Goal: Task Accomplishment & Management: Manage account settings

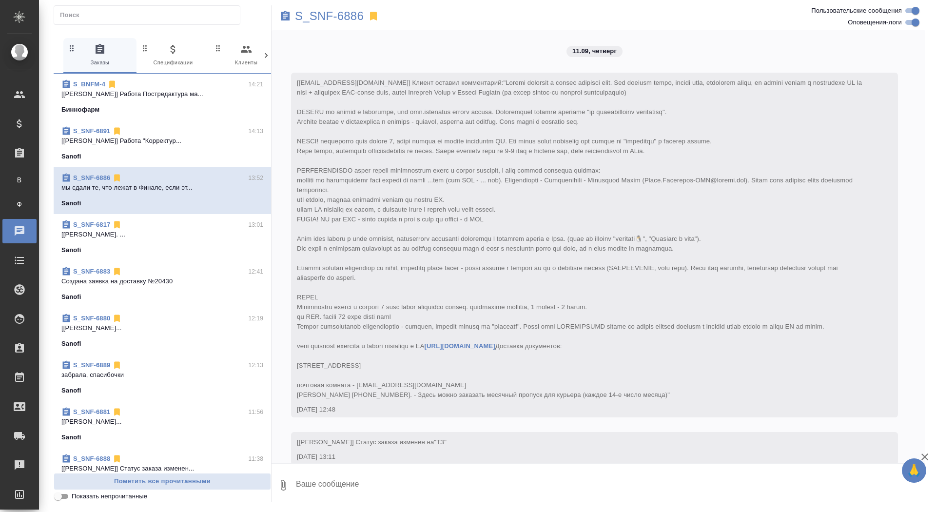
click at [32, 186] on link "В Все заказы" at bounding box center [19, 180] width 24 height 20
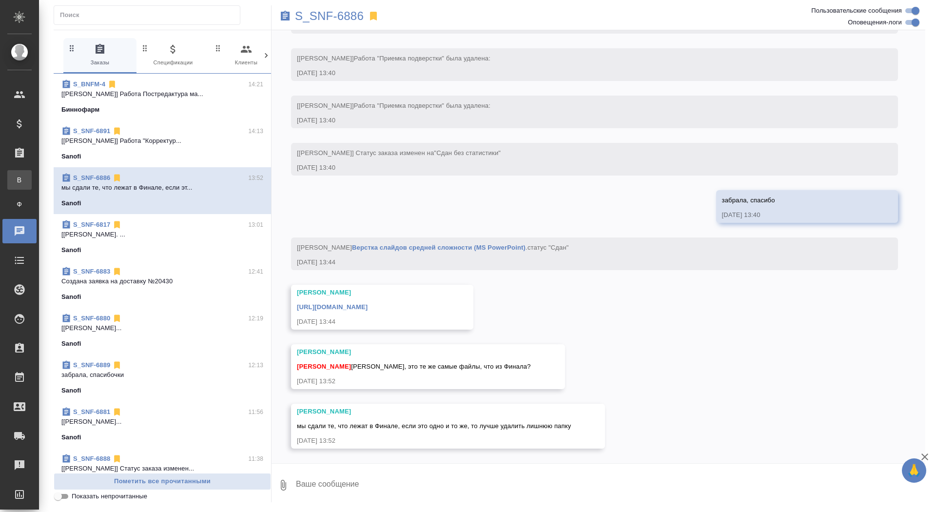
scroll to position [6519, 0]
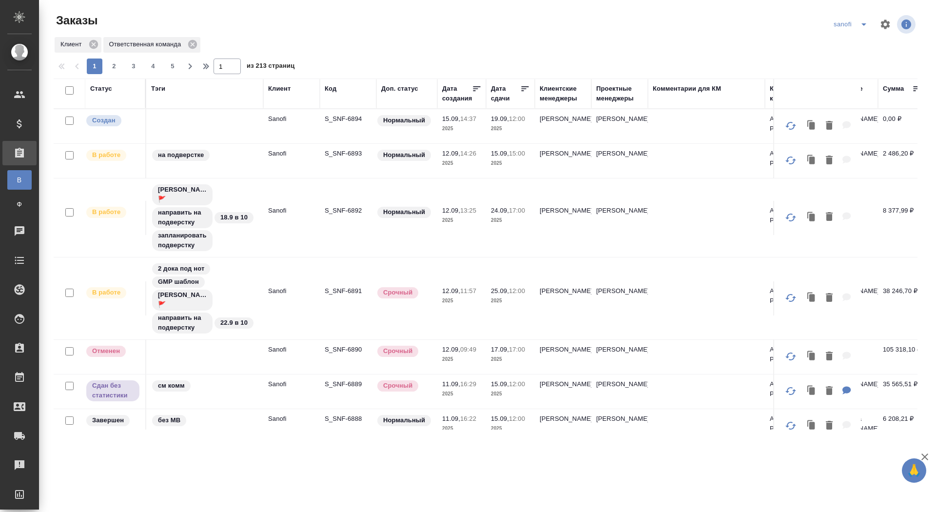
click at [338, 120] on p "S_SNF-6894" at bounding box center [348, 119] width 47 height 10
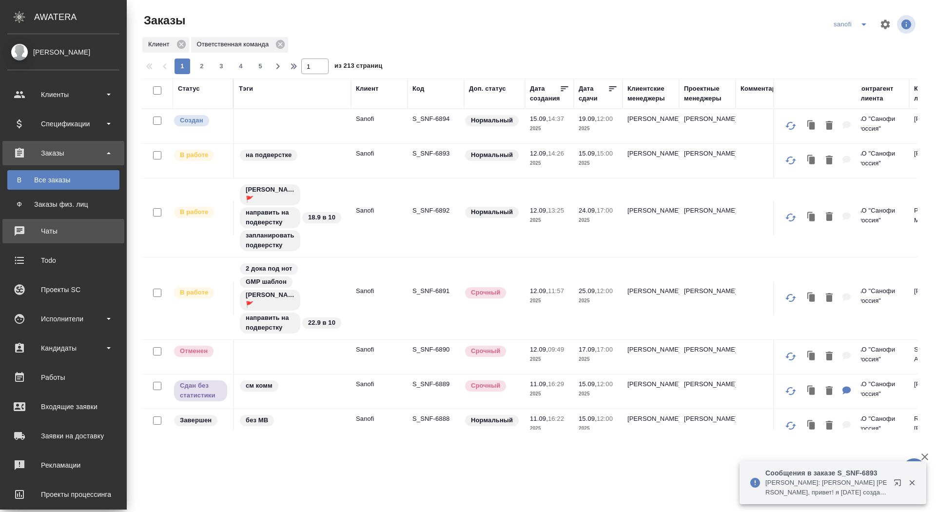
click at [15, 234] on div "Чаты" at bounding box center [63, 231] width 112 height 15
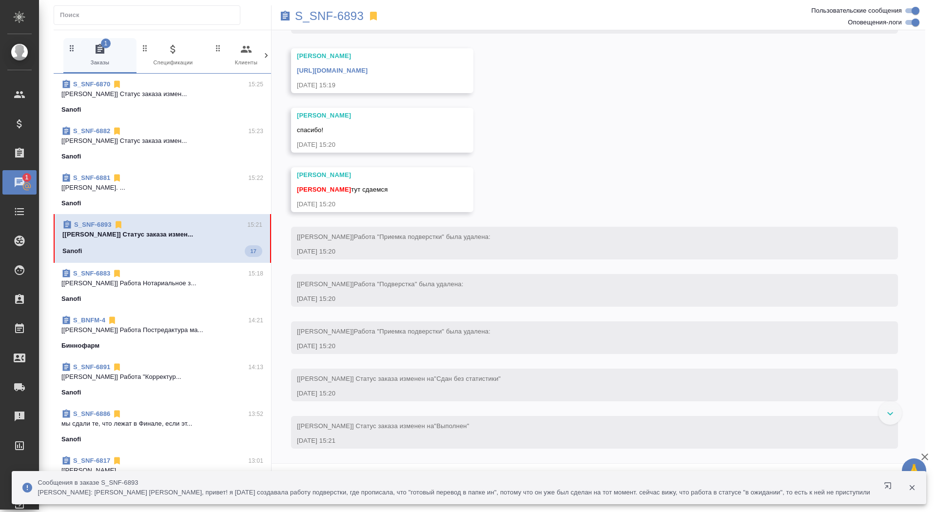
scroll to position [4553, 0]
click at [455, 479] on div "Сообщения в заказе S_SNF-6893 Горшкова Валентина: Малофеева Екатерина Катя, при…" at bounding box center [469, 487] width 915 height 33
click at [915, 489] on icon "button" at bounding box center [912, 487] width 9 height 9
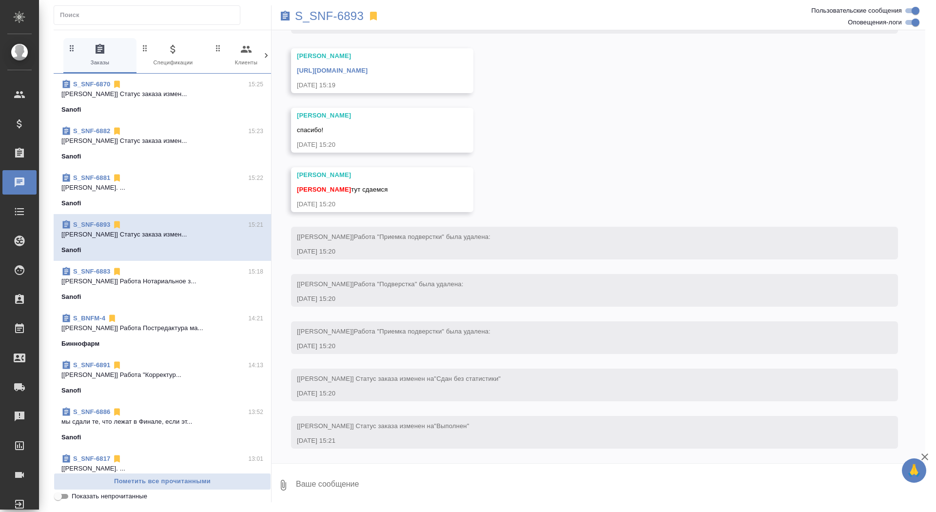
click at [377, 483] on textarea at bounding box center [610, 485] width 630 height 33
type textarea "забрала, спасибо"
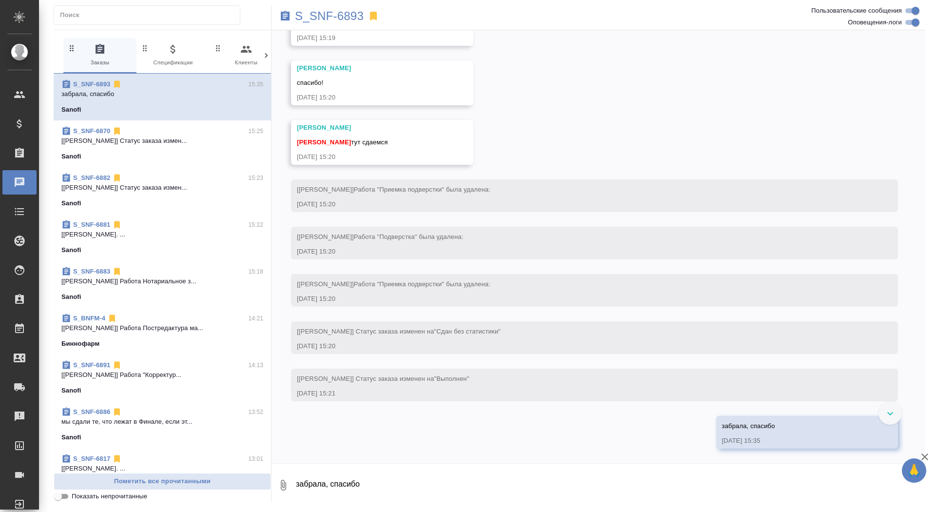
scroll to position [4536, 0]
click at [368, 27] on link "https://drive.awatera.com/apps/files/files/10358819?dir=/Shares/Sanofi/Orders/S…" at bounding box center [332, 23] width 71 height 7
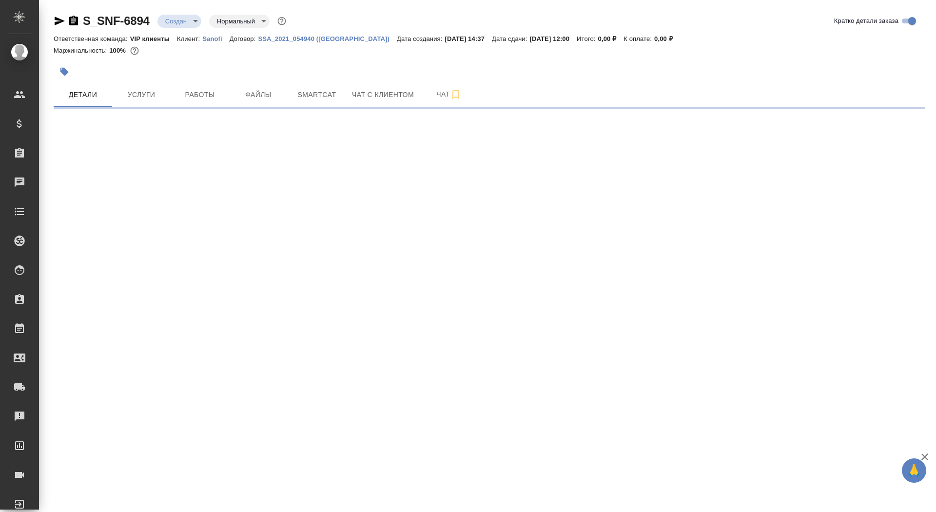
select select "RU"
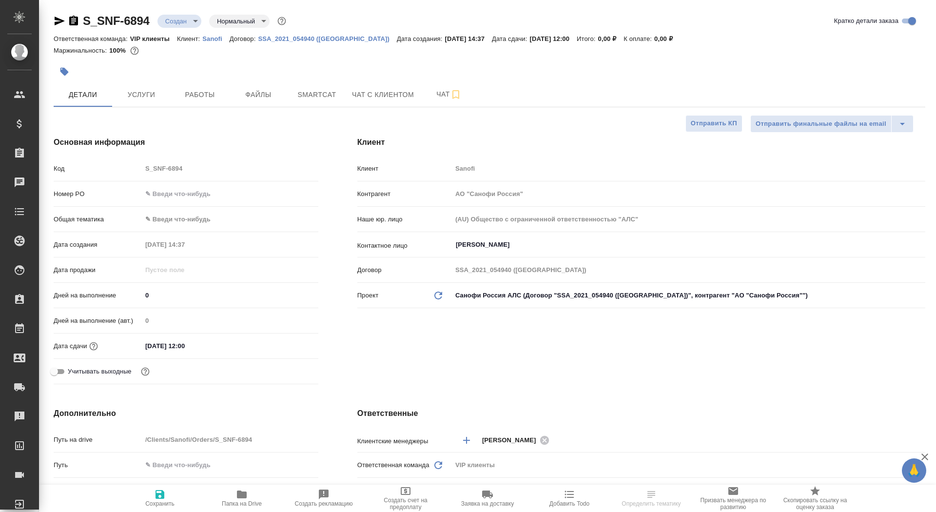
type textarea "x"
drag, startPoint x: 152, startPoint y: 297, endPoint x: 137, endPoint y: 298, distance: 14.7
click at [137, 298] on div "Дней на выполнение 0" at bounding box center [186, 295] width 265 height 17
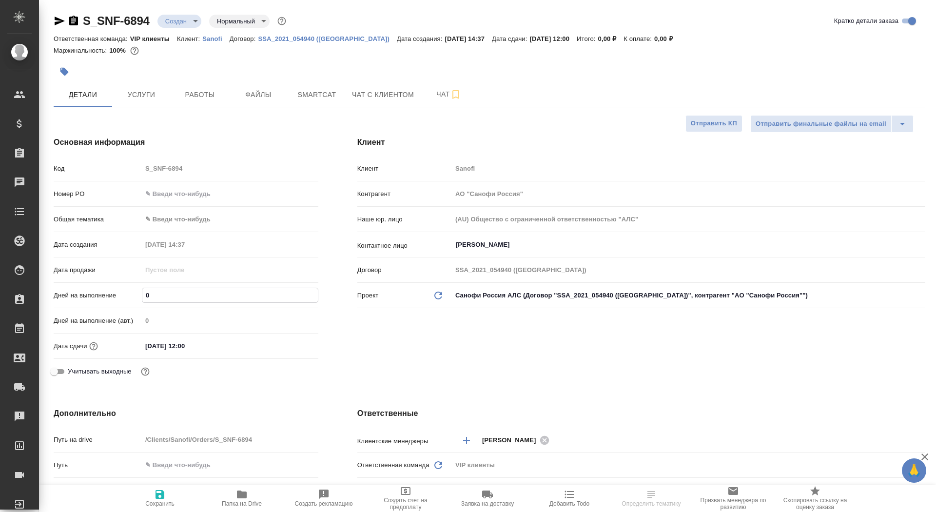
type input "4"
type textarea "x"
type input "4"
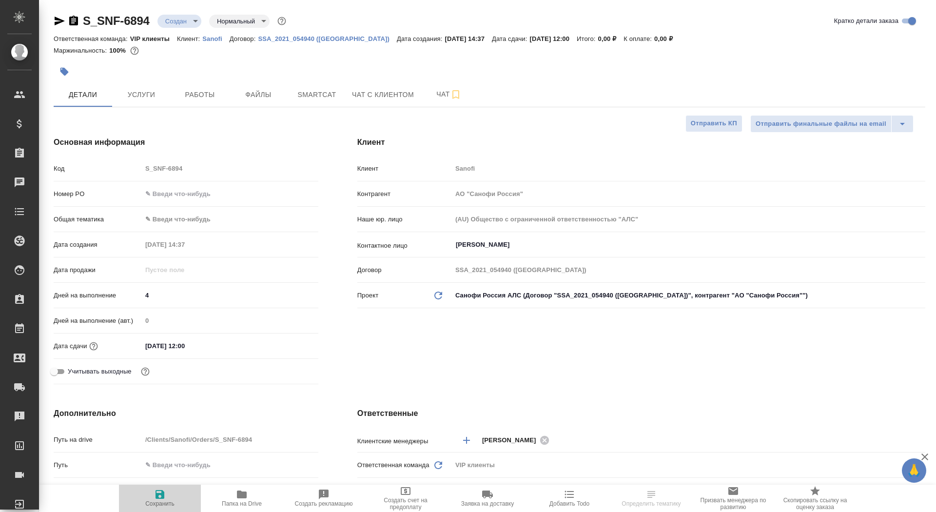
click at [153, 496] on span "Сохранить" at bounding box center [160, 498] width 70 height 19
type textarea "x"
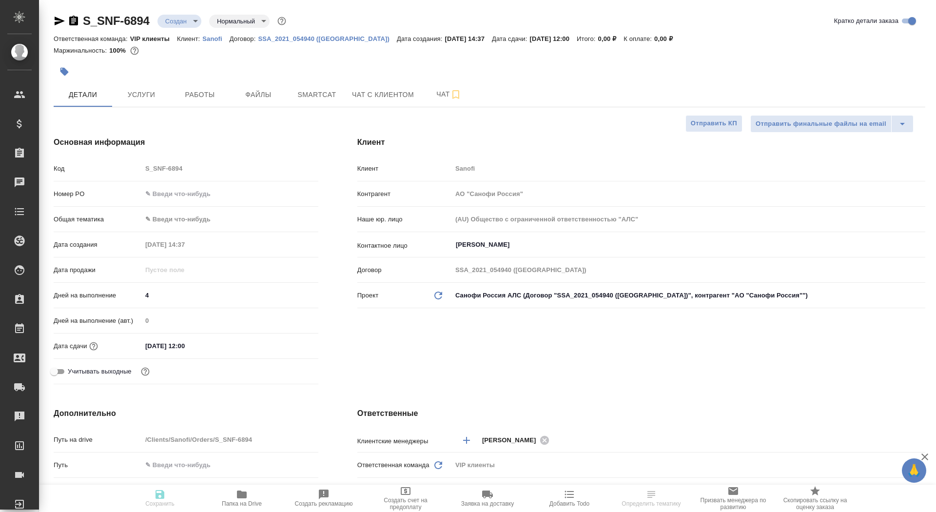
type textarea "x"
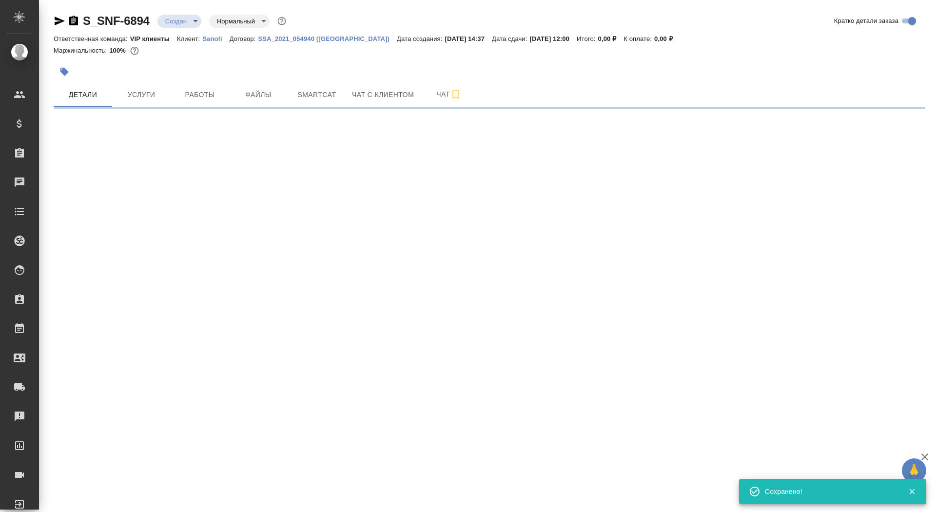
select select "RU"
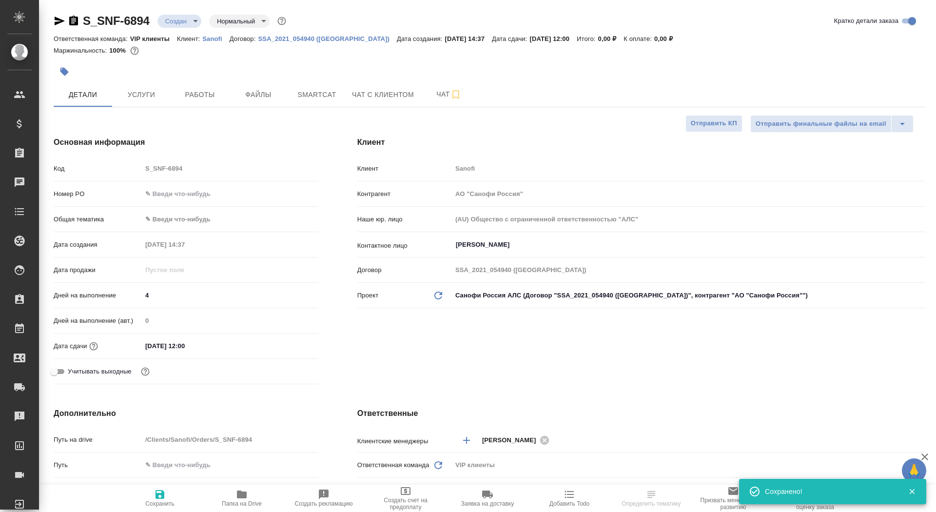
type textarea "x"
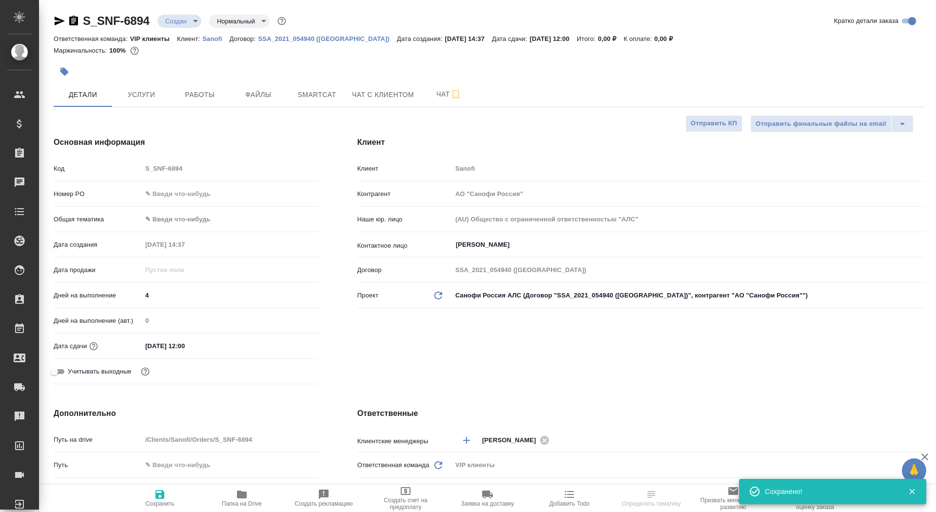
type textarea "x"
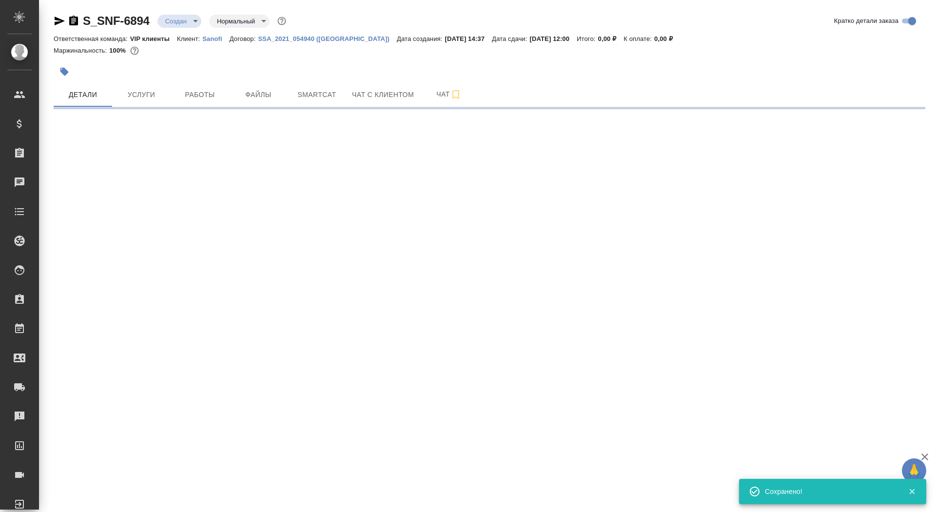
click at [490, 311] on div ".cls-1 fill:#fff; AWATERA Saydasheva Dilyara Клиенты Спецификации Заказы 0 Чаты…" at bounding box center [468, 256] width 936 height 512
select select "RU"
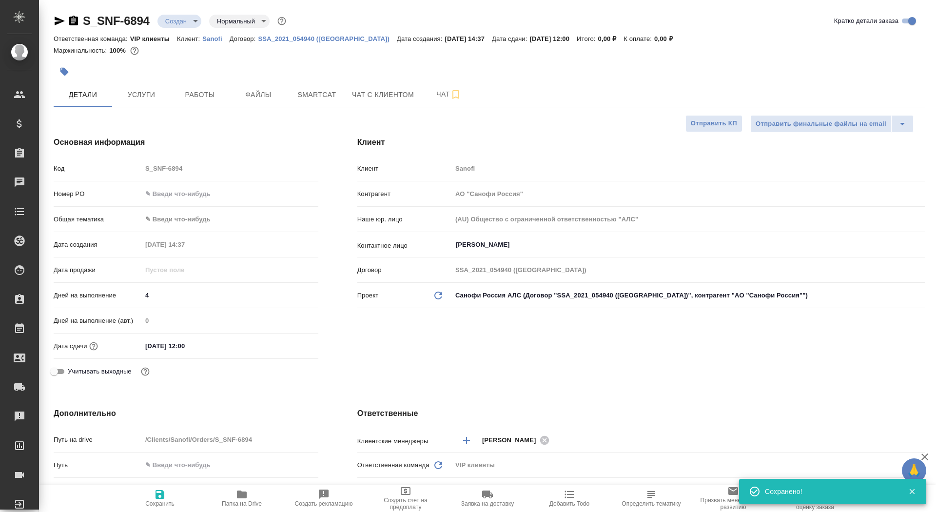
type textarea "x"
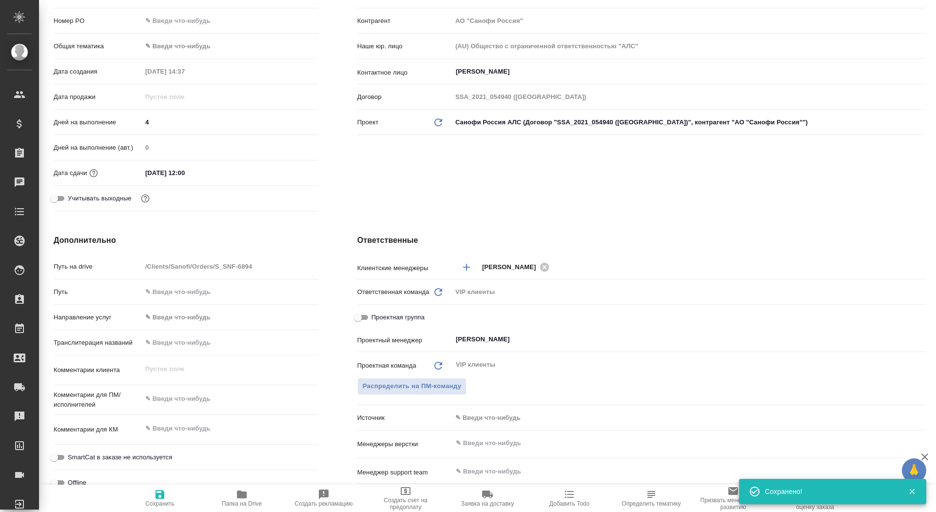
scroll to position [195, 0]
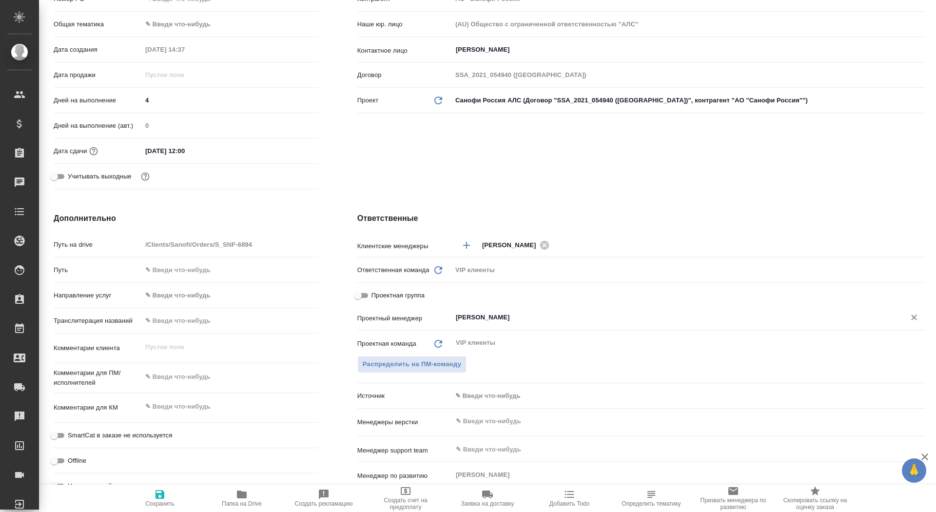
click at [486, 326] on div "Сайдашева Диляра ​" at bounding box center [688, 319] width 473 height 20
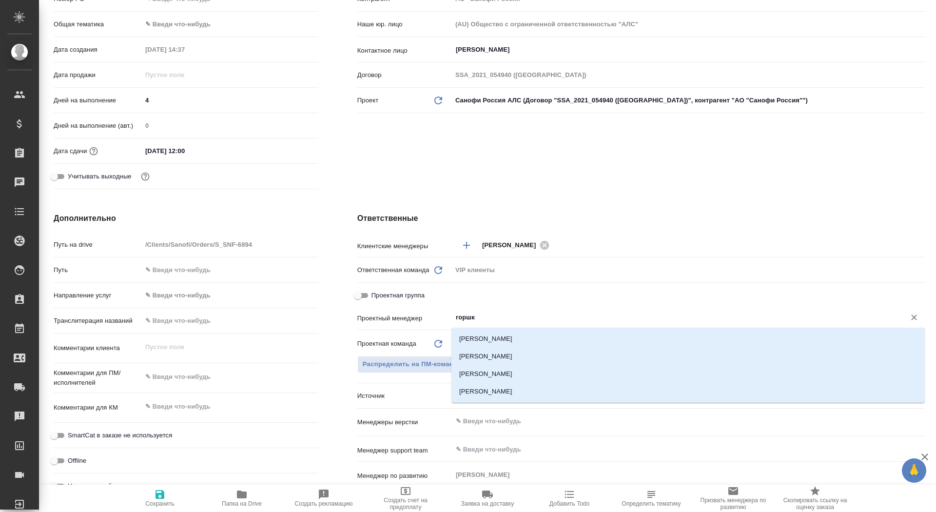
type input "горшко"
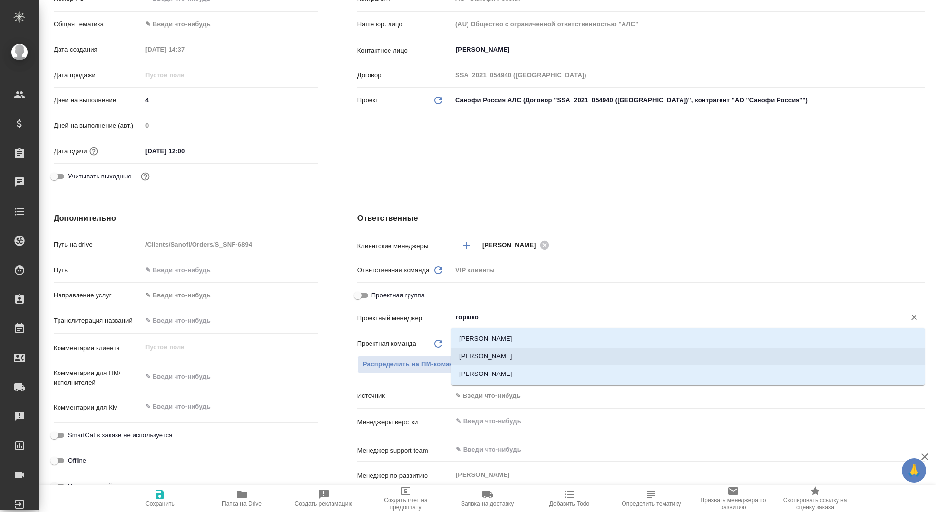
click at [560, 352] on li "[PERSON_NAME]" at bounding box center [687, 357] width 473 height 18
type textarea "x"
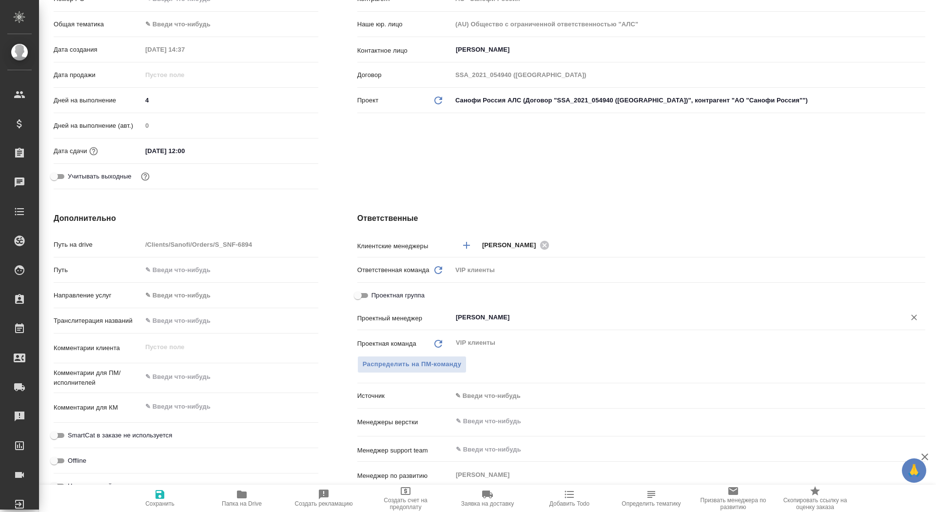
type input "[PERSON_NAME]"
click at [162, 500] on span "Сохранить" at bounding box center [159, 503] width 29 height 7
type textarea "x"
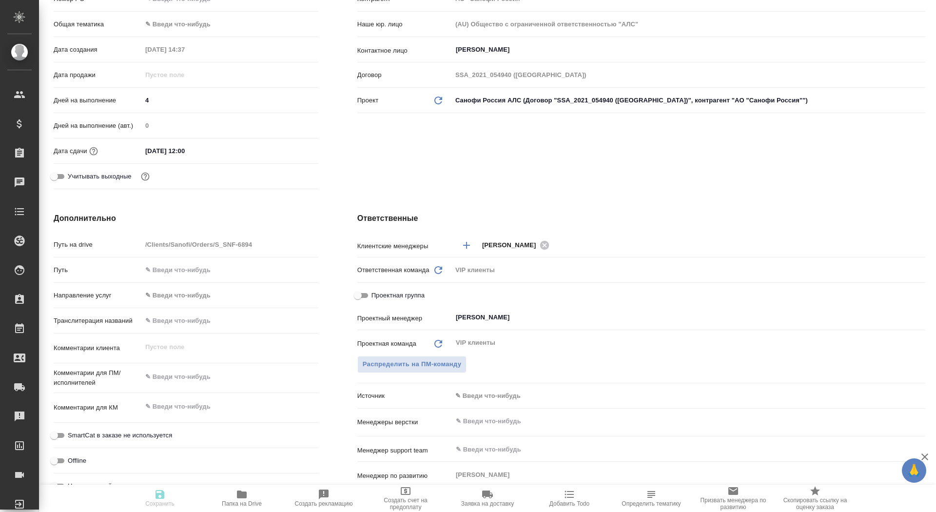
type textarea "x"
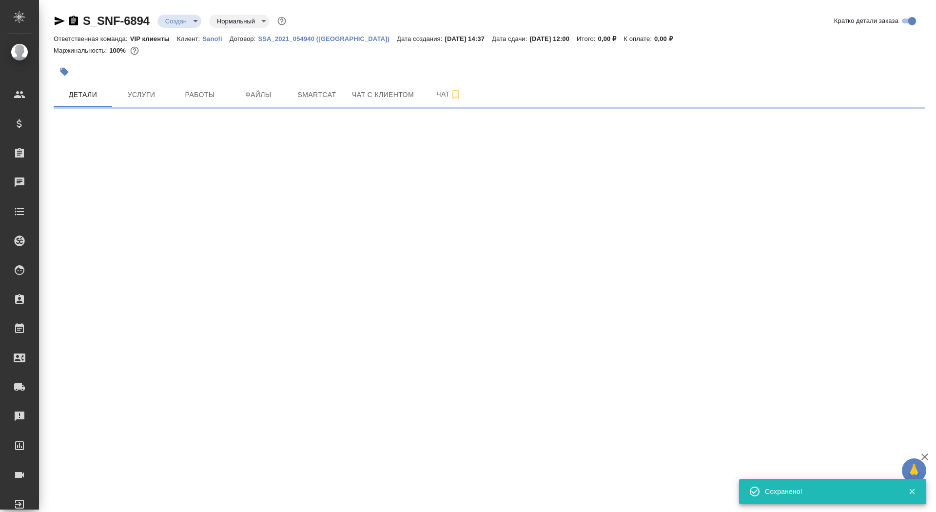
scroll to position [0, 0]
select select "RU"
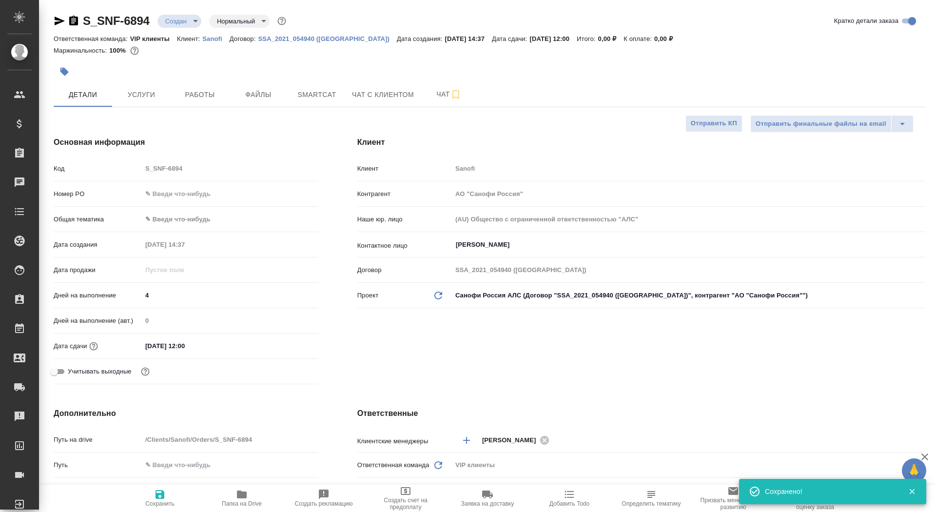
type textarea "x"
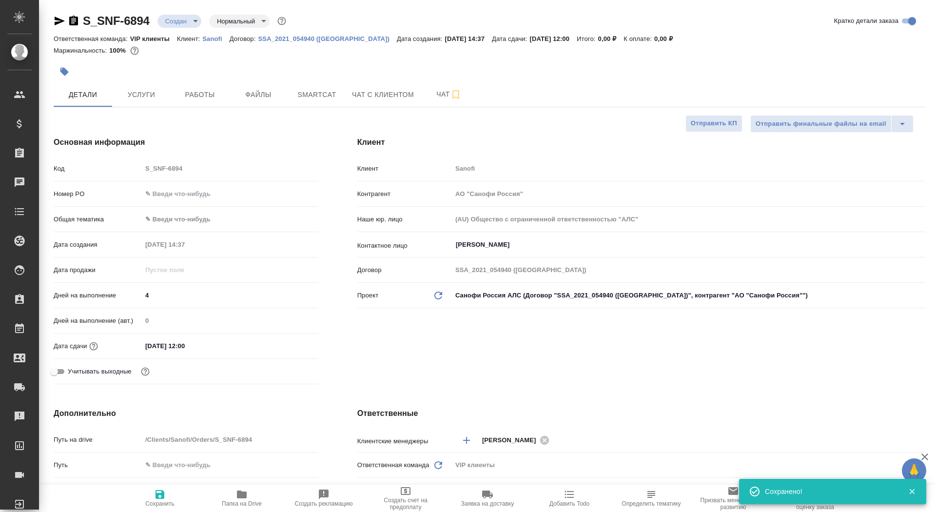
type textarea "x"
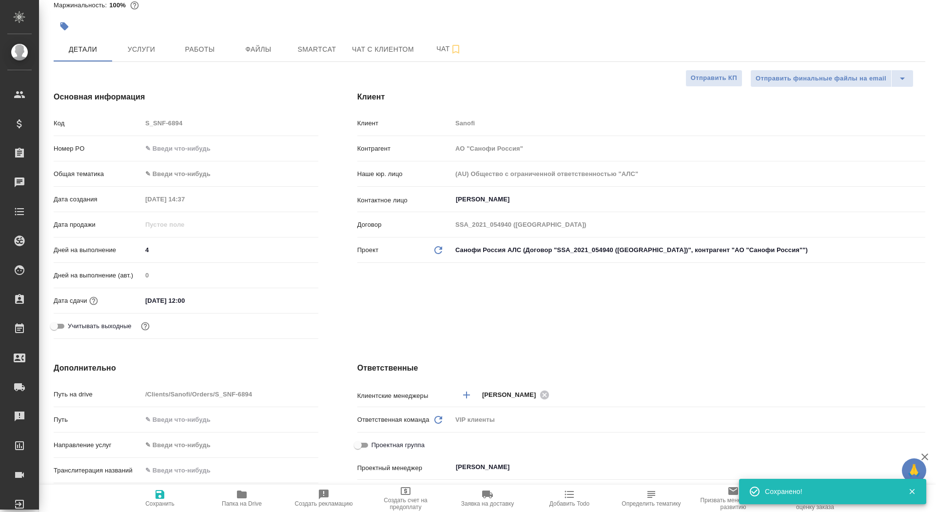
scroll to position [118, 0]
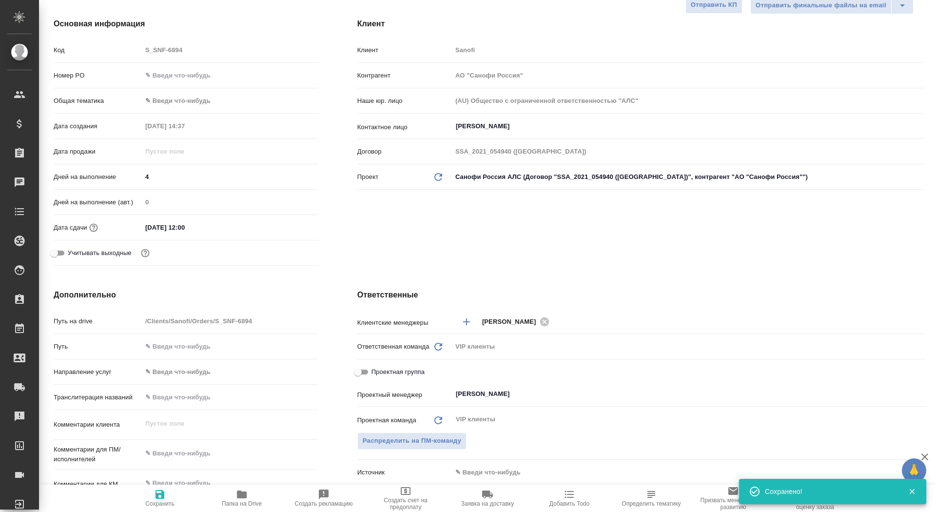
click at [243, 502] on span "Папка на Drive" at bounding box center [242, 503] width 40 height 7
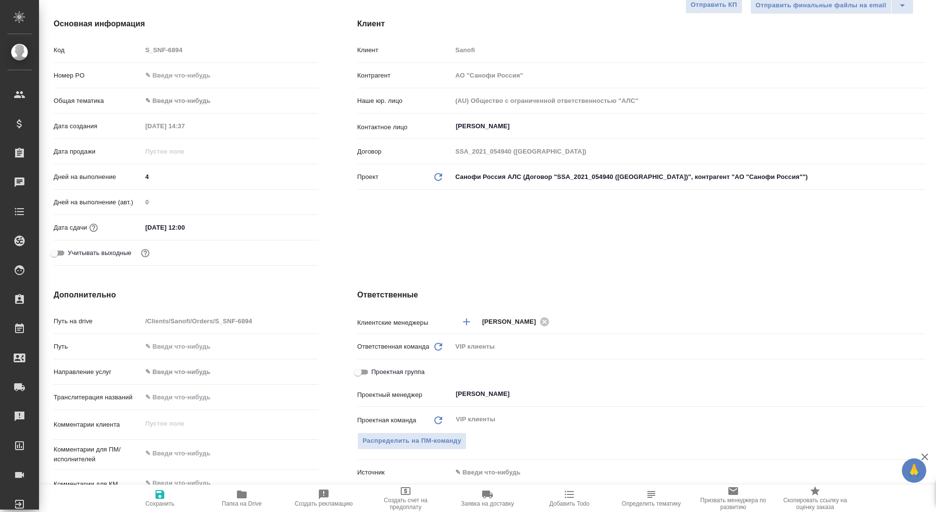
type textarea "x"
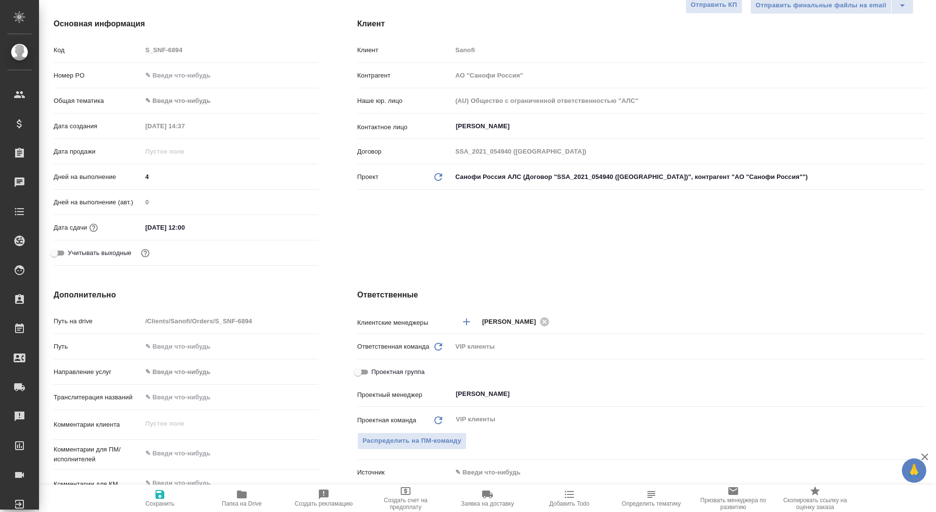
type textarea "x"
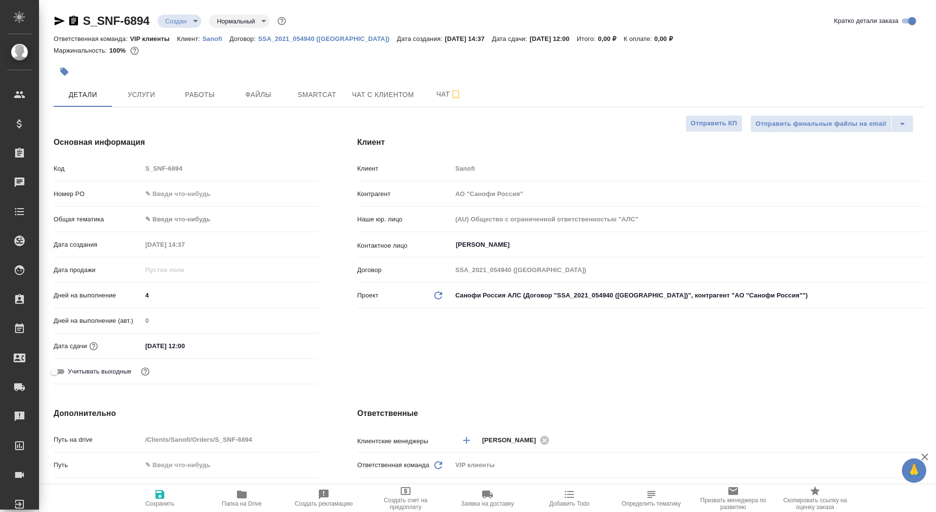
click at [128, 107] on div "S_SNF-6894 Создан new Нормальный normal Кратко детали заказа Ответственная кома…" at bounding box center [489, 491] width 882 height 982
click at [79, 62] on div at bounding box center [344, 71] width 581 height 21
click at [71, 62] on div at bounding box center [344, 71] width 581 height 21
click at [67, 68] on icon "button" at bounding box center [64, 72] width 10 height 10
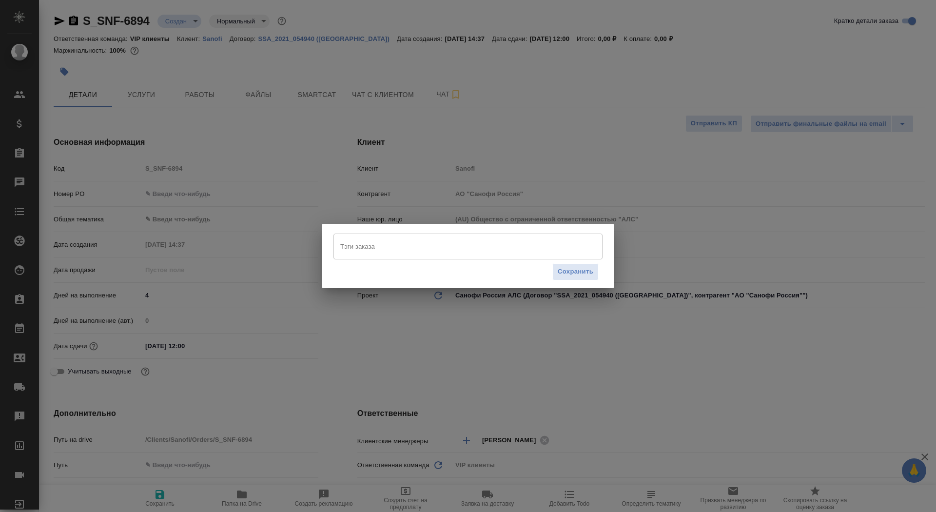
click at [394, 243] on input "Тэги заказа" at bounding box center [459, 246] width 242 height 17
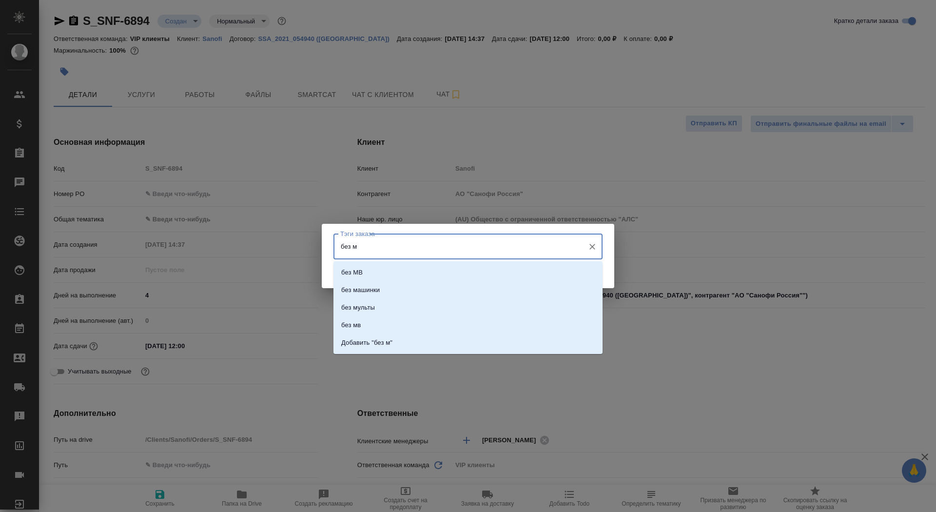
type input "без мв"
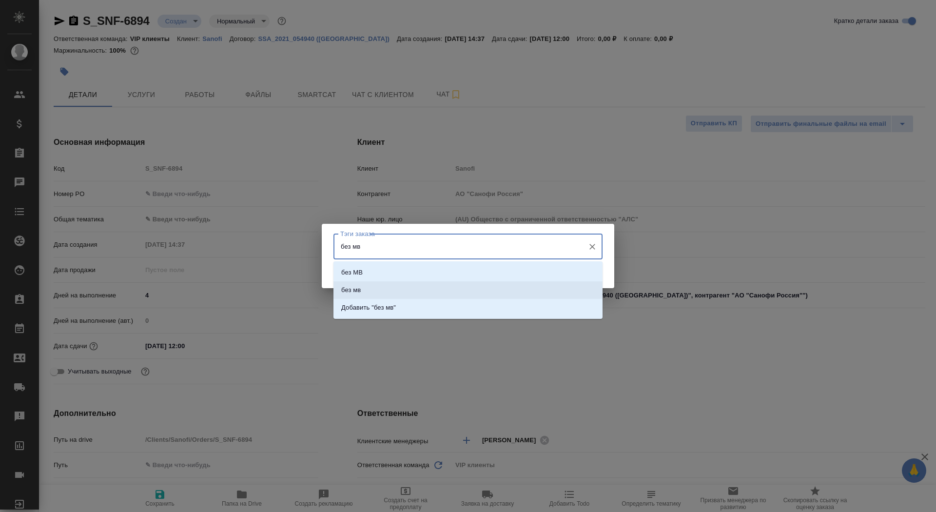
click at [417, 282] on li "без мв" at bounding box center [467, 290] width 269 height 18
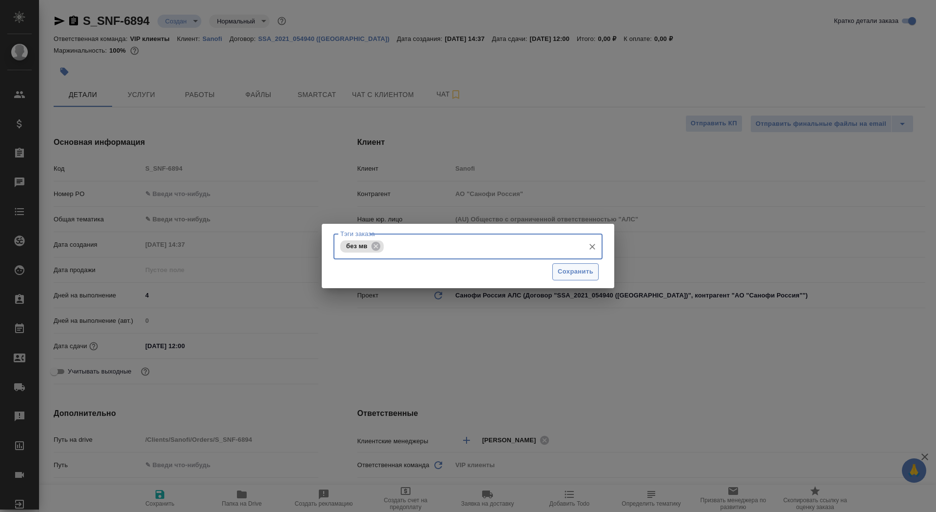
click at [565, 278] on button "Сохранить" at bounding box center [575, 271] width 46 height 17
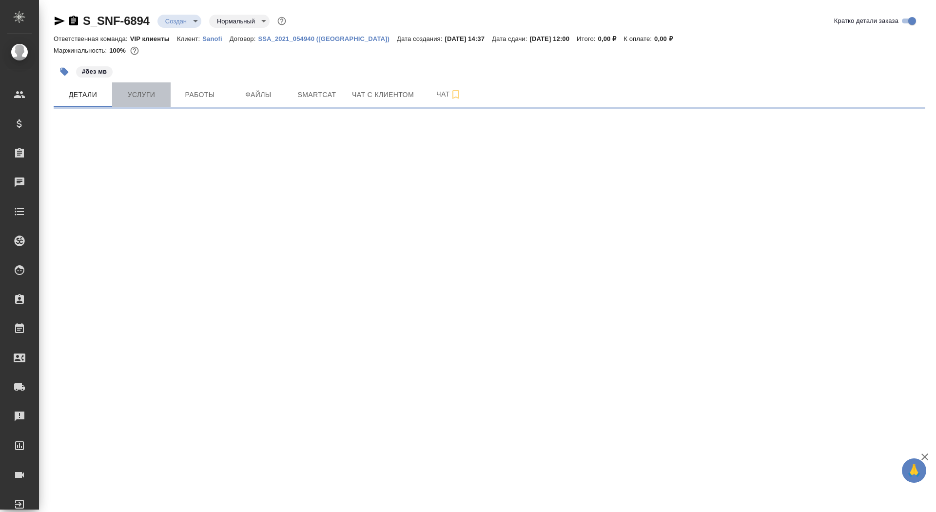
click at [125, 101] on button "Услуги" at bounding box center [141, 94] width 59 height 24
select select "RU"
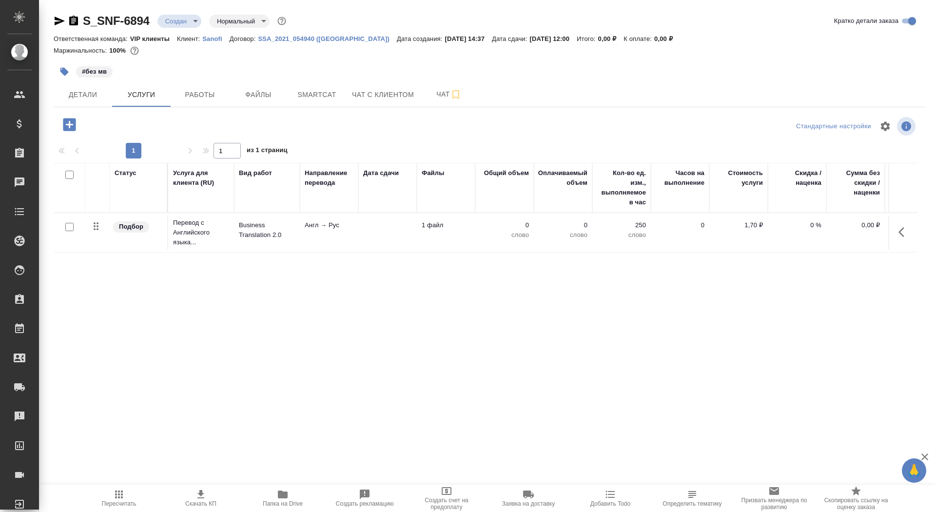
click at [71, 227] on input "checkbox" at bounding box center [69, 227] width 8 height 8
checkbox input "true"
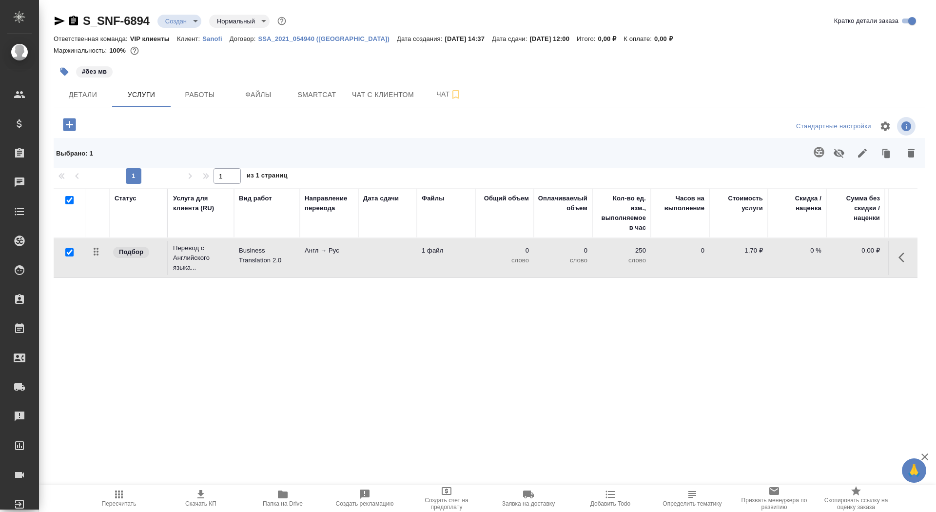
click at [907, 149] on icon "button" at bounding box center [911, 153] width 12 height 12
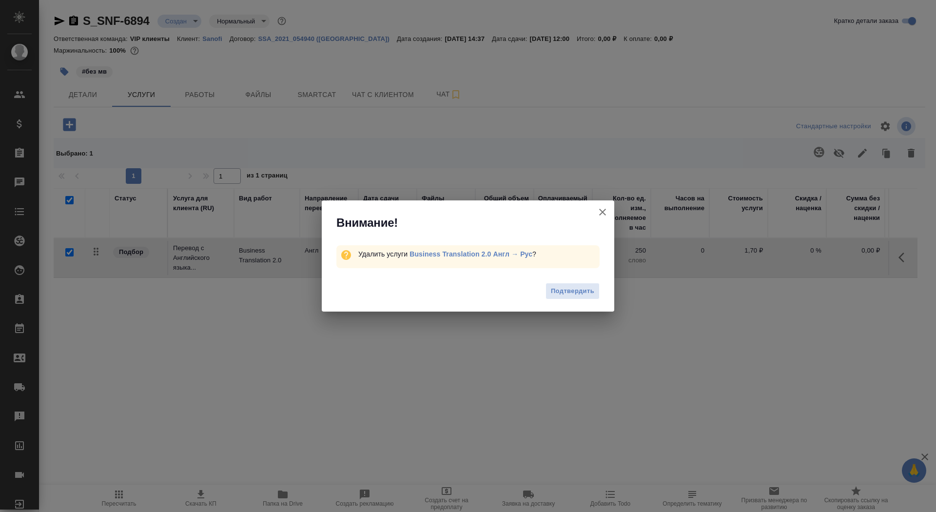
click at [566, 302] on div "Подтвердить" at bounding box center [468, 292] width 293 height 39
click at [566, 289] on span "Подтвердить" at bounding box center [572, 291] width 43 height 11
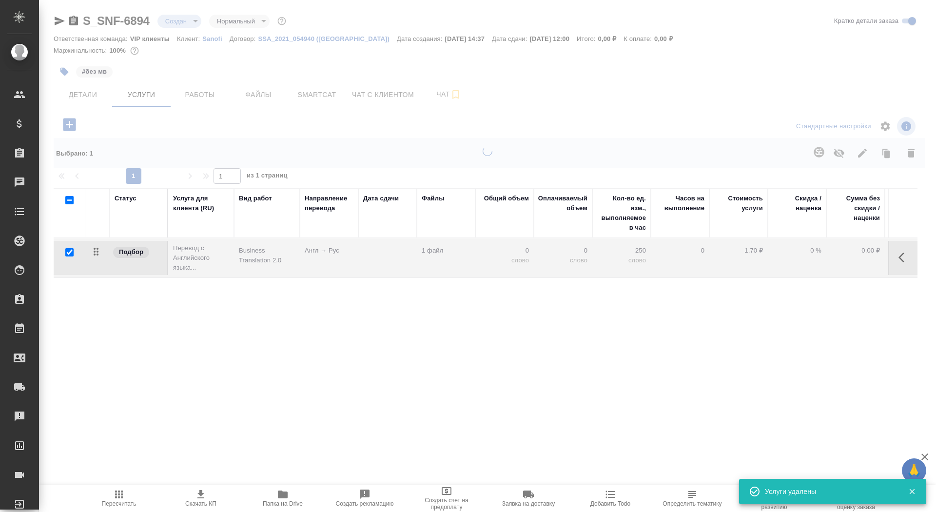
checkbox input "false"
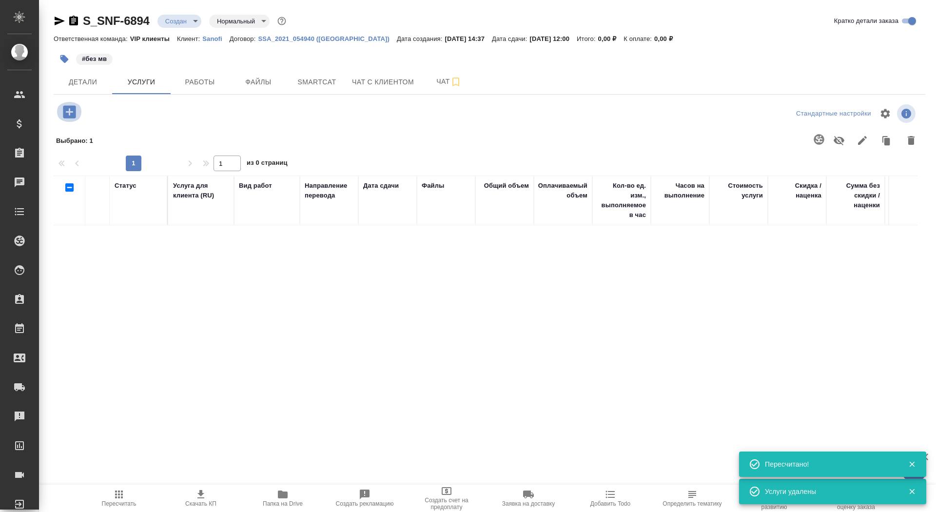
click at [69, 118] on icon "button" at bounding box center [69, 111] width 17 height 17
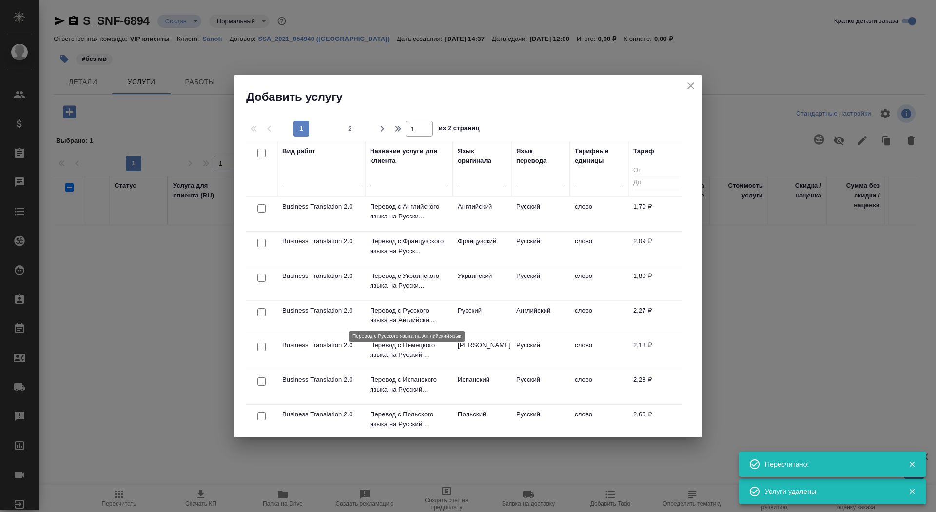
click at [395, 315] on p "Перевод с Русского языка на Английски..." at bounding box center [409, 316] width 78 height 20
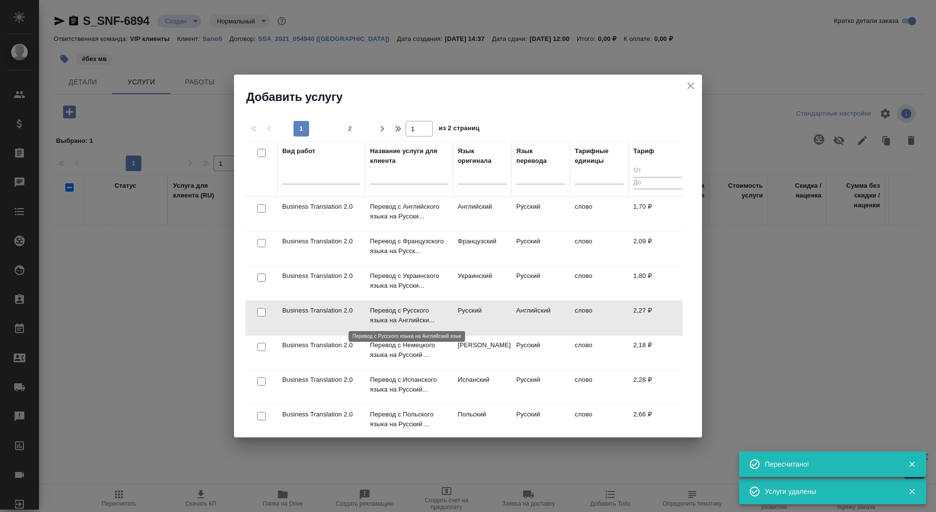
click at [395, 315] on p "Перевод с Русского языка на Английски..." at bounding box center [409, 316] width 78 height 20
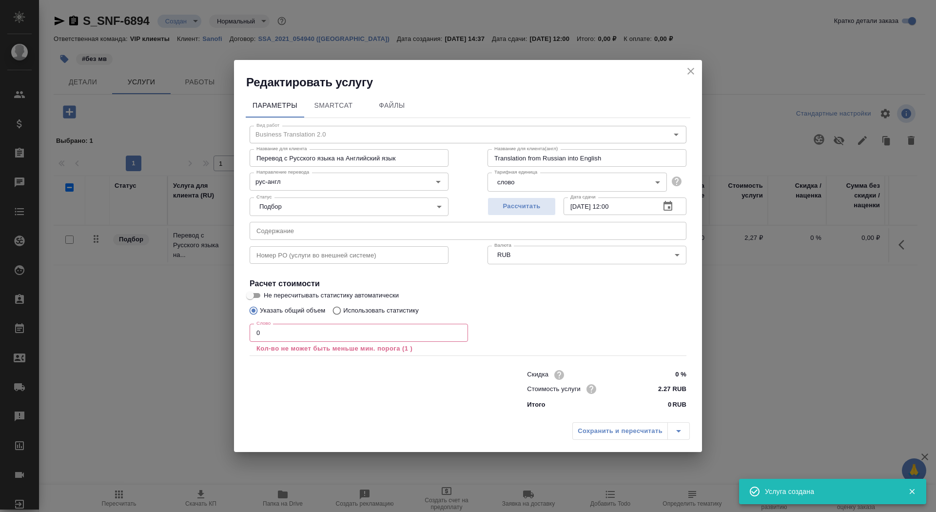
click at [313, 338] on input "0" at bounding box center [359, 333] width 218 height 18
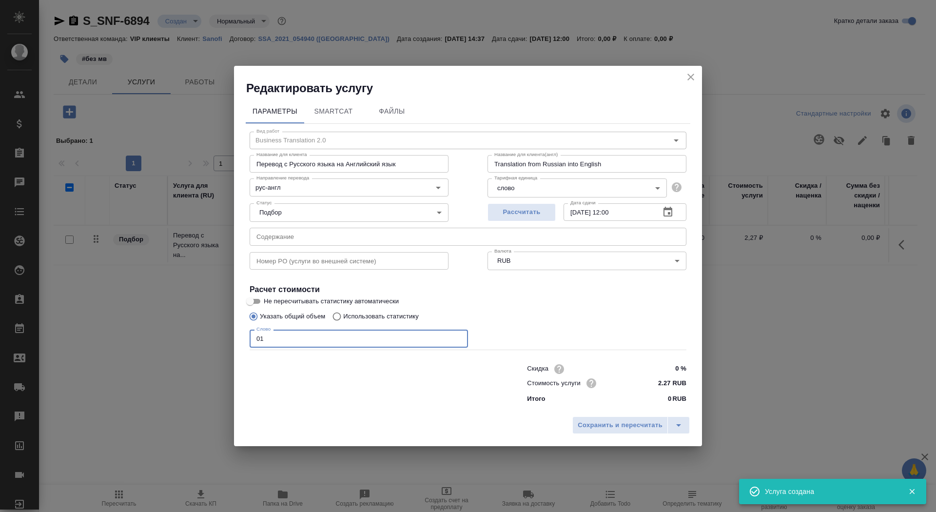
type input "01"
click at [256, 298] on input "Не пересчитывать статистику автоматически" at bounding box center [250, 301] width 35 height 12
checkbox input "true"
click at [629, 423] on span "Сохранить и пересчитать" at bounding box center [620, 425] width 85 height 11
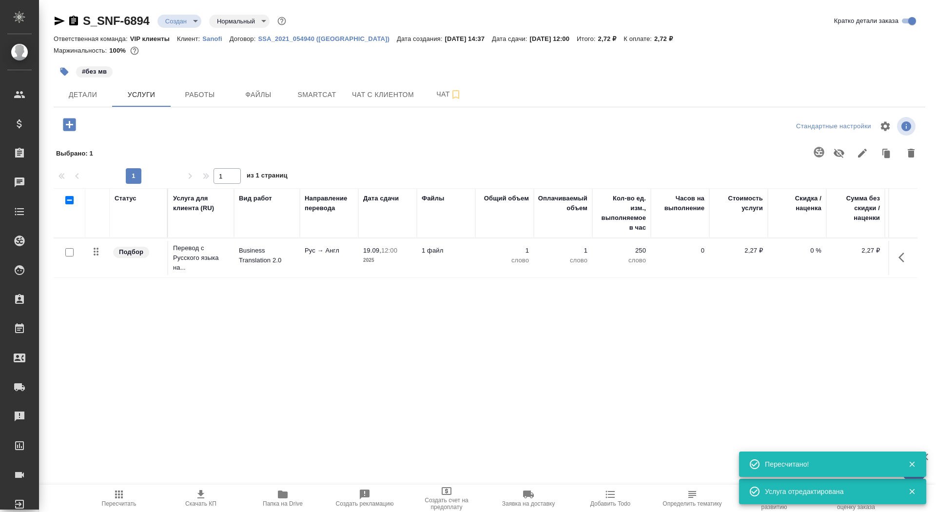
click at [71, 251] on input "checkbox" at bounding box center [69, 252] width 8 height 8
checkbox input "true"
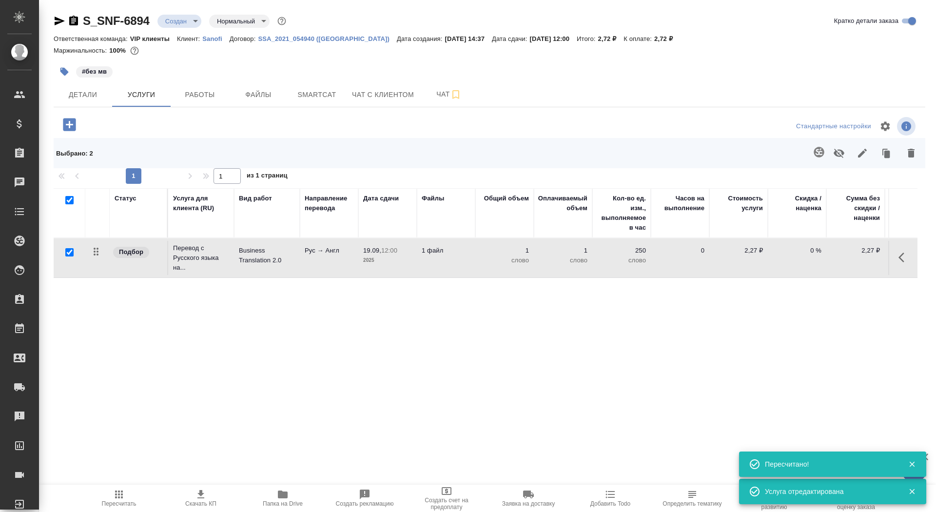
click at [817, 154] on icon "button" at bounding box center [819, 152] width 12 height 12
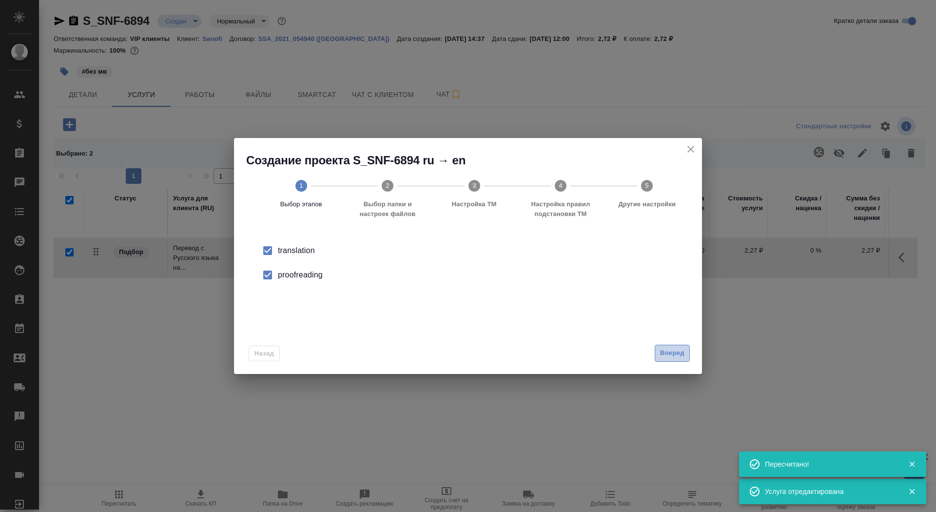
click at [675, 355] on span "Вперед" at bounding box center [672, 353] width 24 height 11
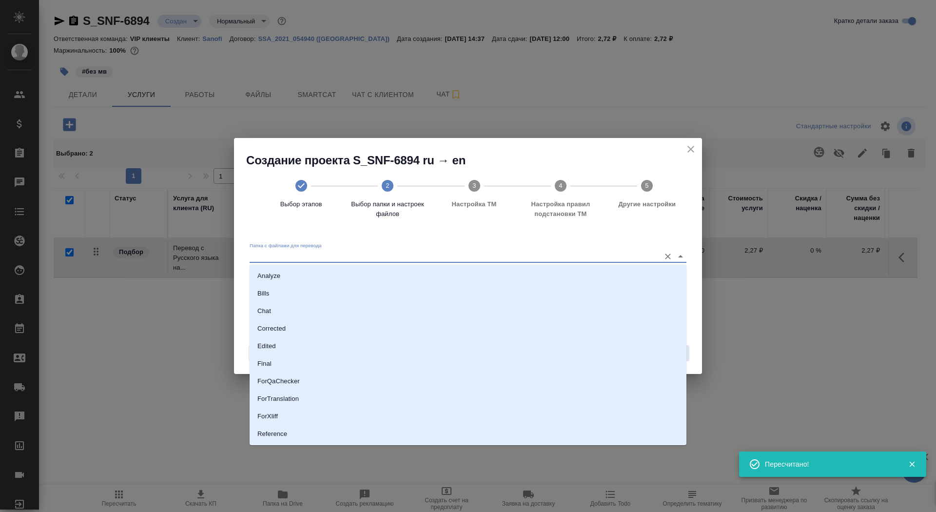
click at [607, 254] on input "Папка с файлами для перевода" at bounding box center [453, 256] width 406 height 12
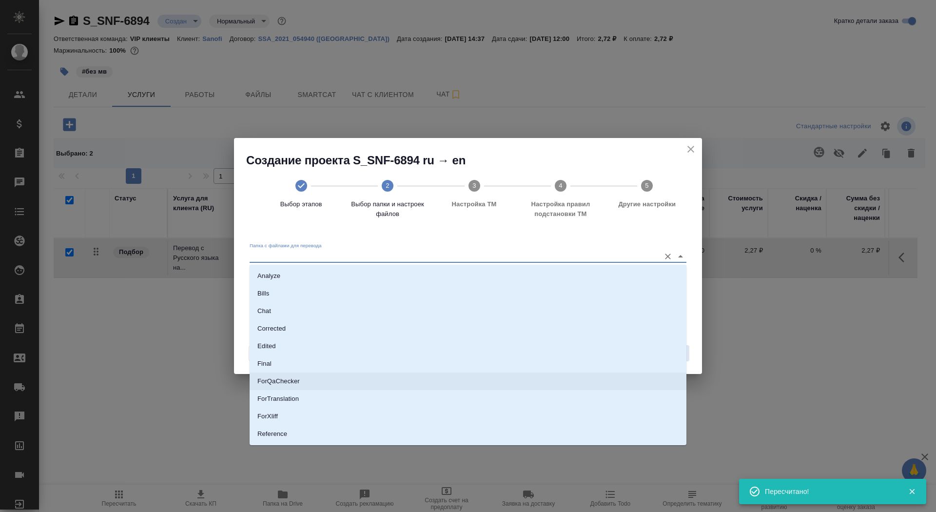
scroll to position [24, 0]
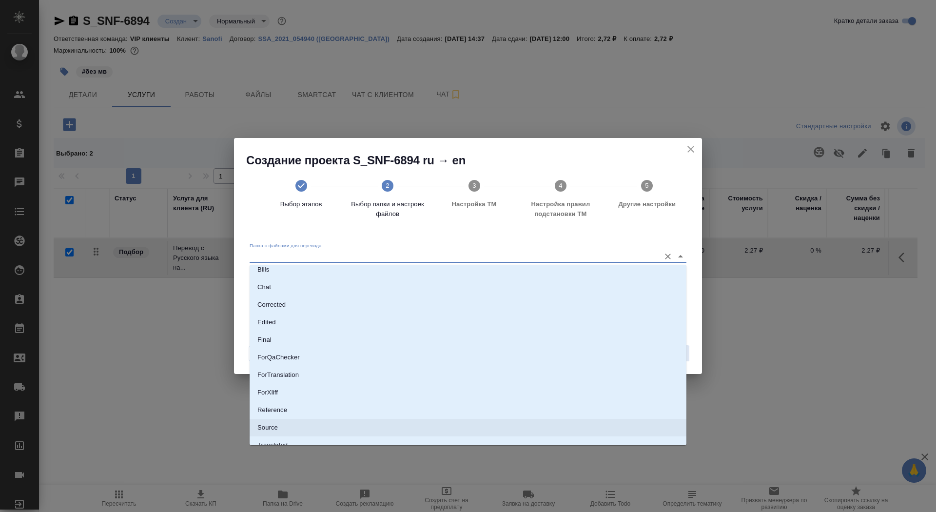
click at [563, 429] on li "Source" at bounding box center [468, 428] width 437 height 18
type input "Source"
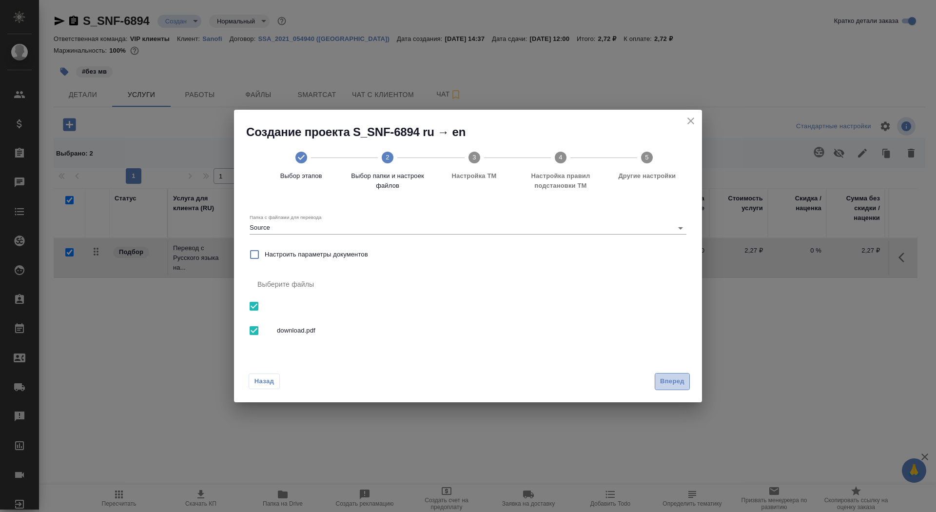
click at [668, 379] on span "Вперед" at bounding box center [672, 381] width 24 height 11
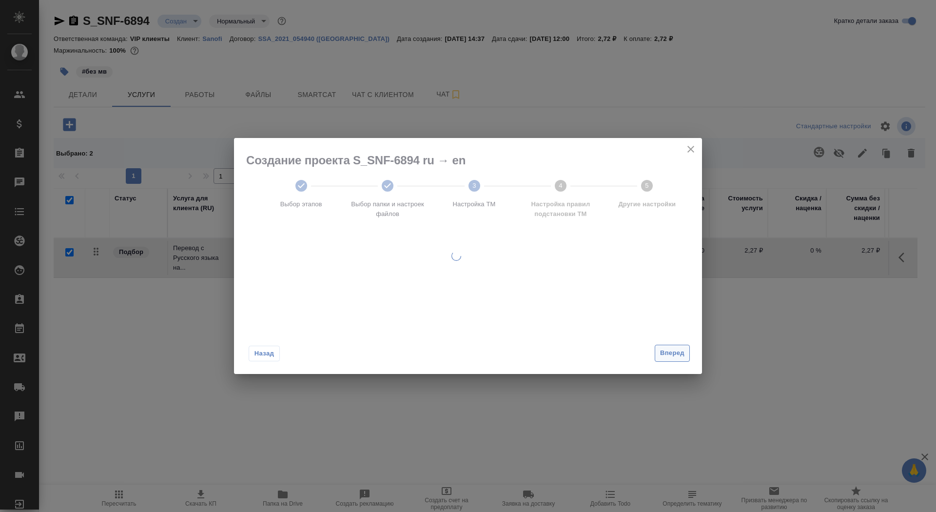
click at [667, 360] on button "Вперед" at bounding box center [672, 353] width 35 height 17
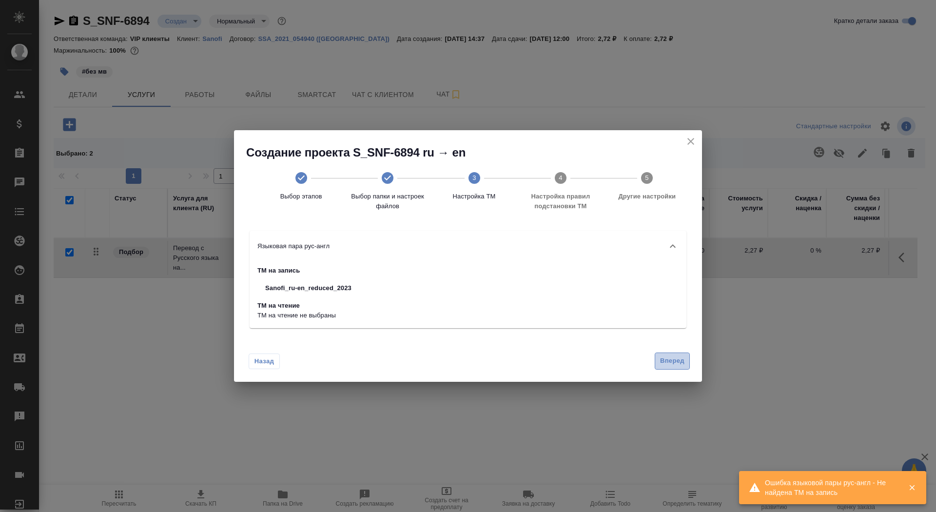
click at [665, 355] on span "Вперед" at bounding box center [672, 360] width 24 height 11
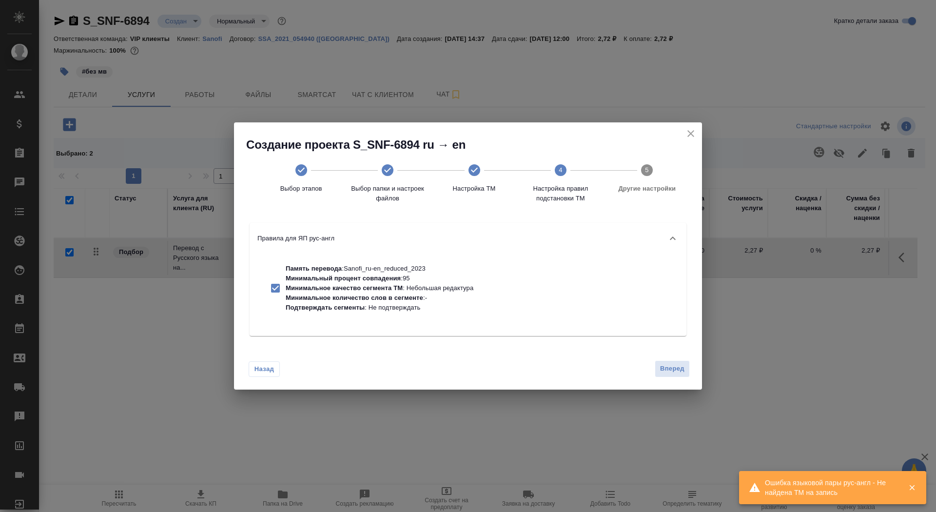
click at [665, 360] on div "Назад Вперед" at bounding box center [468, 367] width 468 height 46
click at [668, 371] on span "Вперед" at bounding box center [672, 368] width 24 height 11
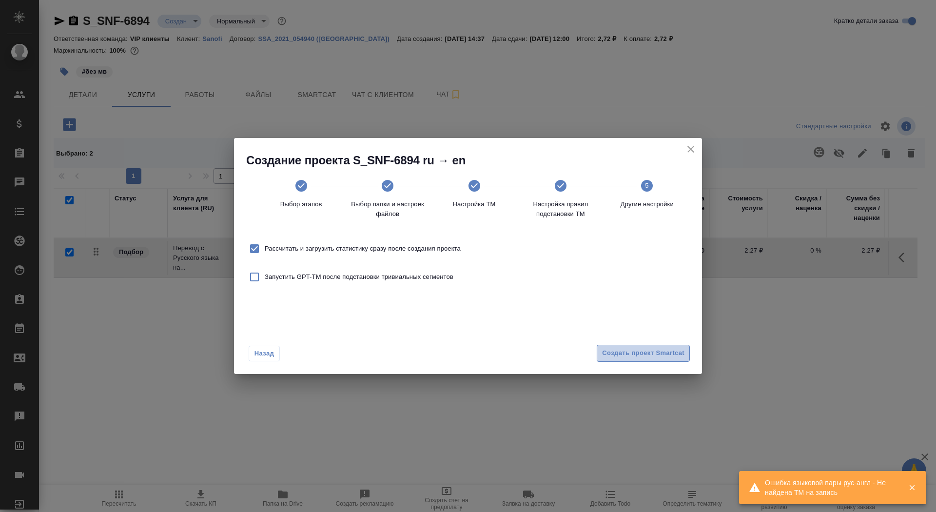
click at [660, 352] on span "Создать проект Smartcat" at bounding box center [643, 353] width 82 height 11
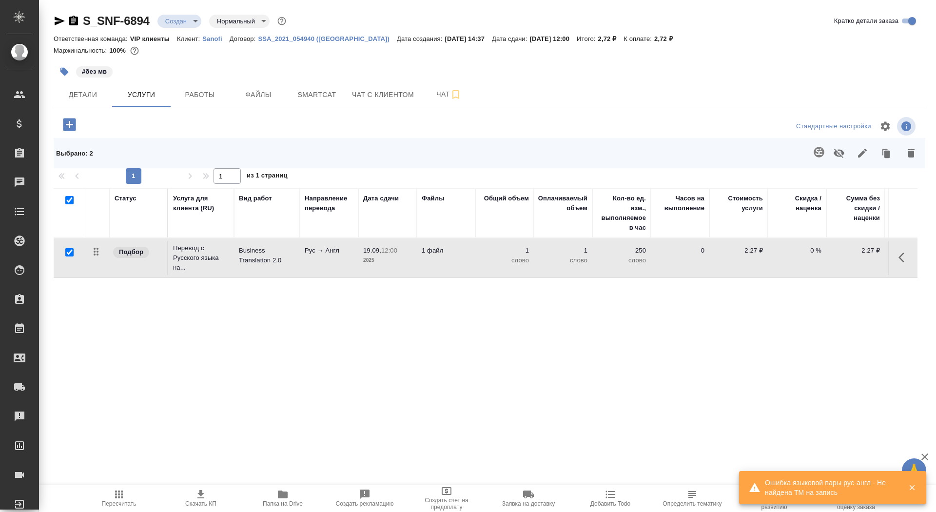
click at [70, 129] on icon "button" at bounding box center [69, 124] width 13 height 13
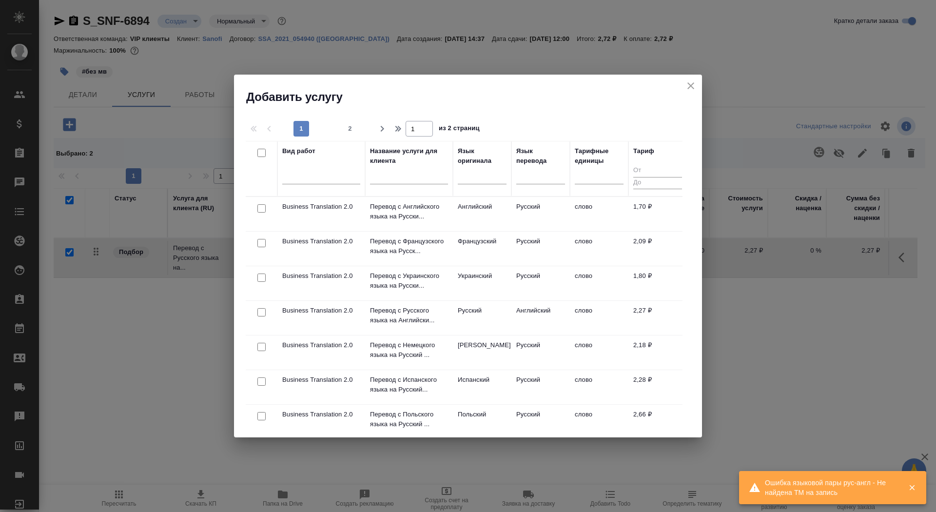
click at [403, 187] on div at bounding box center [409, 179] width 78 height 24
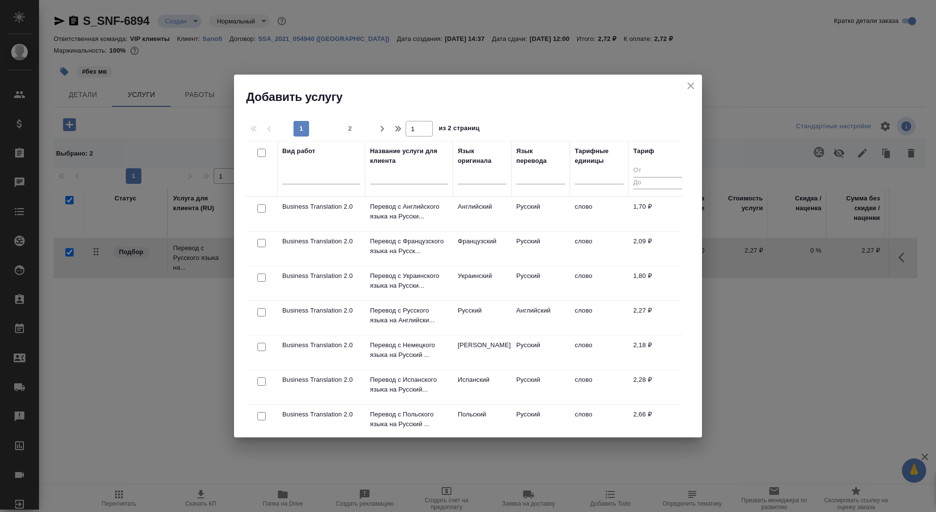
click at [403, 182] on input "text" at bounding box center [409, 178] width 78 height 12
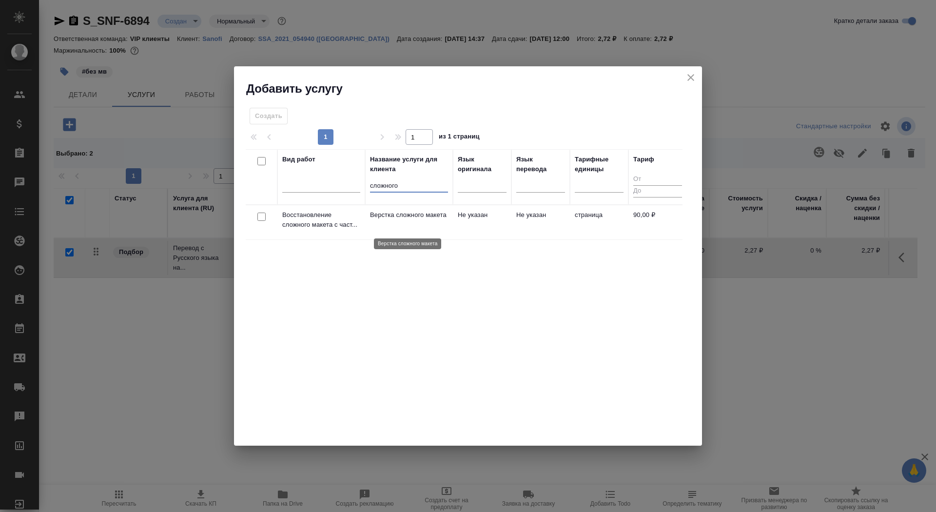
type input "сложного"
click at [389, 220] on p "Верстка сложного макета" at bounding box center [409, 215] width 78 height 10
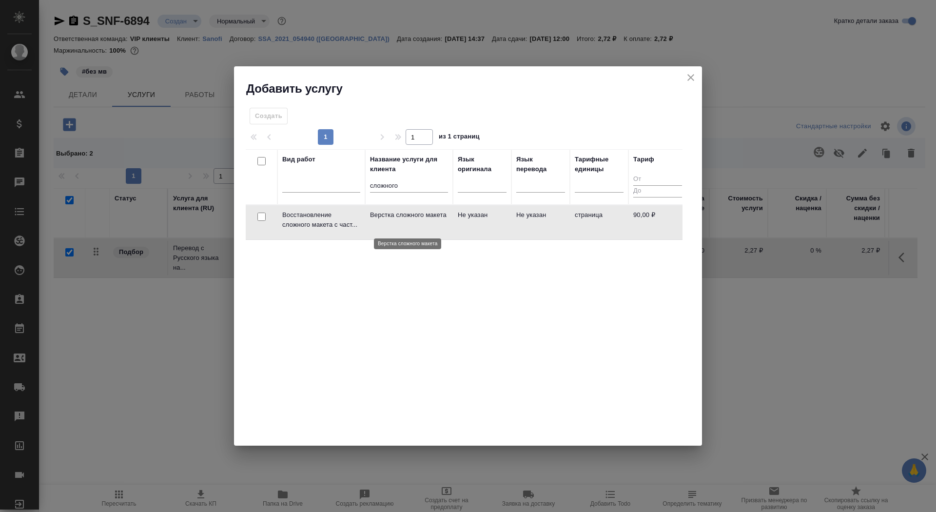
click at [389, 220] on p "Верстка сложного макета" at bounding box center [409, 215] width 78 height 10
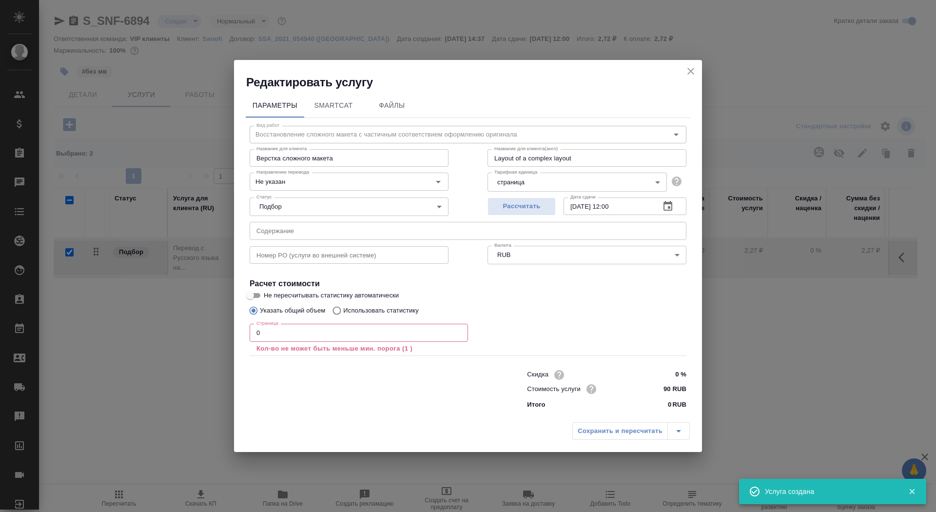
checkbox input "false"
click at [301, 336] on input "0" at bounding box center [359, 333] width 218 height 18
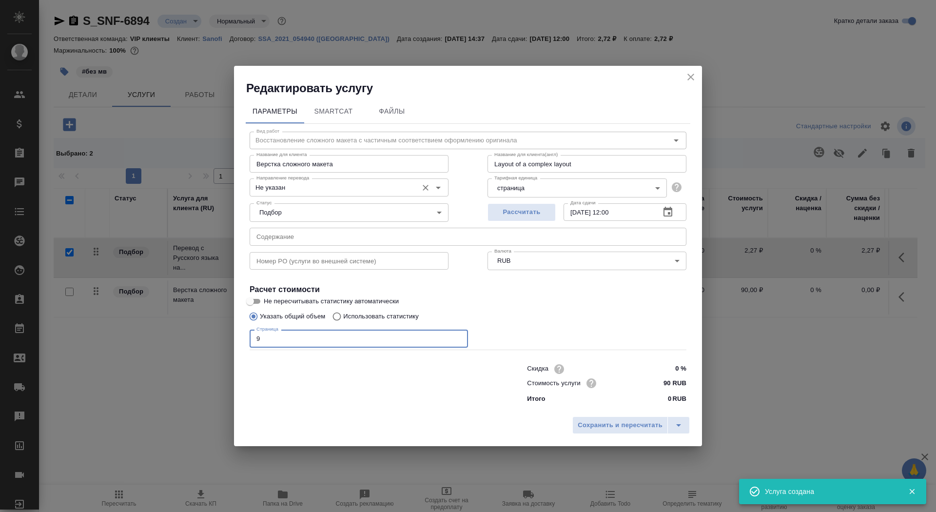
type input "9"
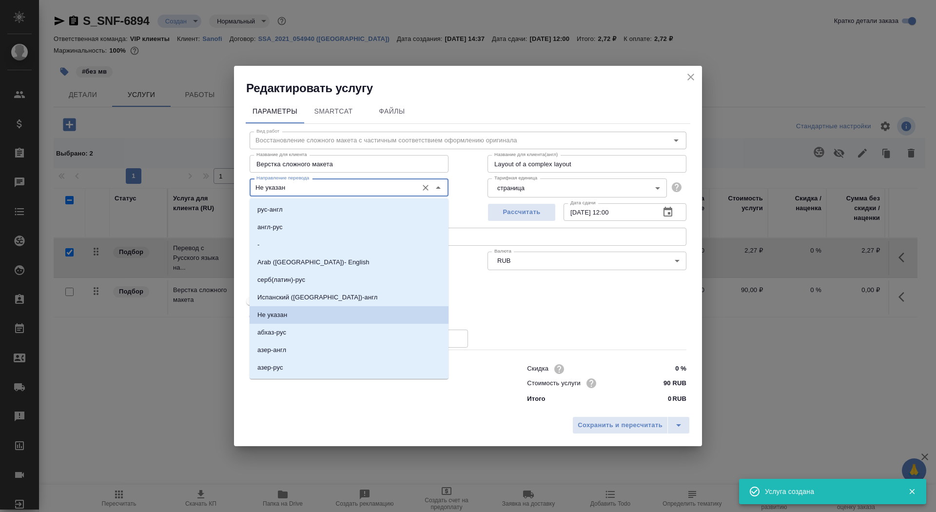
click at [313, 192] on input "Не указан" at bounding box center [333, 187] width 160 height 12
click at [311, 207] on li "рус-англ" at bounding box center [349, 210] width 199 height 18
type input "рус-англ"
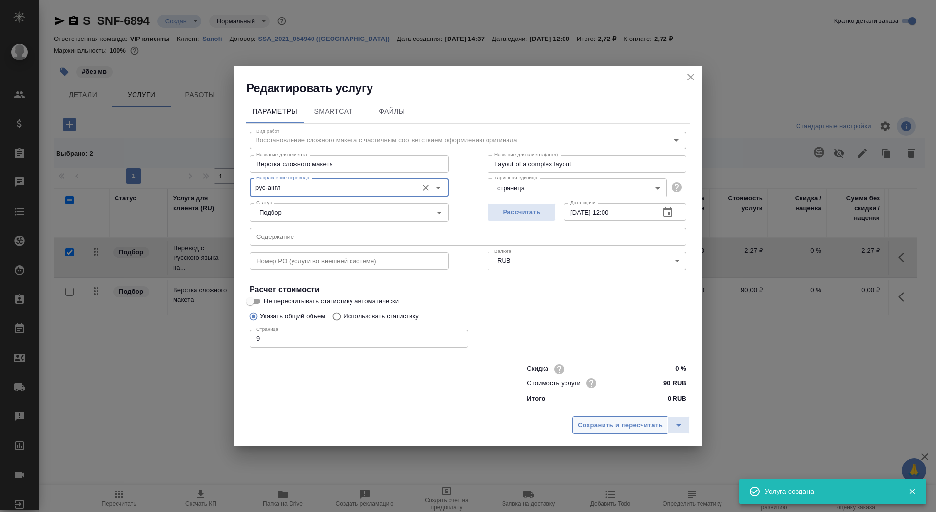
click at [593, 426] on span "Сохранить и пересчитать" at bounding box center [620, 425] width 85 height 11
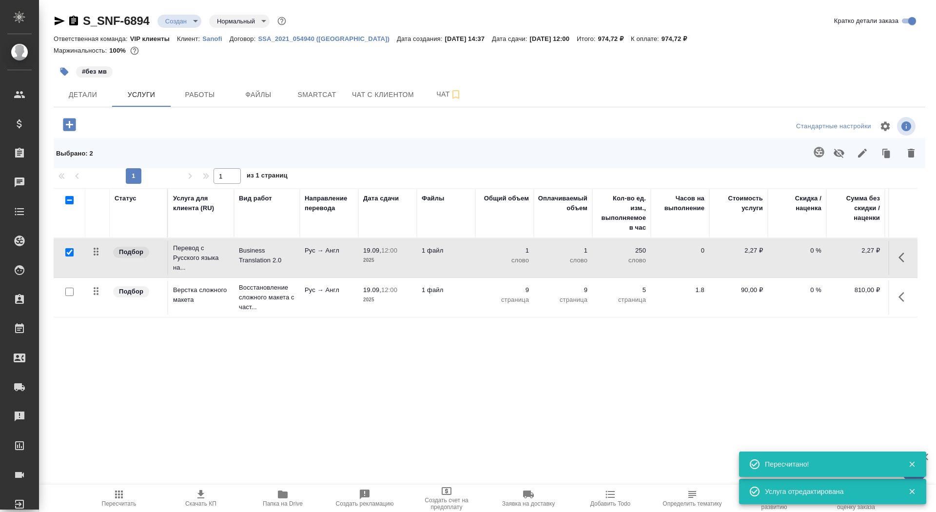
click at [287, 509] on button "Папка на Drive" at bounding box center [283, 498] width 82 height 27
click at [99, 106] on button "Детали" at bounding box center [83, 94] width 59 height 24
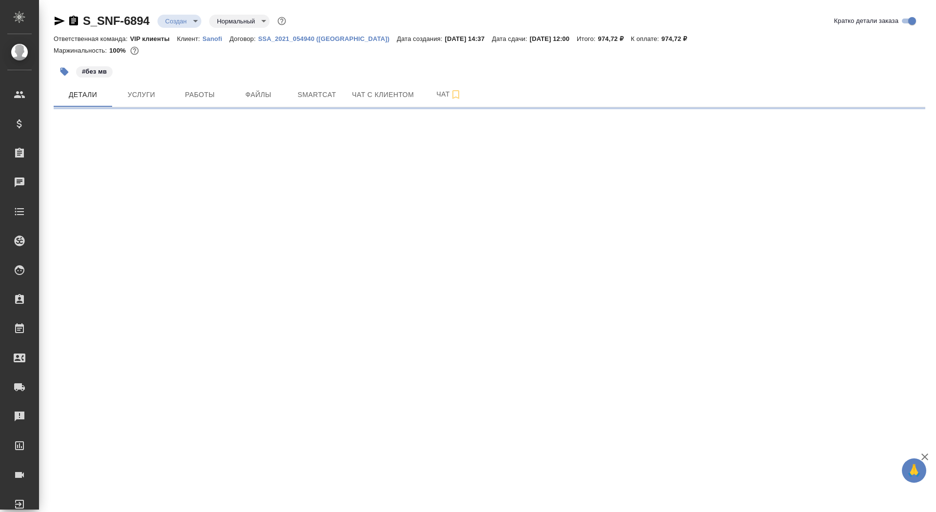
select select "RU"
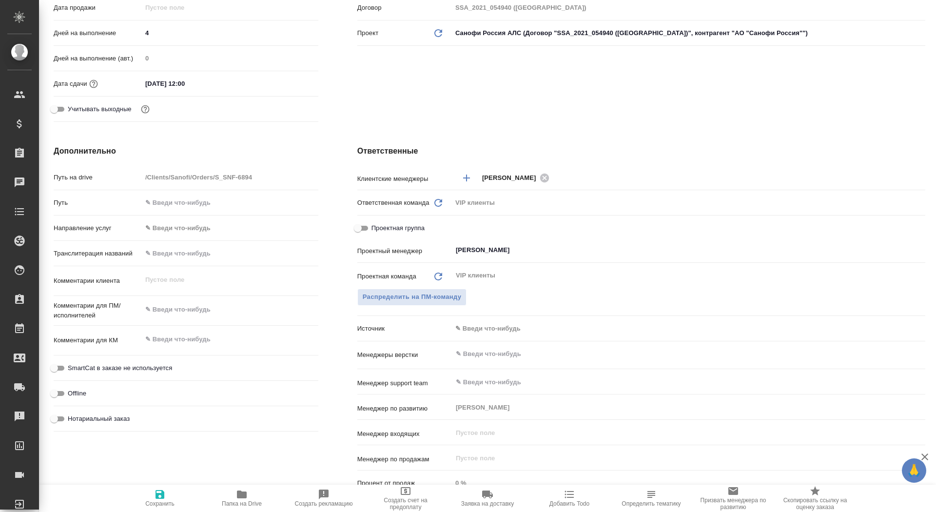
type textarea "x"
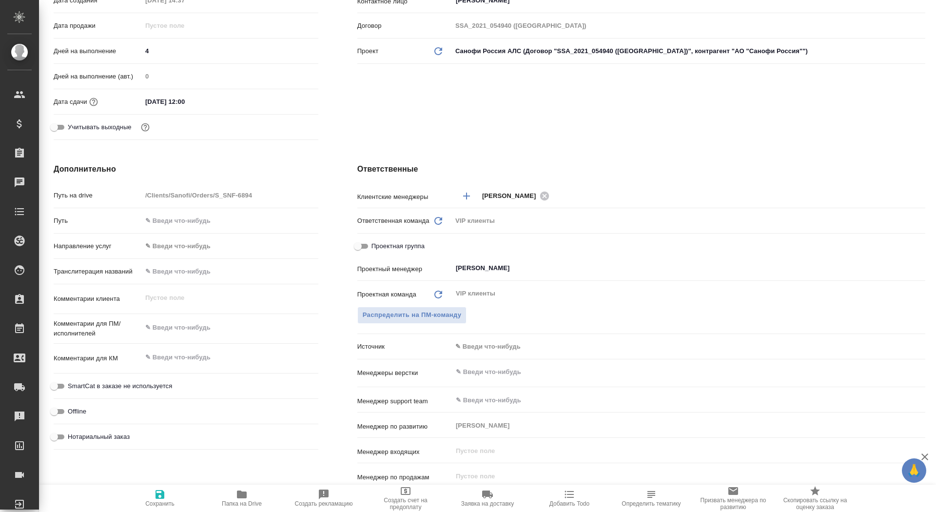
scroll to position [106, 0]
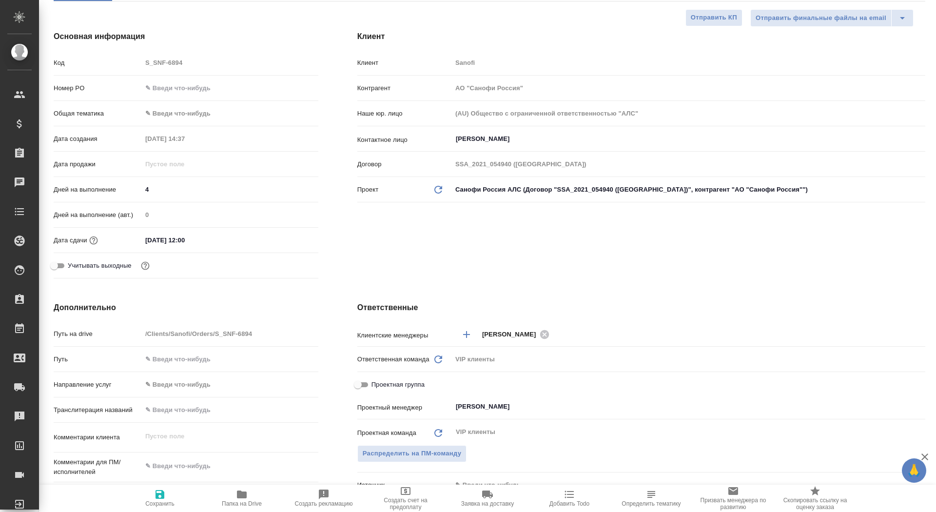
type textarea "x"
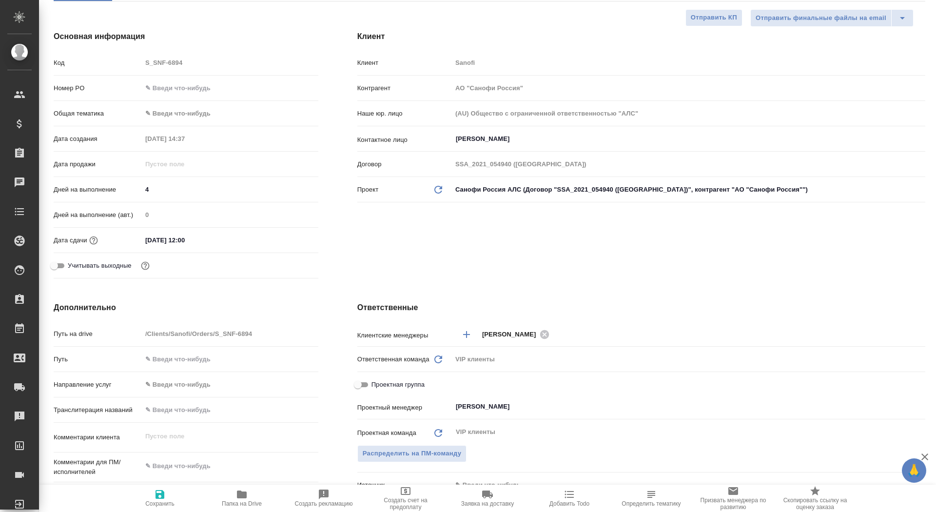
type textarea "x"
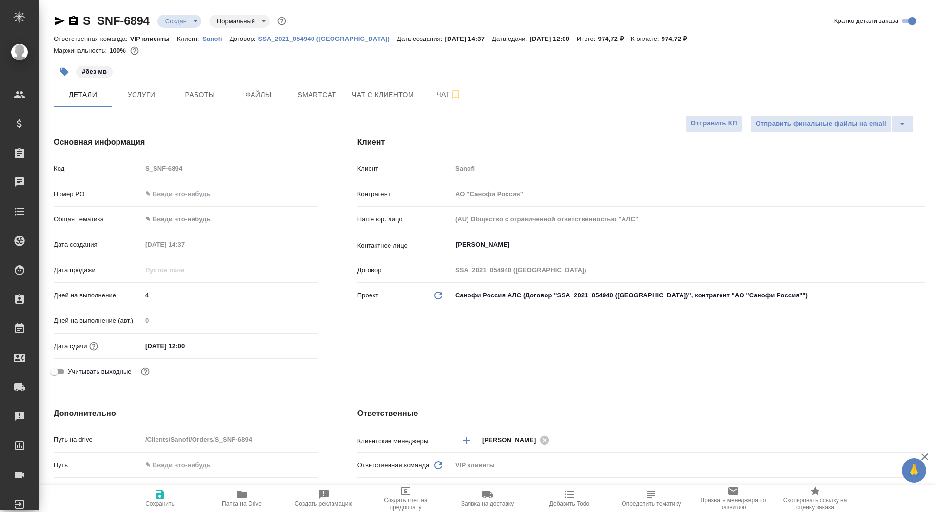
click at [134, 111] on div "S_SNF-6894 Создан new Нормальный normal Кратко детали заказа Ответственная кома…" at bounding box center [489, 491] width 882 height 982
click at [134, 96] on span "Услуги" at bounding box center [141, 95] width 47 height 12
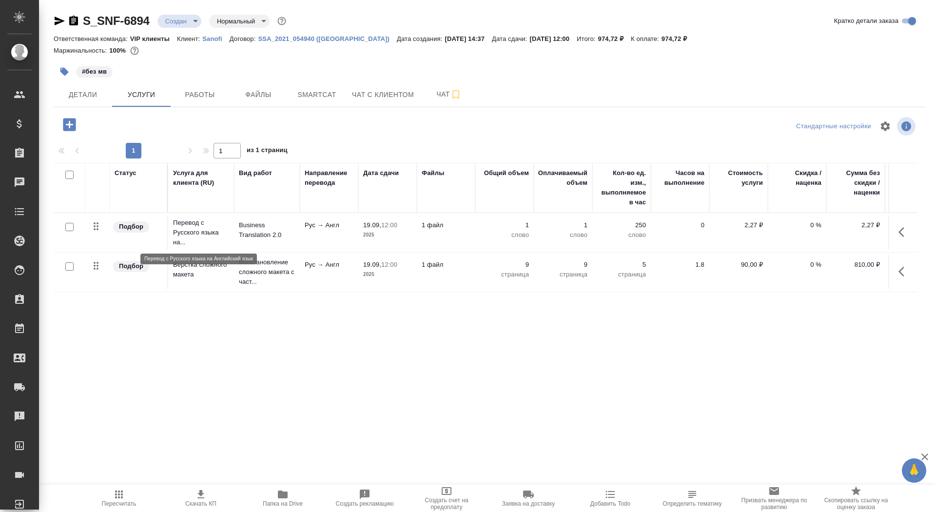
click at [215, 225] on p "Перевод с Русского языка на..." at bounding box center [201, 232] width 56 height 29
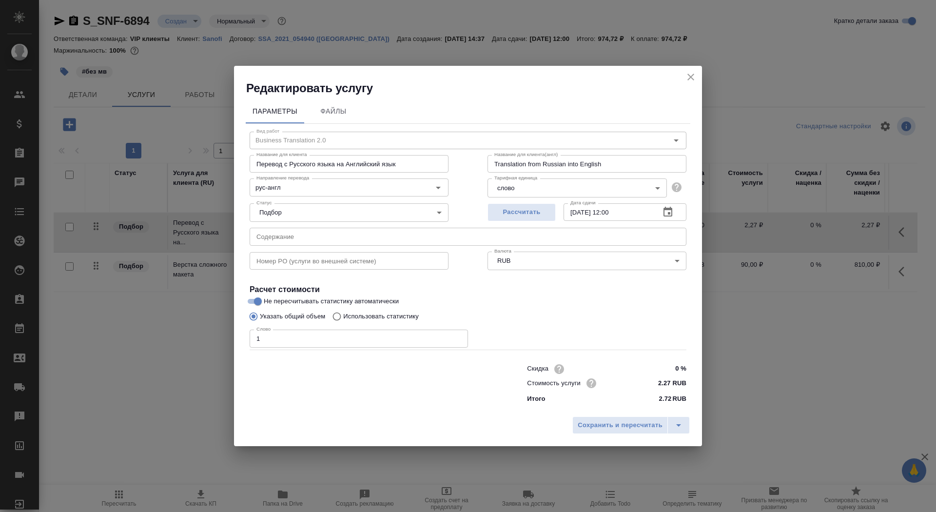
click at [411, 321] on p "Использовать статистику" at bounding box center [381, 317] width 76 height 10
click at [343, 321] on input "Использовать статистику" at bounding box center [336, 316] width 16 height 19
radio input "true"
radio input "false"
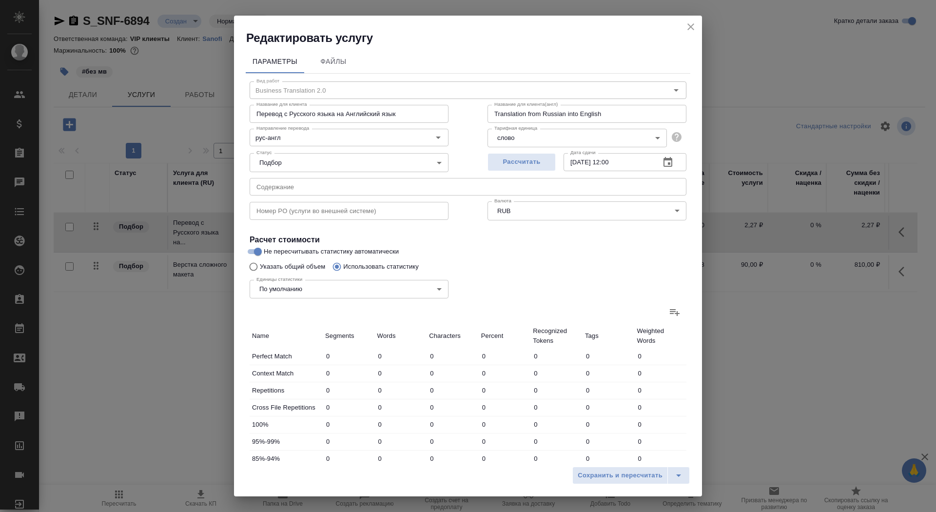
click at [688, 316] on div "Единицы статистики По умолчанию default Единицы статистики" at bounding box center [468, 287] width 476 height 63
click at [670, 313] on icon at bounding box center [675, 312] width 10 height 7
click at [0, 0] on input "file" at bounding box center [0, 0] width 0 height 0
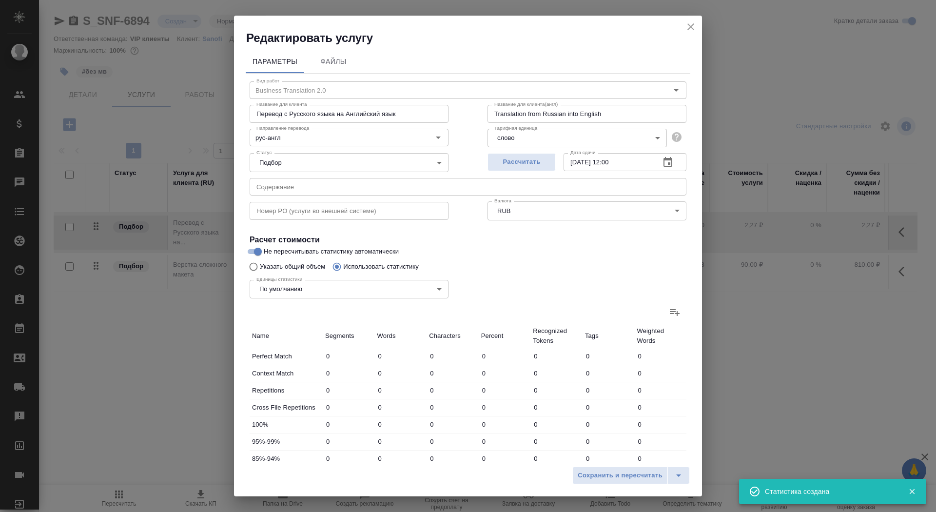
type input "41"
type input "132"
type input "839"
type input "4"
type input "6"
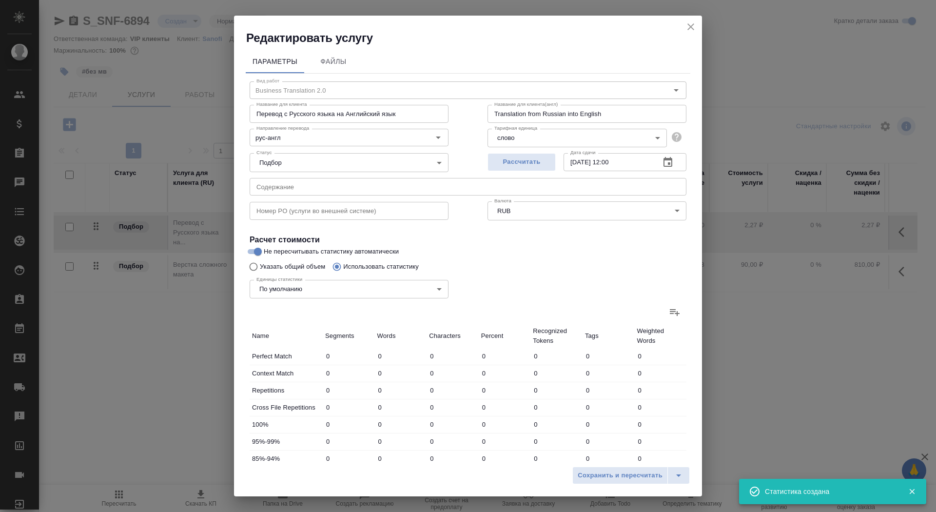
type input "28"
type input "18"
type input "28"
type input "189"
type input "13"
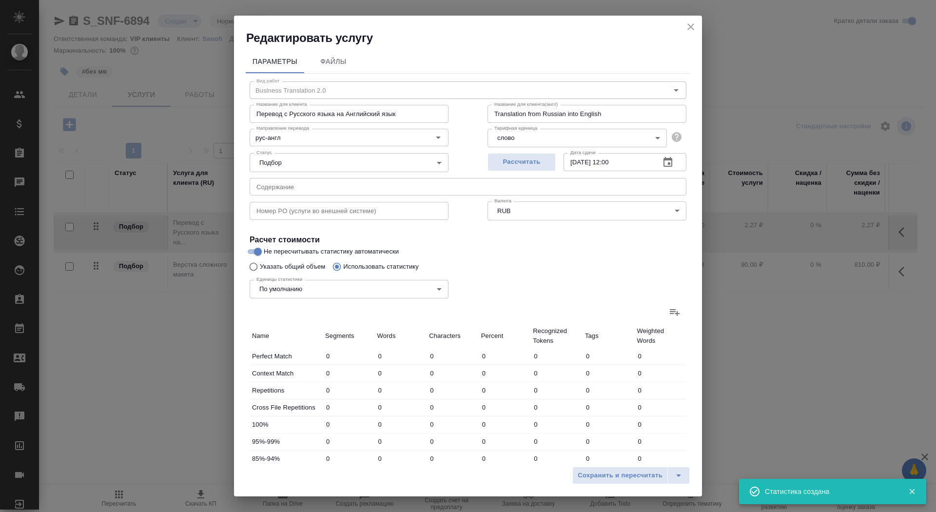
type input "38"
type input "228"
type input "176"
type input "1549"
type input "12433"
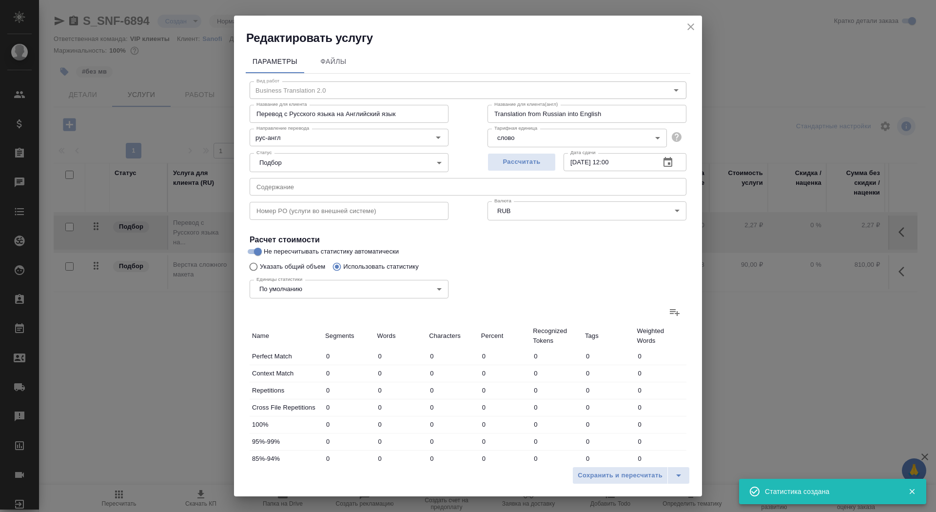
type input "209"
type input "1620"
type input "12875"
type input "250"
type input "1752"
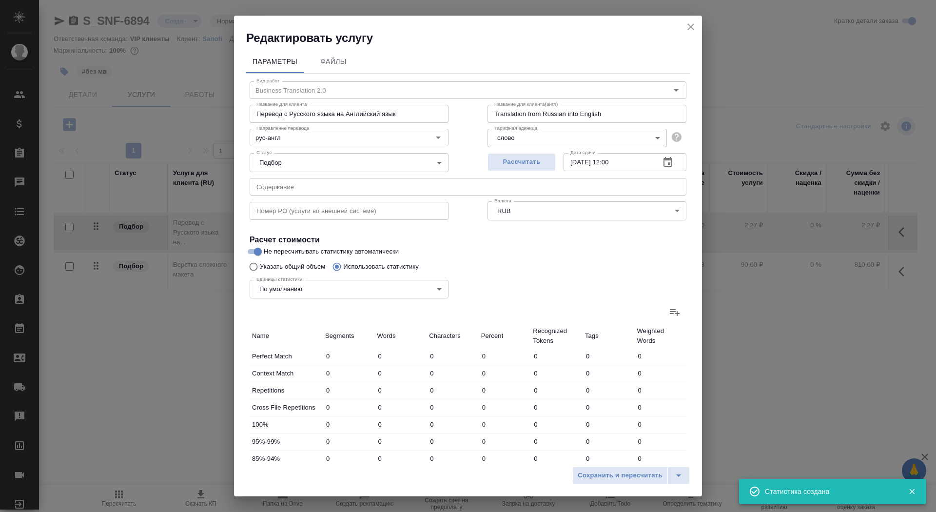
type input "13714"
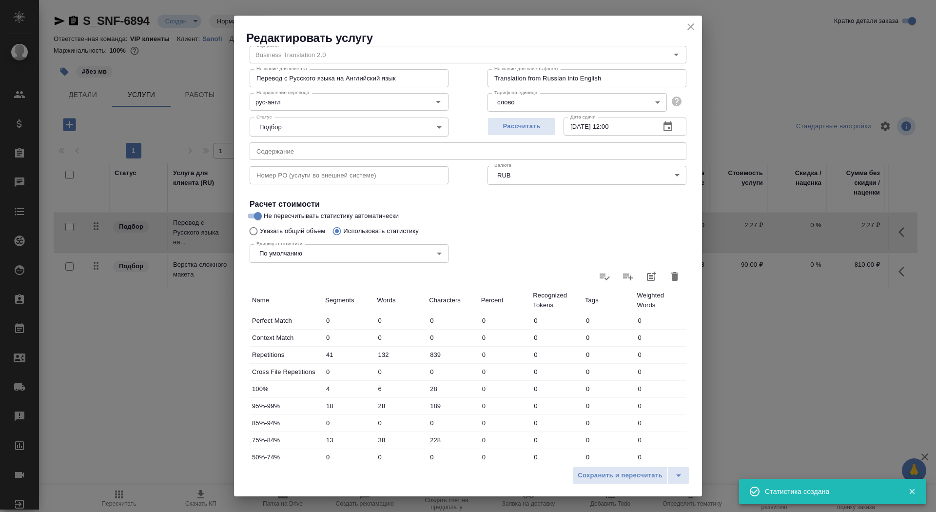
scroll to position [44, 0]
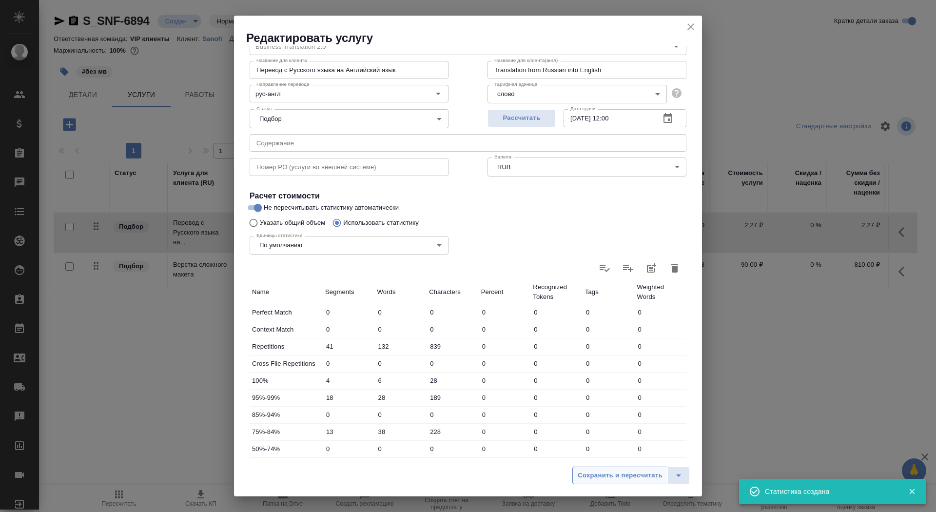
click at [611, 479] on span "Сохранить и пересчитать" at bounding box center [620, 475] width 85 height 11
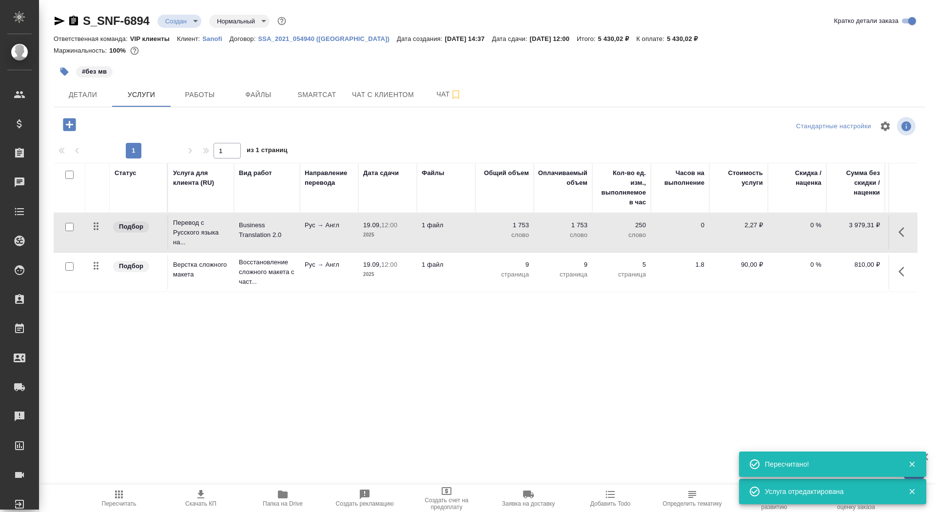
click at [470, 206] on th "Файлы" at bounding box center [446, 188] width 59 height 50
click at [470, 229] on td "1 файл" at bounding box center [446, 232] width 59 height 34
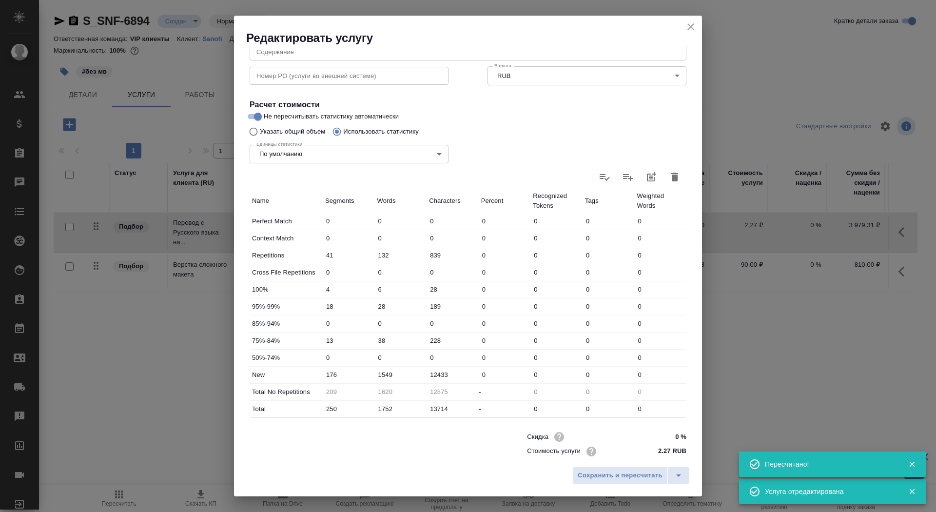
scroll to position [151, 0]
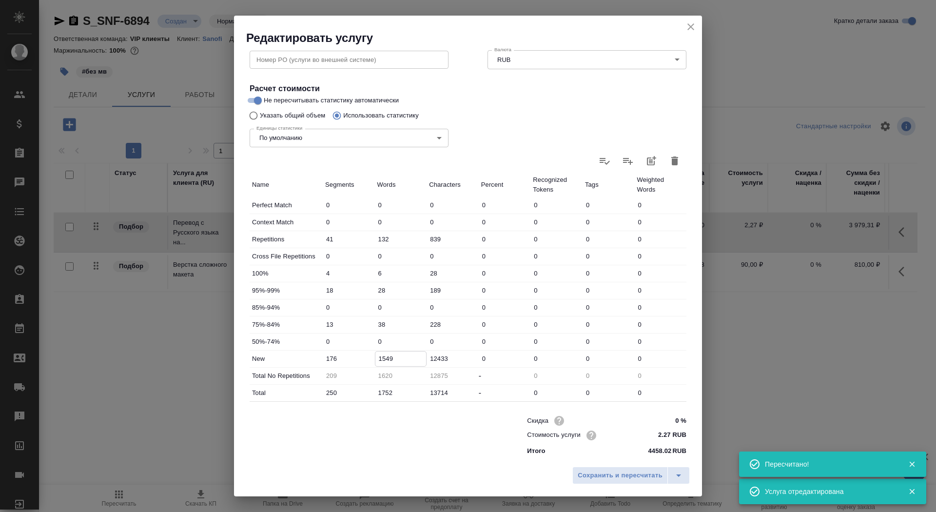
click at [383, 357] on input "1549" at bounding box center [400, 359] width 51 height 14
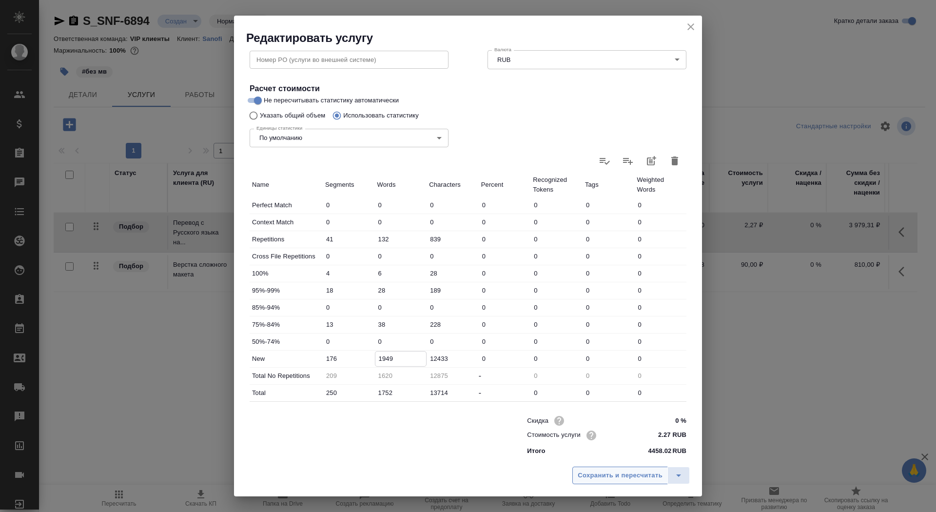
type input "1949"
click at [592, 473] on span "Сохранить и пересчитать" at bounding box center [620, 475] width 85 height 11
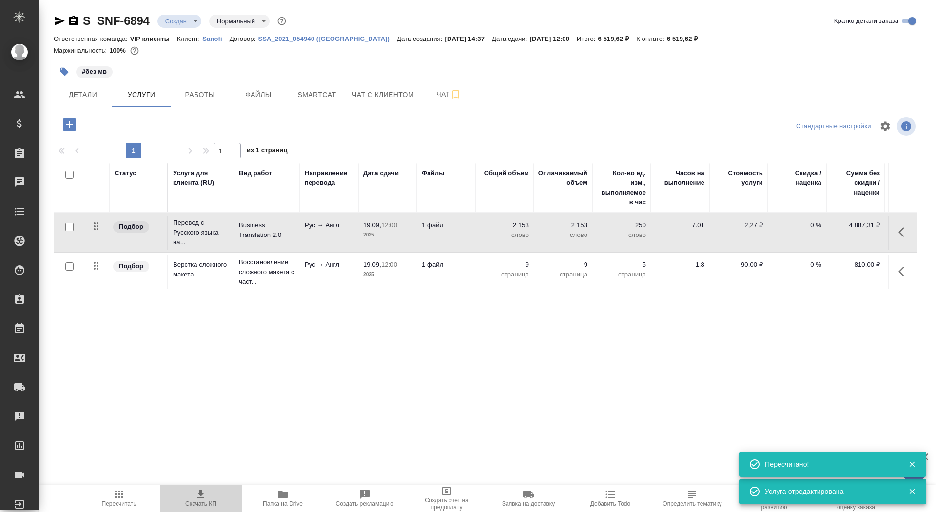
click at [197, 499] on icon "button" at bounding box center [201, 495] width 12 height 12
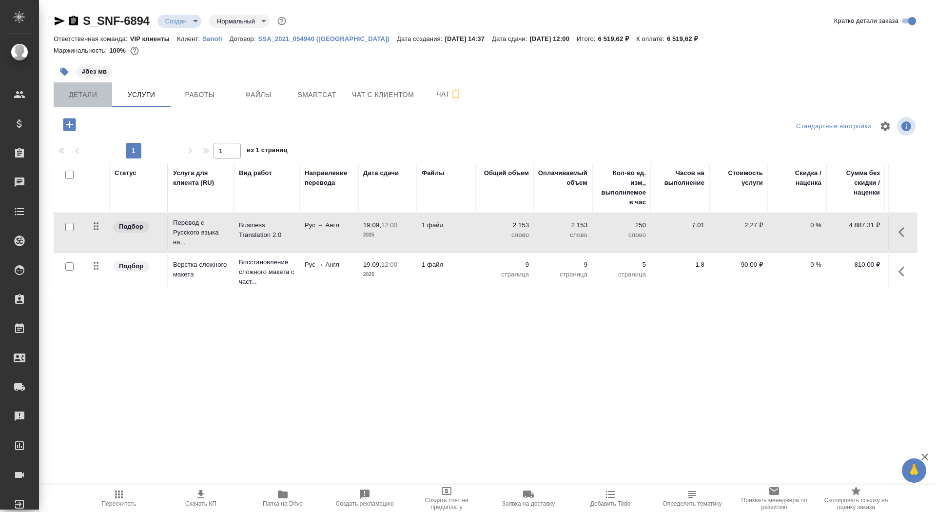
click at [95, 92] on span "Детали" at bounding box center [82, 95] width 47 height 12
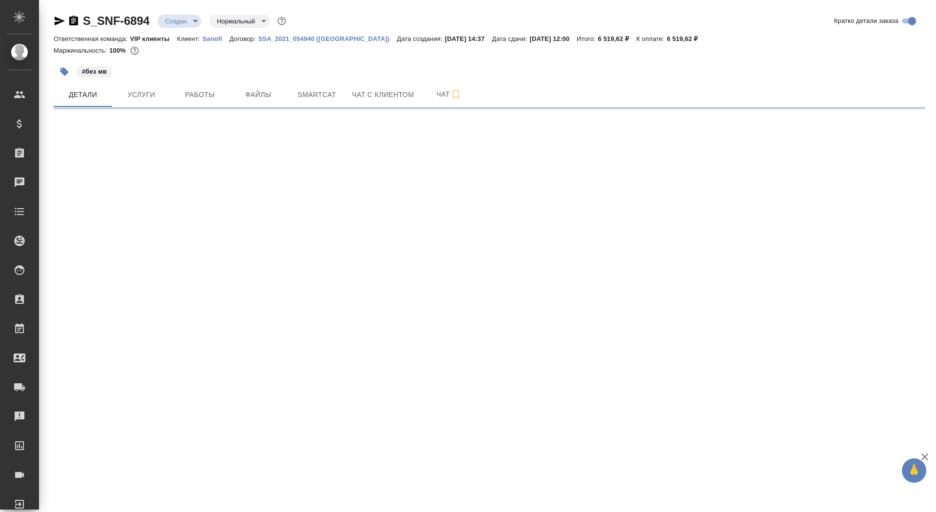
select select "RU"
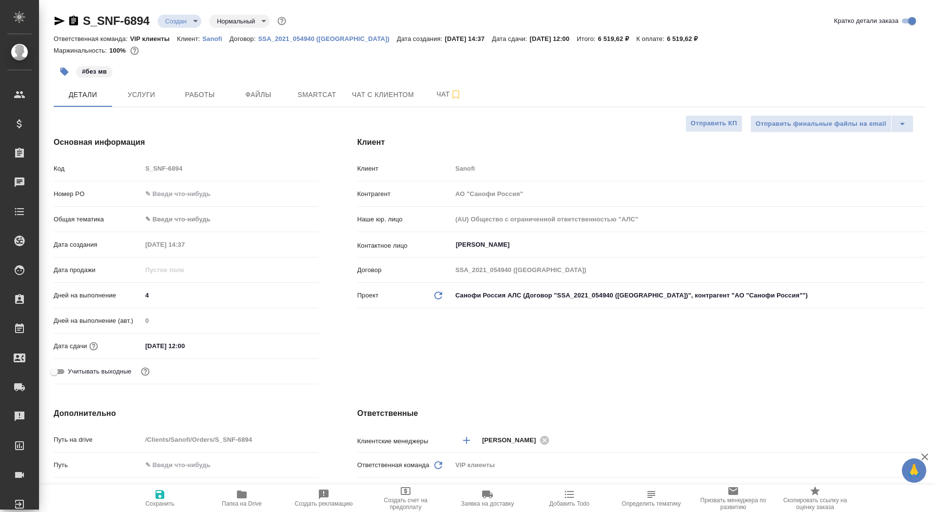
type textarea "x"
click at [696, 133] on div "Клиент Клиент Sanofi Контрагент АО "Санофи Россия" Наше юр. лицо (AU) Общество …" at bounding box center [641, 262] width 607 height 291
click at [152, 506] on span "Сохранить" at bounding box center [159, 503] width 29 height 7
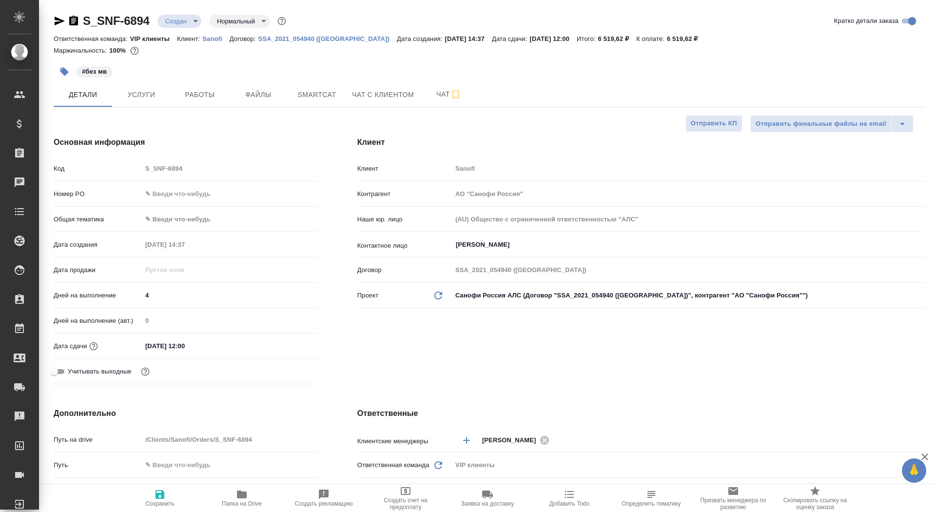
type textarea "x"
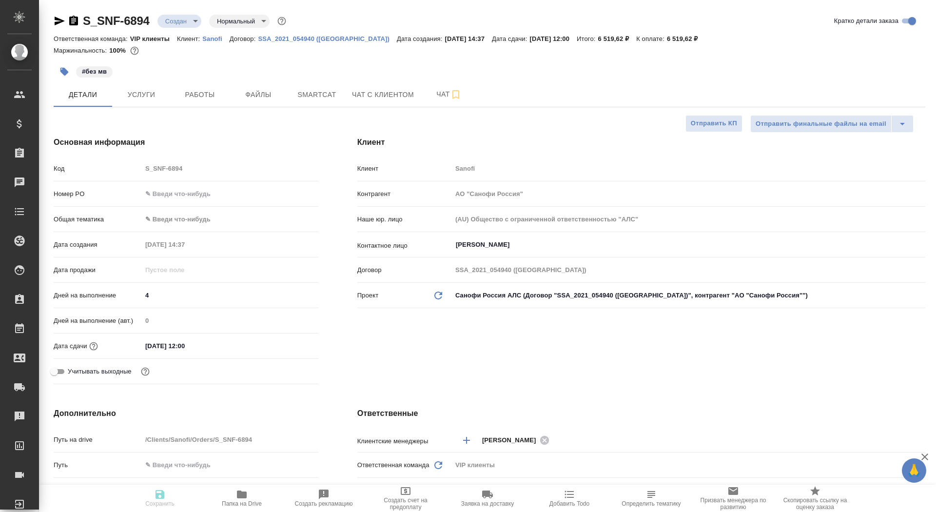
type textarea "x"
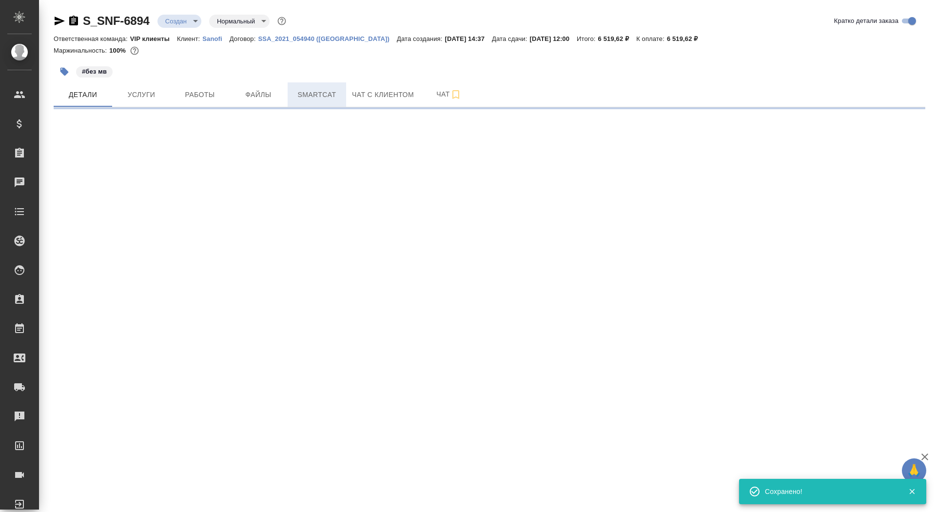
select select "RU"
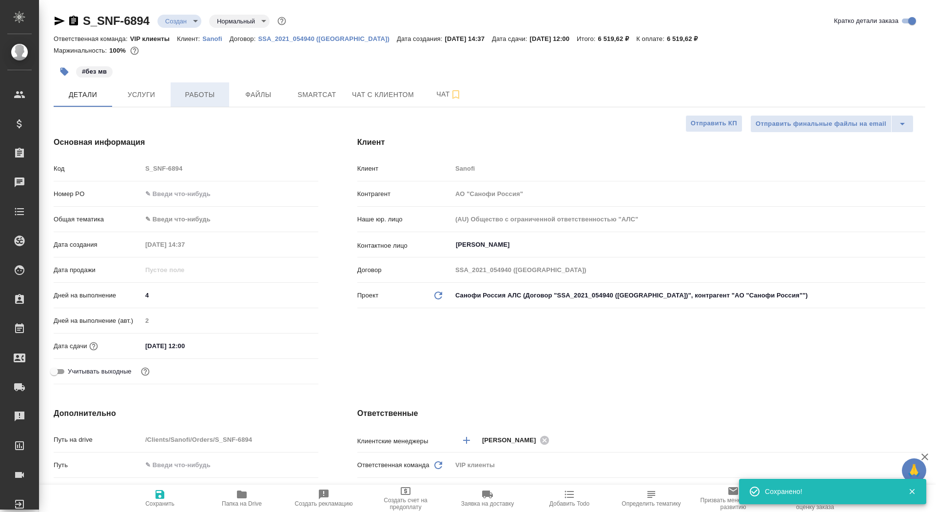
type textarea "x"
click at [147, 95] on span "Услуги" at bounding box center [141, 95] width 47 height 12
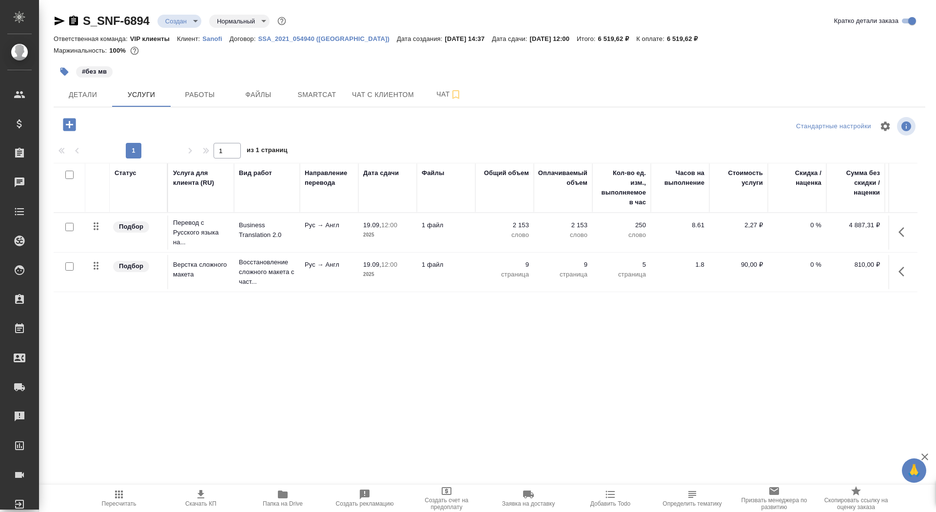
click at [387, 238] on p "2025" at bounding box center [387, 235] width 49 height 10
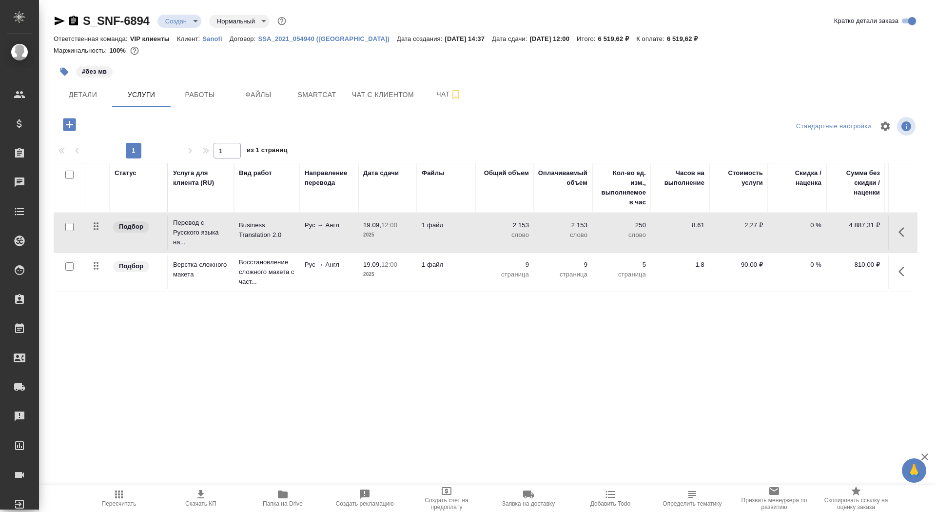
click at [438, 226] on p "1 файл" at bounding box center [446, 225] width 49 height 10
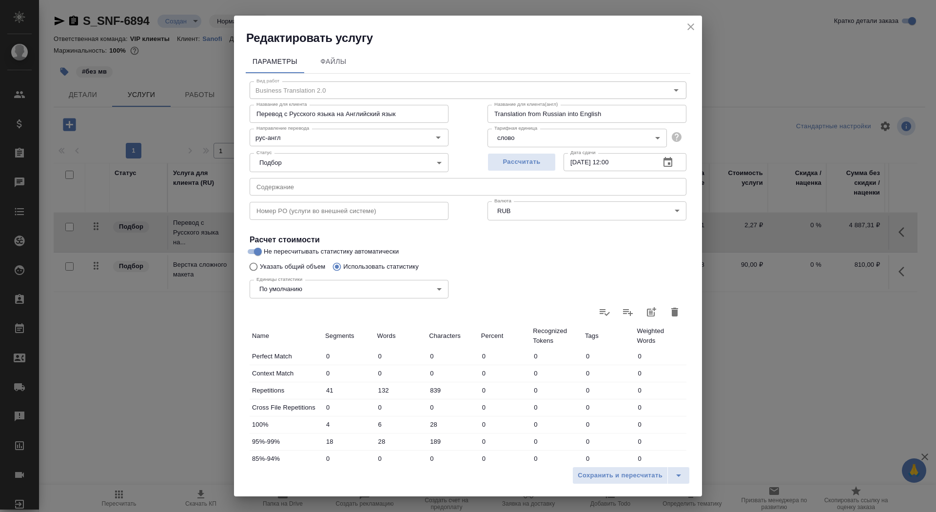
scroll to position [151, 0]
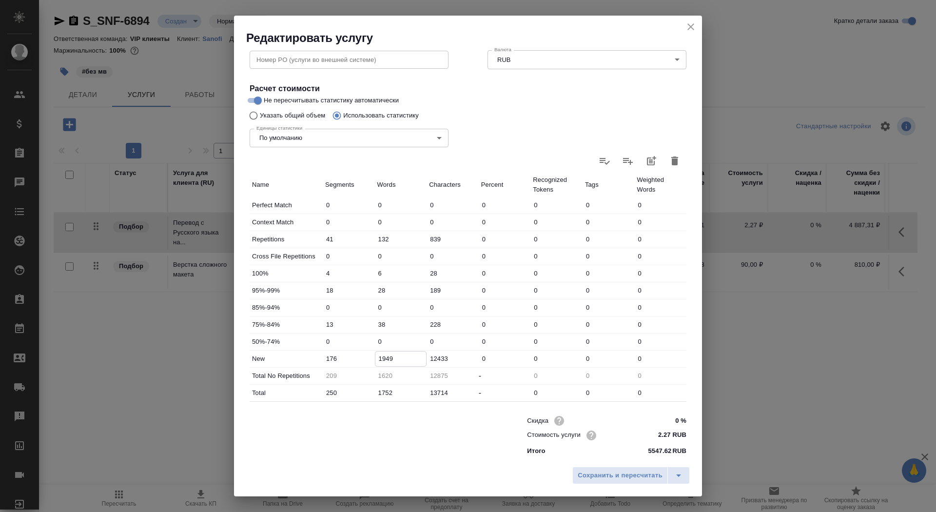
click at [383, 356] on input "1949" at bounding box center [400, 359] width 51 height 14
type input "1849"
click at [646, 466] on div "Сохранить и пересчитать" at bounding box center [468, 479] width 468 height 35
click at [642, 485] on div "Сохранить и пересчитать" at bounding box center [468, 479] width 468 height 35
click at [641, 470] on span "Сохранить и пересчитать" at bounding box center [620, 475] width 85 height 11
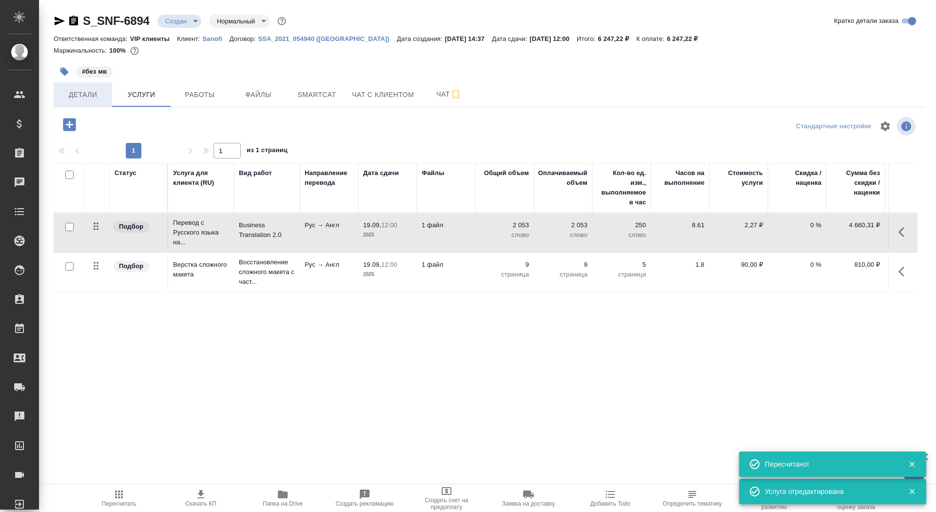
click at [78, 83] on button "Детали" at bounding box center [83, 94] width 59 height 24
click at [79, 95] on span "Детали" at bounding box center [82, 95] width 47 height 12
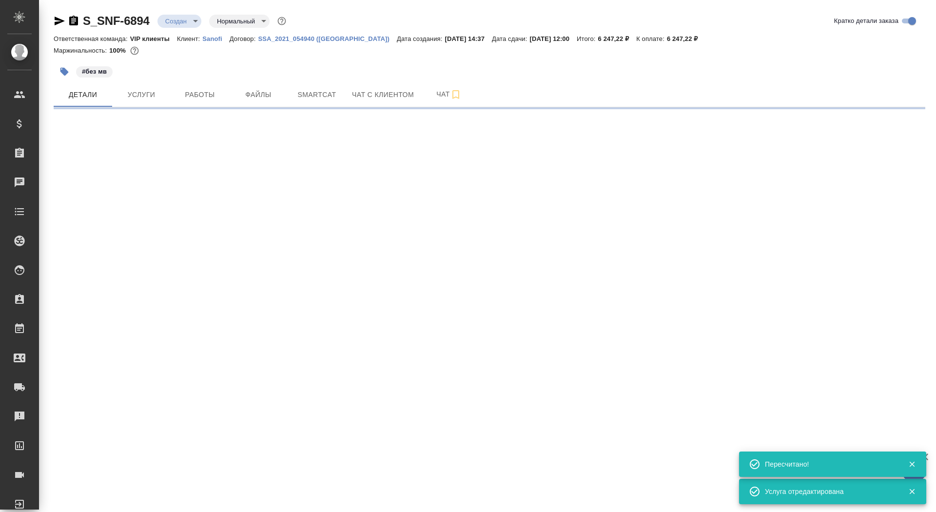
select select "RU"
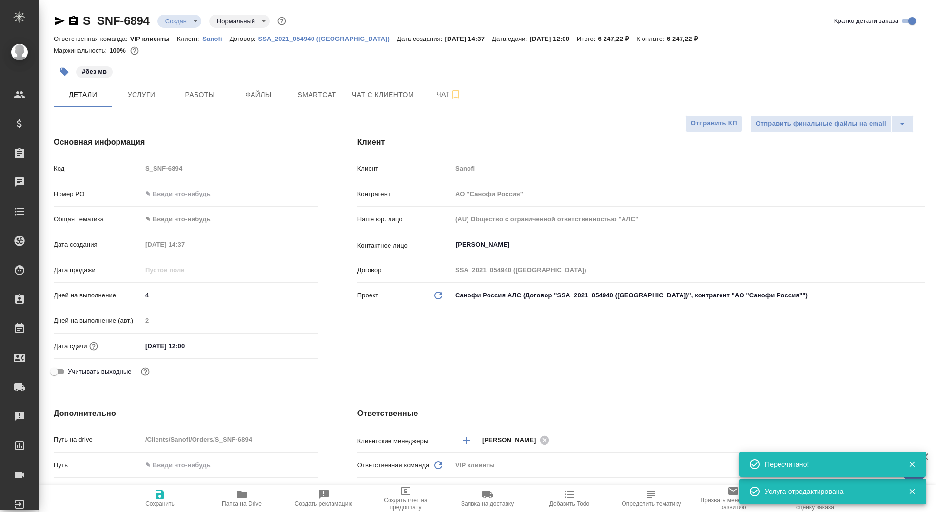
type textarea "x"
click at [701, 136] on div "Клиент Клиент Sanofi Контрагент АО "Санофи Россия" Наше юр. лицо (AU) Общество …" at bounding box center [641, 262] width 607 height 291
click at [701, 123] on span "Отправить КП" at bounding box center [714, 123] width 46 height 11
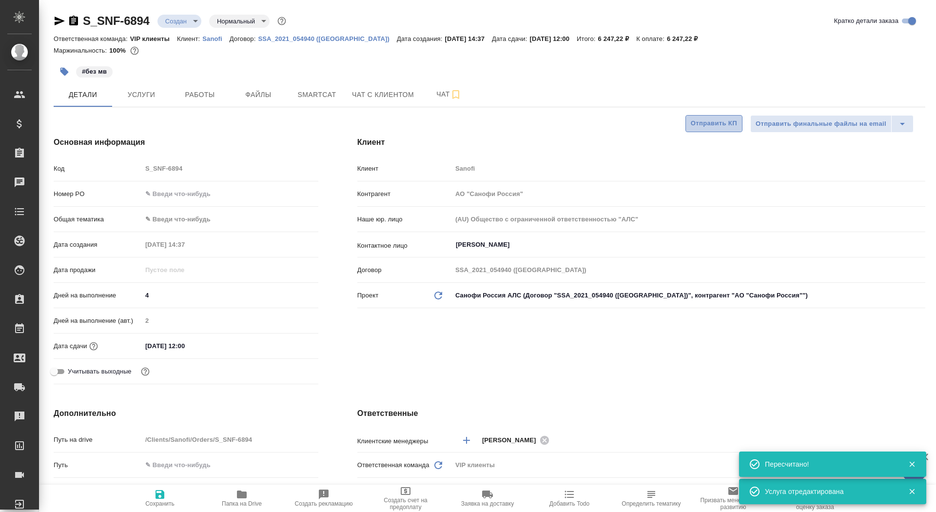
type textarea "x"
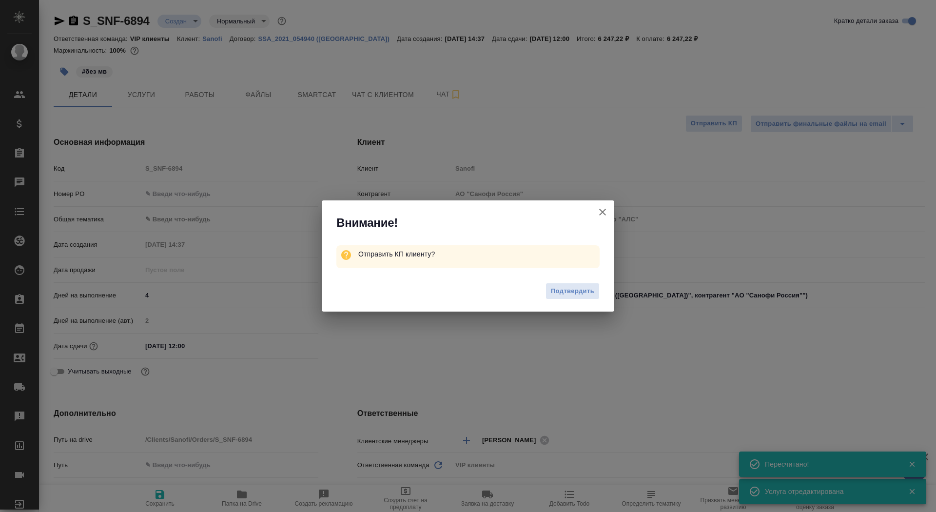
click at [585, 285] on button "Подтвердить" at bounding box center [573, 291] width 54 height 17
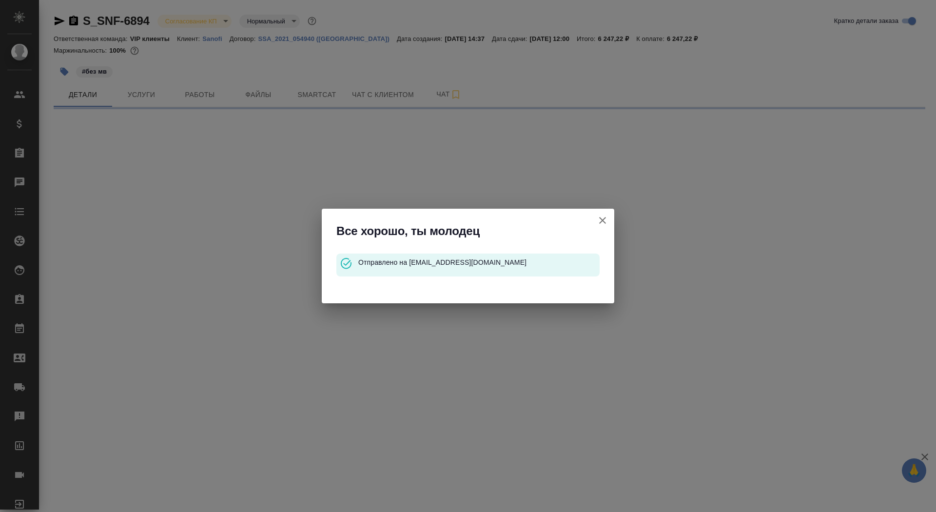
select select "RU"
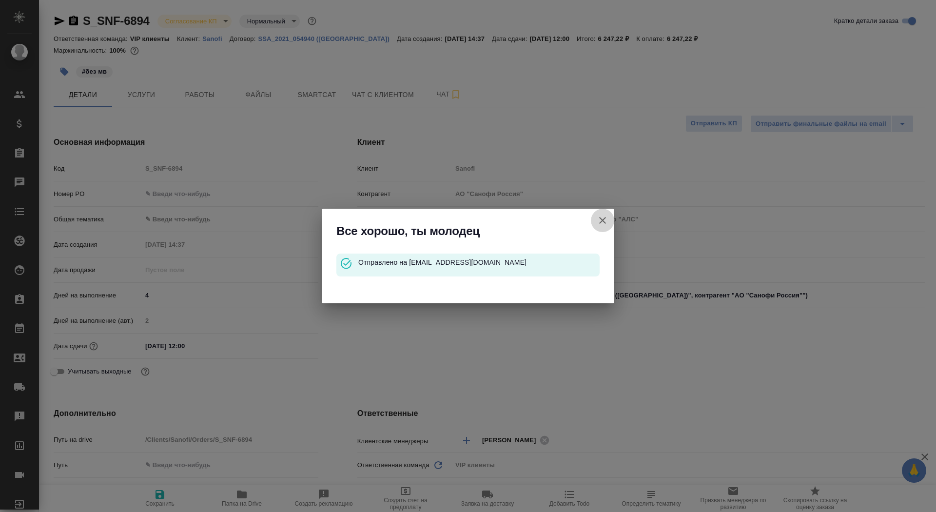
click at [605, 223] on icon "button" at bounding box center [603, 221] width 12 height 12
type textarea "x"
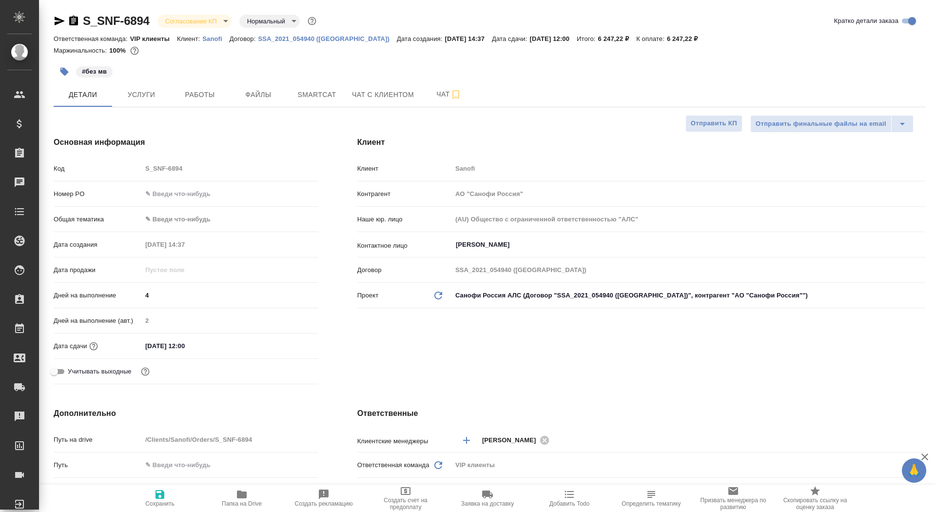
type textarea "x"
click at [143, 83] on button "Услуги" at bounding box center [141, 94] width 59 height 24
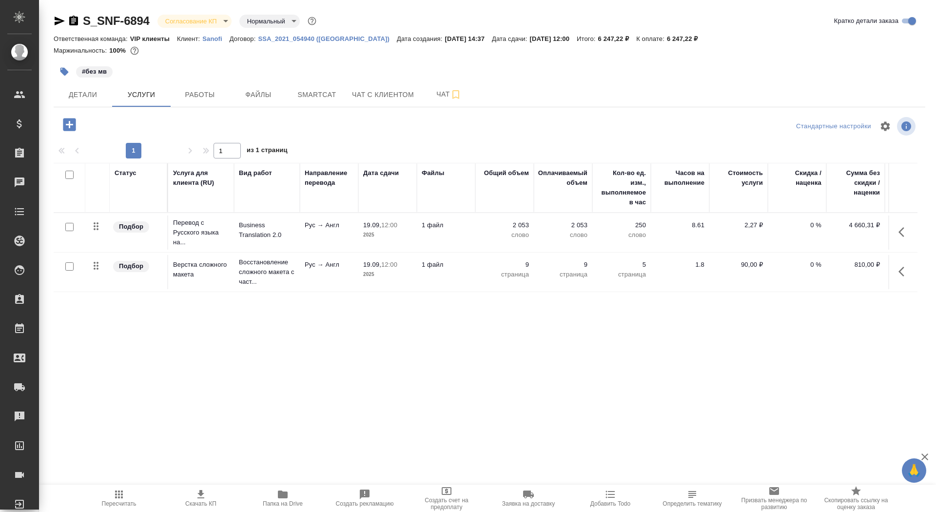
click at [218, 493] on span "Скачать КП" at bounding box center [201, 498] width 70 height 19
click at [74, 20] on icon "button" at bounding box center [73, 21] width 9 height 10
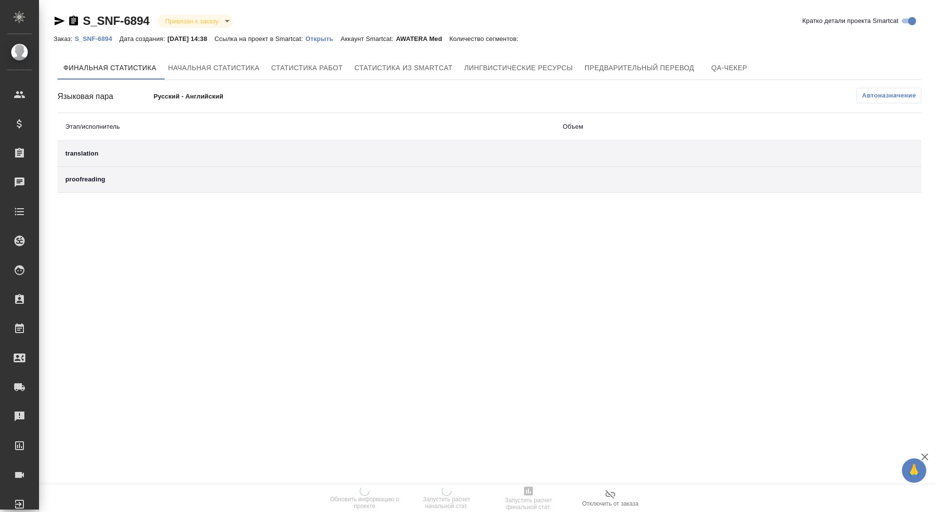
click at [339, 43] on div "Заказ: S_SNF-6894 Дата создания: 15.09.2025, 14:38 Ссылка на проект в Smartcat:…" at bounding box center [291, 39] width 474 height 12
click at [339, 38] on p "Открыть" at bounding box center [322, 38] width 35 height 7
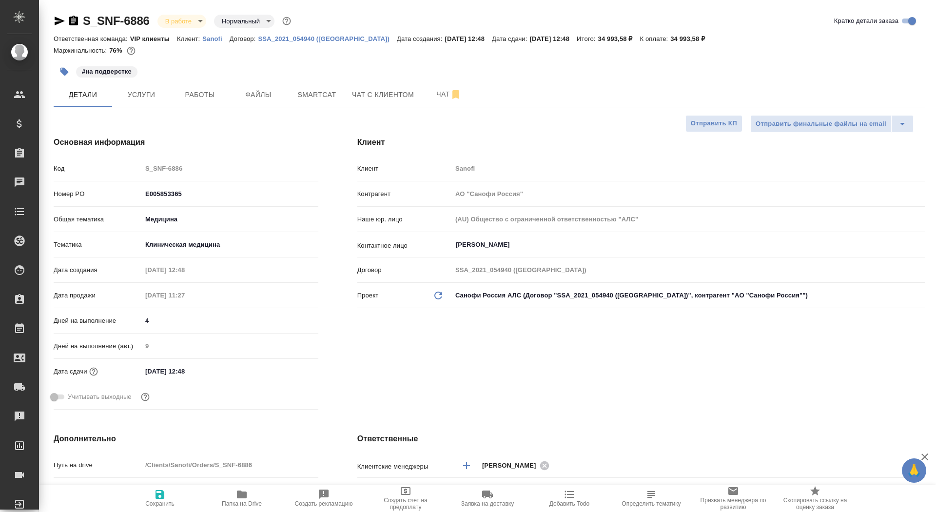
select select "RU"
click at [137, 89] on span "Услуги" at bounding box center [141, 95] width 47 height 12
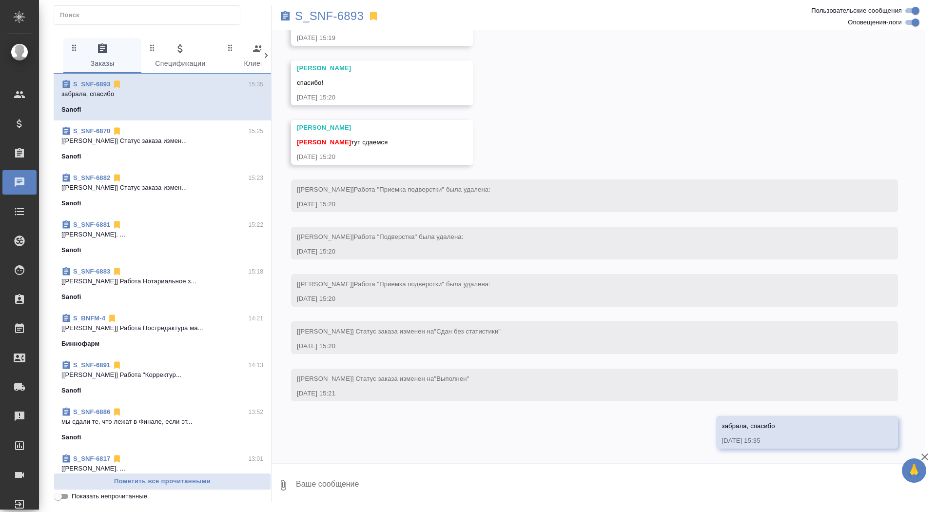
scroll to position [4559, 0]
click at [335, 19] on p "S_SNF-6893" at bounding box center [329, 16] width 69 height 10
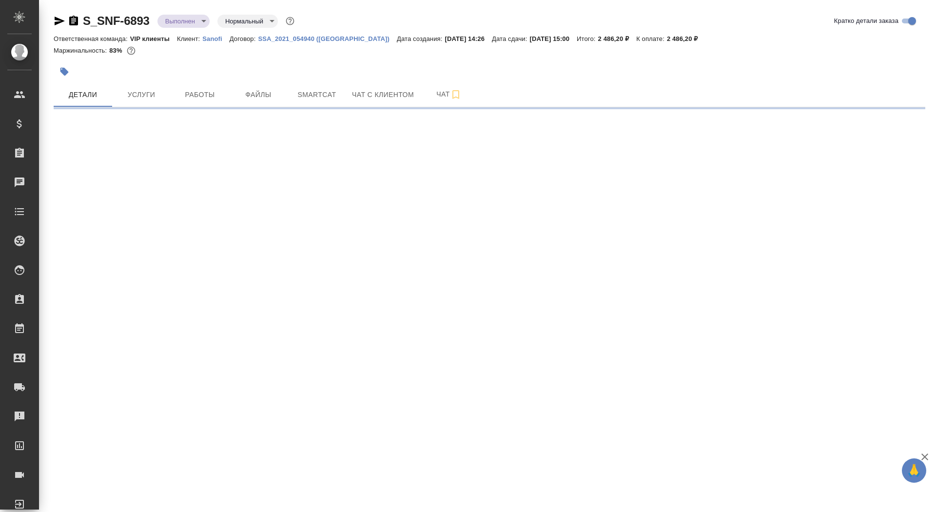
select select "RU"
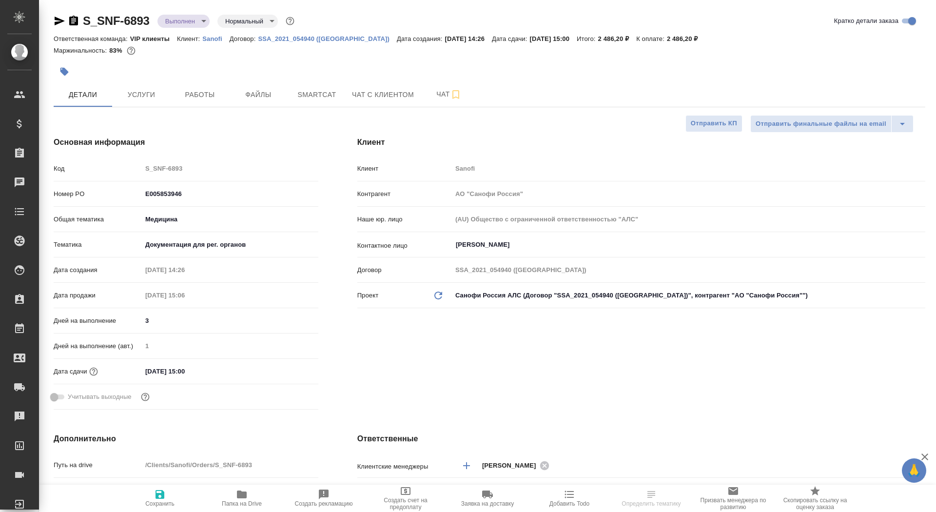
type textarea "x"
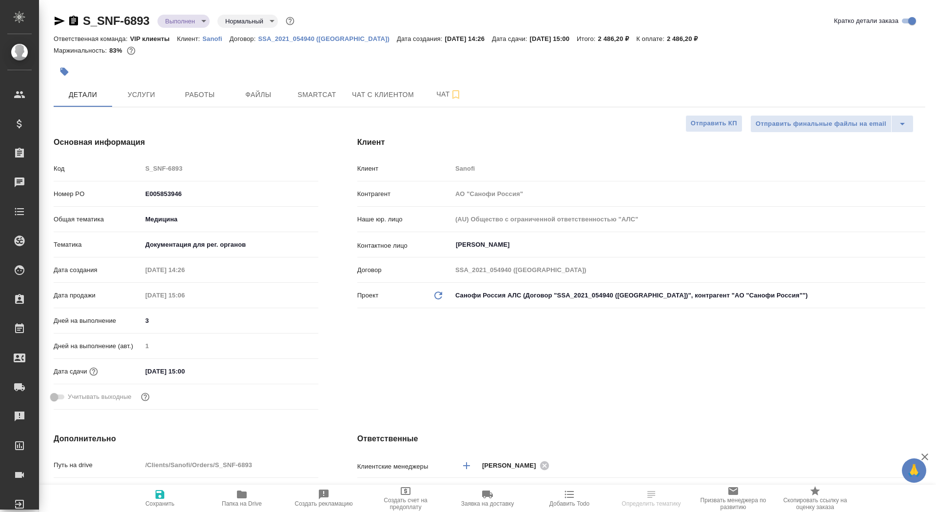
type textarea "x"
click at [69, 20] on icon "button" at bounding box center [74, 21] width 12 height 12
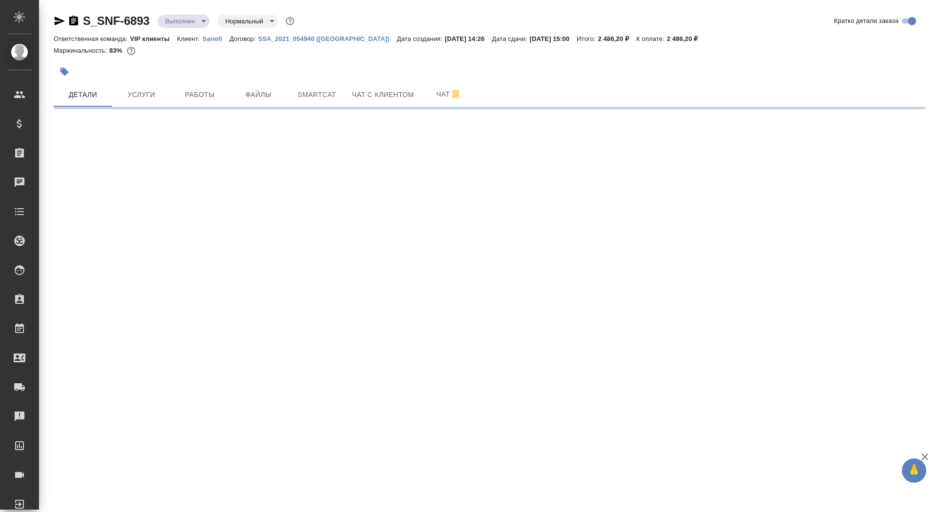
select select "RU"
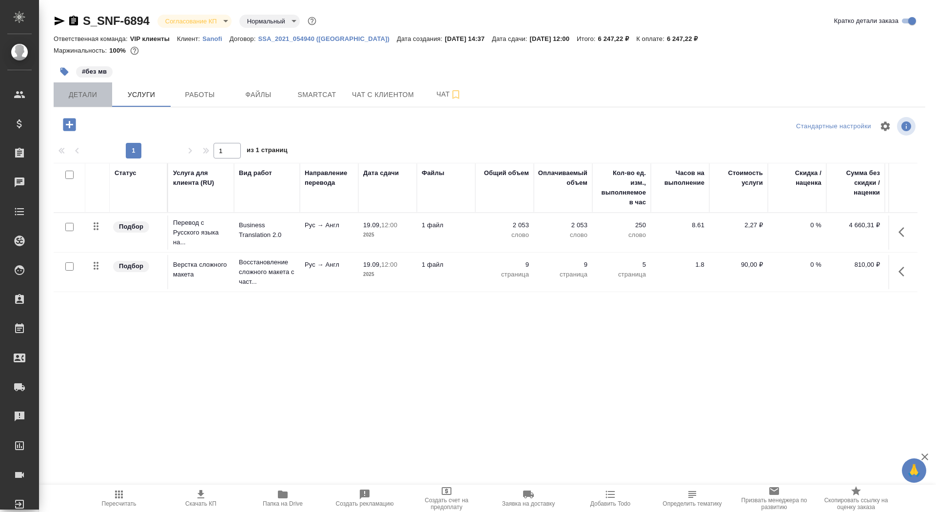
click at [81, 84] on button "Детали" at bounding box center [83, 94] width 59 height 24
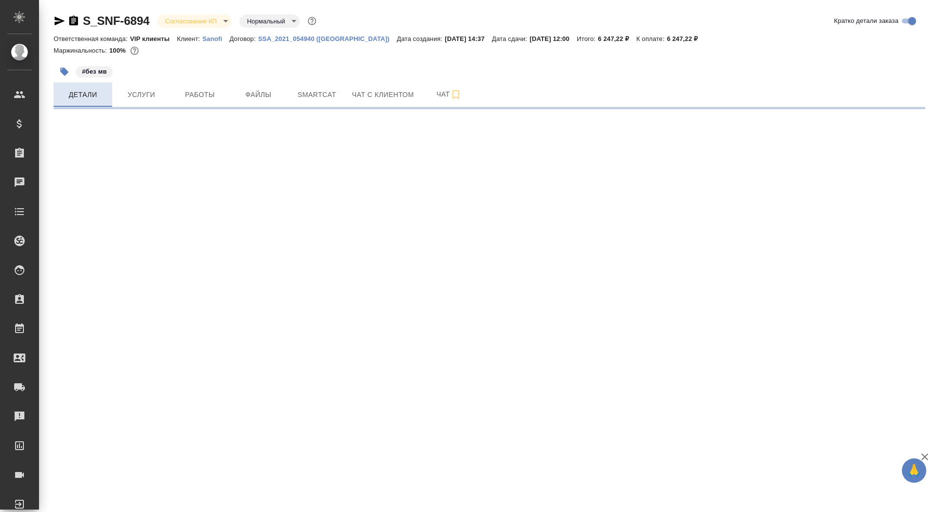
select select "RU"
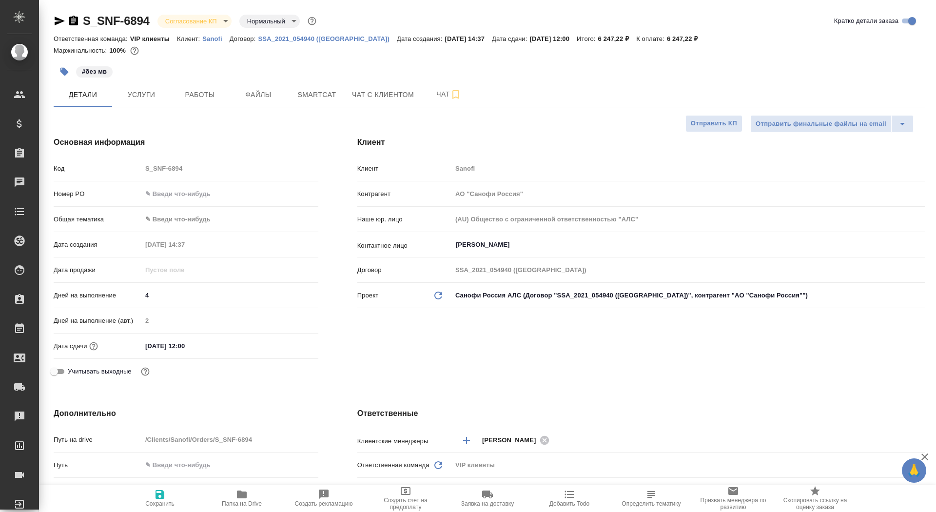
type textarea "x"
type input "[PERSON_NAME]"
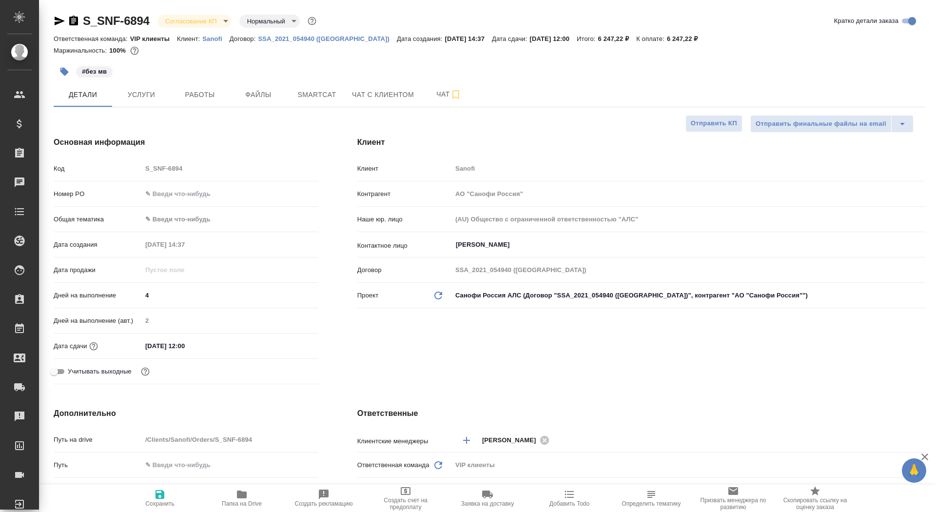
click at [158, 195] on input "text" at bounding box center [230, 194] width 176 height 14
paste input "E005856307"
type input "E005856307"
type textarea "x"
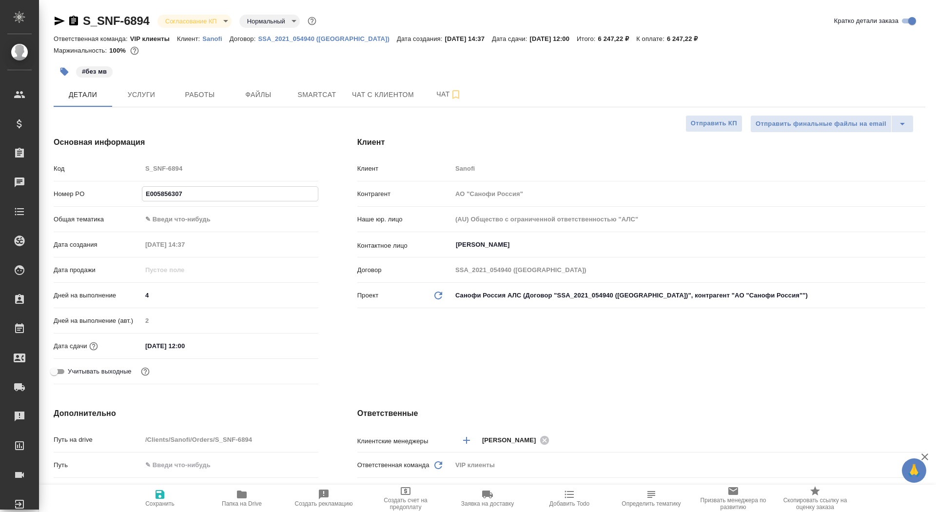
type textarea "x"
type input "E005856307"
click at [163, 506] on span "Сохранить" at bounding box center [159, 503] width 29 height 7
type textarea "x"
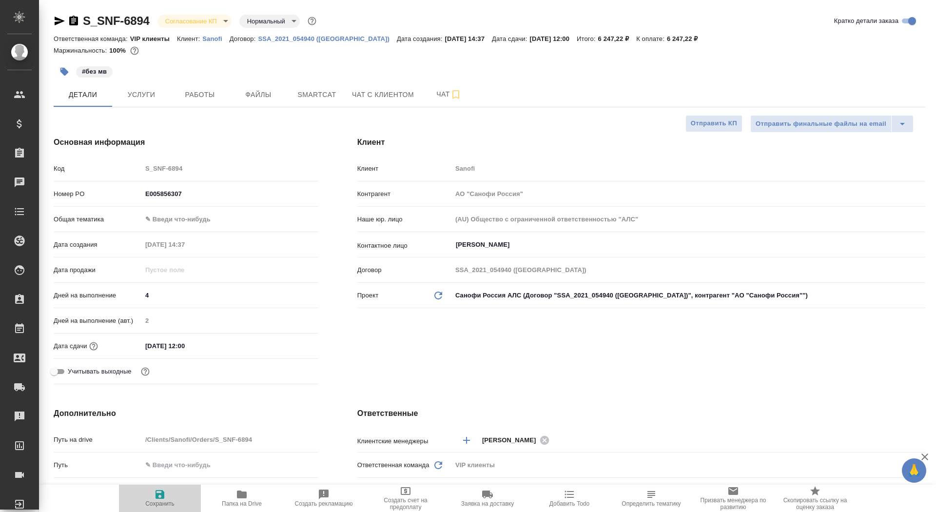
type textarea "x"
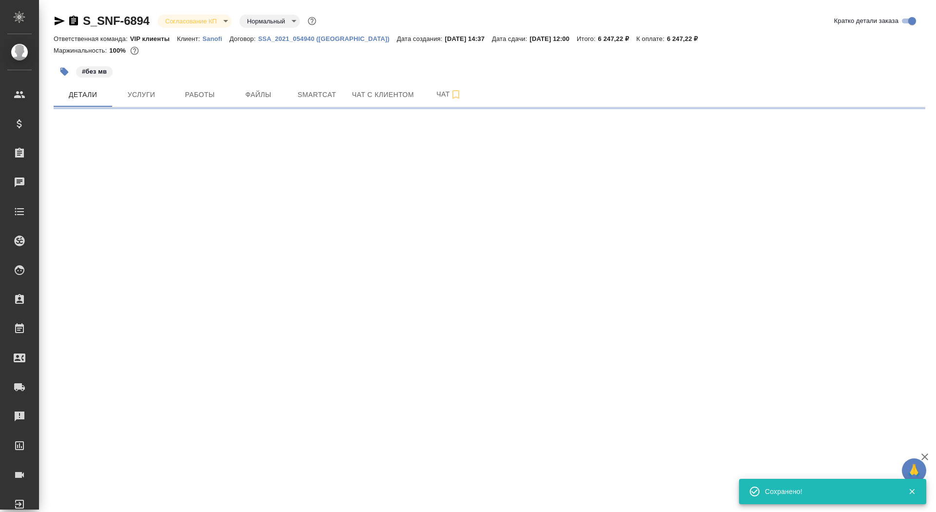
select select "RU"
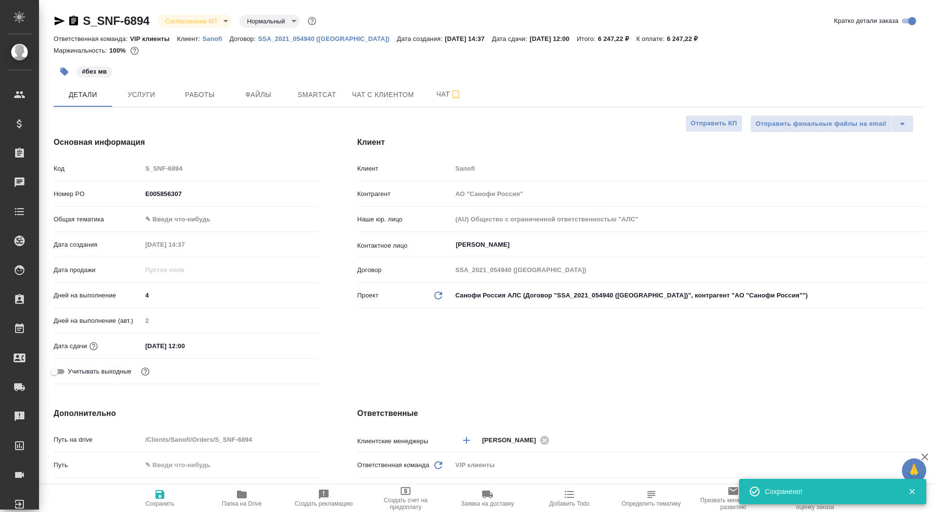
type textarea "x"
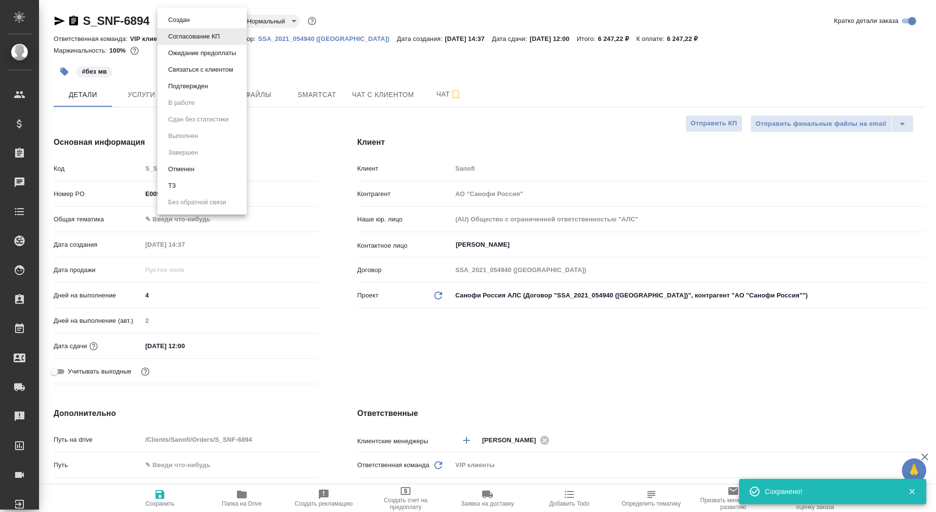
click at [194, 19] on body "🙏 .cls-1 fill:#fff; AWATERA Saydasheva Dilyara Клиенты Спецификации Заказы 0 Ча…" at bounding box center [468, 256] width 936 height 512
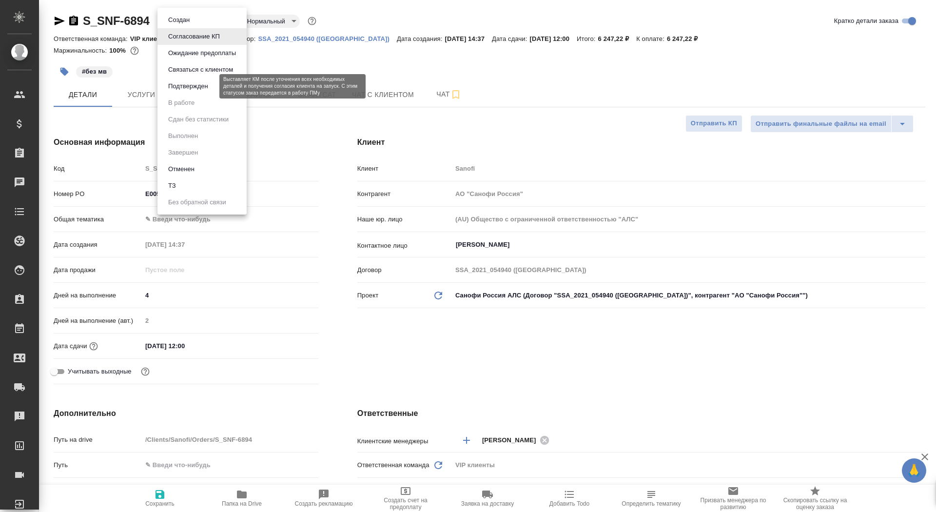
click at [195, 83] on button "Подтвержден" at bounding box center [188, 86] width 46 height 11
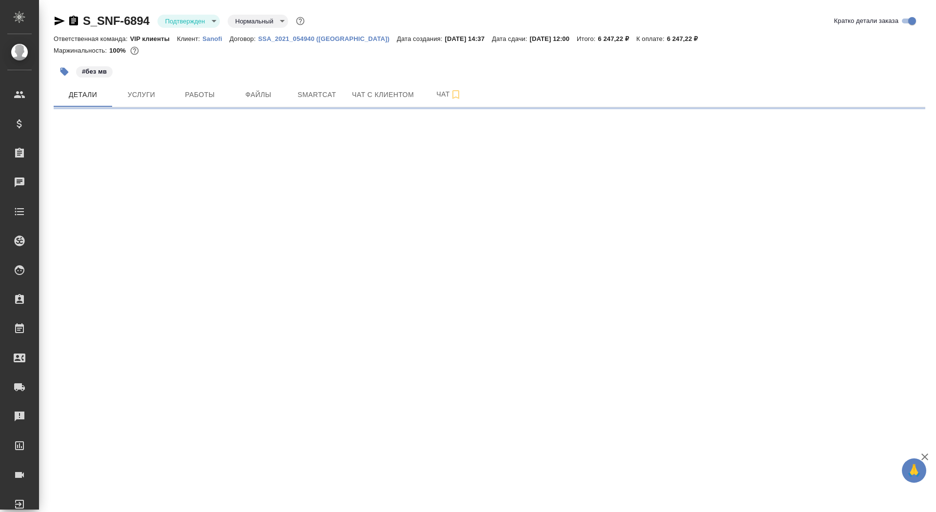
select select "RU"
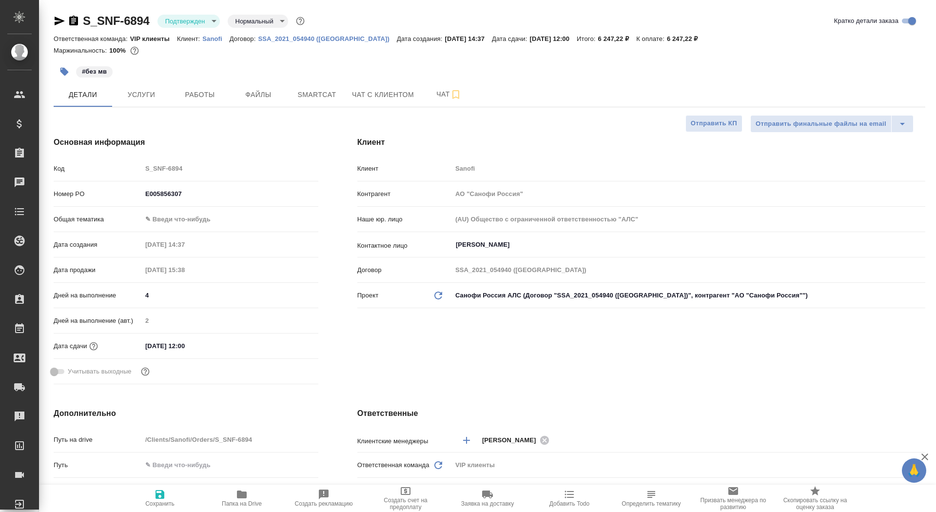
type textarea "x"
click at [428, 101] on button "Чат" at bounding box center [449, 94] width 59 height 24
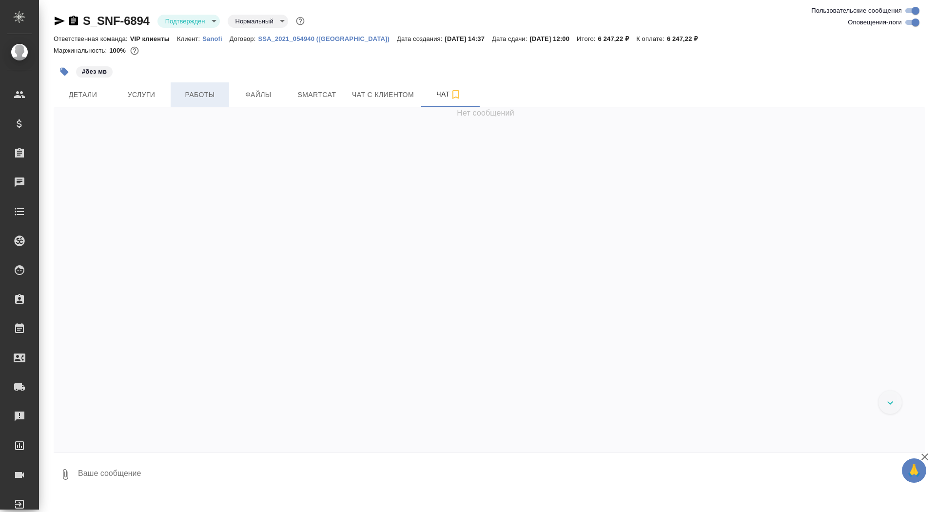
click at [184, 97] on span "Работы" at bounding box center [199, 95] width 47 height 12
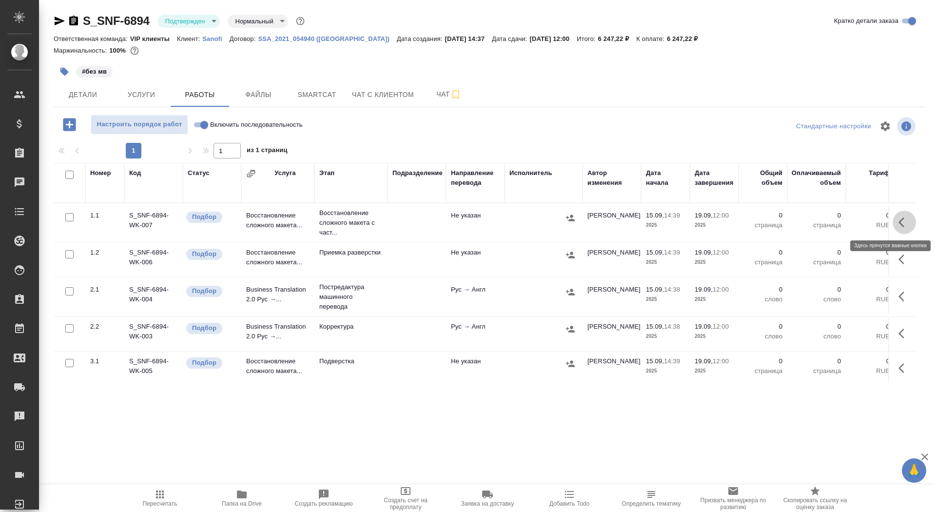
click at [904, 227] on icon "button" at bounding box center [905, 222] width 12 height 12
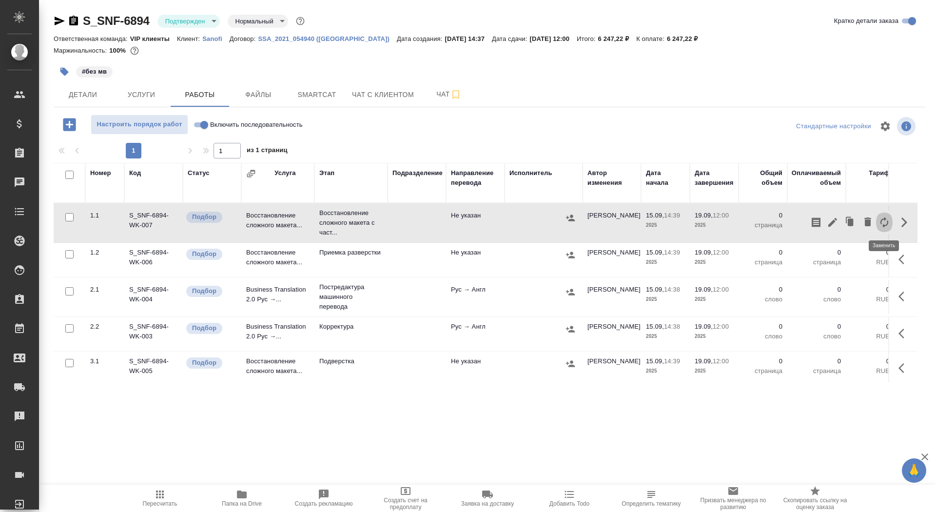
click at [891, 227] on button "button" at bounding box center [884, 222] width 17 height 23
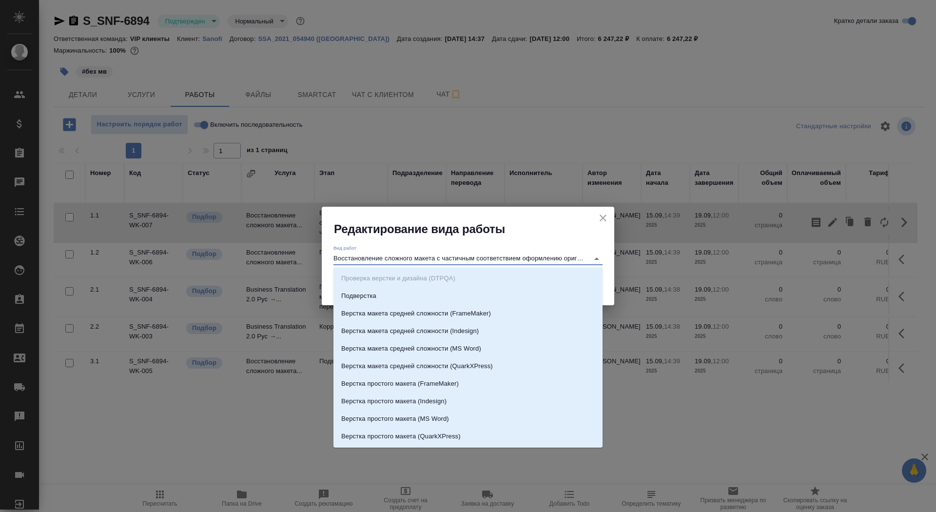
click at [462, 256] on input "Восстановление сложного макета с частичным соответствием оформлению оригинала" at bounding box center [458, 259] width 251 height 12
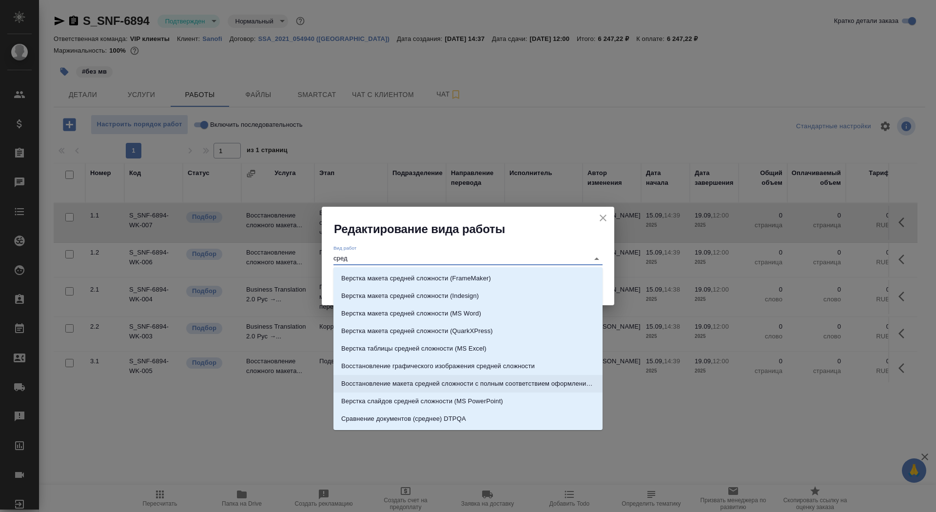
click at [548, 384] on p "Восстановление макета средней сложности с полным соответствием оформлению ориги…" at bounding box center [468, 384] width 254 height 10
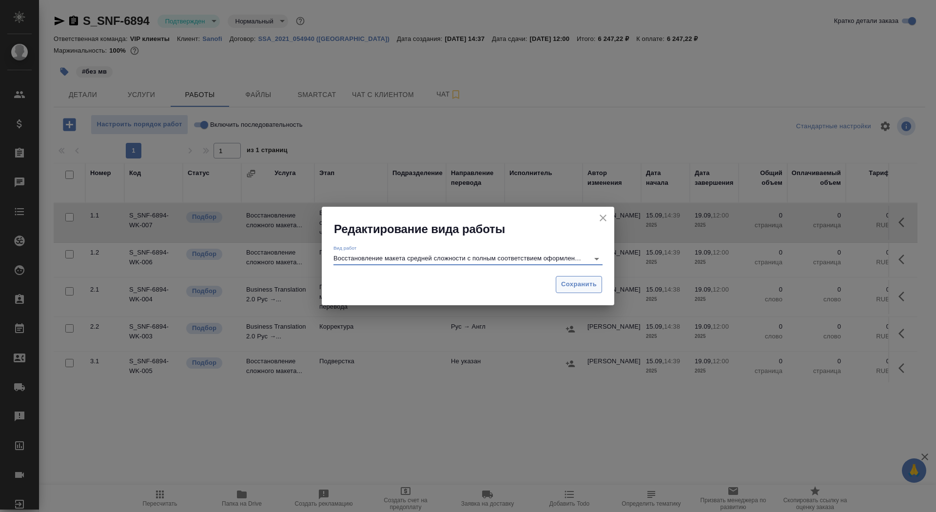
type input "Восстановление макета средней сложности с полным соответствием оформлению ориги…"
click at [587, 282] on span "Сохранить" at bounding box center [579, 284] width 36 height 11
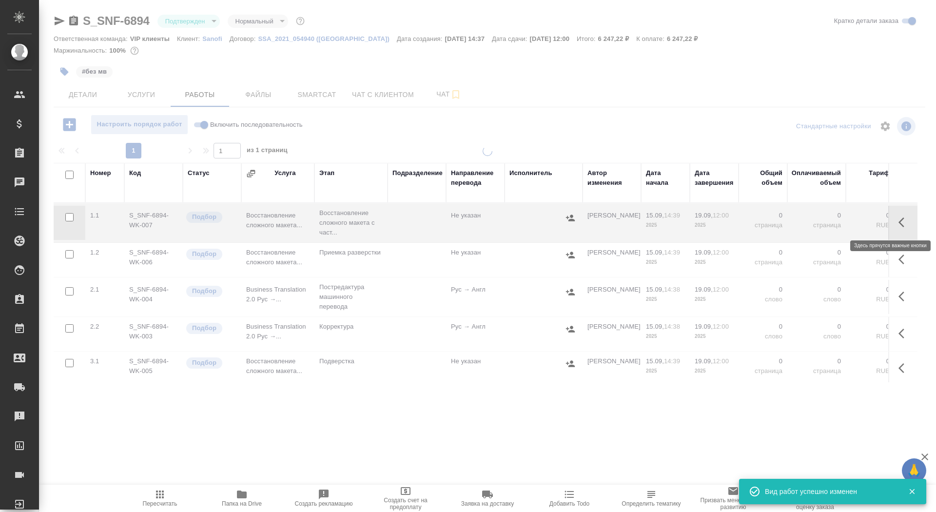
click at [903, 220] on icon "button" at bounding box center [905, 222] width 12 height 12
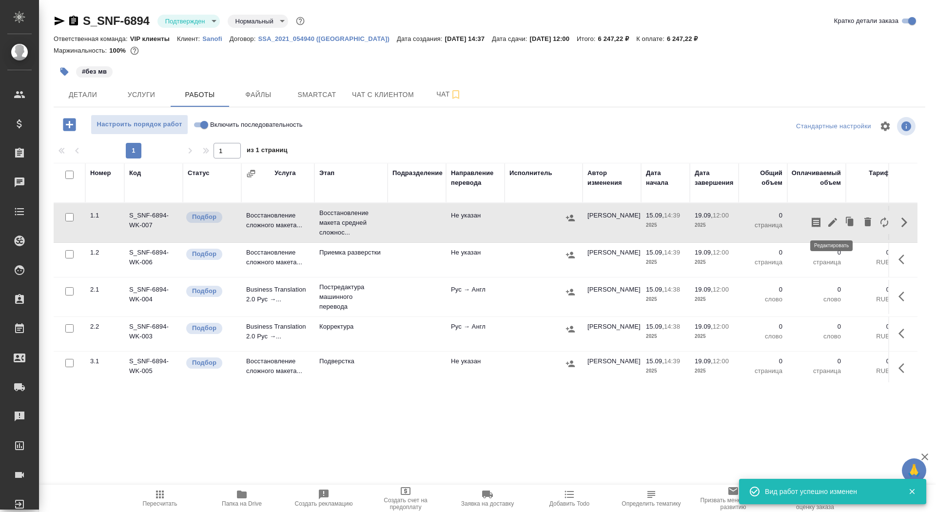
click at [834, 219] on icon "button" at bounding box center [833, 222] width 12 height 12
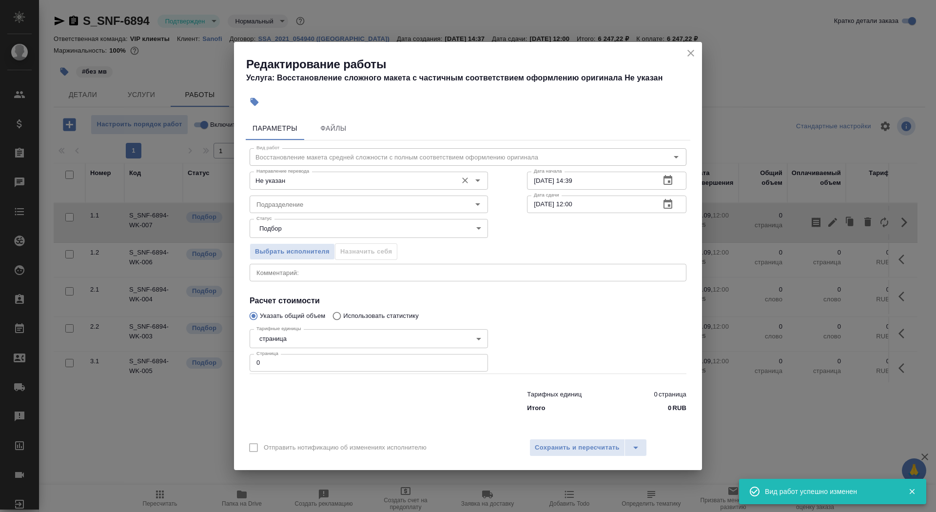
click at [304, 175] on div "Не указан Направление перевода" at bounding box center [369, 181] width 238 height 18
click at [306, 186] on input "Не указан" at bounding box center [353, 181] width 200 height 12
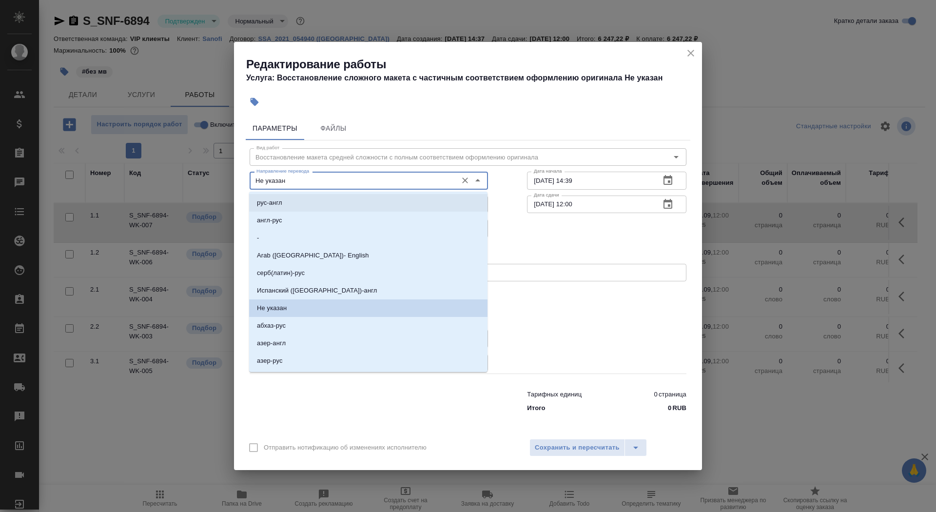
click at [305, 205] on li "рус-англ" at bounding box center [368, 203] width 238 height 18
type input "рус-англ"
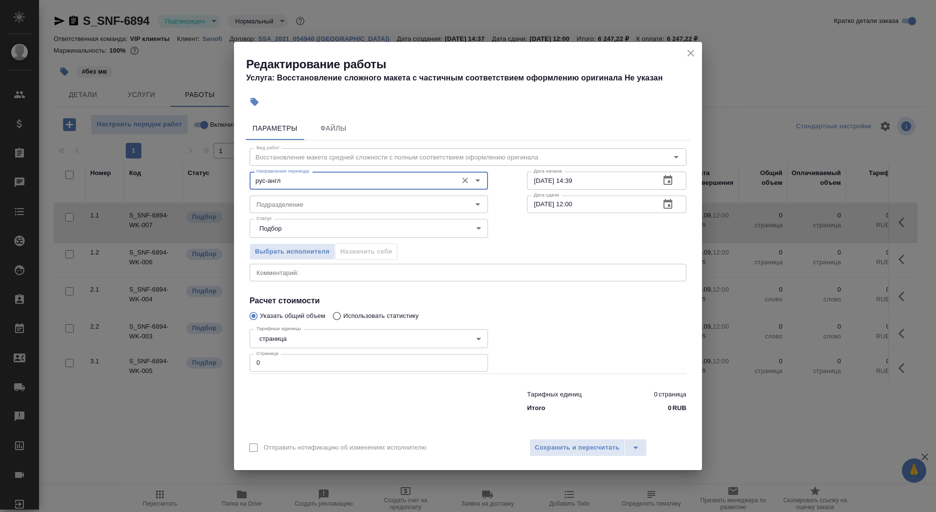
click at [305, 205] on input "Подразделение" at bounding box center [353, 204] width 200 height 12
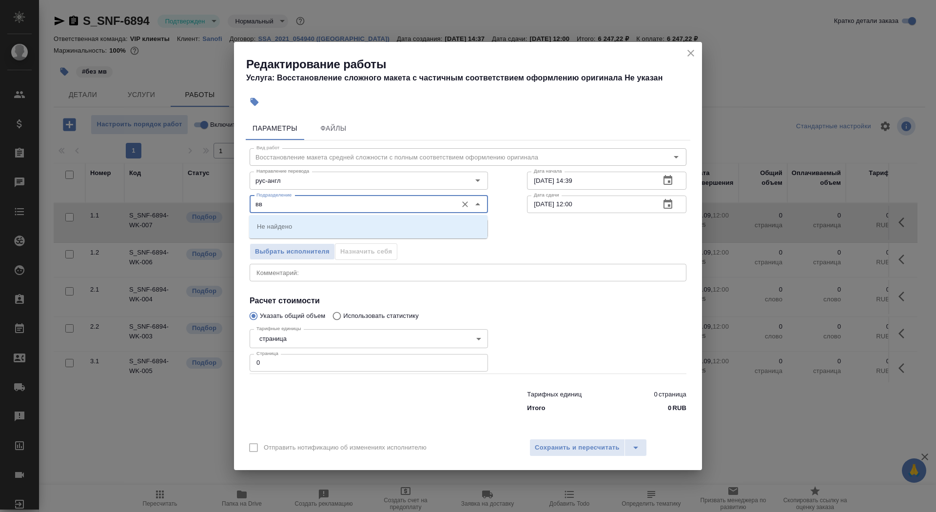
type input "в"
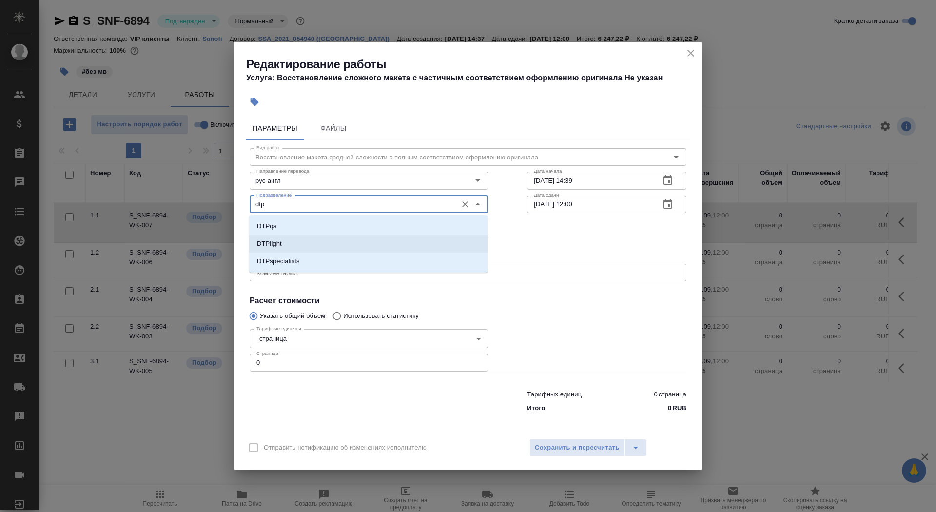
click at [342, 247] on li "DTPlight" at bounding box center [368, 244] width 238 height 18
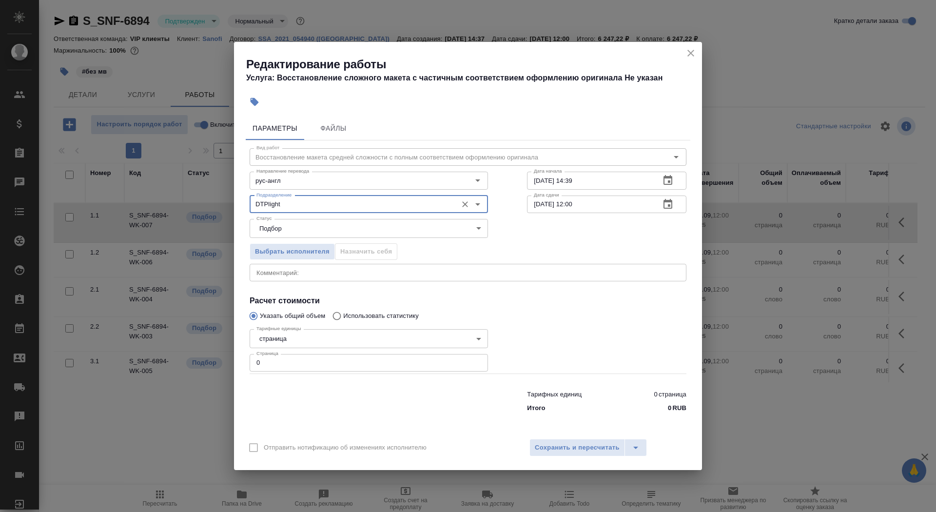
type input "DTPlight"
click at [306, 338] on body "🙏 .cls-1 fill:#fff; AWATERA Saydasheva Dilyara Клиенты Спецификации Заказы 0 Ча…" at bounding box center [468, 256] width 936 height 512
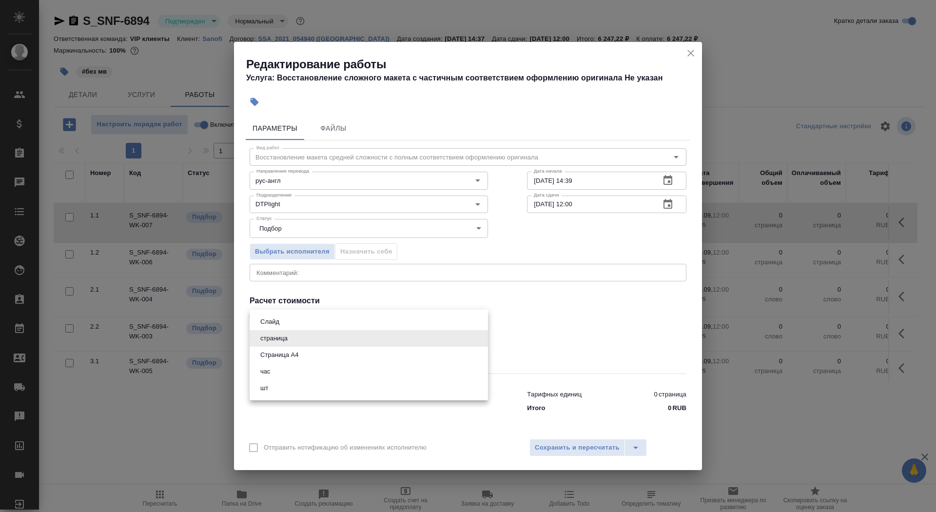
click at [306, 356] on li "Страница А4" at bounding box center [369, 355] width 238 height 17
type input "5f036ec4e16dec2d6b59c8ff"
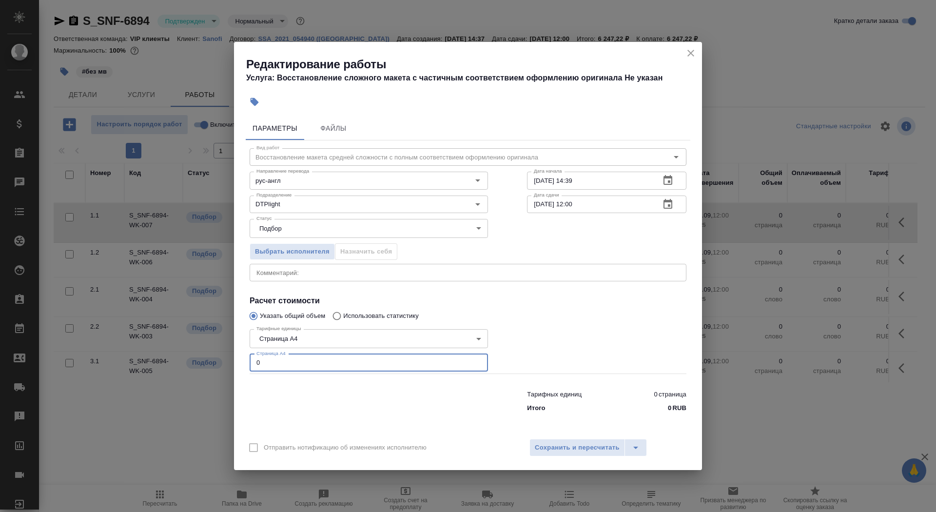
click at [299, 367] on input "0" at bounding box center [369, 363] width 238 height 18
type input "9"
click at [622, 179] on input "15.09.2025 14:39" at bounding box center [589, 181] width 125 height 18
type input "15.09.2025 15:40"
click at [669, 206] on icon "button" at bounding box center [668, 204] width 9 height 10
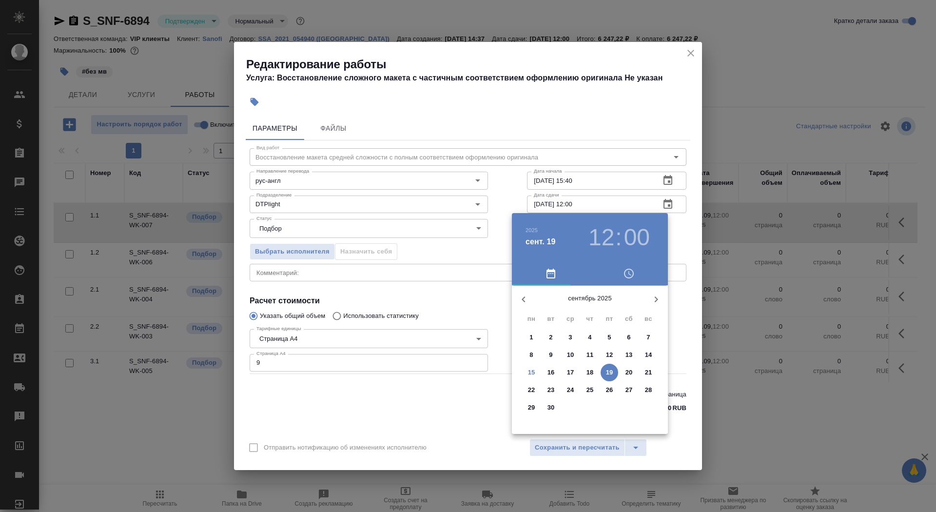
click at [531, 369] on p "15" at bounding box center [531, 373] width 7 height 10
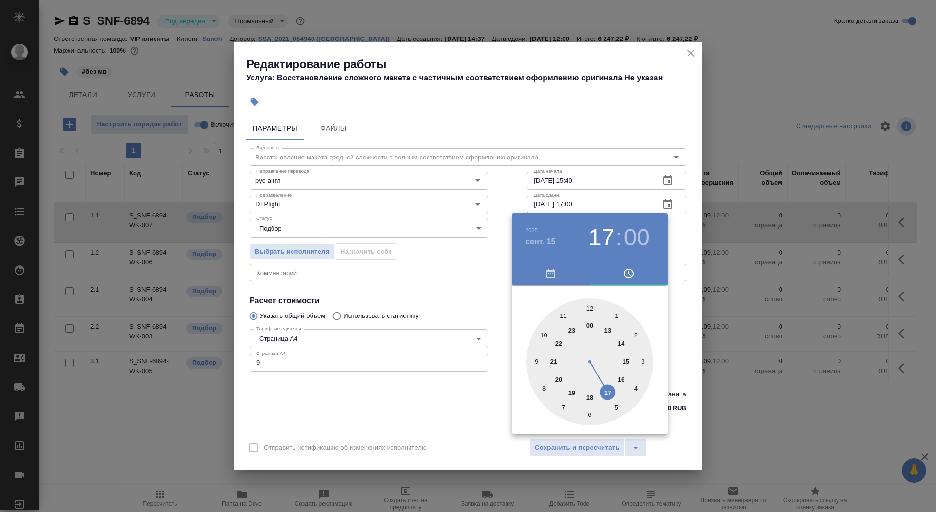
click at [607, 392] on div at bounding box center [590, 361] width 127 height 127
click at [588, 413] on div at bounding box center [590, 361] width 127 height 127
type input "15.09.2025 17:30"
click at [403, 440] on div at bounding box center [468, 256] width 936 height 512
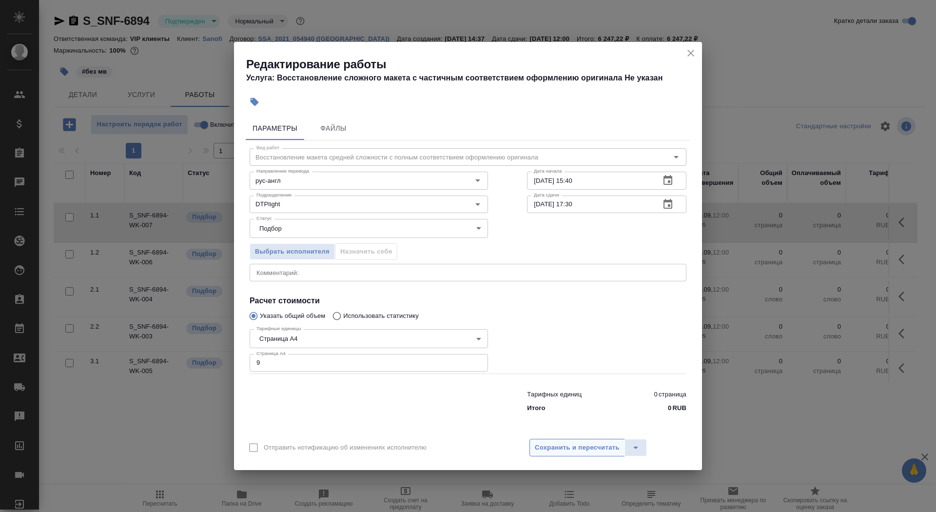
click at [570, 447] on span "Сохранить и пересчитать" at bounding box center [577, 447] width 85 height 11
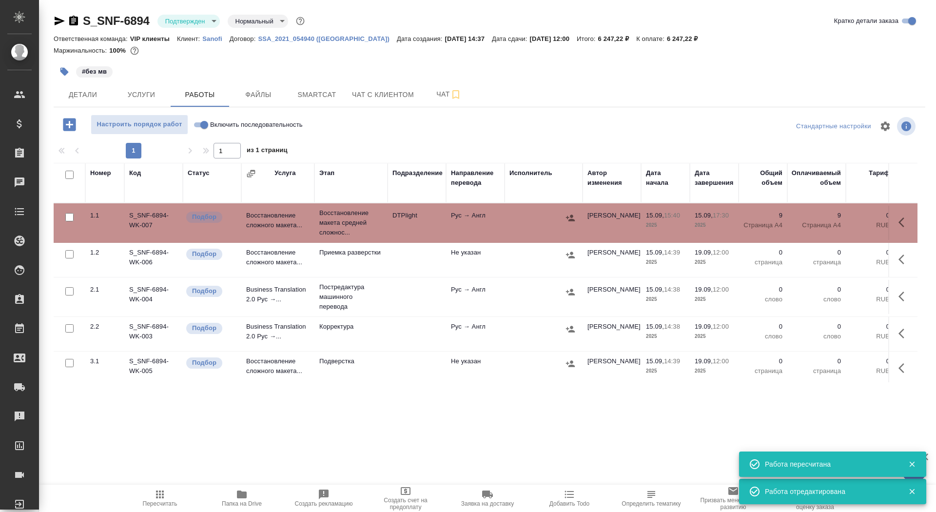
click at [62, 72] on icon "button" at bounding box center [64, 72] width 8 height 8
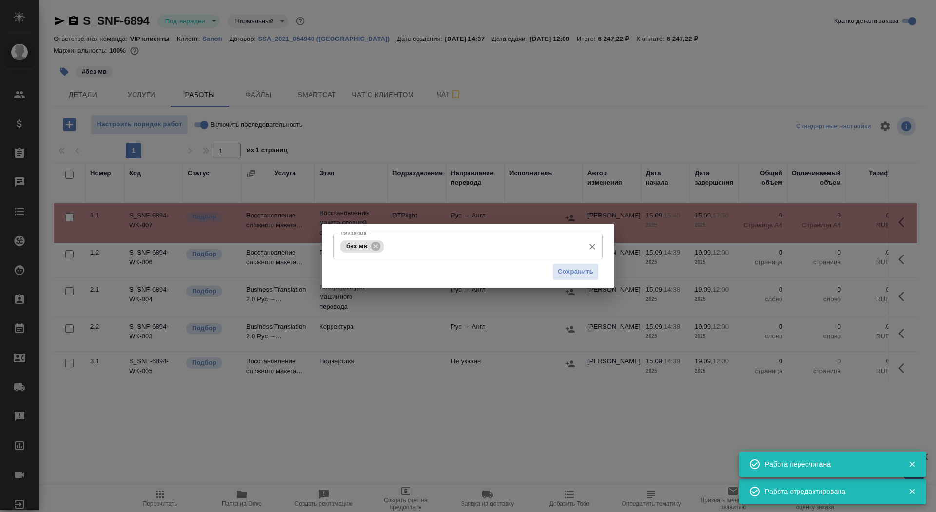
click at [463, 236] on div "без мв Тэги заказа" at bounding box center [467, 247] width 269 height 26
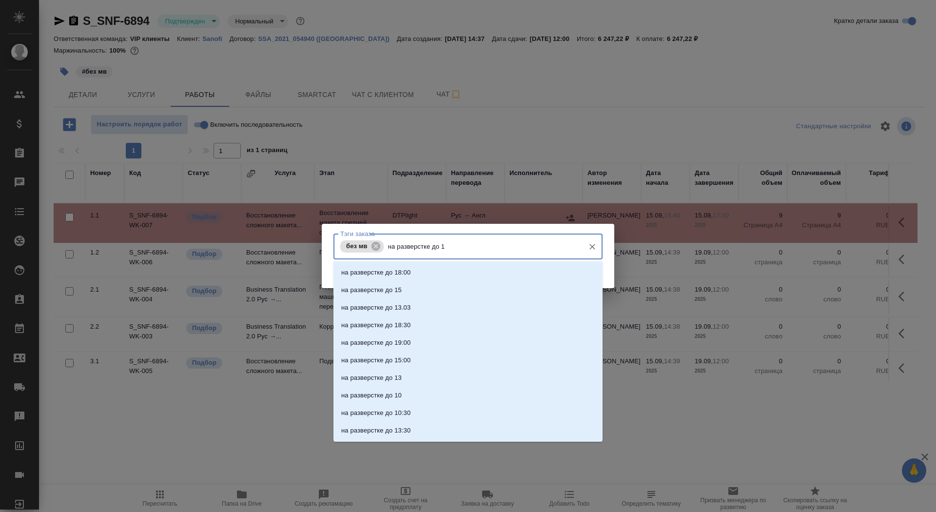
type input "на разверстке до 17"
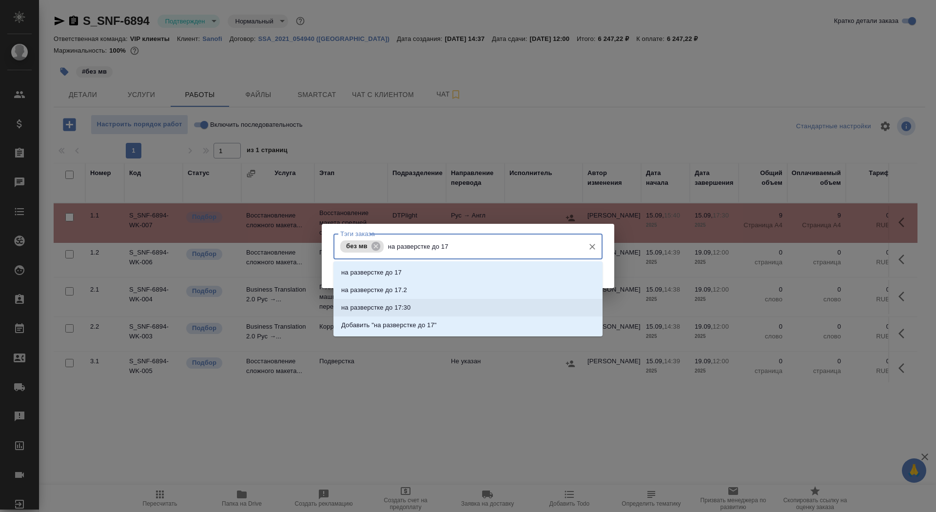
click at [440, 309] on li "на разверстке до 17:30" at bounding box center [467, 308] width 269 height 18
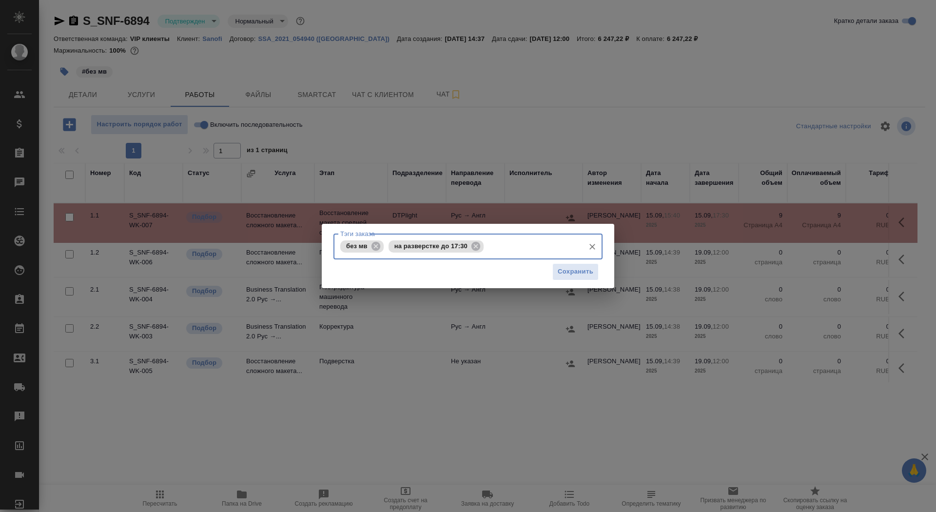
click at [559, 281] on div "Сохранить" at bounding box center [467, 271] width 269 height 25
click at [559, 270] on span "Сохранить" at bounding box center [576, 271] width 36 height 11
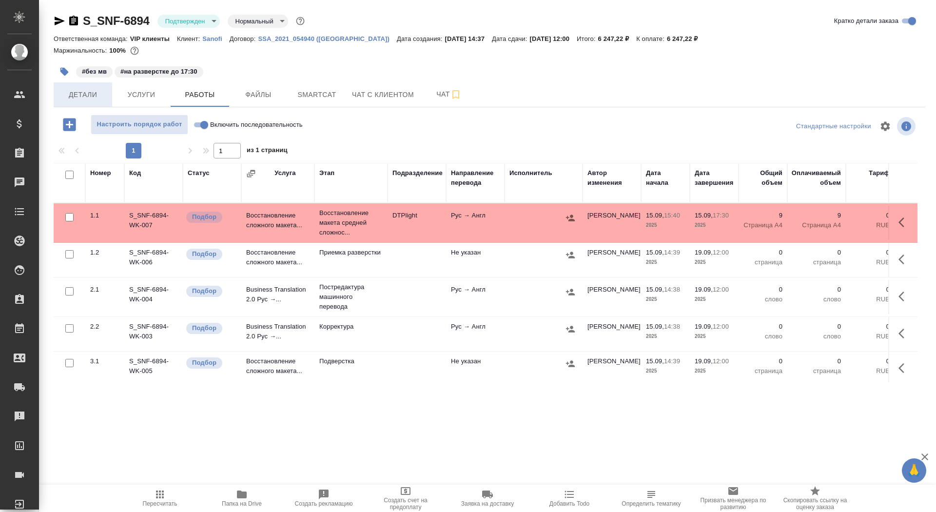
click at [68, 96] on span "Детали" at bounding box center [82, 95] width 47 height 12
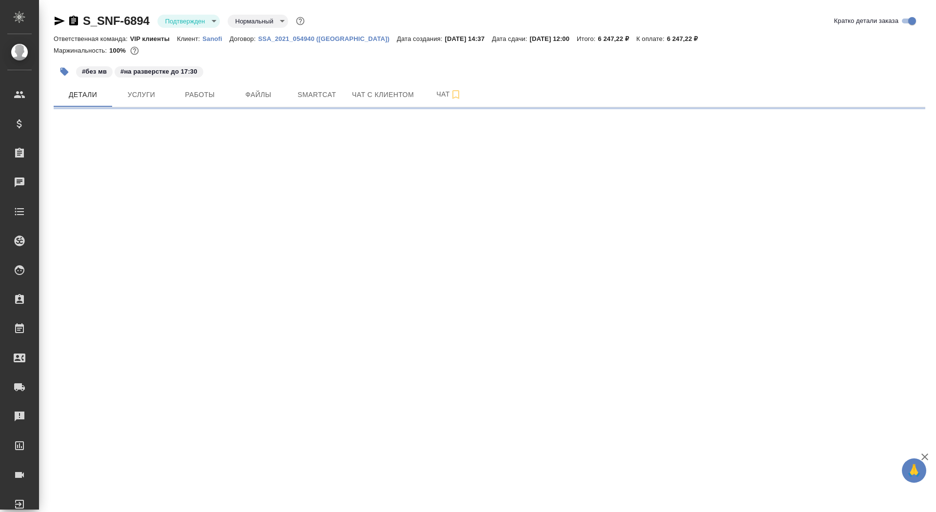
select select "RU"
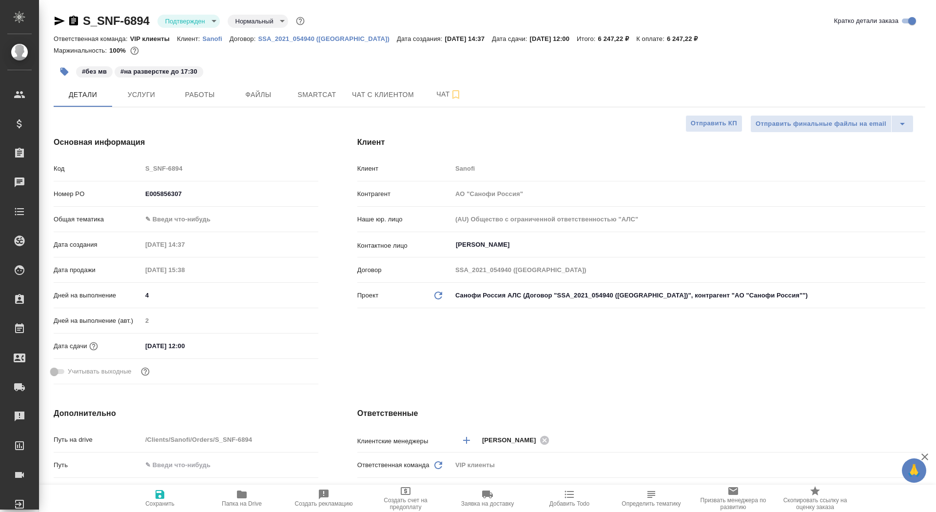
type textarea "x"
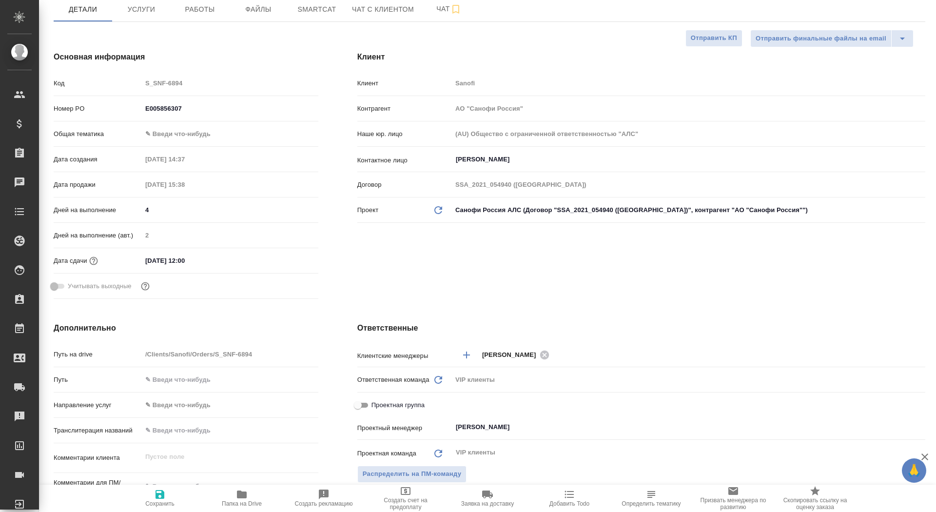
scroll to position [288, 0]
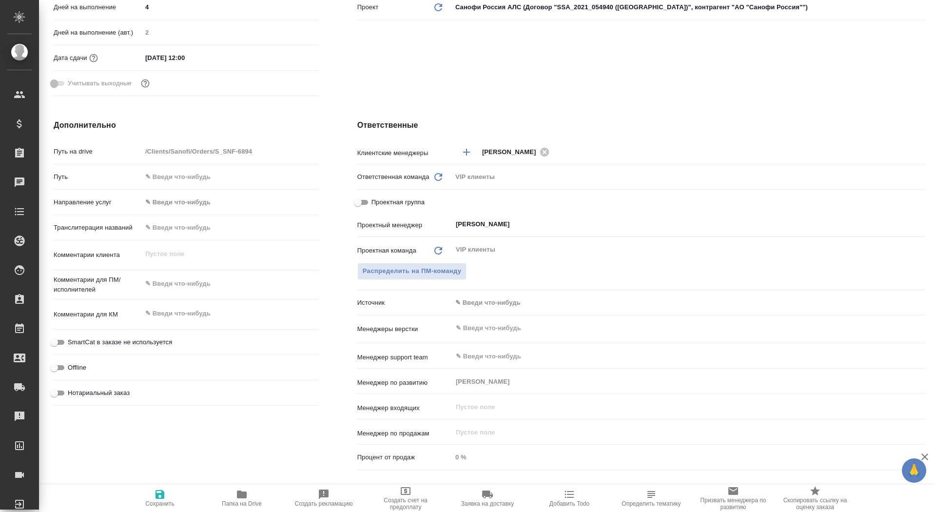
type textarea "x"
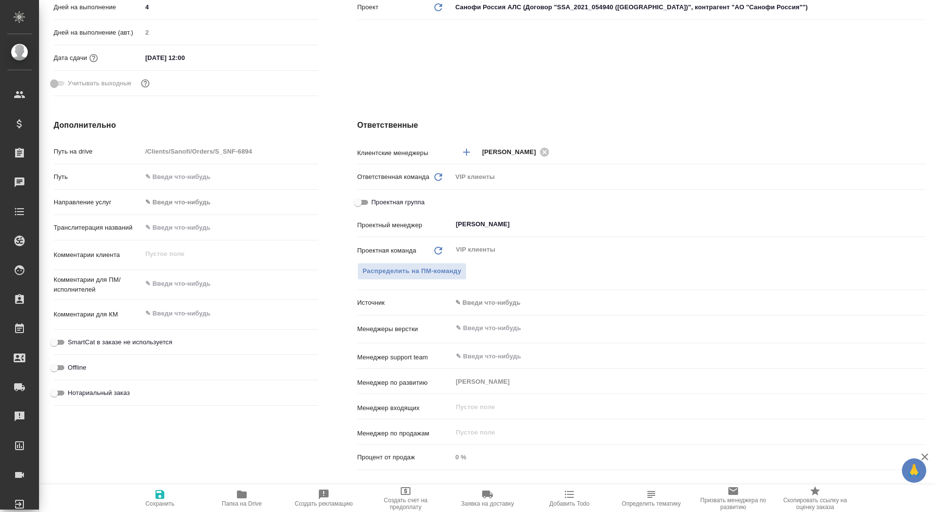
type textarea "x"
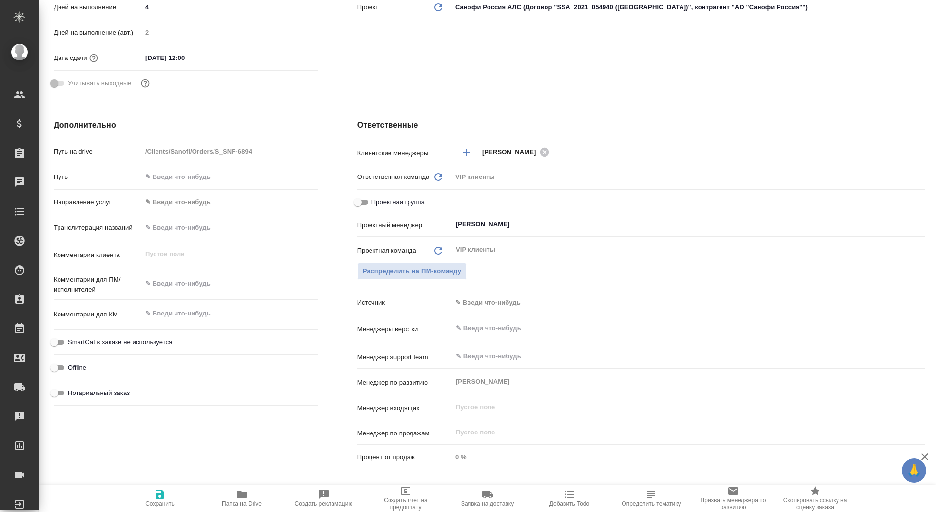
type textarea "x"
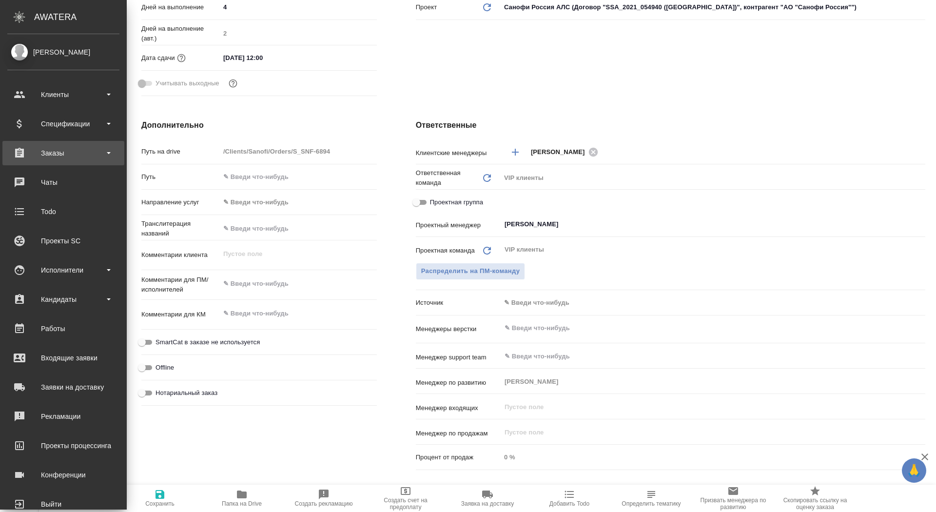
click at [36, 154] on div "Заказы" at bounding box center [63, 153] width 112 height 15
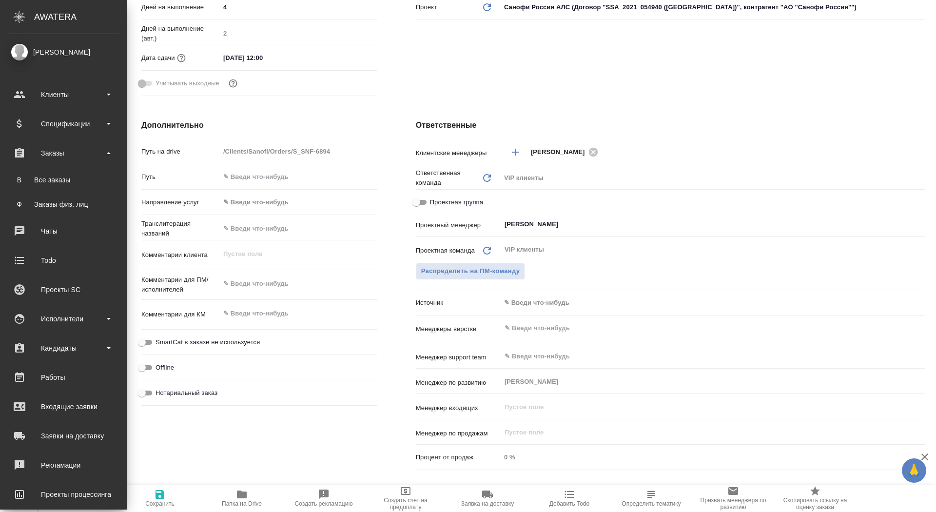
click at [36, 190] on ul "В Все заказы Ф Заказы физ. лиц" at bounding box center [63, 189] width 127 height 49
type textarea "x"
click at [36, 183] on div "Все заказы" at bounding box center [63, 180] width 102 height 10
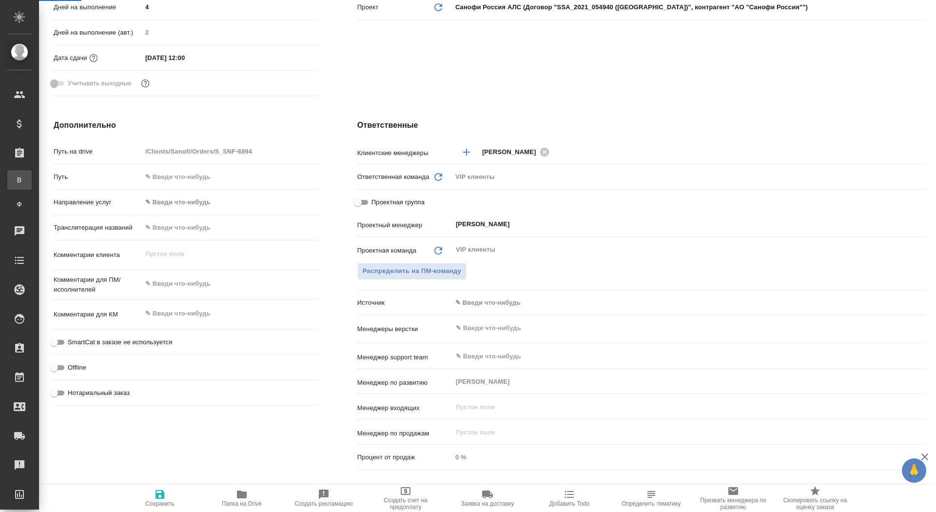
type textarea "x"
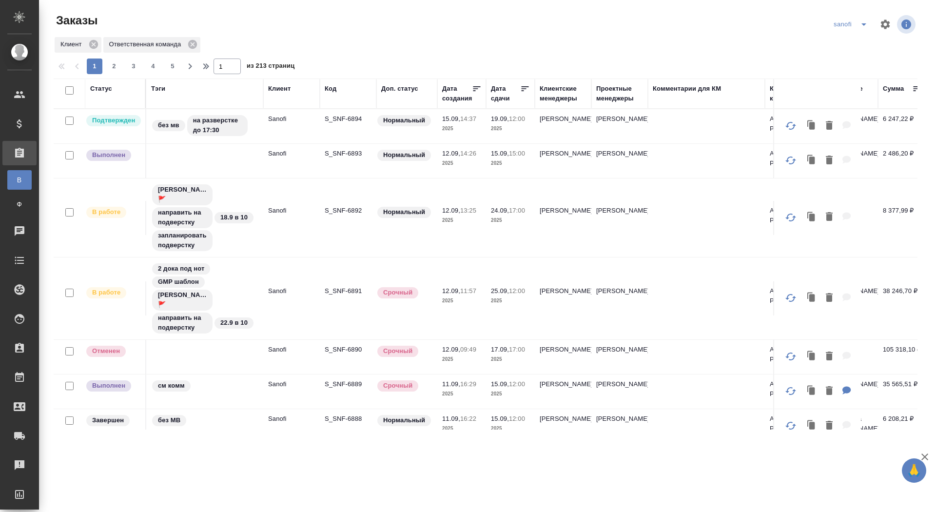
click at [501, 94] on div "Дата сдачи" at bounding box center [505, 94] width 29 height 20
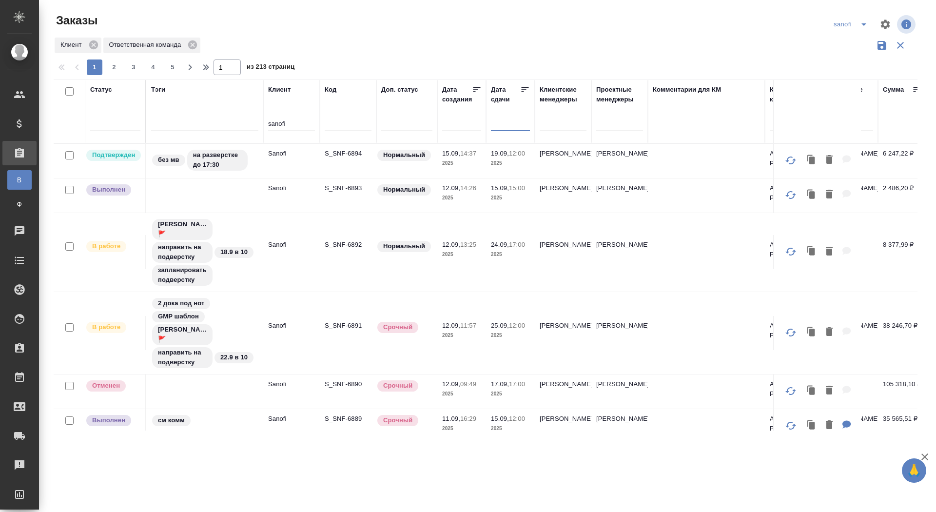
click at [500, 129] on input "text" at bounding box center [513, 123] width 33 height 14
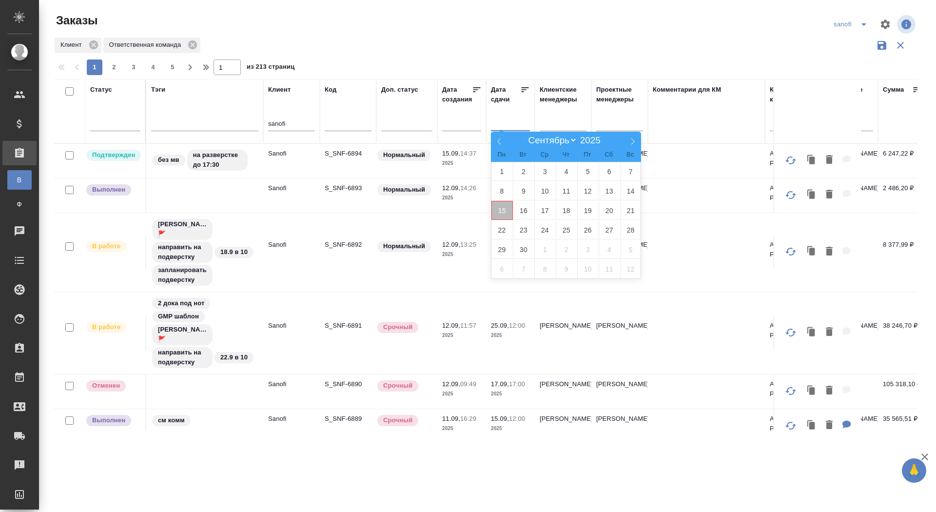
click at [495, 211] on span "15" at bounding box center [501, 210] width 21 height 19
type div "2025-09-14T21:00:00.000Z"
click at [526, 211] on span "16" at bounding box center [523, 210] width 21 height 19
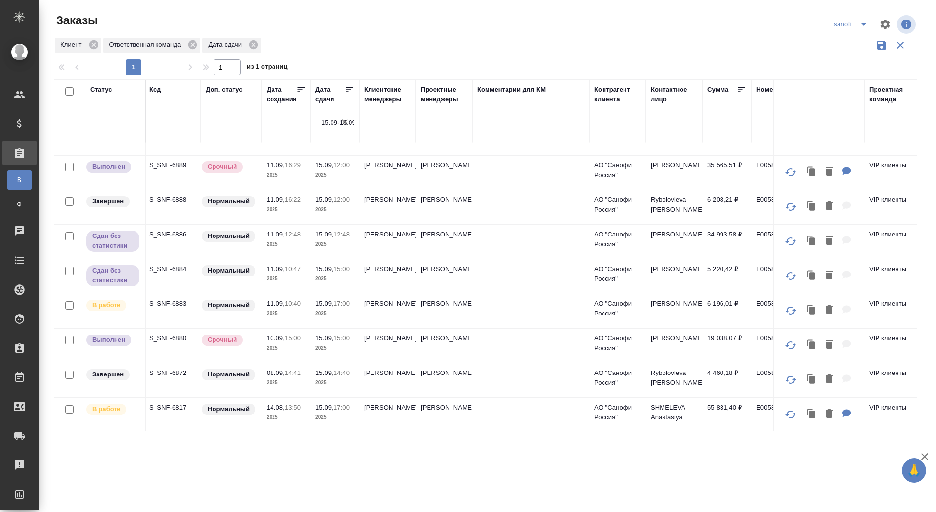
scroll to position [23, 0]
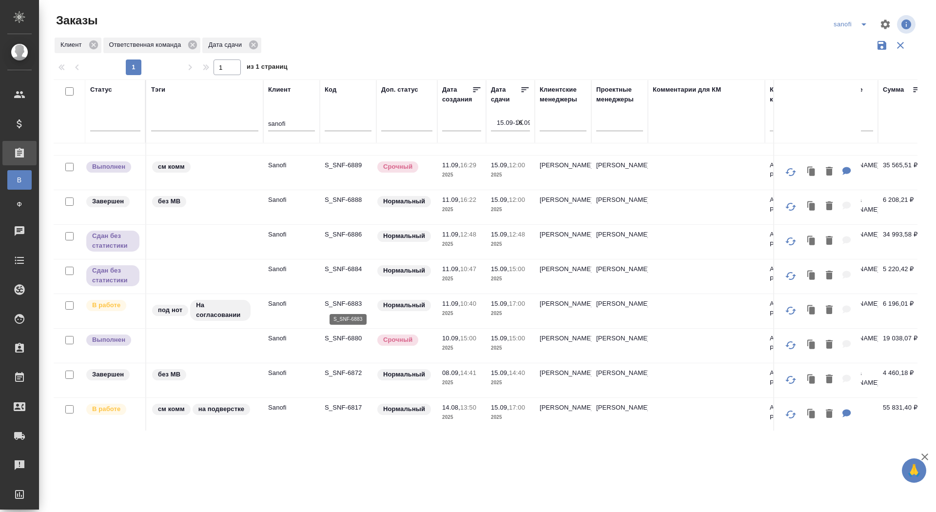
click at [340, 300] on p "S_SNF-6883" at bounding box center [348, 304] width 47 height 10
click at [338, 406] on p "S_SNF-6817" at bounding box center [348, 408] width 47 height 10
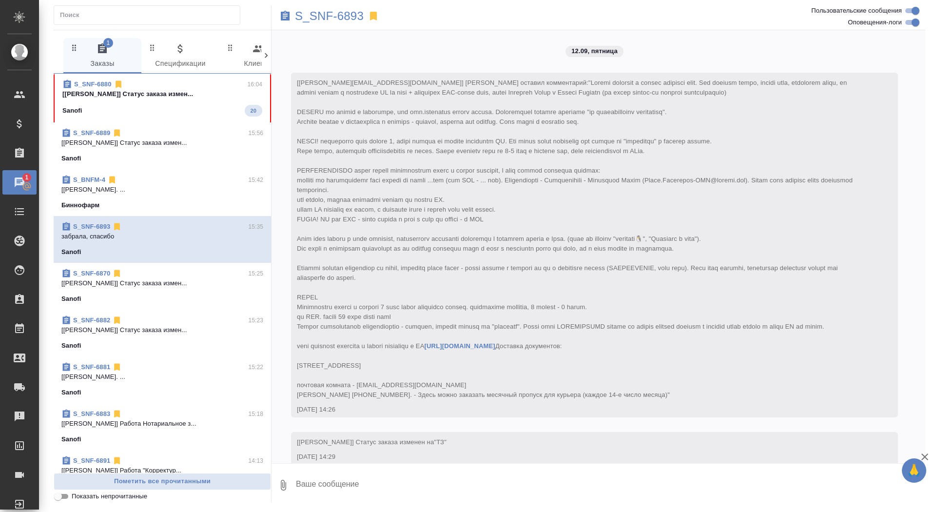
scroll to position [4600, 0]
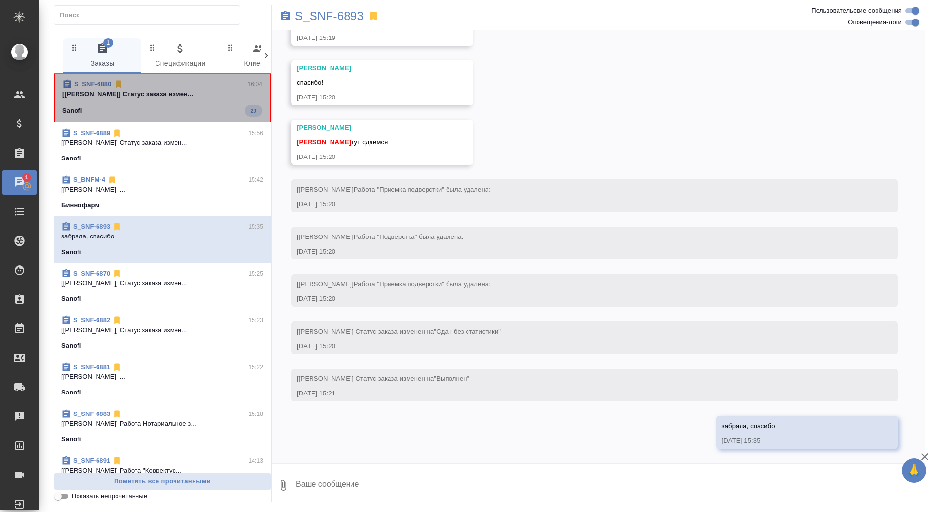
click at [135, 80] on div "S_SNF-6880 16:04" at bounding box center [162, 84] width 200 height 10
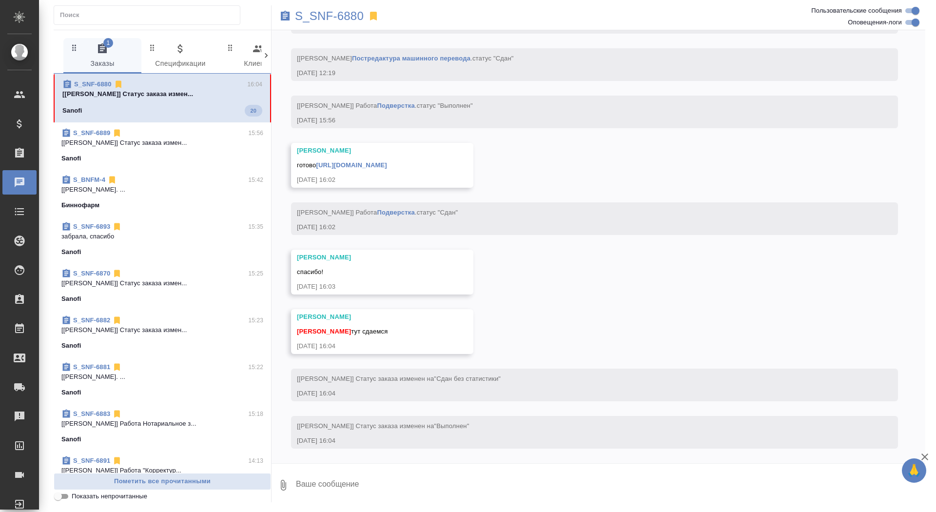
scroll to position [5491, 0]
click at [410, 497] on textarea at bounding box center [610, 485] width 630 height 33
type textarea "забрала, спасибо"
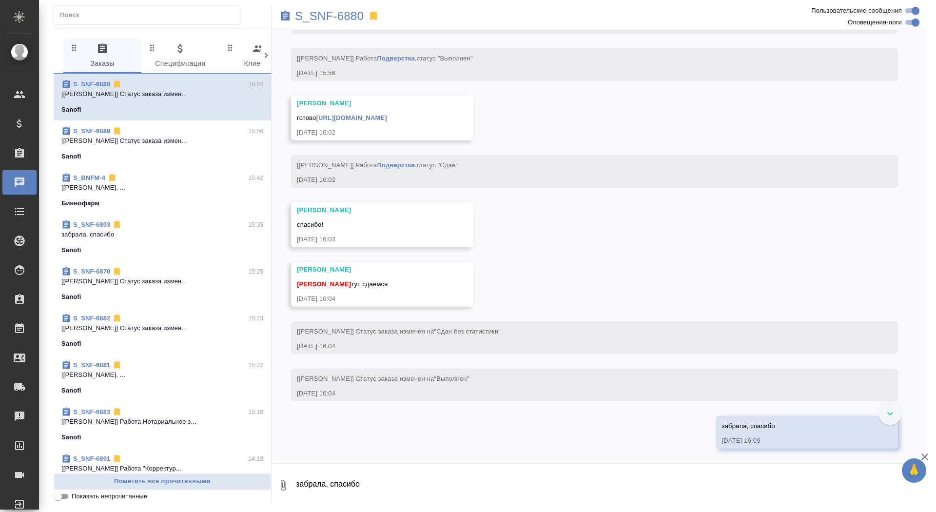
scroll to position [5539, 0]
click at [387, 120] on link "[URL][DOMAIN_NAME]" at bounding box center [351, 117] width 71 height 7
click at [349, 17] on p "S_SNF-6880" at bounding box center [329, 16] width 69 height 10
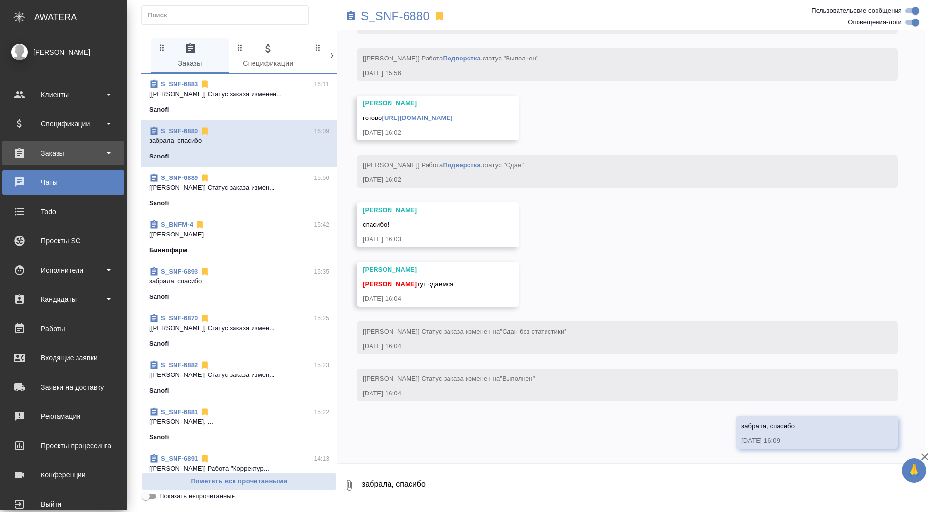
click at [19, 156] on div "Заказы" at bounding box center [63, 153] width 112 height 15
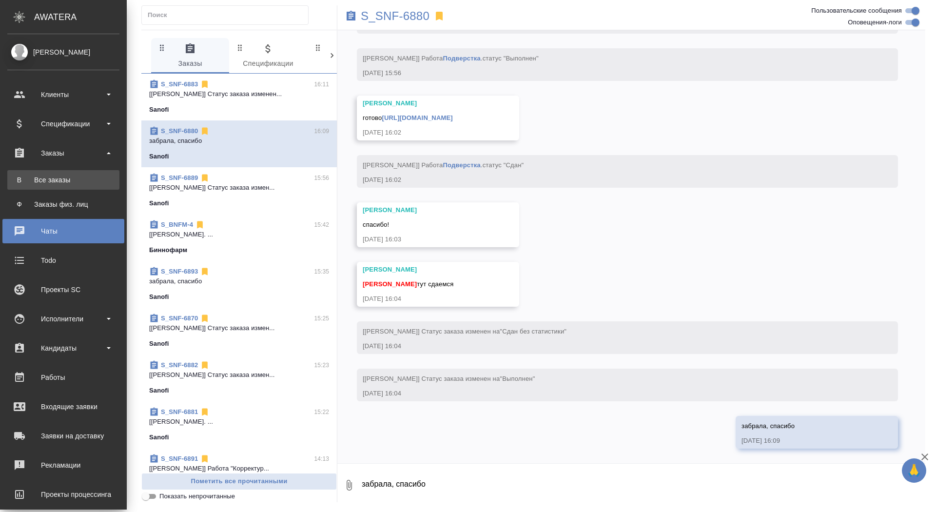
click at [19, 179] on div "Все заказы" at bounding box center [63, 180] width 102 height 10
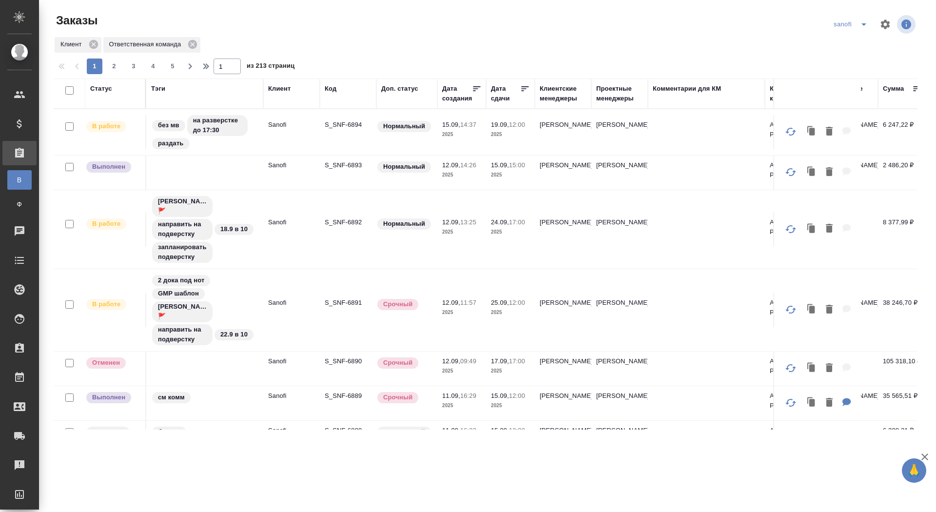
scroll to position [391, 0]
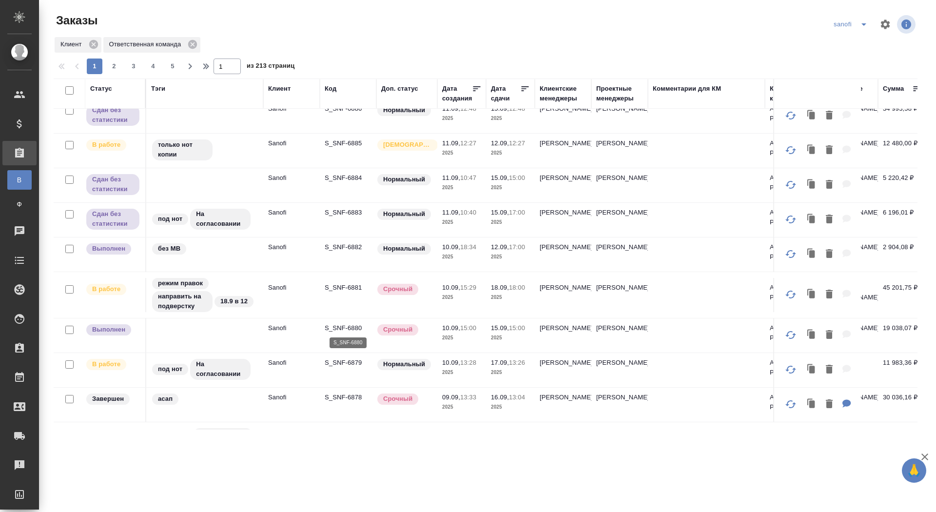
click at [352, 324] on p "S_SNF-6880" at bounding box center [348, 328] width 47 height 10
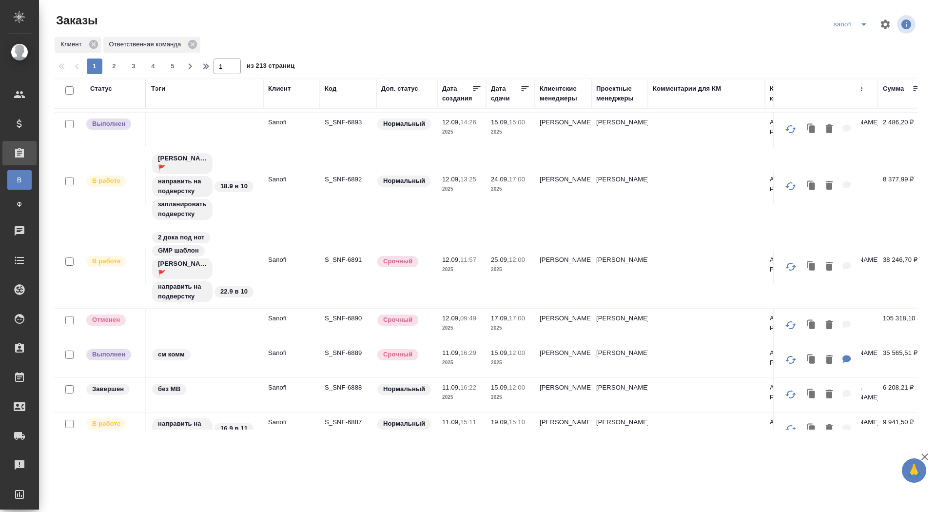
scroll to position [0, 0]
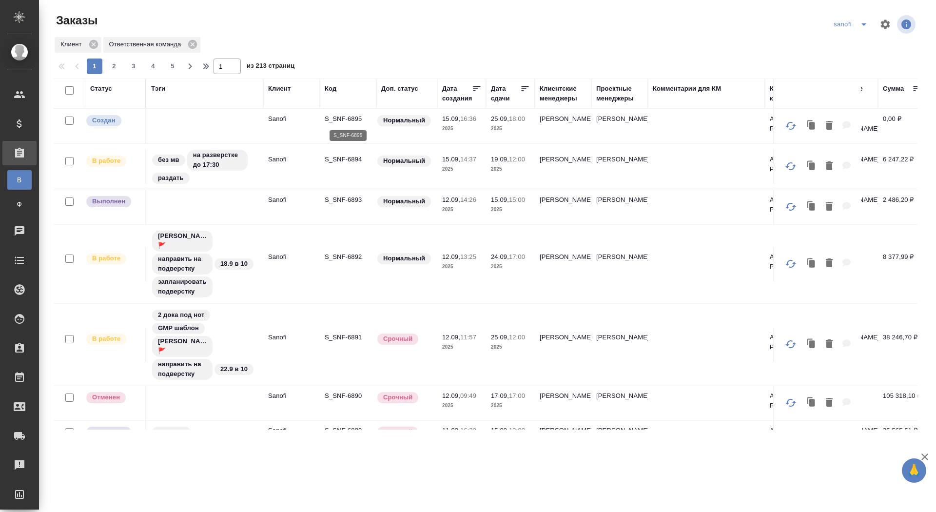
click at [356, 117] on p "S_SNF-6895" at bounding box center [348, 119] width 47 height 10
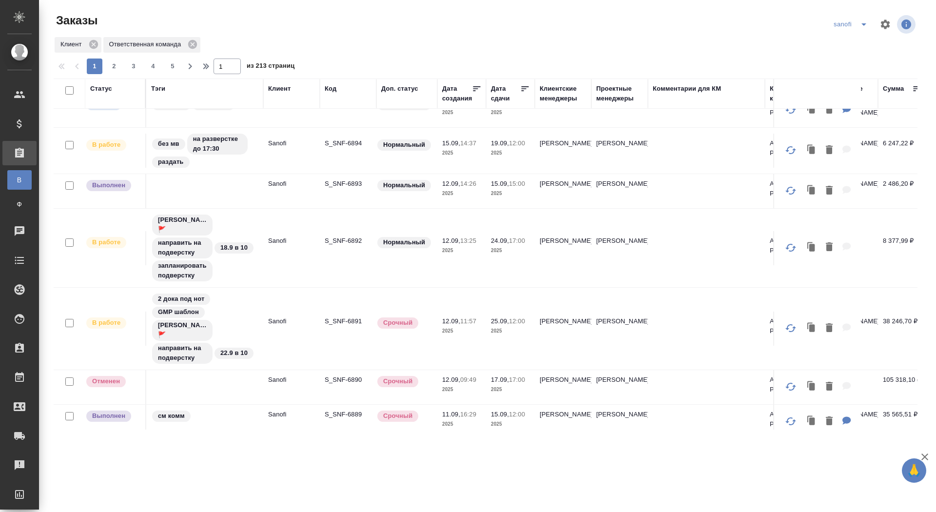
scroll to position [20, 0]
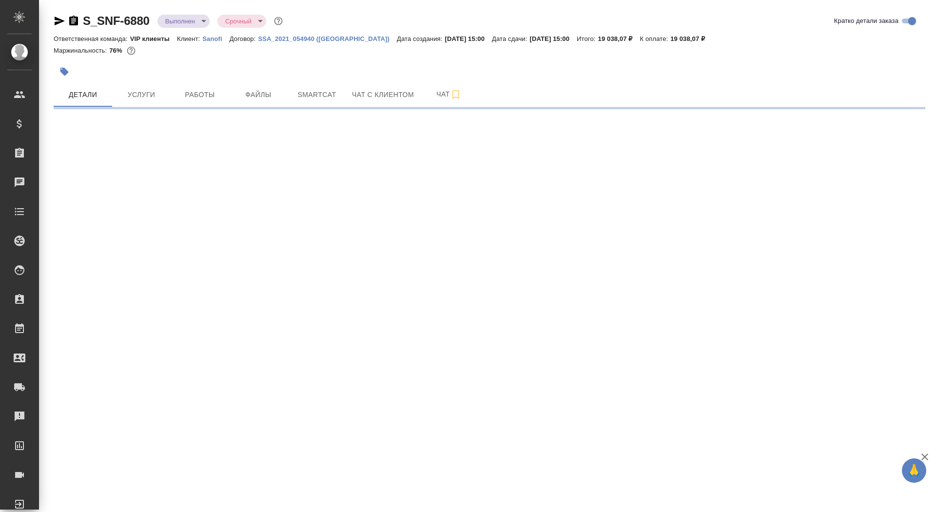
click at [75, 24] on icon "button" at bounding box center [73, 21] width 9 height 10
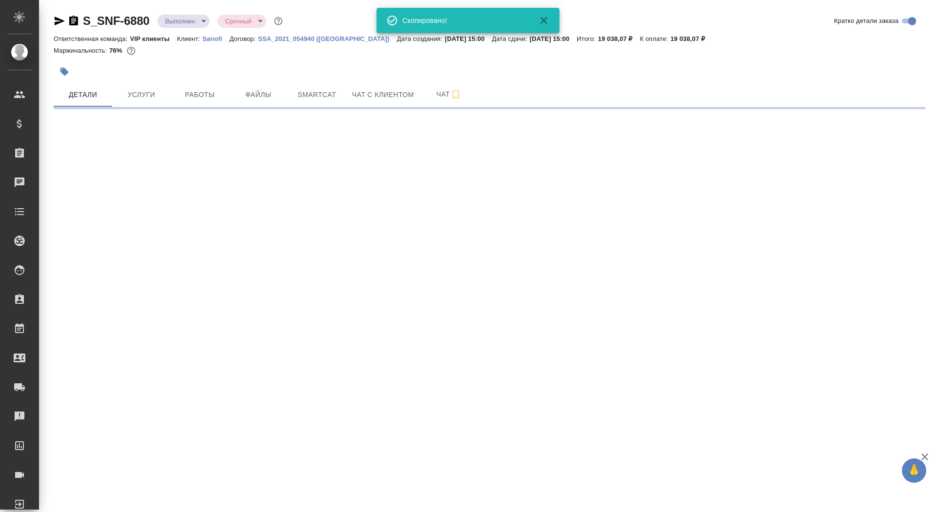
select select "RU"
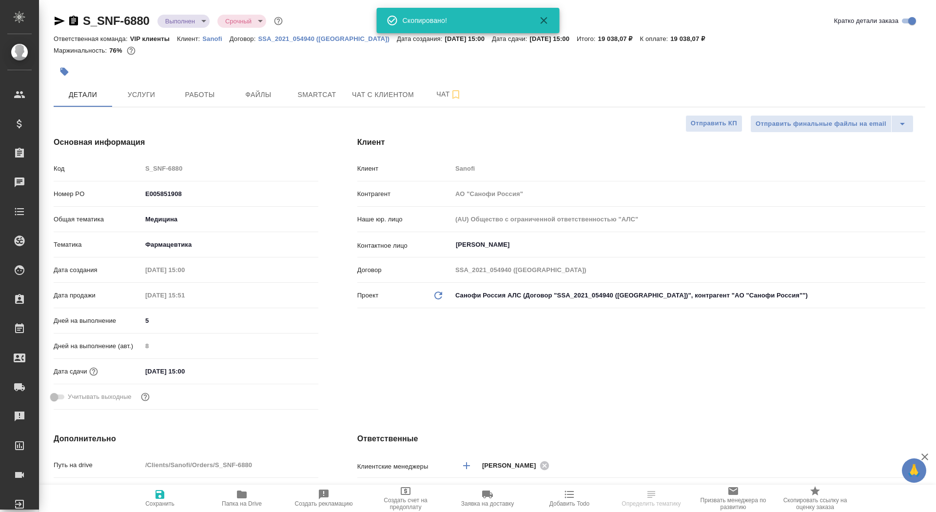
type textarea "x"
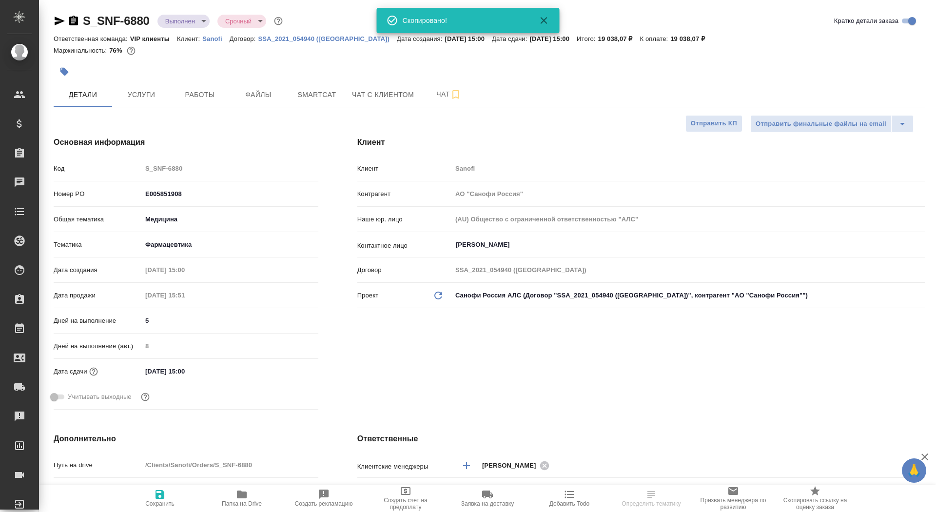
type textarea "x"
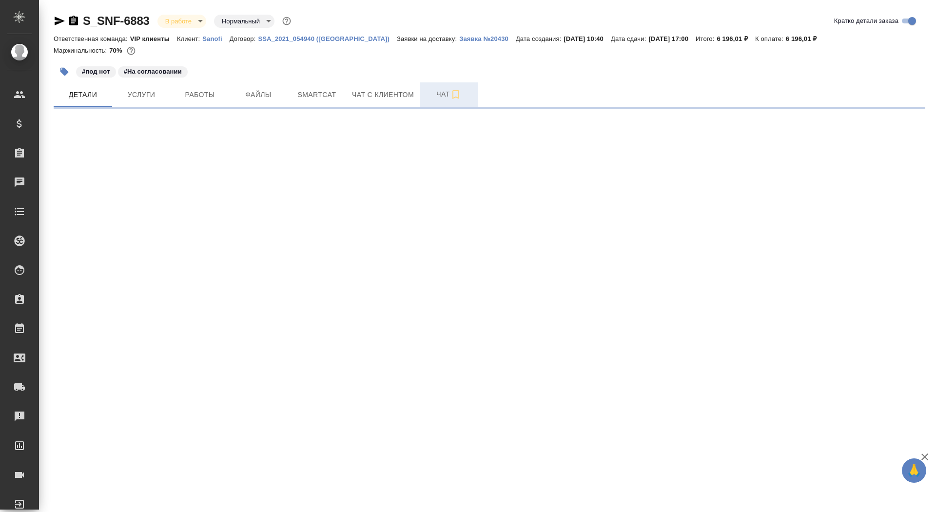
click at [437, 91] on span "Чат" at bounding box center [449, 94] width 47 height 12
select select "RU"
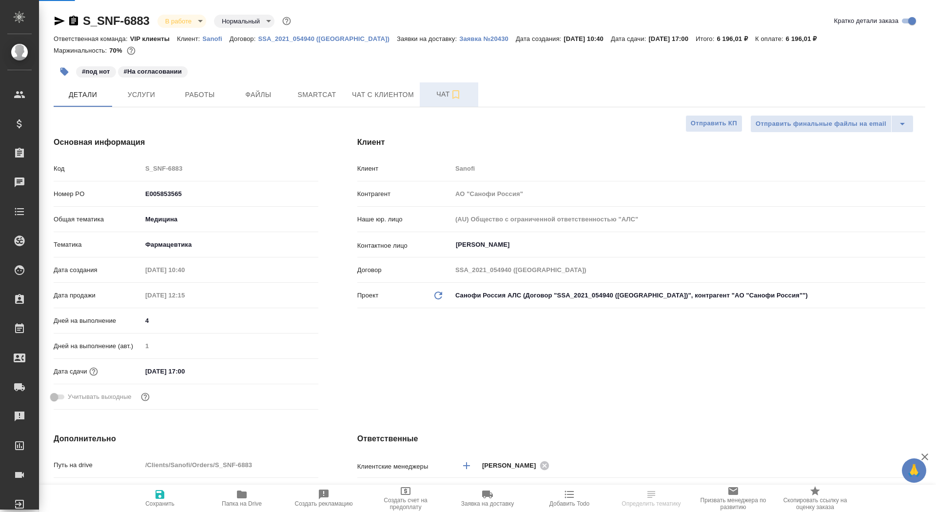
type textarea "x"
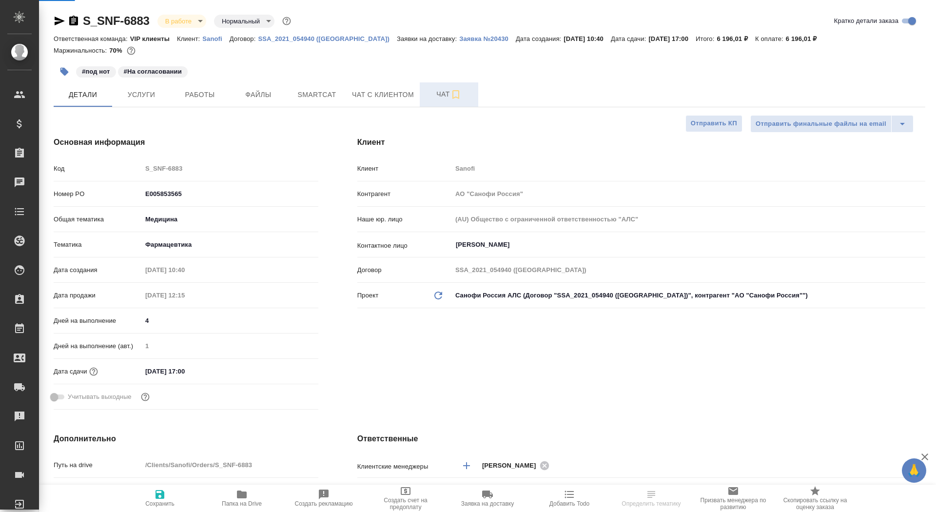
type textarea "x"
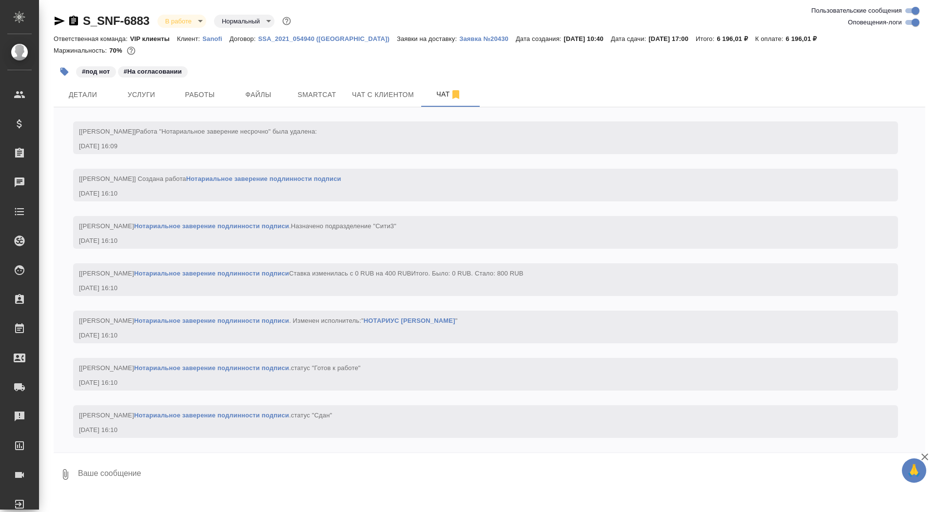
scroll to position [8407, 0]
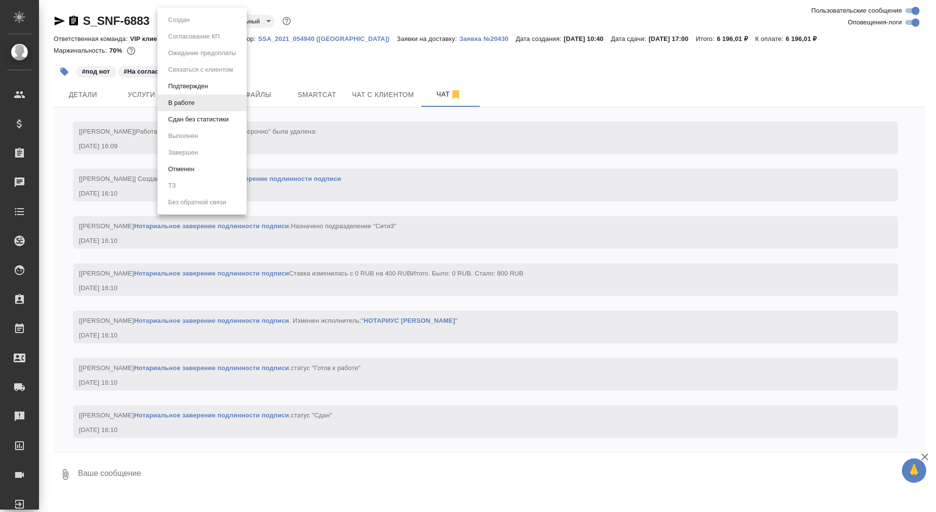
click at [179, 17] on body "🙏 .cls-1 fill:#fff; AWATERA Saydasheva Dilyara Клиенты Спецификации Заказы 0 Ча…" at bounding box center [468, 256] width 936 height 512
click at [188, 115] on button "Сдан без статистики" at bounding box center [198, 119] width 66 height 11
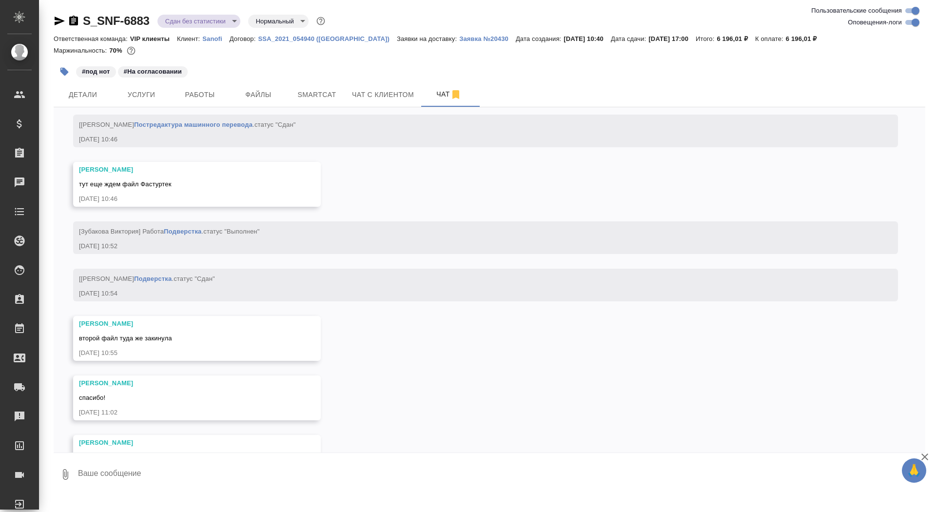
scroll to position [8455, 0]
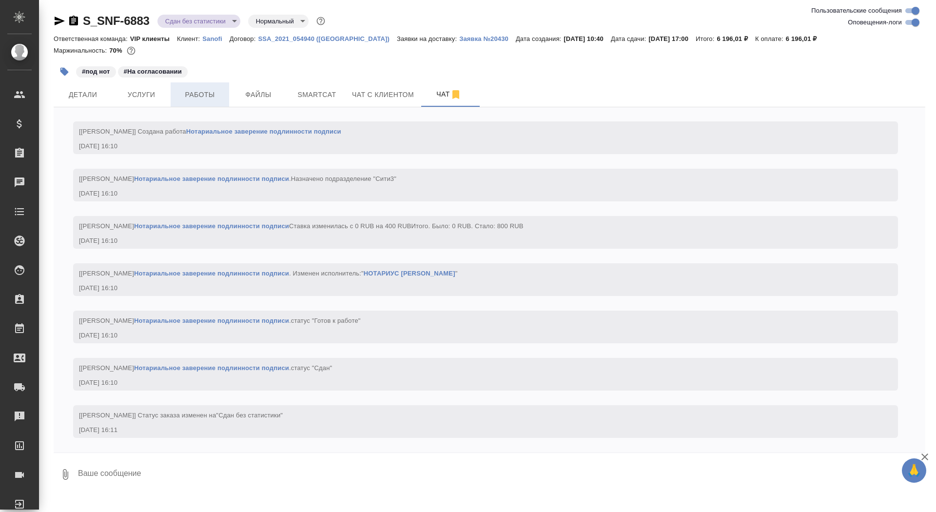
click at [211, 103] on button "Работы" at bounding box center [200, 94] width 59 height 24
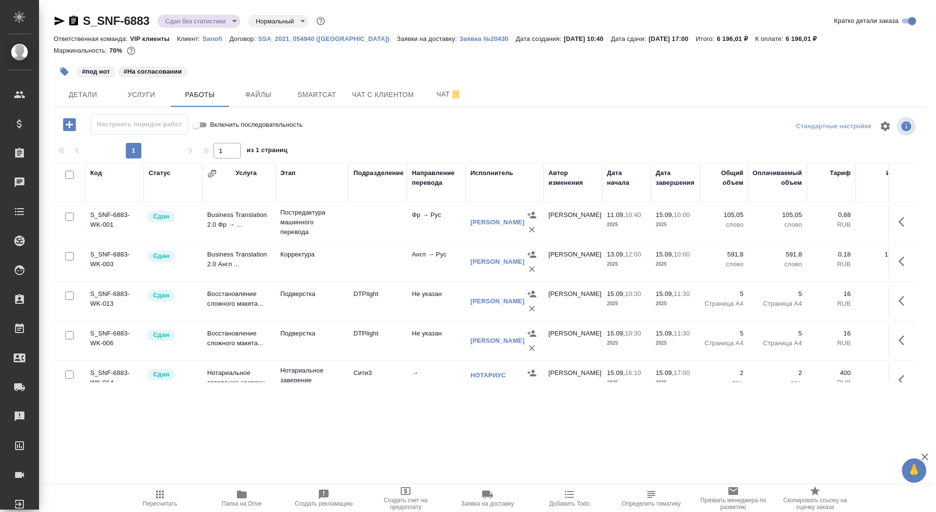
scroll to position [184, 0]
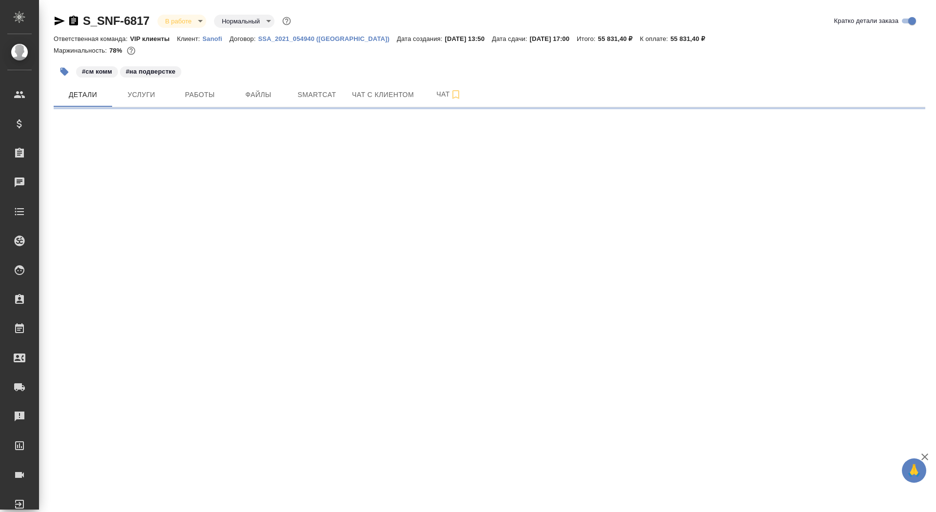
select select "RU"
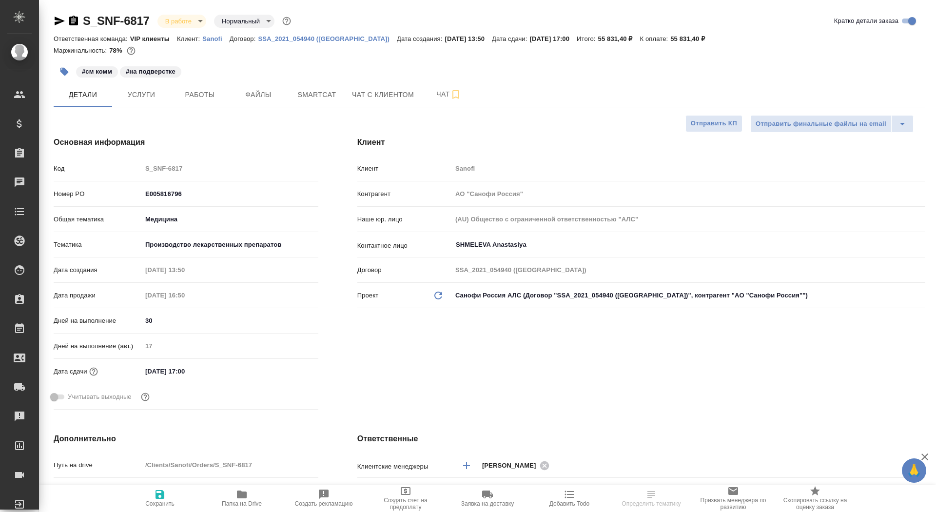
type textarea "x"
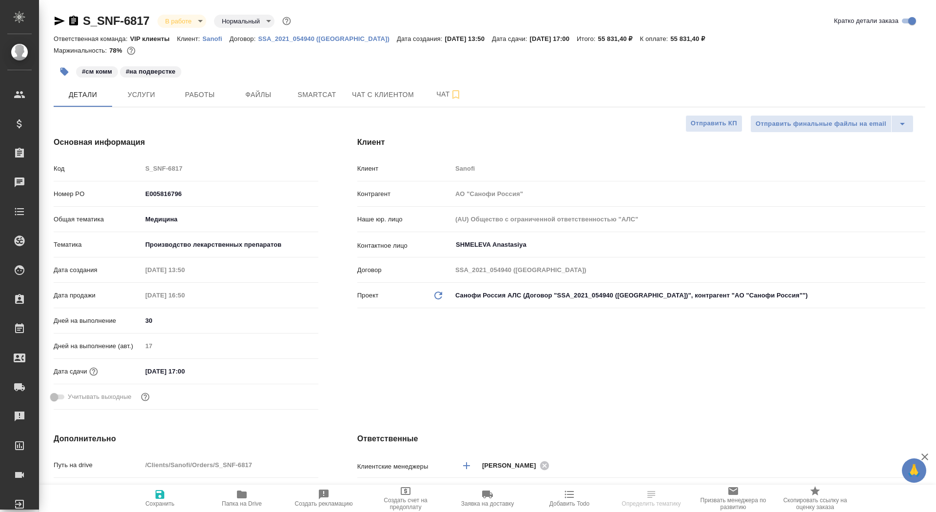
type textarea "x"
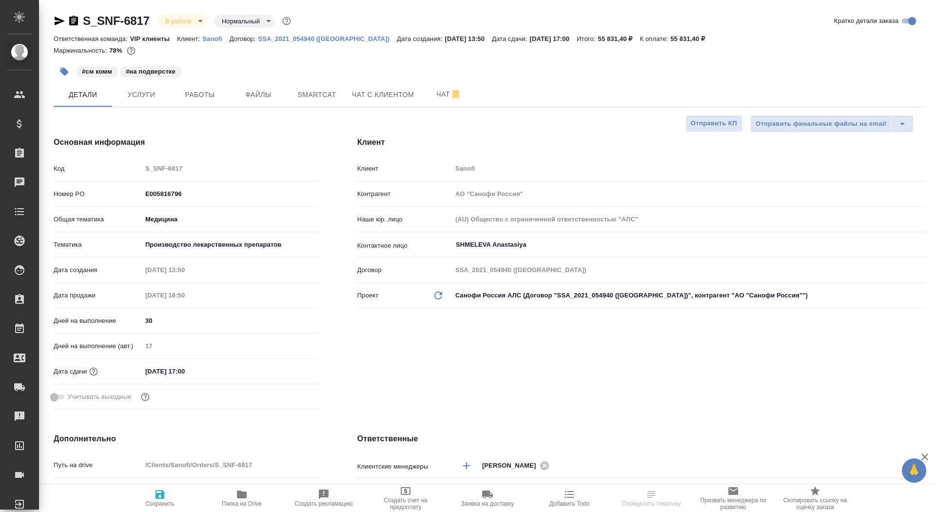
type textarea "x"
click at [72, 28] on div "S_SNF-6817 В работе inProgress Нормальный normal" at bounding box center [173, 21] width 239 height 16
click at [72, 26] on icon "button" at bounding box center [74, 21] width 12 height 12
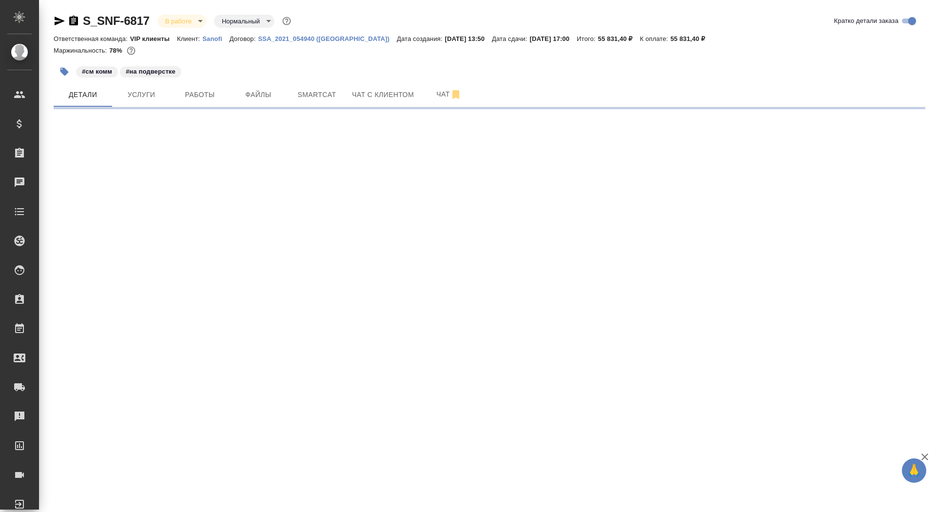
select select "RU"
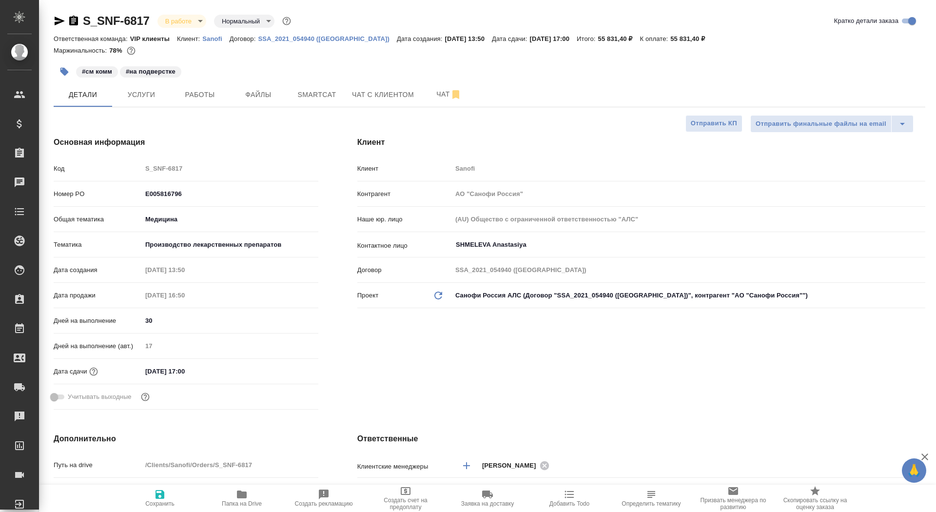
type textarea "x"
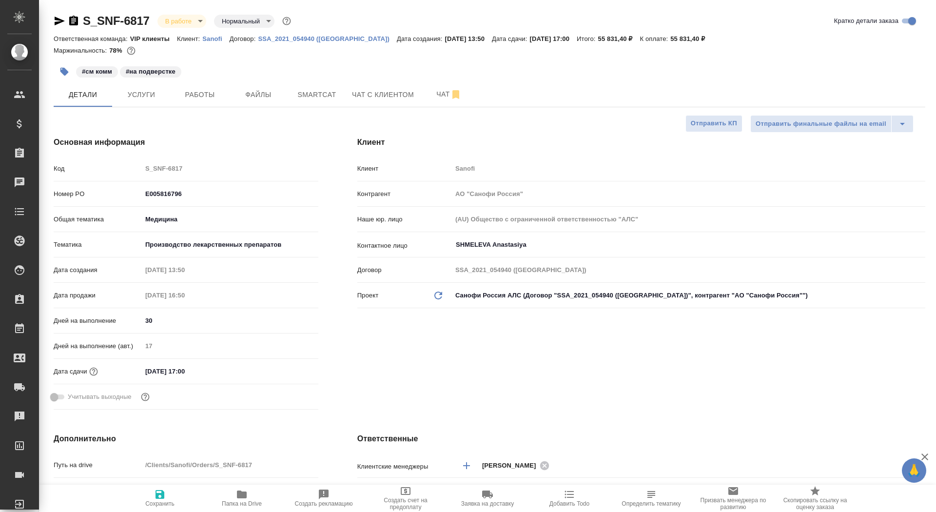
type textarea "x"
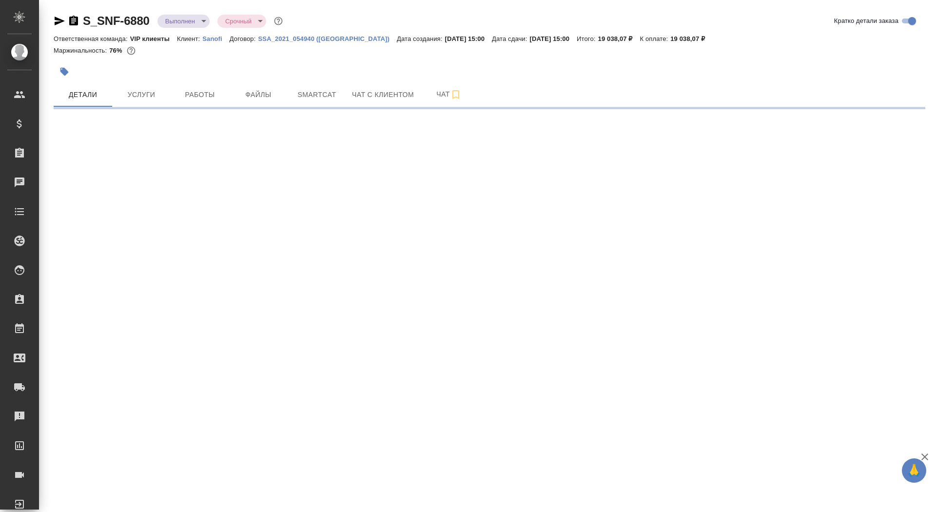
select select "RU"
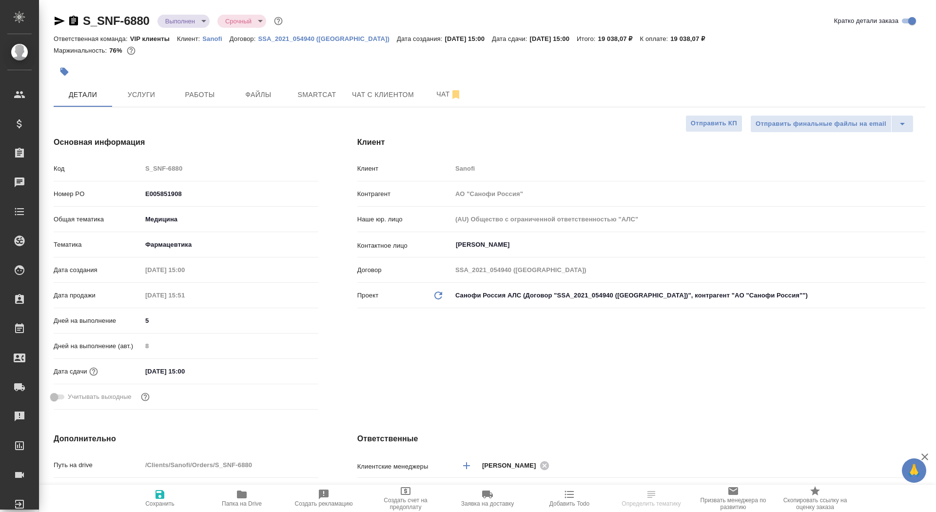
type textarea "x"
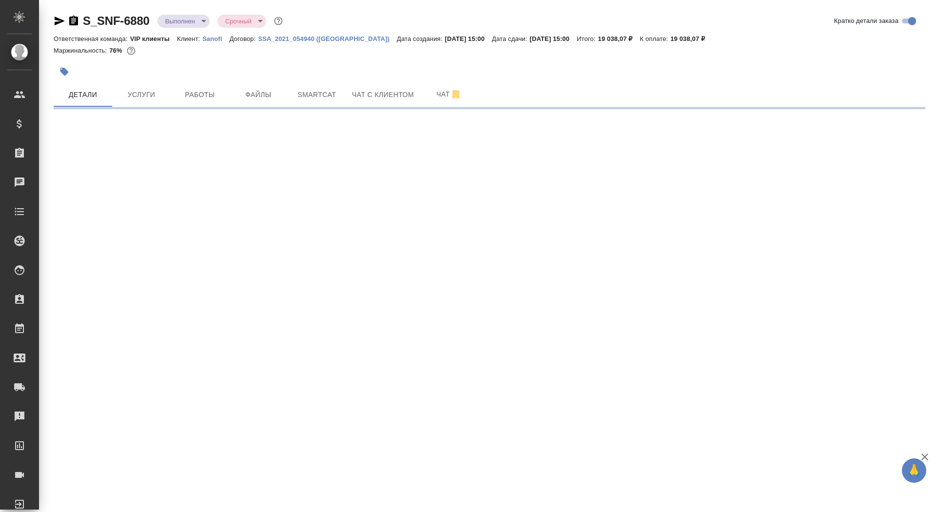
select select "RU"
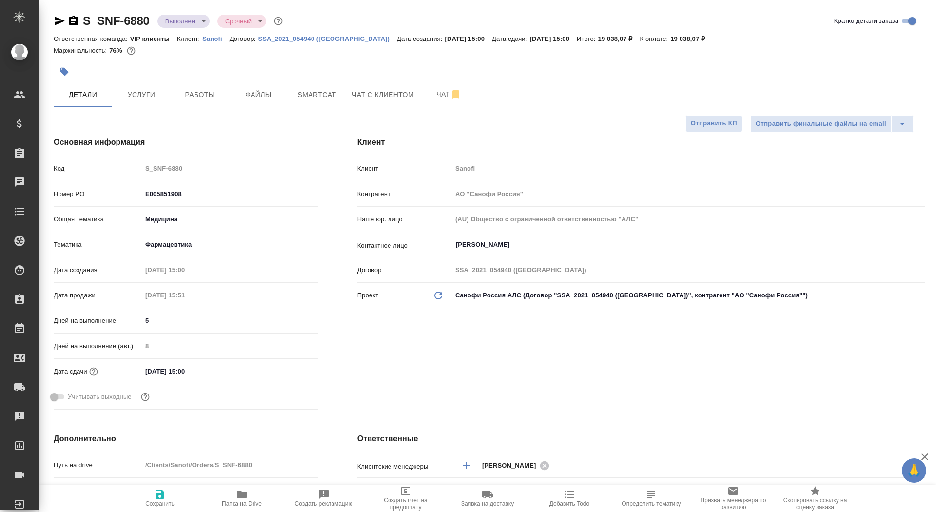
type textarea "x"
click at [441, 98] on span "Чат" at bounding box center [449, 94] width 47 height 12
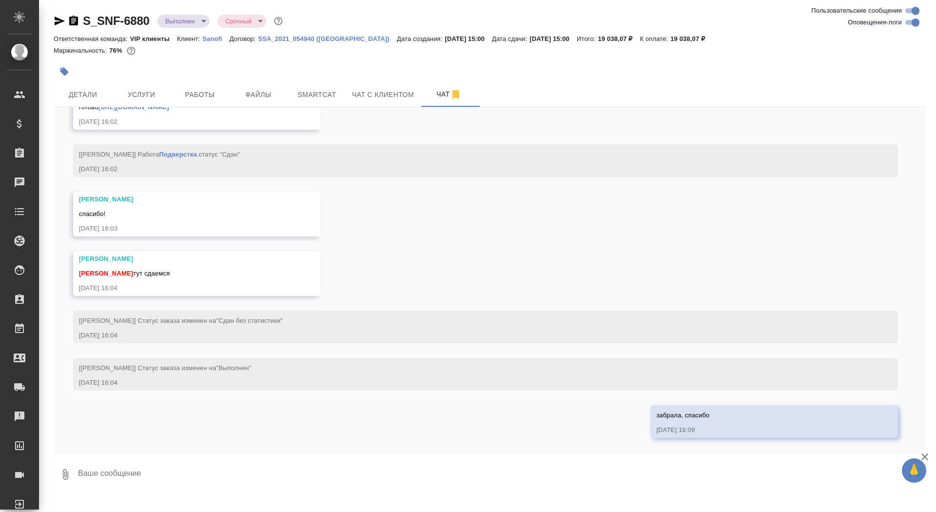
click at [136, 466] on textarea at bounding box center [501, 474] width 848 height 33
click at [141, 477] on textarea at bounding box center [501, 474] width 848 height 33
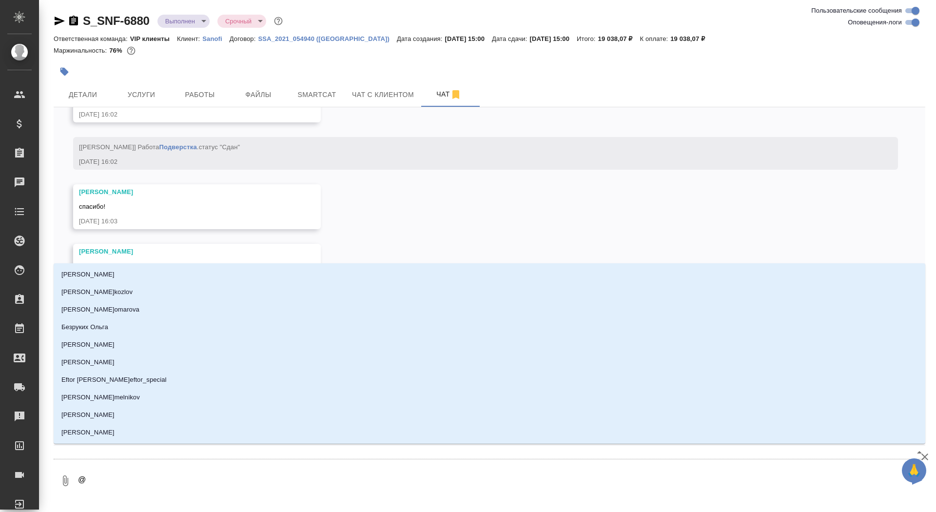
type textarea "@г"
type input "г"
type textarea "@го"
type input "го"
type textarea "@гор"
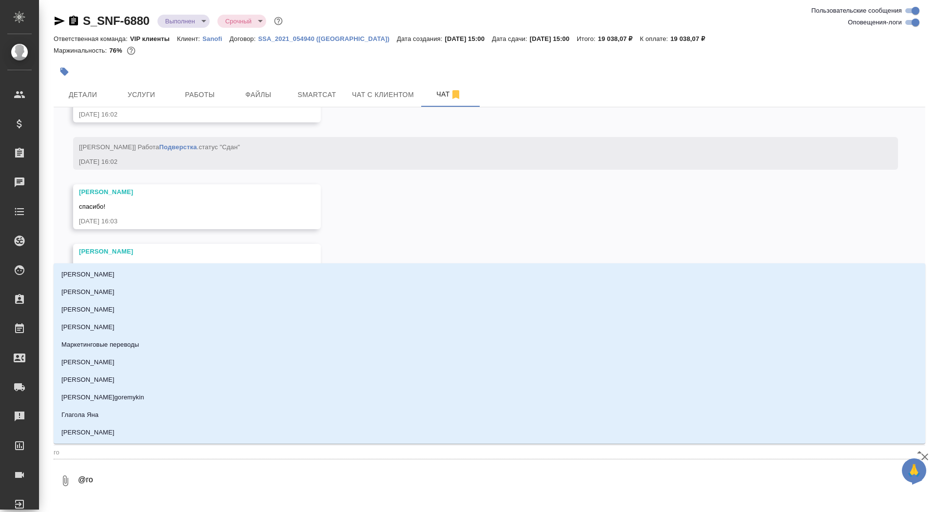
type input "гор"
type textarea "@горш"
type input "горш"
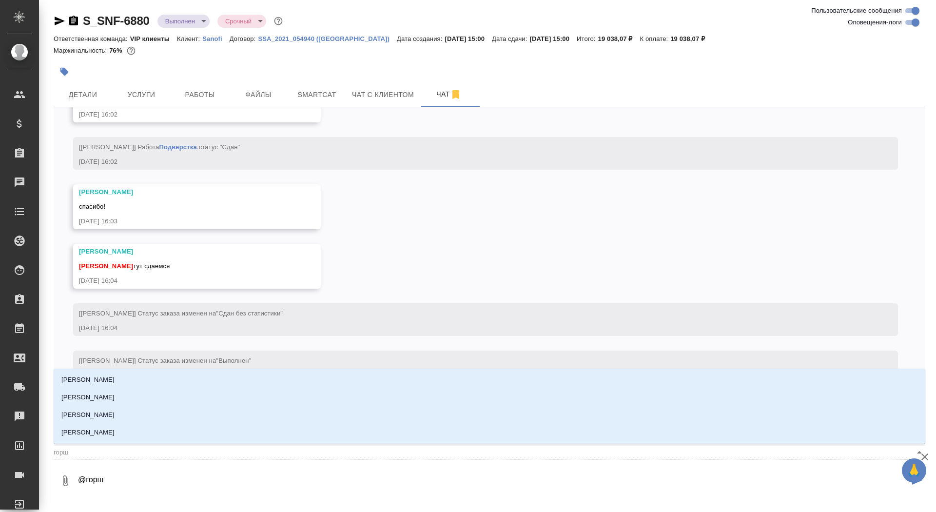
type textarea "@горшк"
type input "горшк"
type textarea "@горшко"
type input "горшко"
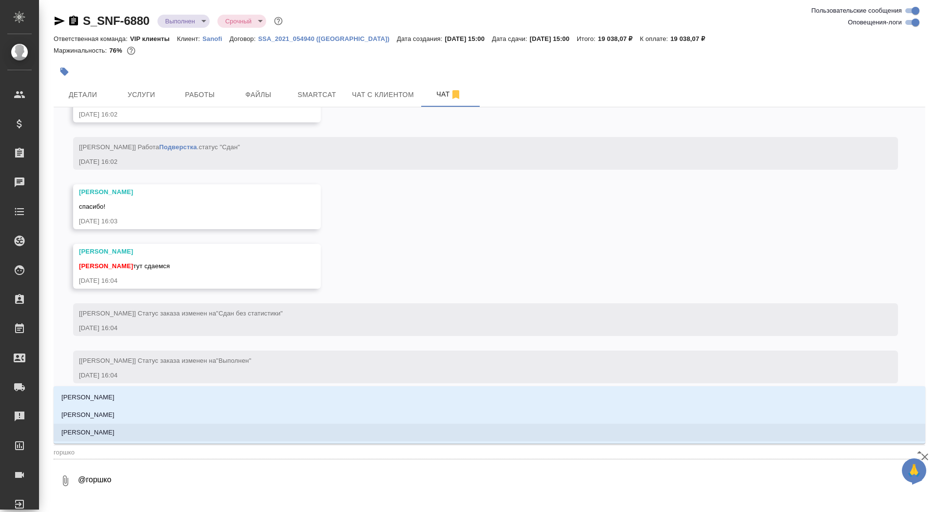
click at [148, 431] on li "[PERSON_NAME]" at bounding box center [490, 433] width 872 height 18
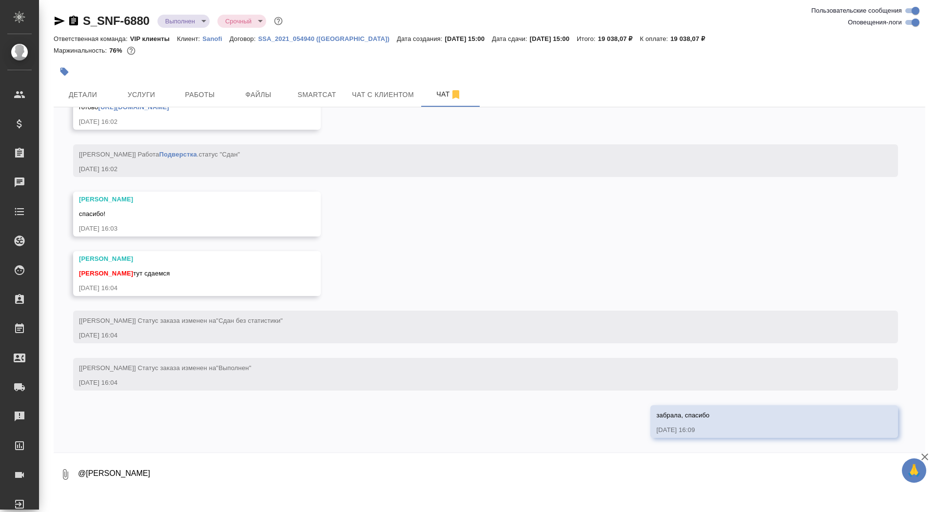
paste textarea "[PERSON_NAME], добрый день! Найдены неточности в номере документа VV-QUAL.. И в…"
type textarea "@[PERSON_NAME] [PERSON_NAME], добрый день! Найдены неточности в номере документ…"
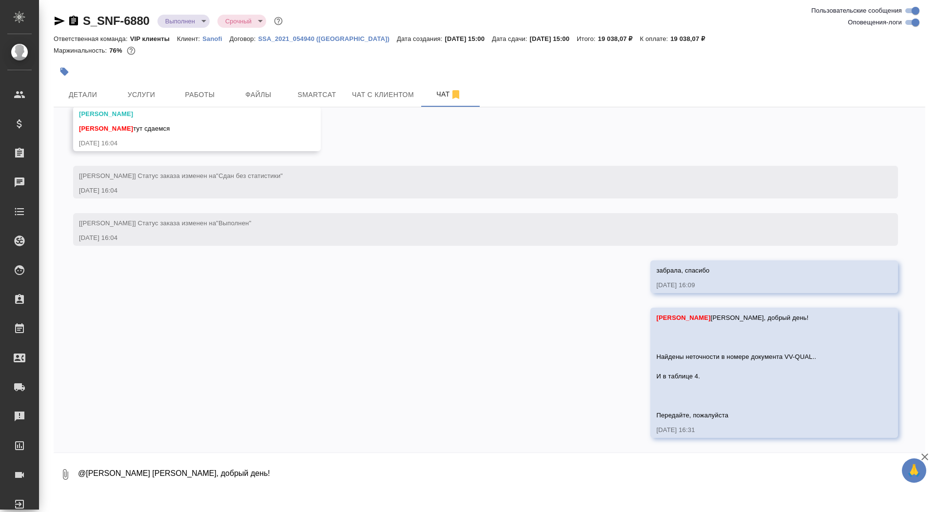
scroll to position [5713, 0]
type textarea "я чето вообще ниче не поняла"
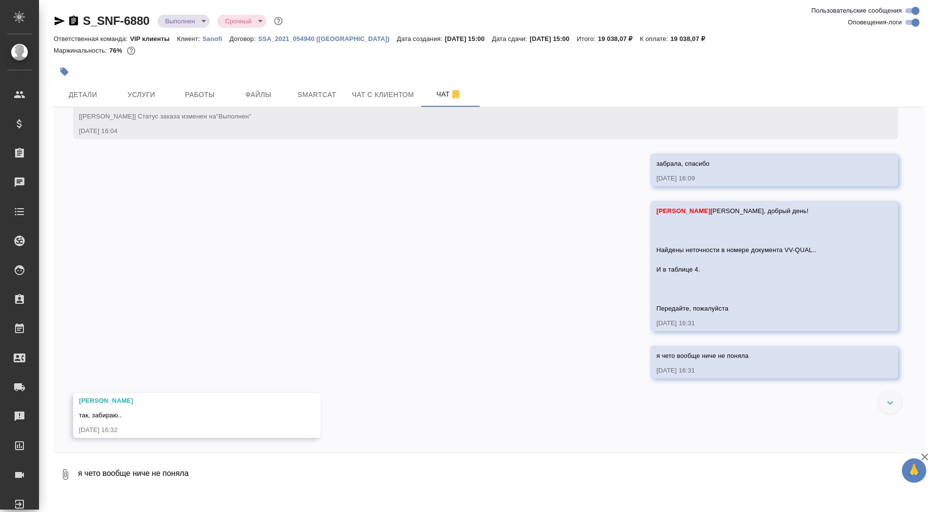
scroll to position [5820, 0]
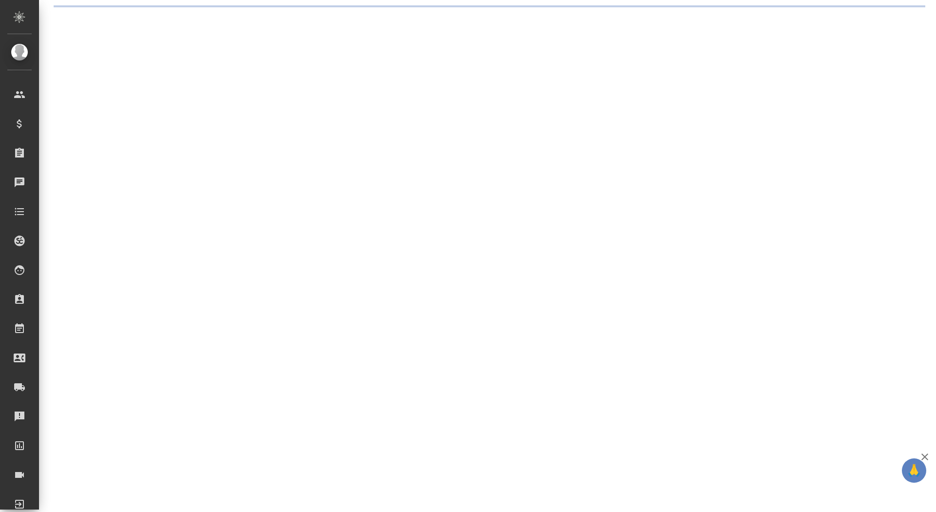
select select "RU"
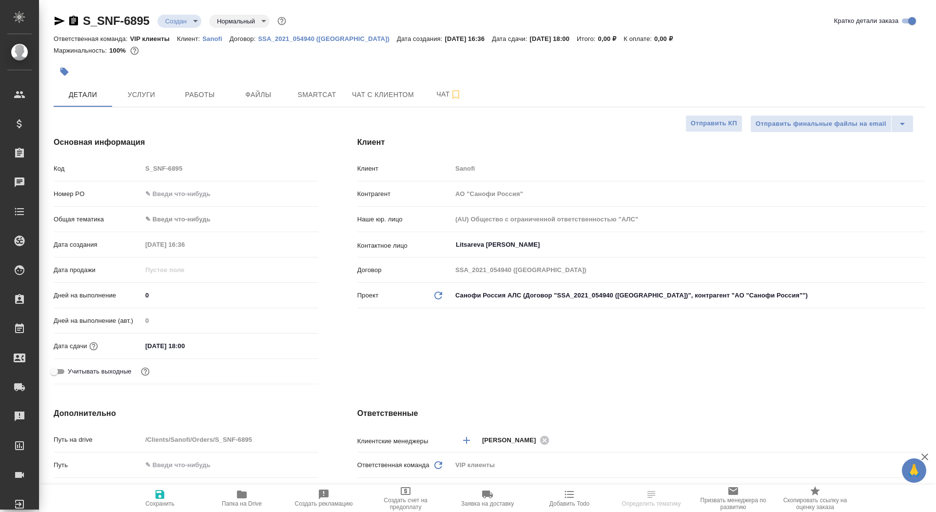
type textarea "x"
type input "[PERSON_NAME]"
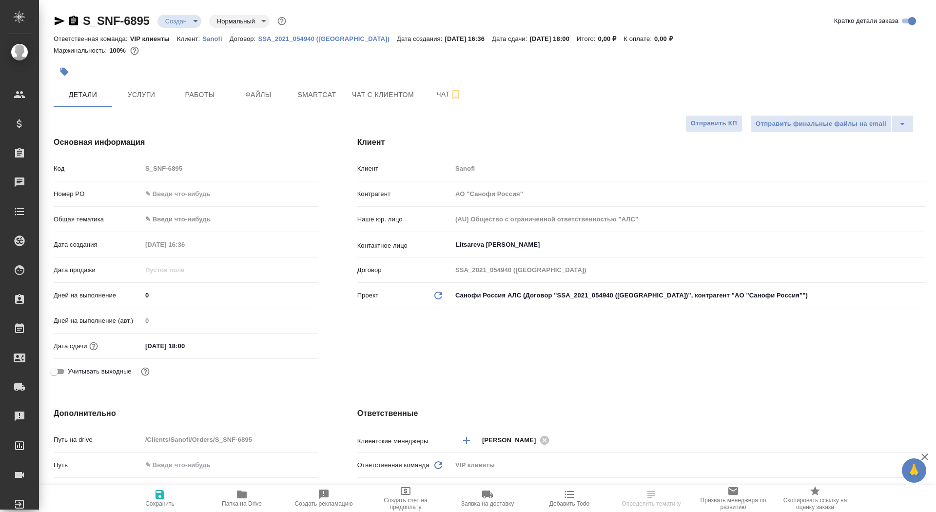
select select "RU"
type textarea "x"
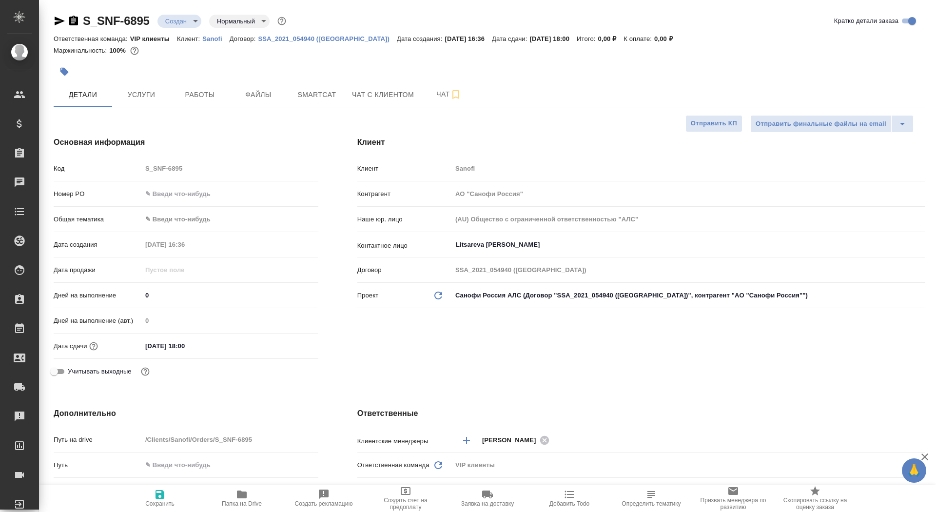
type textarea "x"
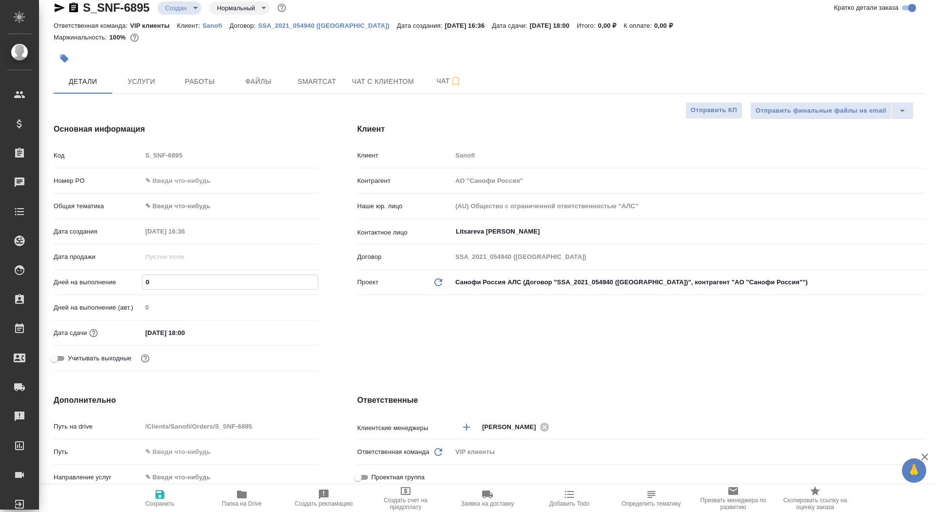
drag, startPoint x: 154, startPoint y: 281, endPoint x: 127, endPoint y: 277, distance: 27.5
click at [127, 278] on div "Дней на выполнение 0" at bounding box center [186, 282] width 265 height 17
type input "1"
type textarea "x"
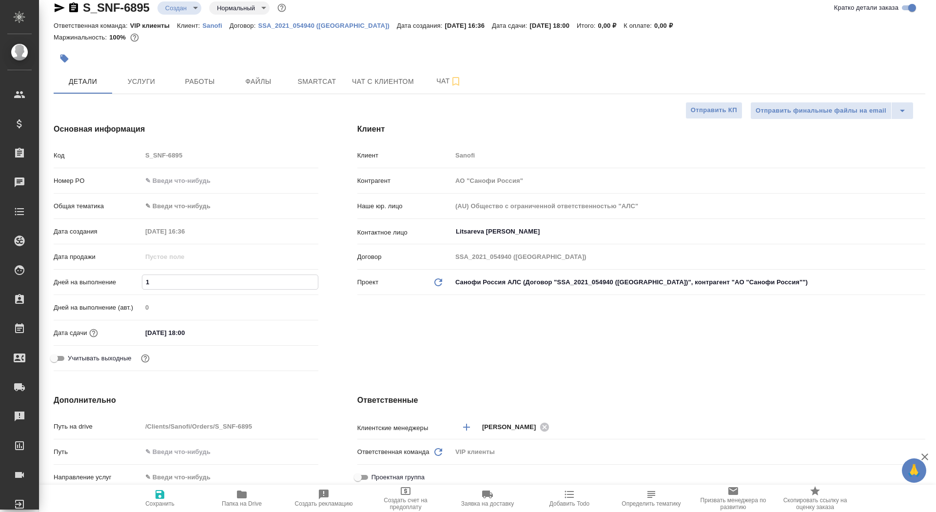
type textarea "x"
type input "10"
type textarea "x"
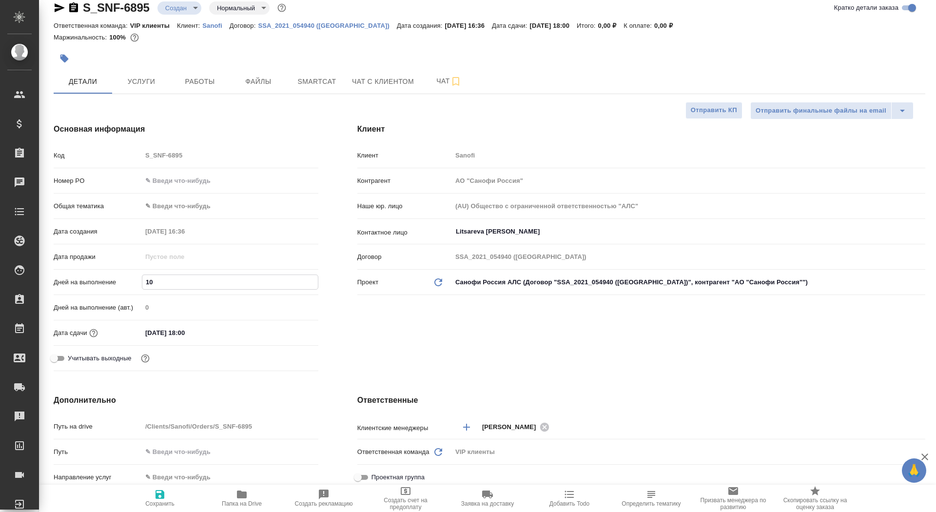
type input "10"
click at [178, 502] on span "Сохранить" at bounding box center [160, 498] width 70 height 19
type textarea "x"
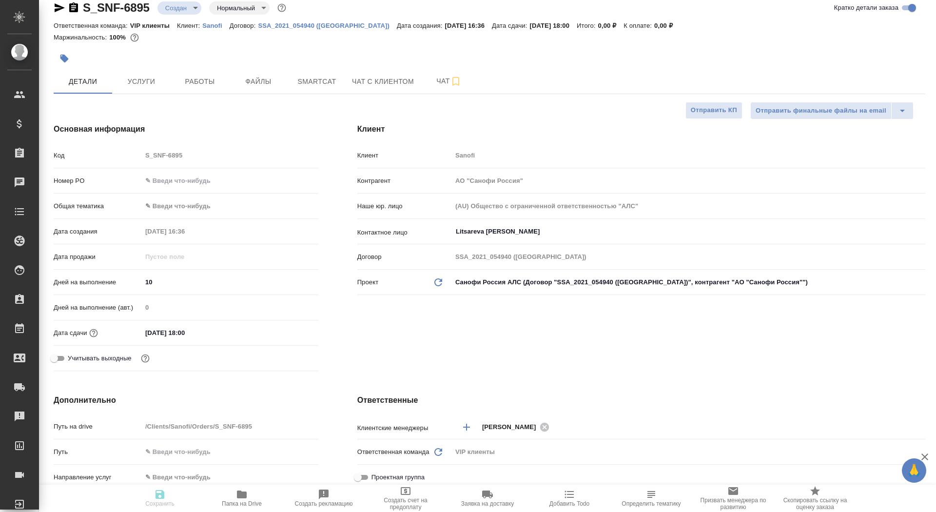
type textarea "x"
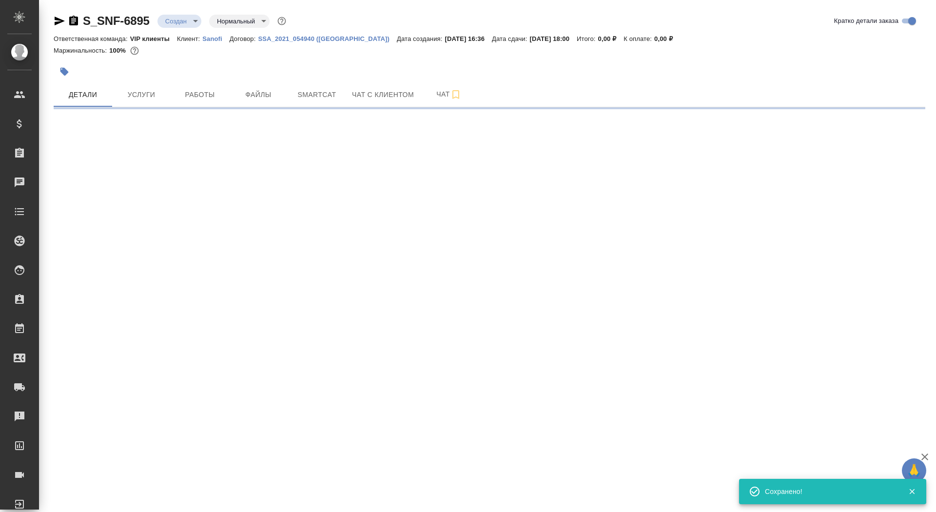
select select "RU"
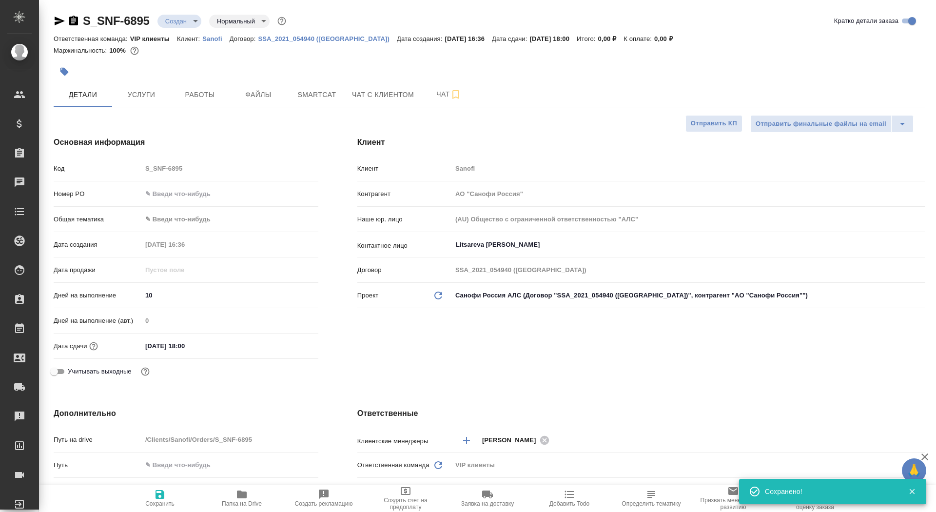
click at [158, 499] on icon "button" at bounding box center [160, 494] width 9 height 9
type textarea "x"
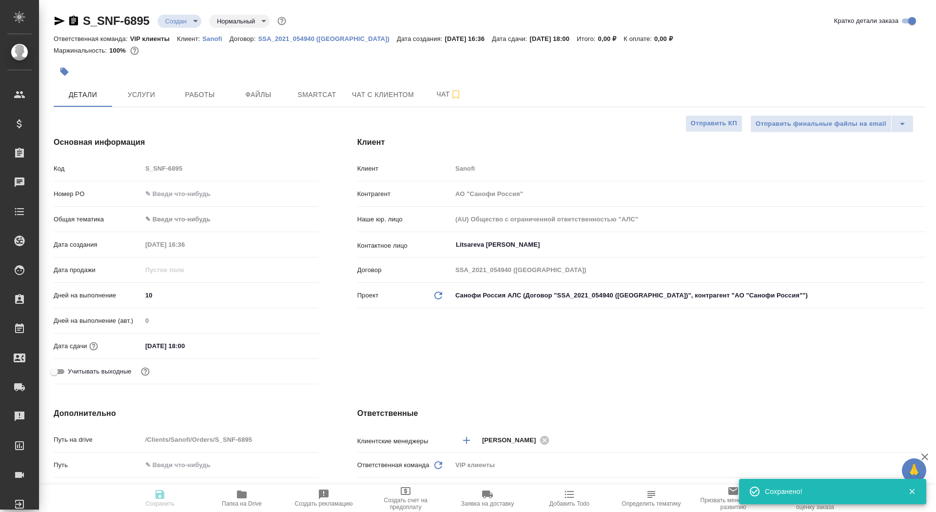
type textarea "x"
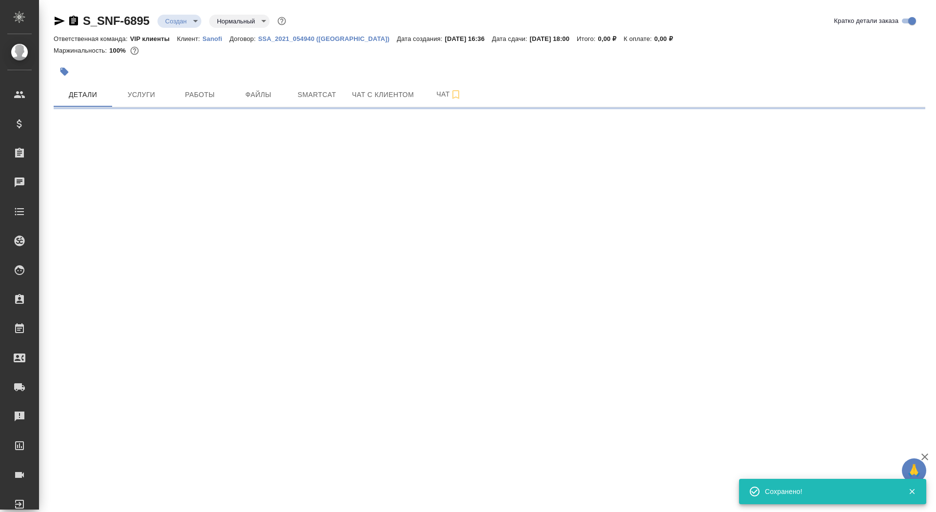
select select "RU"
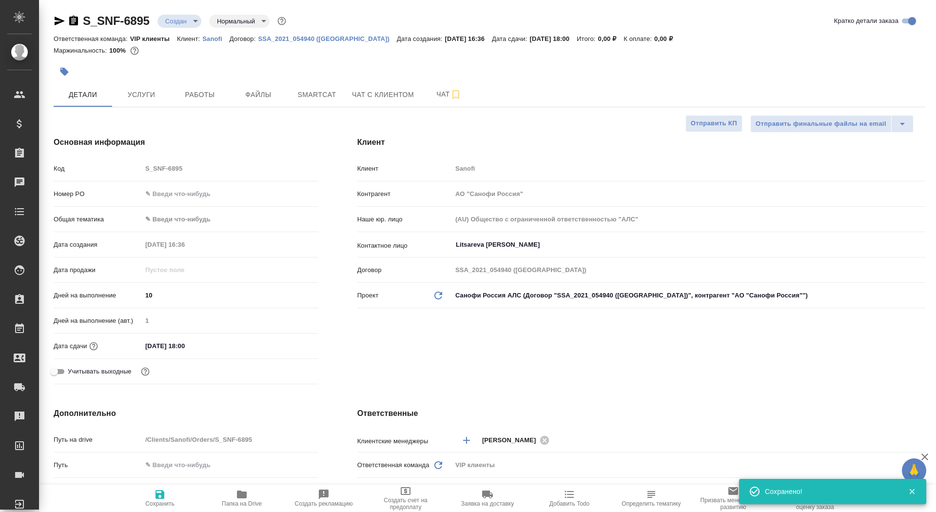
type textarea "x"
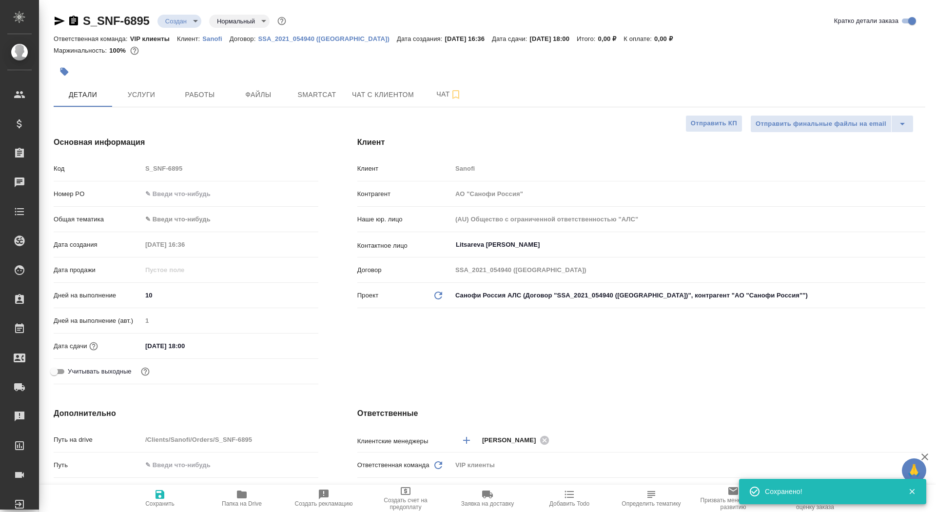
type textarea "x"
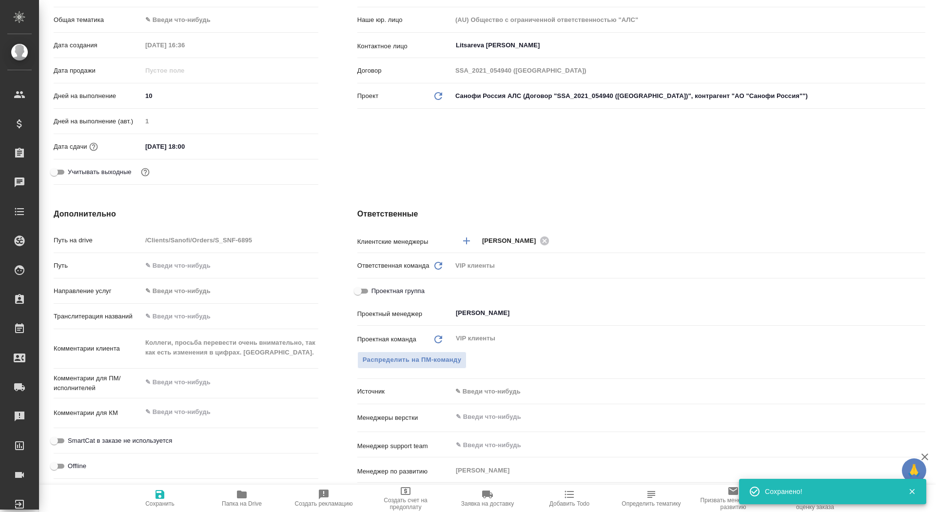
scroll to position [219, 0]
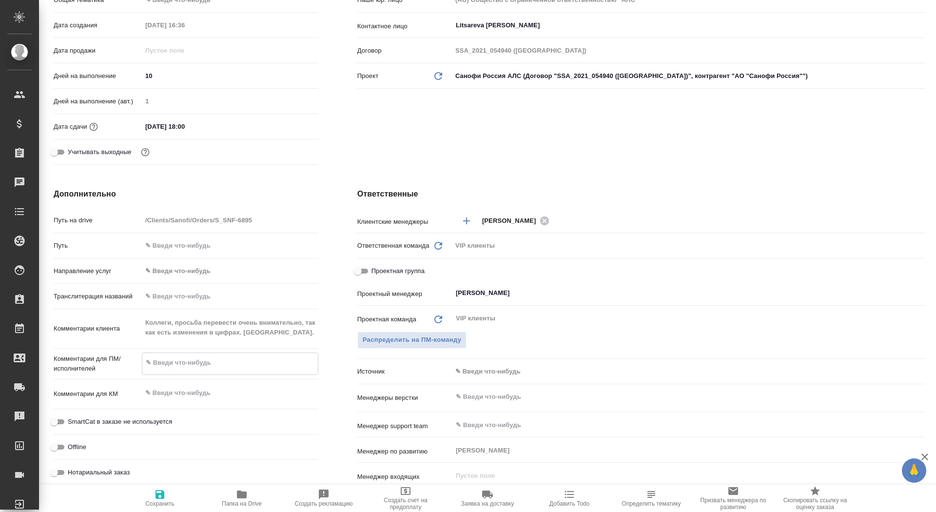
type textarea "x"
click at [171, 363] on textarea at bounding box center [230, 362] width 176 height 17
paste textarea "Коллеги, просьба перевести очень внимательно, так как есть изменения в цифрах. …"
type textarea "Коллеги, просьба перевести очень внимательно, так как есть изменения в цифрах. …"
type textarea "x"
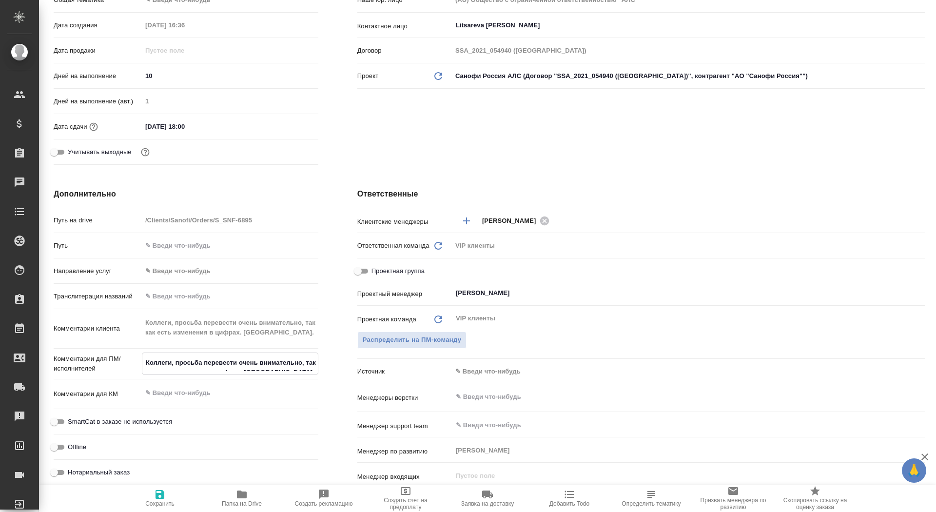
type textarea "x"
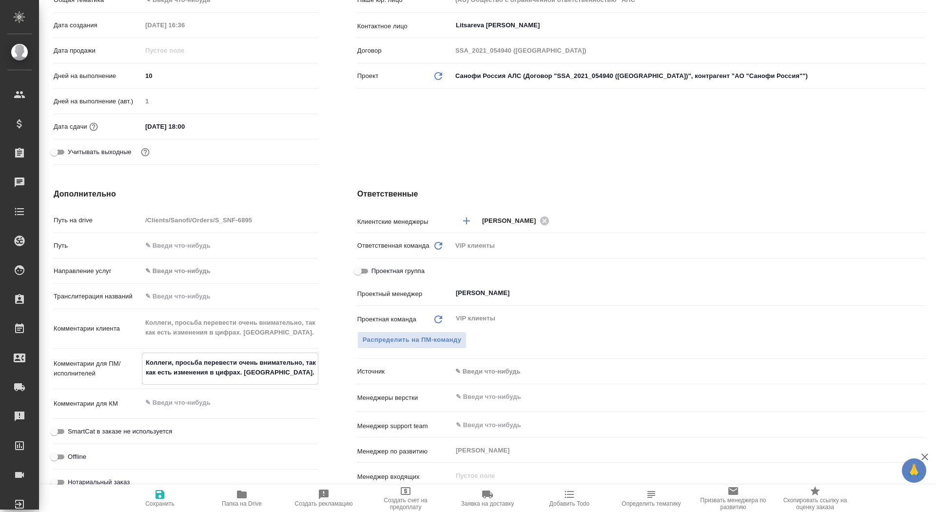
type textarea "Коллеги, просьба перевести очень внимательно, так как есть изменения в цифрах. …"
type textarea "x"
click at [148, 500] on span "Сохранить" at bounding box center [159, 503] width 29 height 7
type textarea "x"
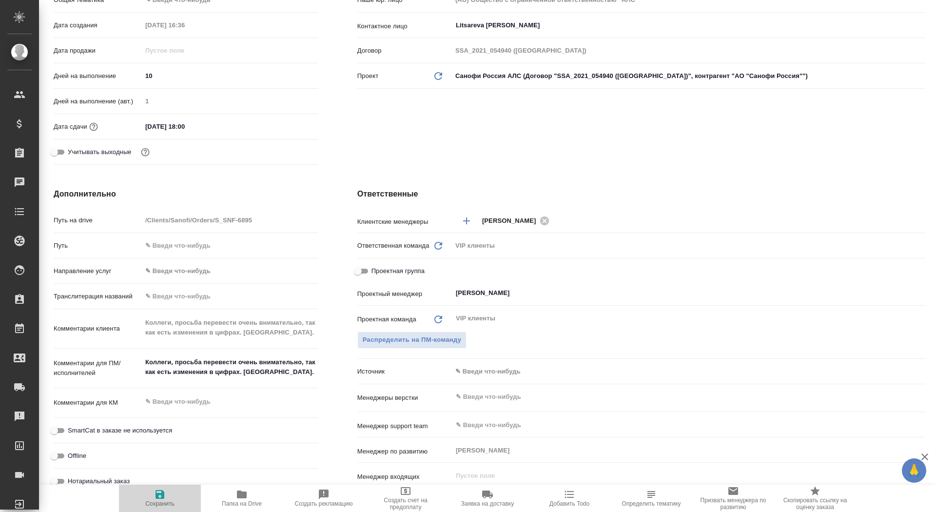
type textarea "x"
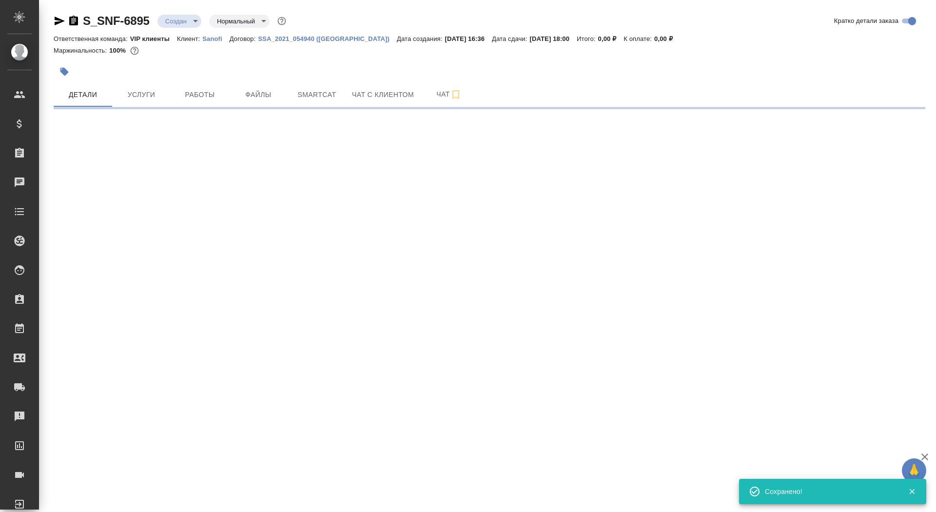
scroll to position [0, 0]
select select "RU"
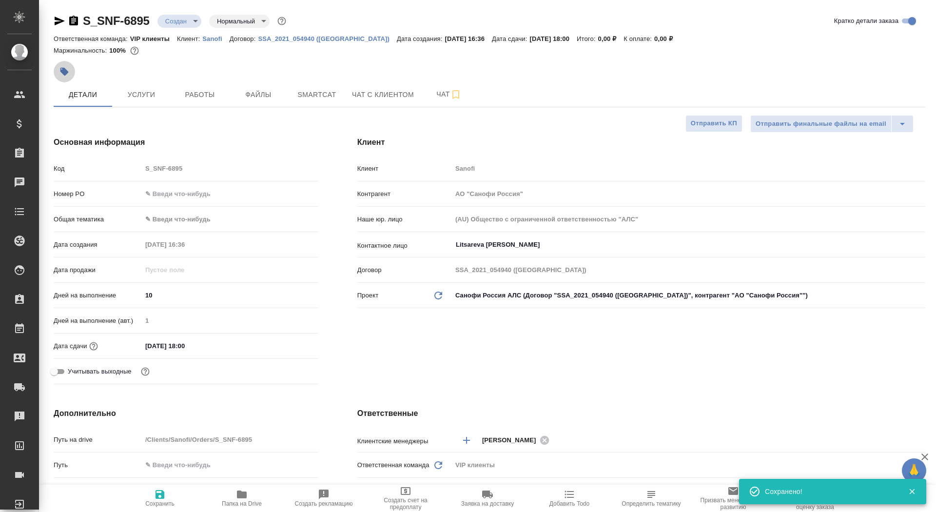
click at [67, 70] on icon "button" at bounding box center [64, 72] width 10 height 10
type textarea "x"
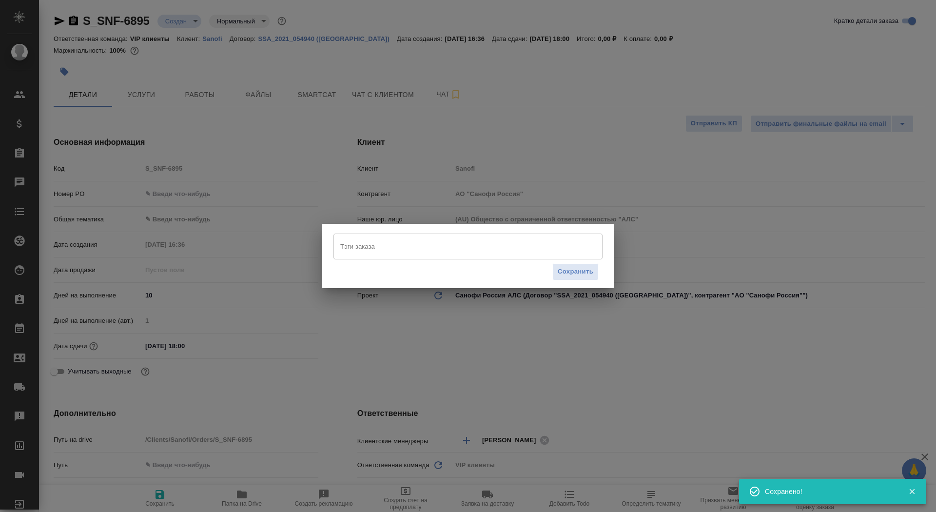
click at [406, 251] on input "Тэги заказа" at bounding box center [459, 246] width 242 height 17
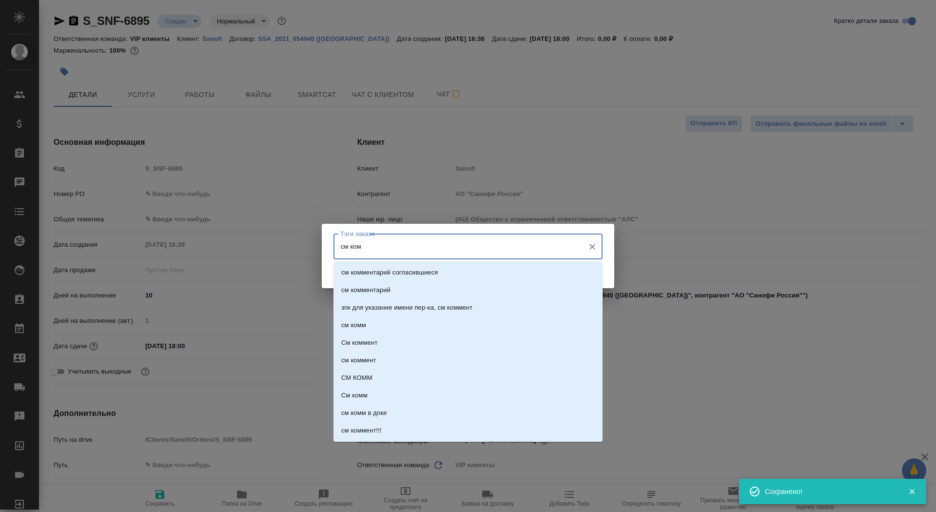
type input "см комм"
click at [407, 329] on li "см комм" at bounding box center [467, 325] width 269 height 18
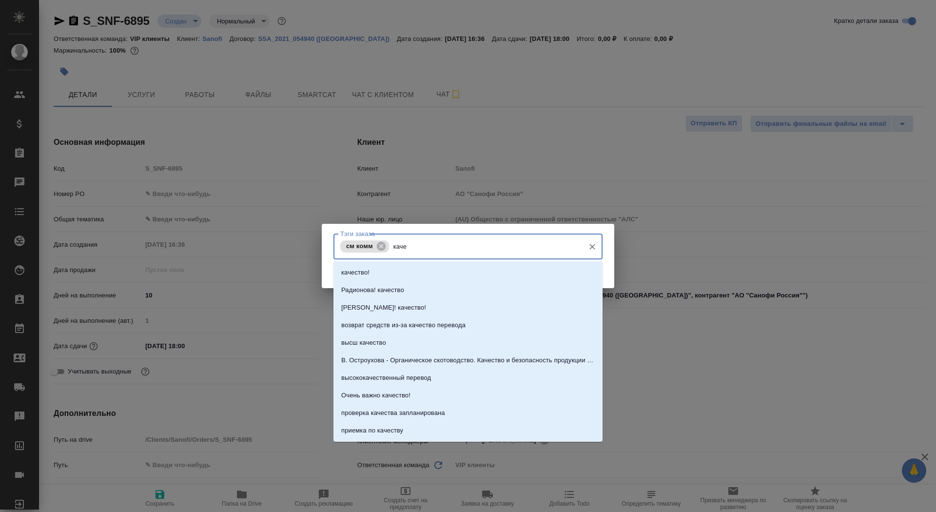
type input "качес"
click at [420, 274] on li "качество!" at bounding box center [467, 273] width 269 height 18
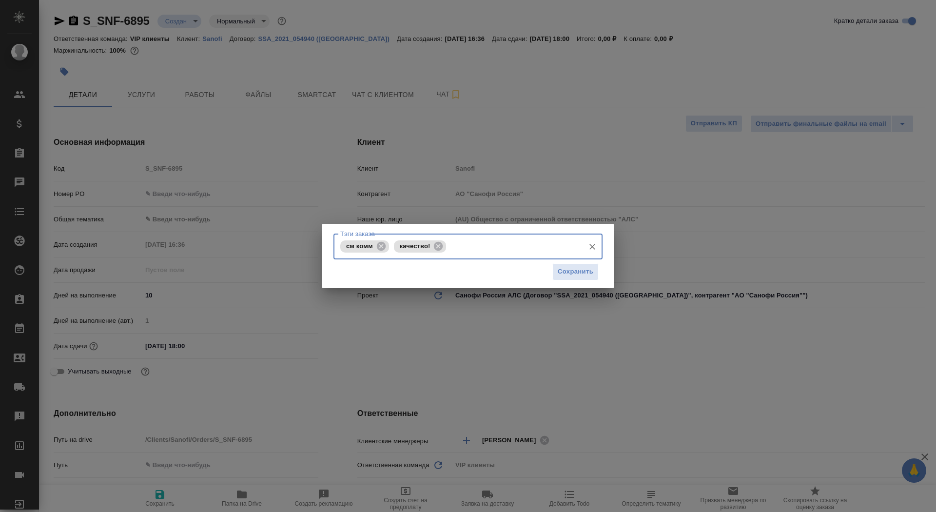
click at [543, 275] on div "Сохранить" at bounding box center [467, 271] width 269 height 25
click at [561, 276] on span "Сохранить" at bounding box center [576, 271] width 36 height 11
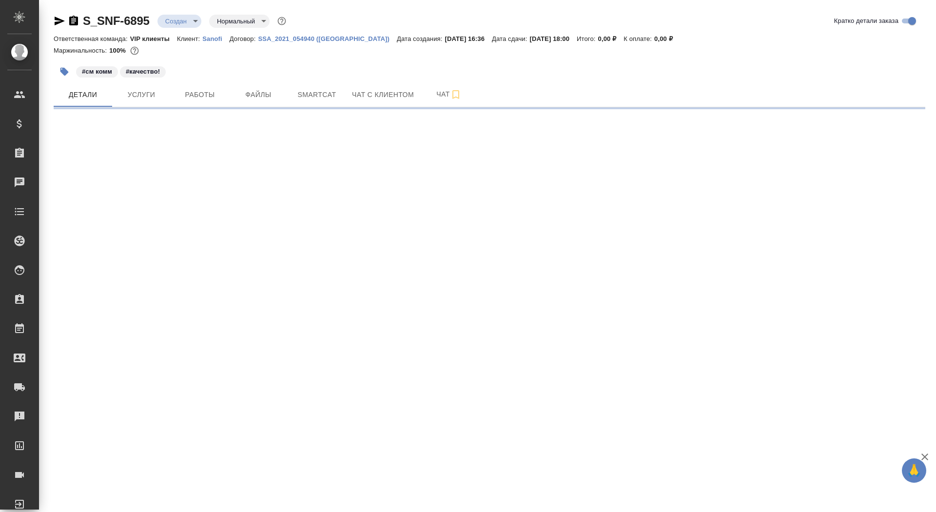
select select "RU"
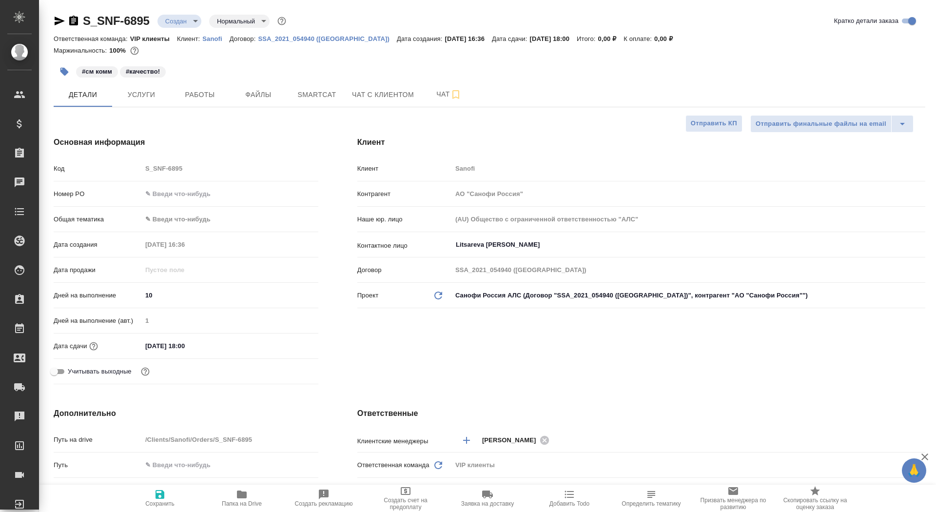
type textarea "x"
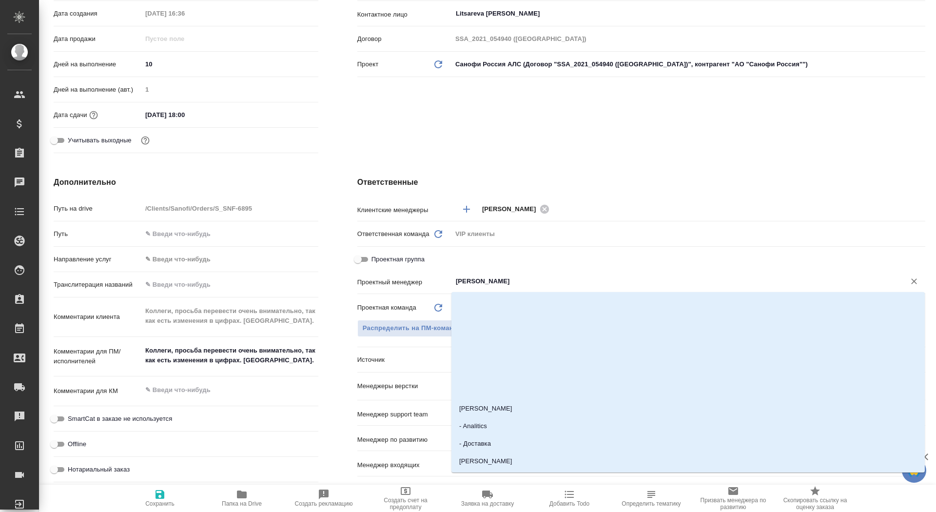
click at [497, 280] on input "[PERSON_NAME]" at bounding box center [672, 281] width 435 height 12
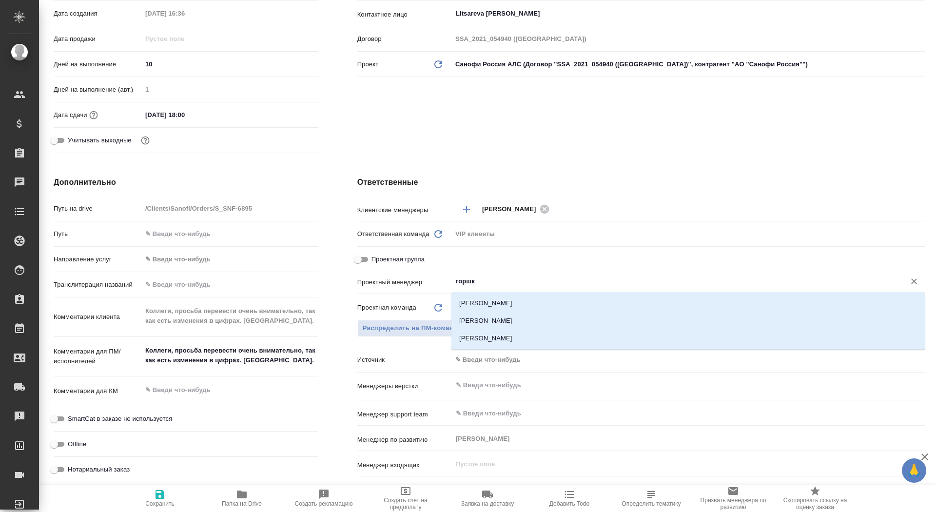
type input "горшко"
click at [527, 321] on li "[PERSON_NAME]" at bounding box center [687, 321] width 473 height 18
type textarea "x"
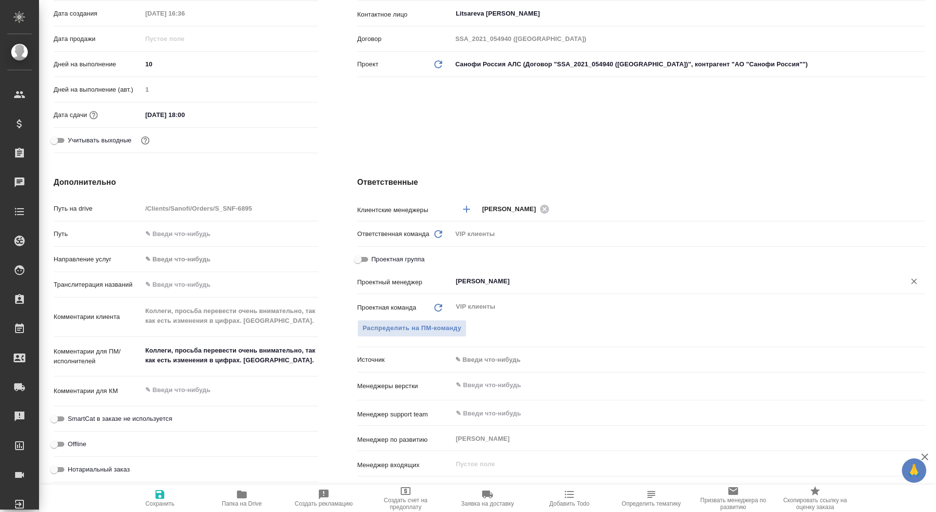
type input "[PERSON_NAME]"
click at [160, 491] on icon "button" at bounding box center [160, 495] width 12 height 12
type textarea "x"
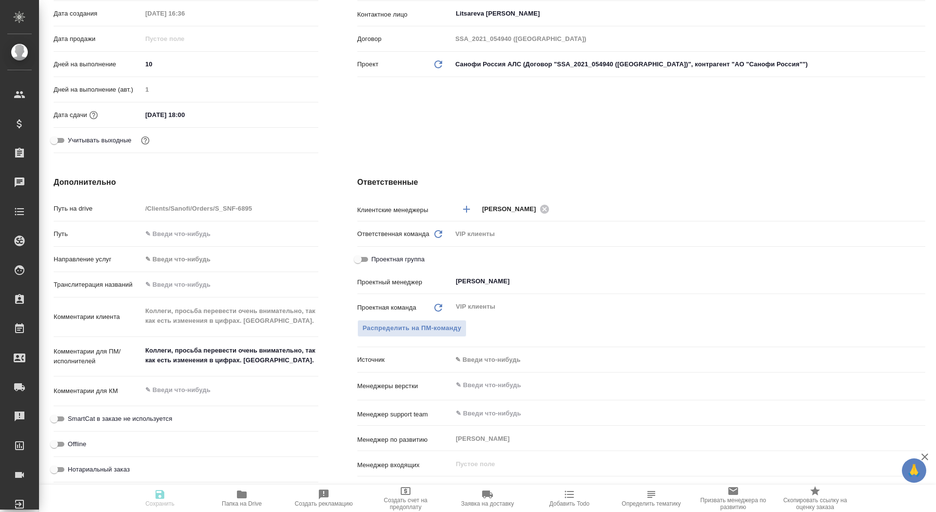
type textarea "x"
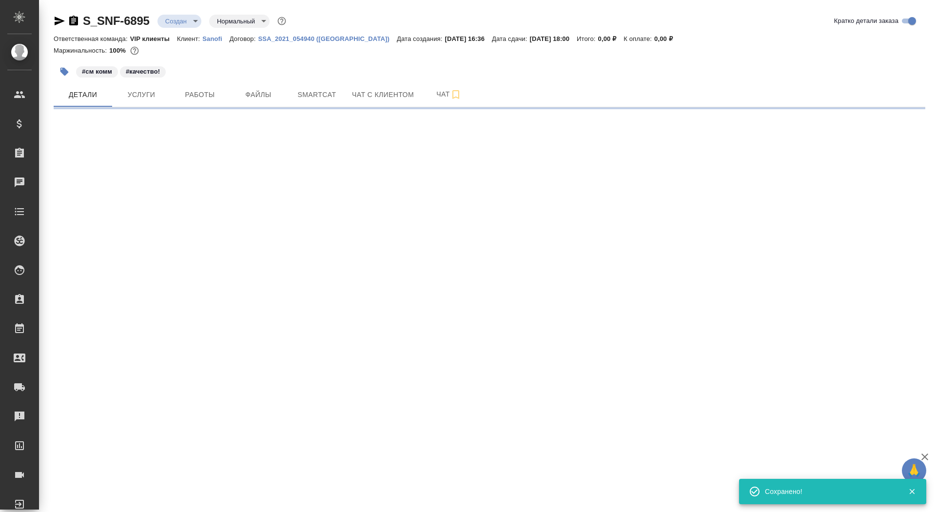
select select "RU"
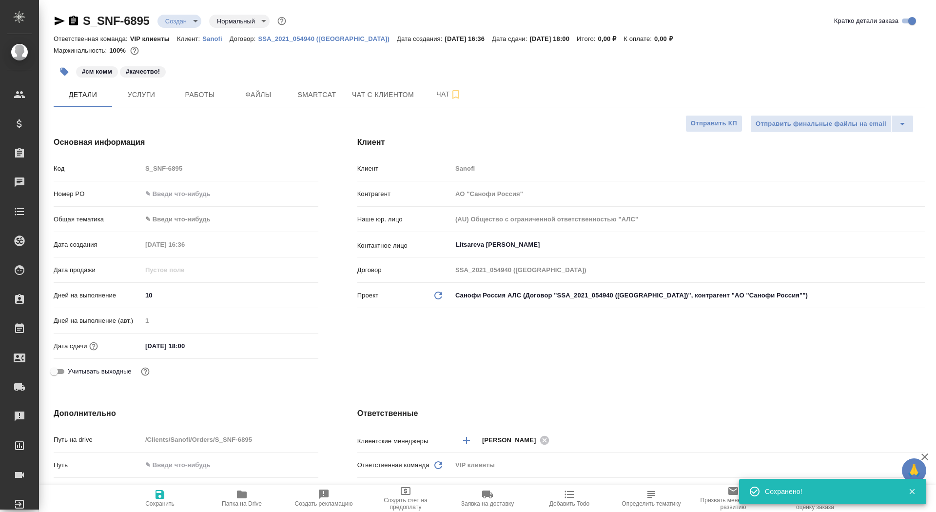
click at [256, 489] on span "Папка на Drive" at bounding box center [242, 498] width 70 height 19
type textarea "x"
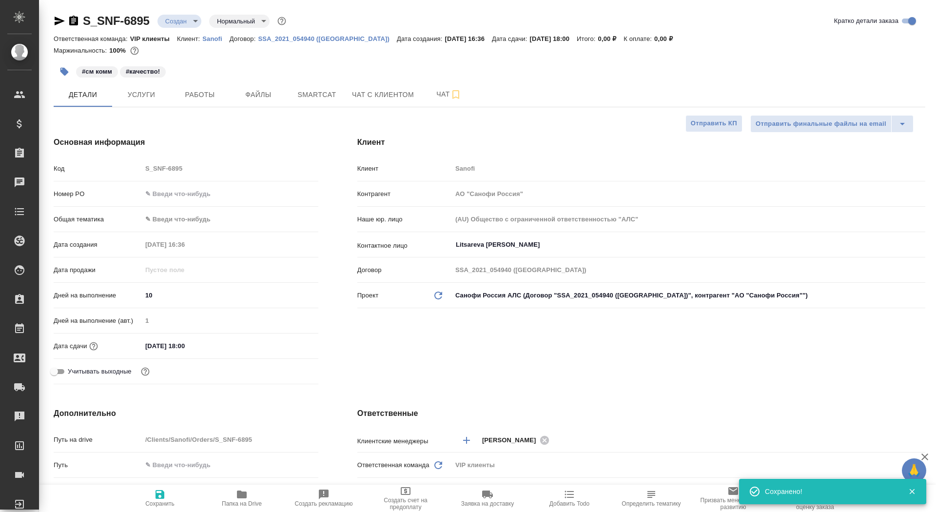
type textarea "x"
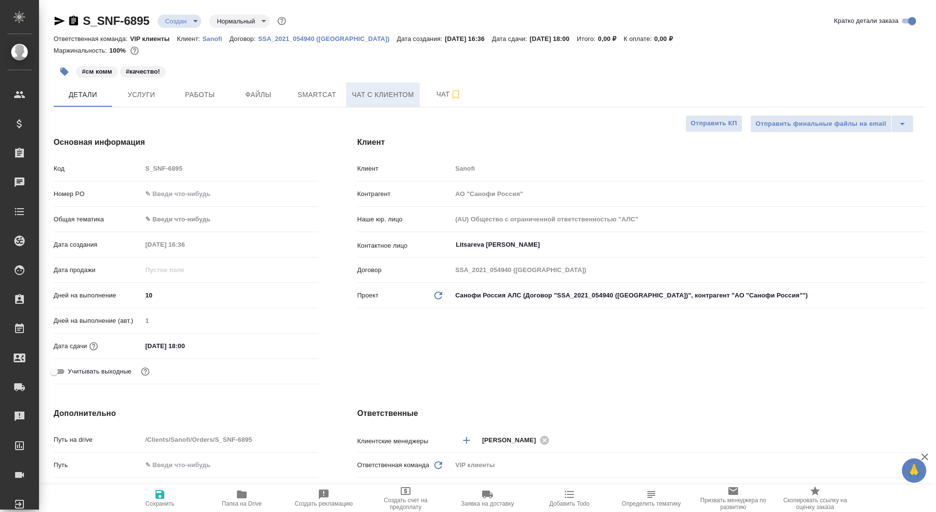
type textarea "x"
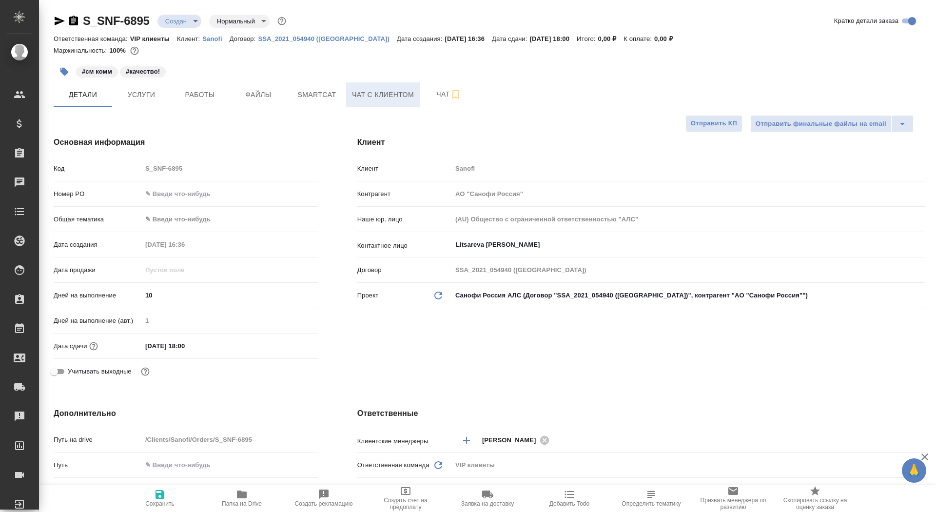
type textarea "x"
click at [794, 177] on div "Клиент Sanofi" at bounding box center [641, 172] width 568 height 25
type textarea "x"
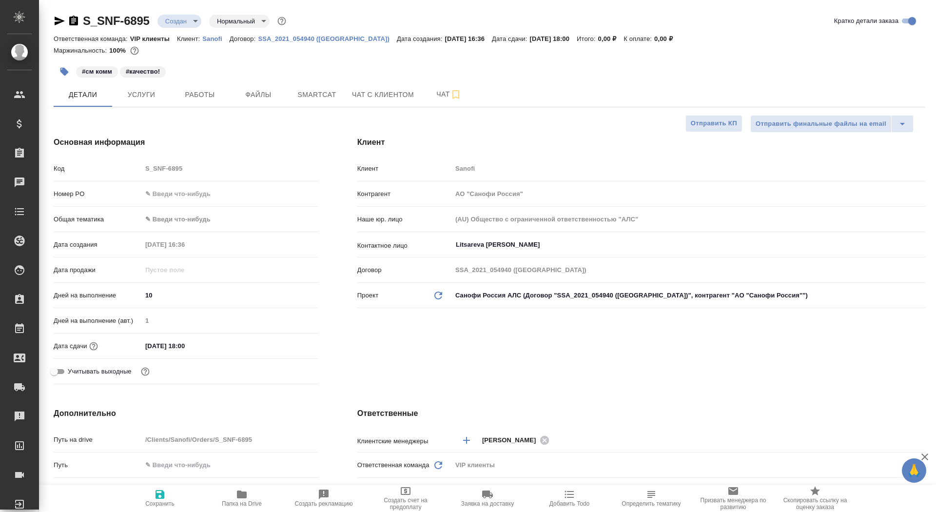
type textarea "x"
click at [153, 100] on button "Услуги" at bounding box center [141, 94] width 59 height 24
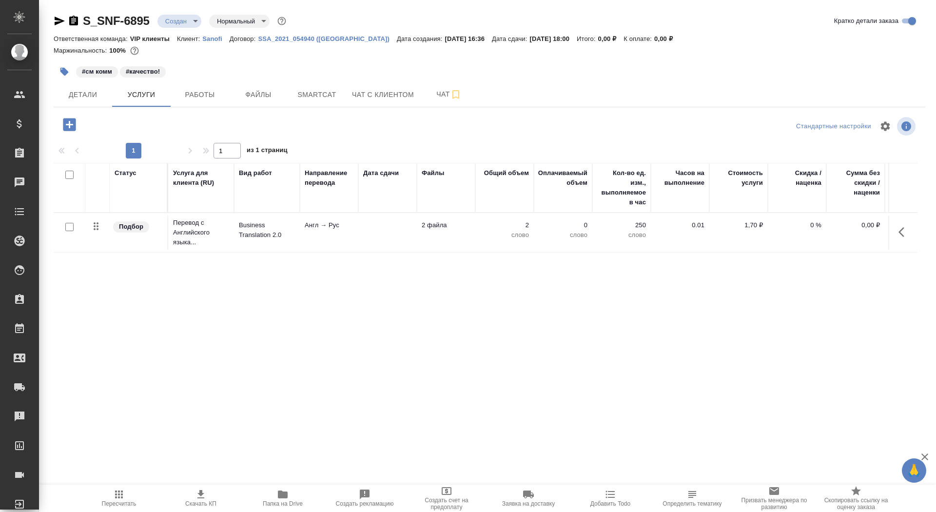
click at [389, 221] on td at bounding box center [387, 232] width 59 height 34
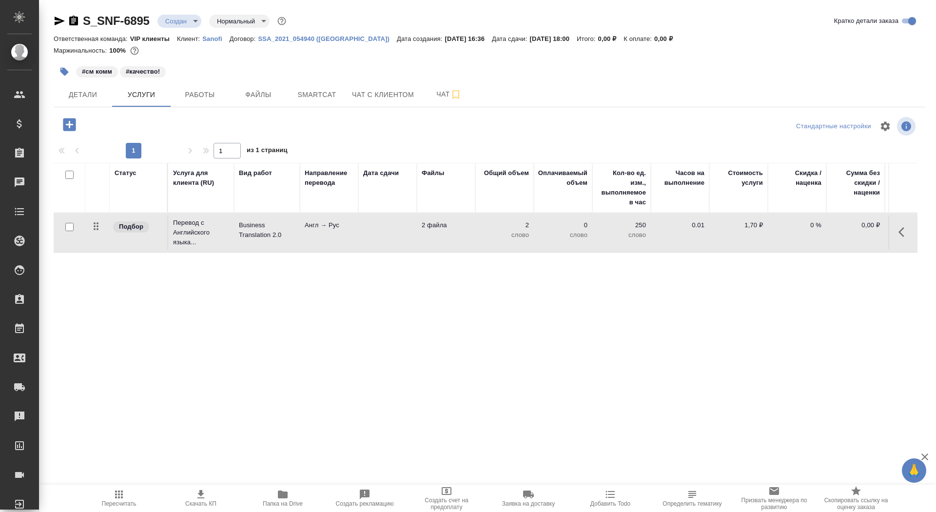
click at [389, 221] on td at bounding box center [387, 232] width 59 height 34
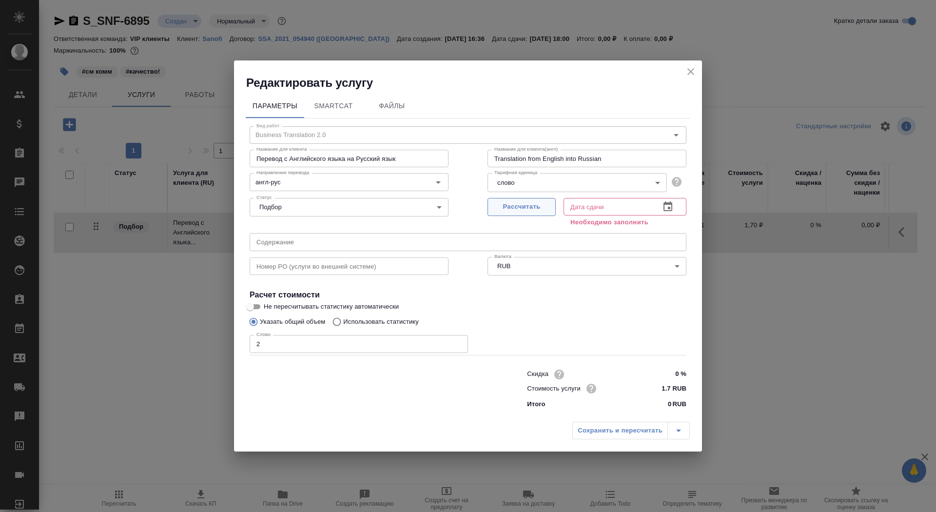
click at [553, 203] on button "Рассчитать" at bounding box center [522, 207] width 68 height 18
type input "25.09.2025 18:00"
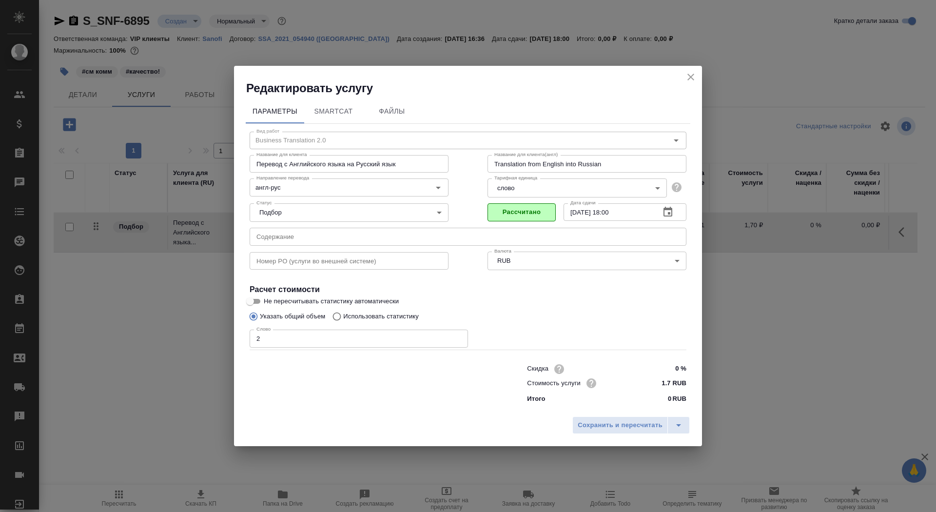
click at [252, 302] on input "Не пересчитывать статистику автоматически" at bounding box center [250, 301] width 35 height 12
checkbox input "true"
click at [612, 425] on span "Сохранить и пересчитать" at bounding box center [620, 425] width 85 height 11
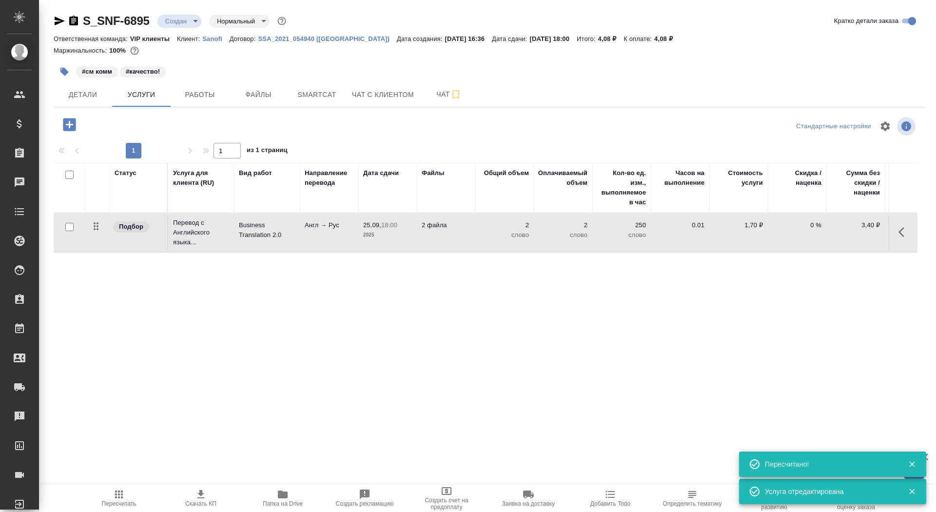
click at [69, 228] on input "checkbox" at bounding box center [69, 227] width 8 height 8
checkbox input "true"
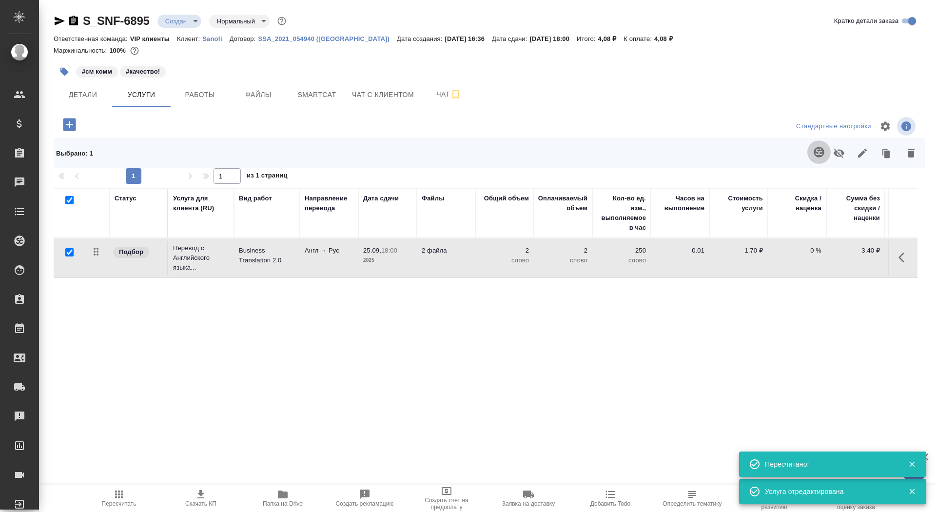
click at [811, 155] on button "button" at bounding box center [818, 151] width 23 height 23
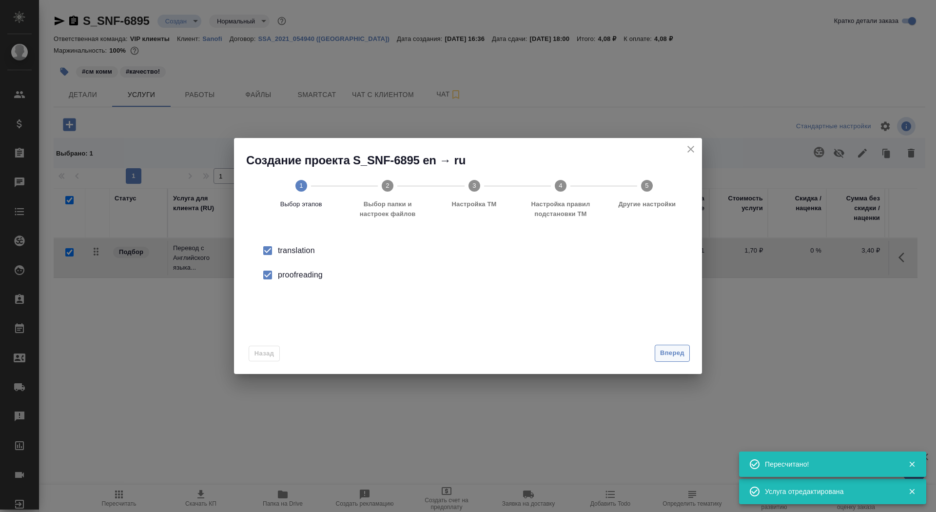
click at [677, 354] on span "Вперед" at bounding box center [672, 353] width 24 height 11
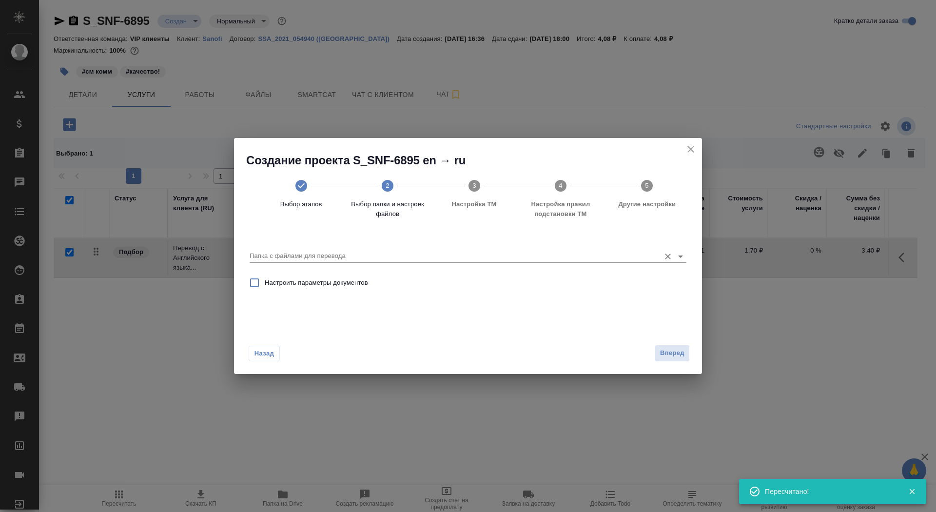
click at [625, 259] on input "Папка с файлами для перевода" at bounding box center [453, 256] width 406 height 12
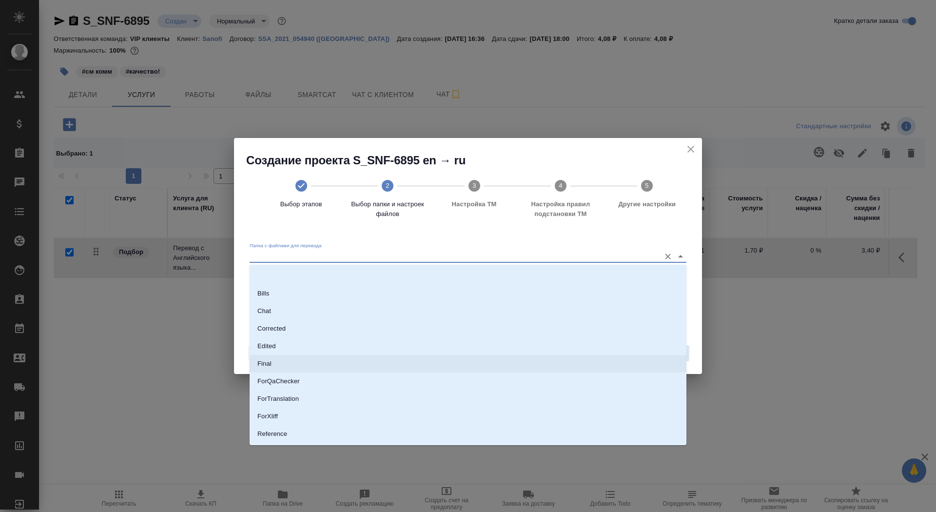
scroll to position [51, 0]
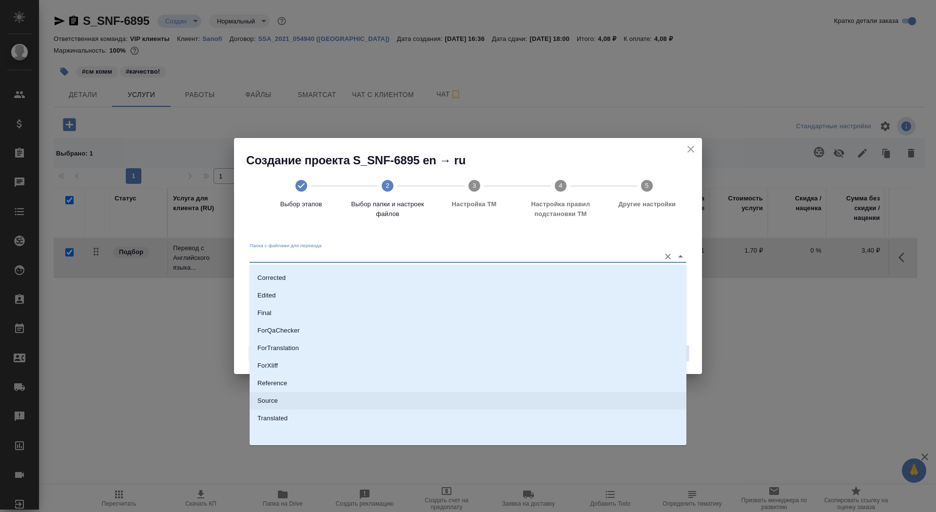
click at [568, 392] on li "Source" at bounding box center [468, 401] width 437 height 18
type input "Source"
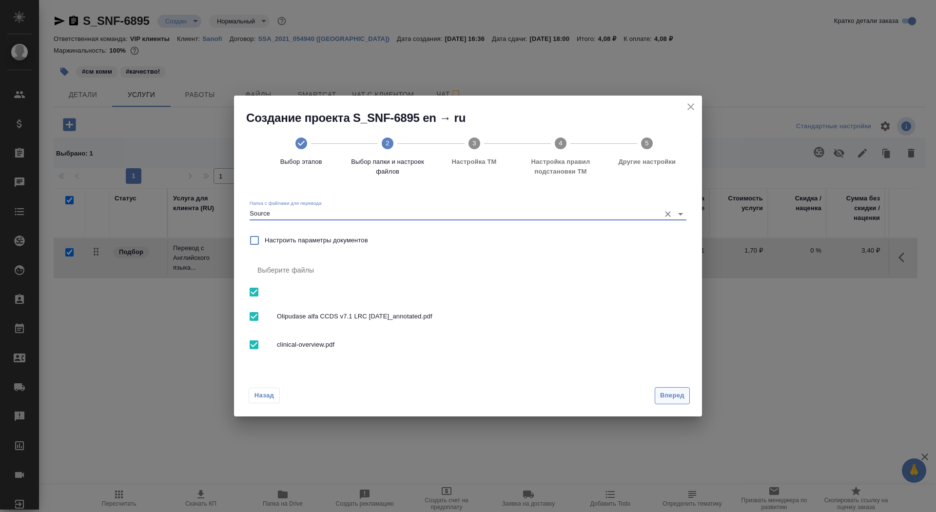
click at [678, 402] on button "Вперед" at bounding box center [672, 395] width 35 height 17
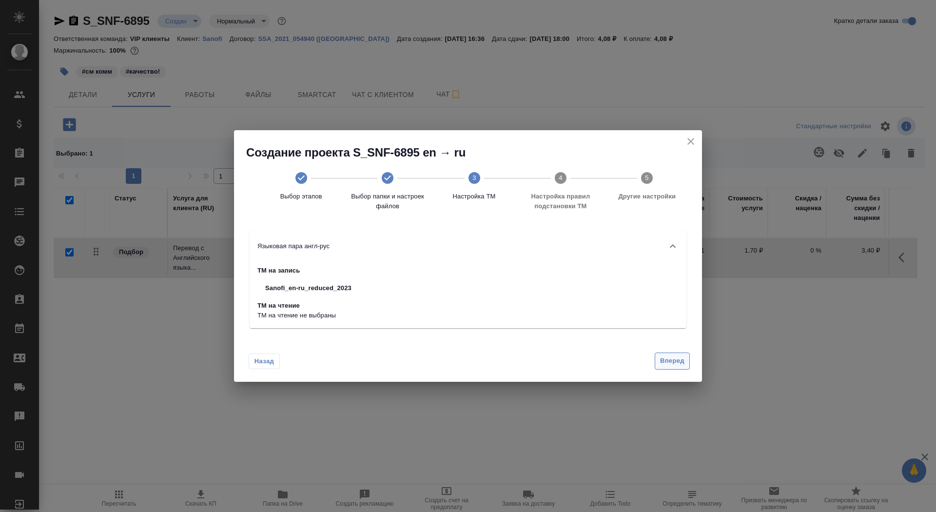
click at [669, 360] on span "Вперед" at bounding box center [672, 360] width 24 height 11
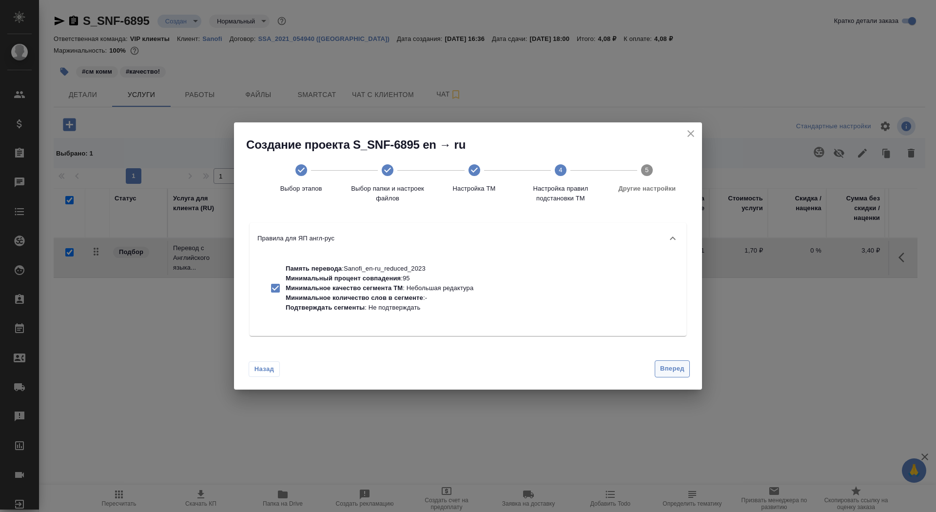
click at [671, 365] on span "Вперед" at bounding box center [672, 368] width 24 height 11
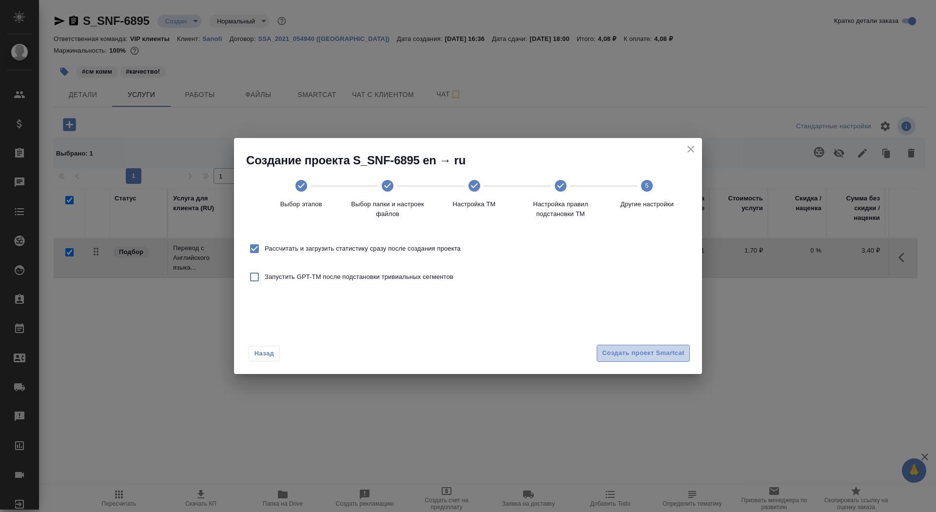
click at [663, 353] on span "Создать проект Smartcat" at bounding box center [643, 353] width 82 height 11
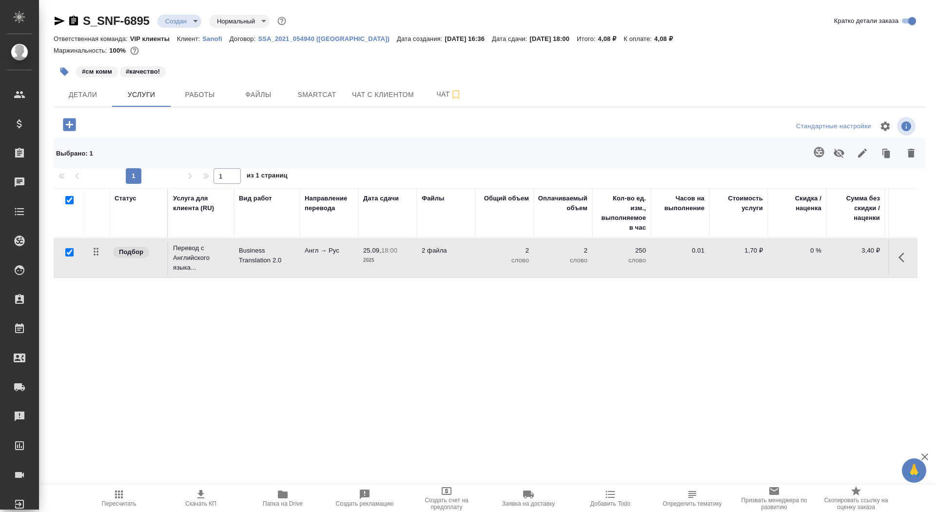
click at [69, 69] on button "button" at bounding box center [64, 71] width 21 height 21
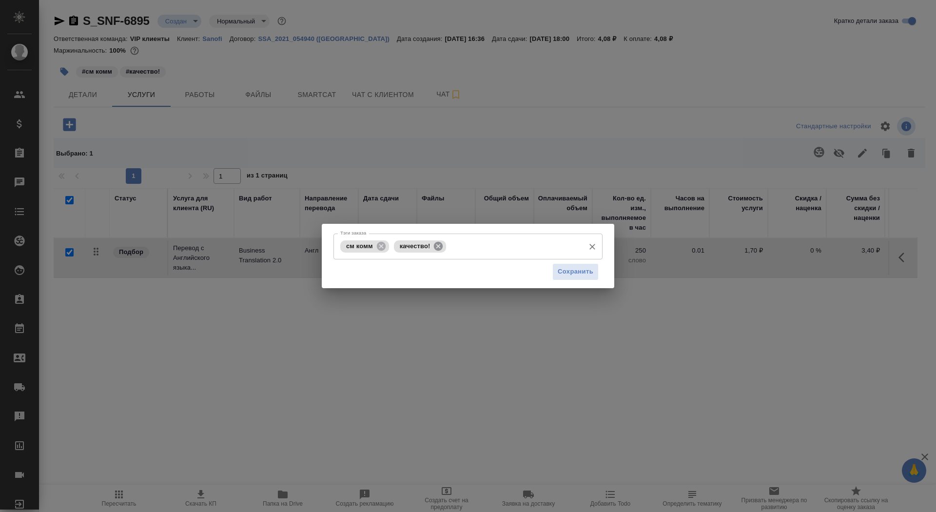
click at [442, 245] on icon at bounding box center [438, 245] width 9 height 9
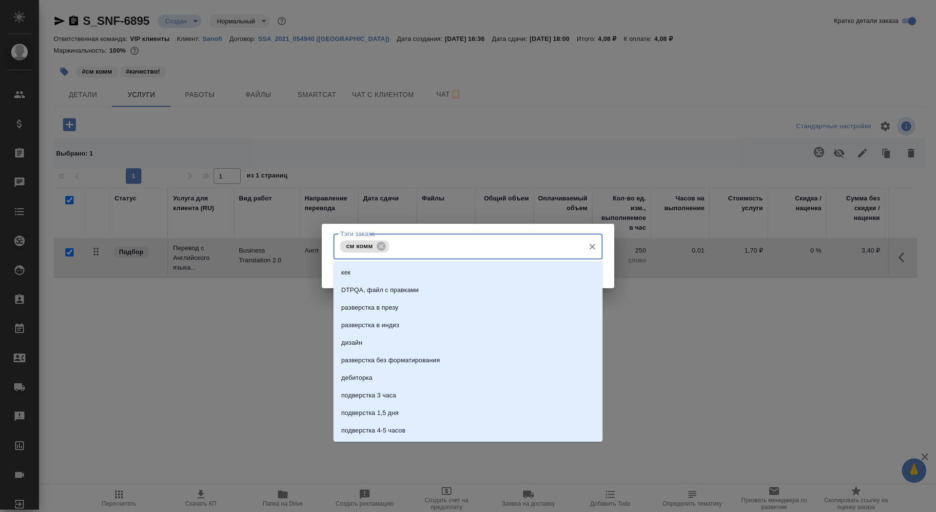
click at [444, 251] on input "Тэги заказа" at bounding box center [485, 246] width 188 height 17
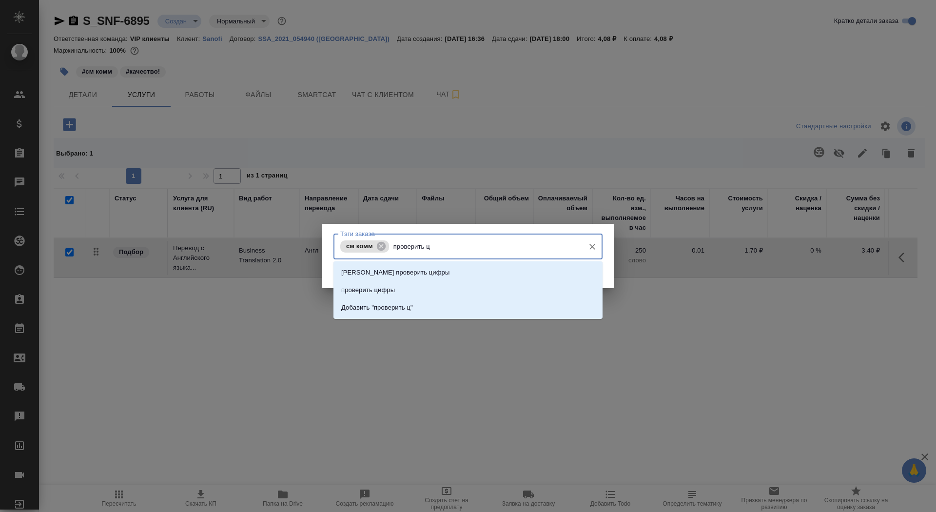
type input "проверить ци"
click at [495, 288] on li "проверить цифры" at bounding box center [467, 290] width 269 height 18
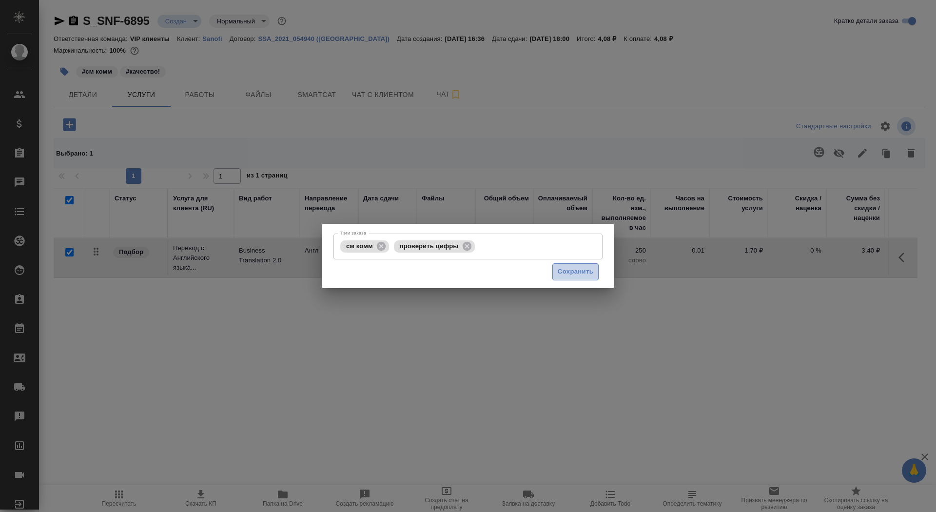
click at [570, 274] on span "Сохранить" at bounding box center [576, 271] width 36 height 11
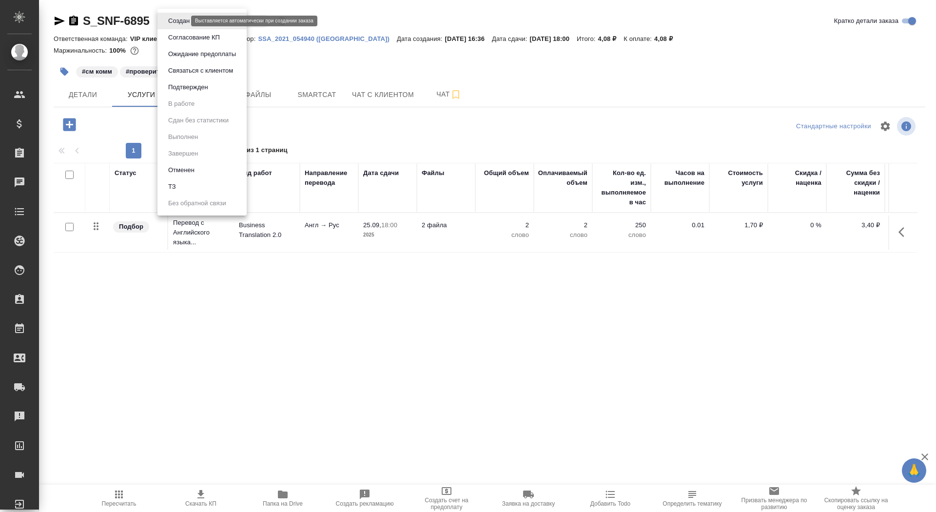
click at [174, 21] on body "🙏 .cls-1 fill:#fff; AWATERA Saydasheva Dilyara Клиенты Спецификации Заказы 0 Ча…" at bounding box center [468, 256] width 936 height 512
click at [186, 189] on li "ТЗ" at bounding box center [201, 186] width 89 height 17
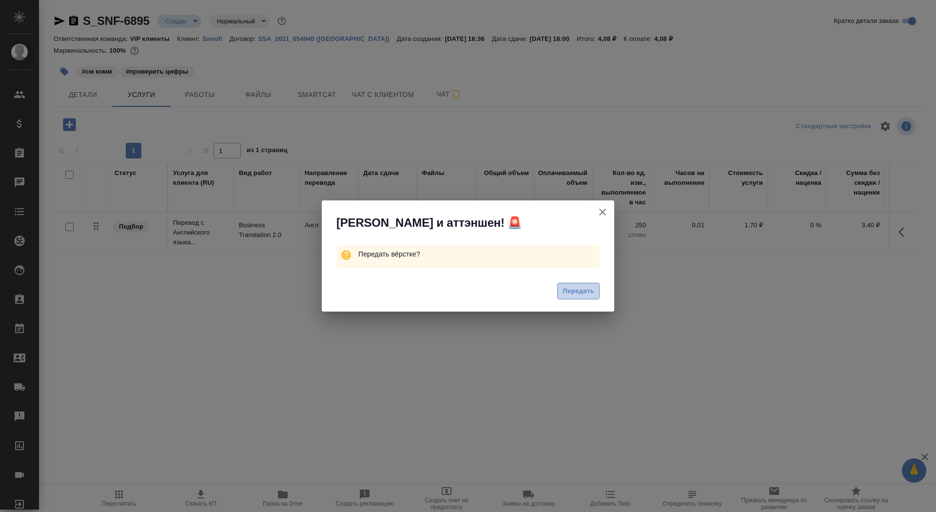
click at [574, 294] on span "Передать" at bounding box center [579, 291] width 32 height 11
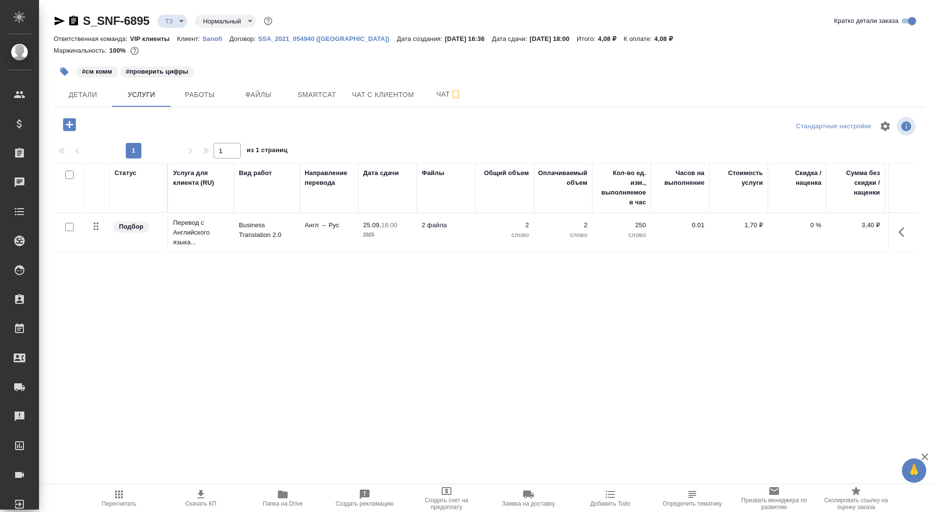
click at [64, 70] on icon "button" at bounding box center [64, 72] width 8 height 8
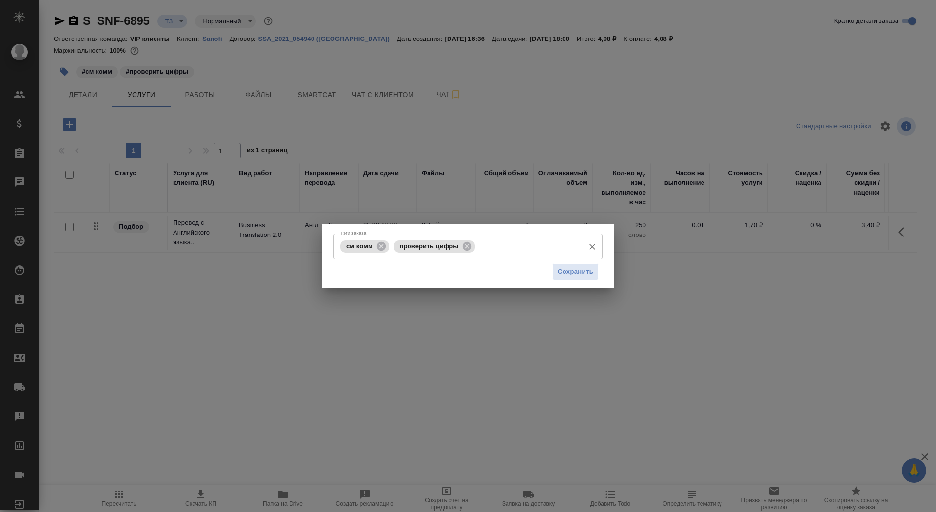
click at [509, 244] on input "Тэги заказа" at bounding box center [528, 246] width 102 height 17
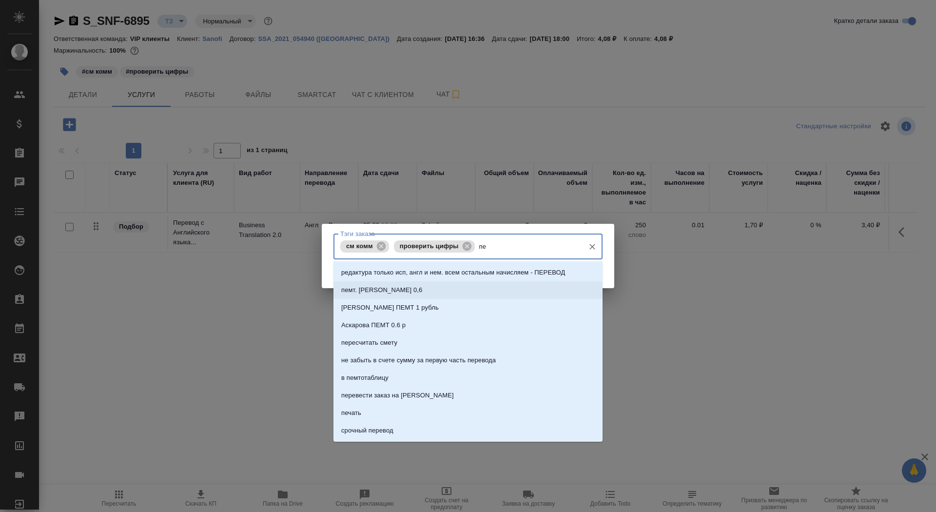
type input "п"
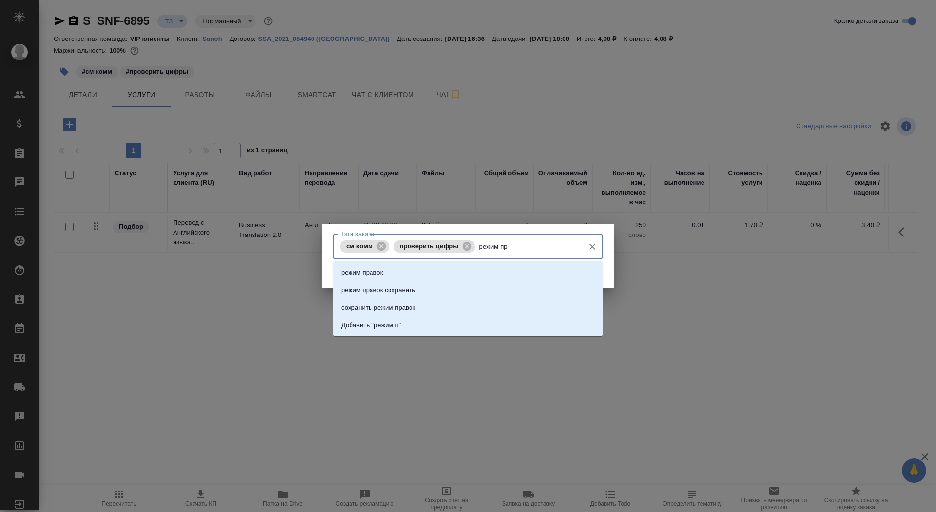
type input "режим пра"
click at [489, 272] on li "режим правок" at bounding box center [467, 273] width 269 height 18
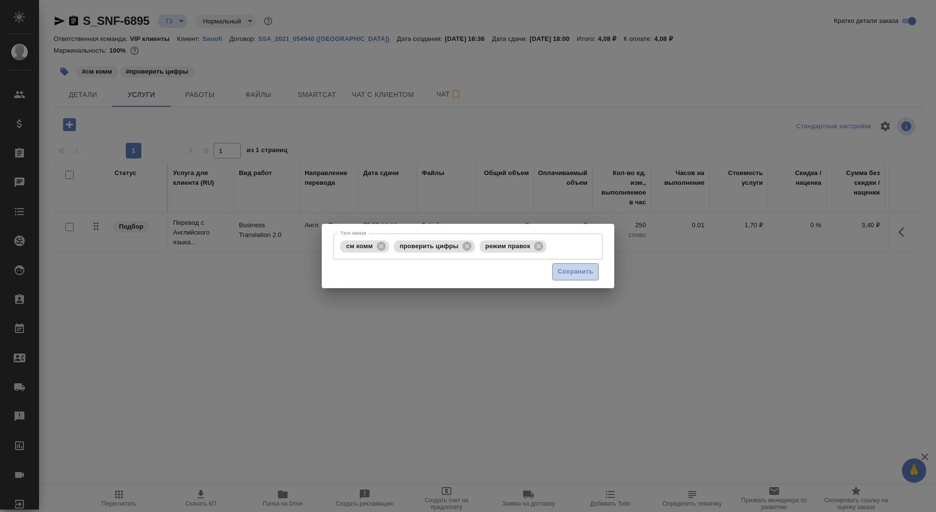
click at [571, 273] on span "Сохранить" at bounding box center [576, 271] width 36 height 11
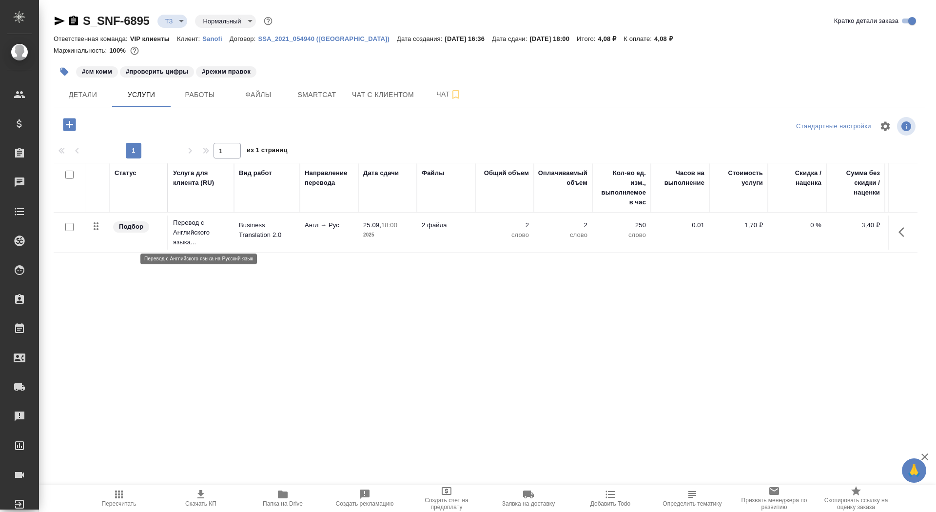
click at [208, 234] on p "Перевод с Английского языка..." at bounding box center [201, 232] width 56 height 29
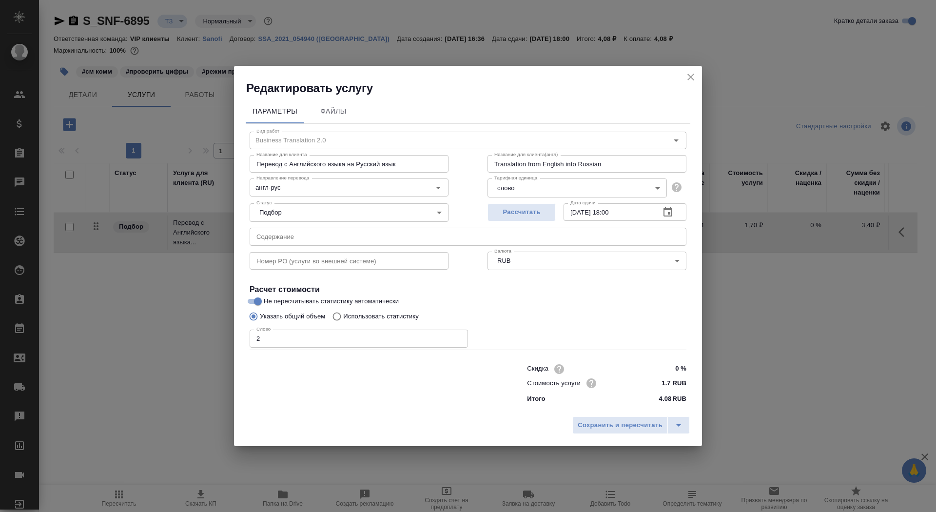
click at [356, 316] on p "Использовать статистику" at bounding box center [381, 317] width 76 height 10
click at [343, 316] on input "Использовать статистику" at bounding box center [336, 316] width 16 height 19
radio input "true"
radio input "false"
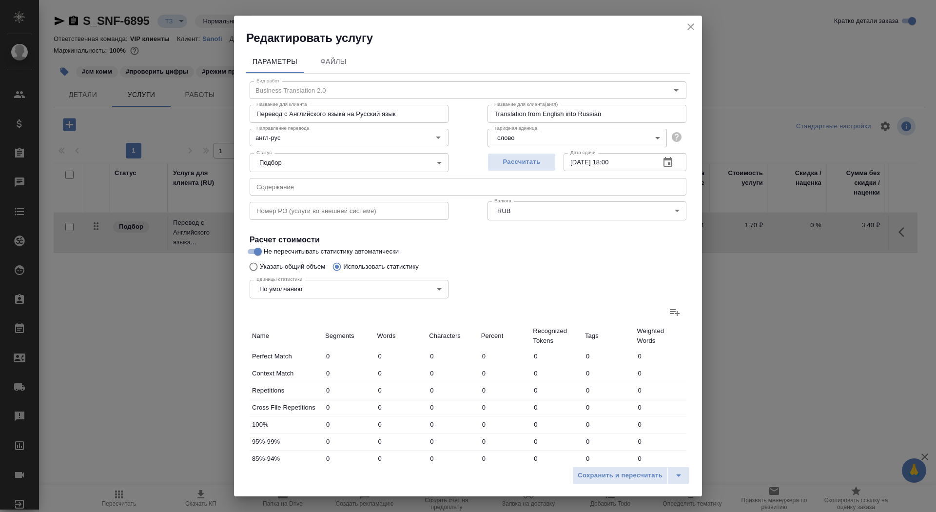
click at [690, 34] on h2 "Редактировать услугу" at bounding box center [474, 38] width 456 height 16
click at [690, 27] on icon "close" at bounding box center [690, 26] width 7 height 7
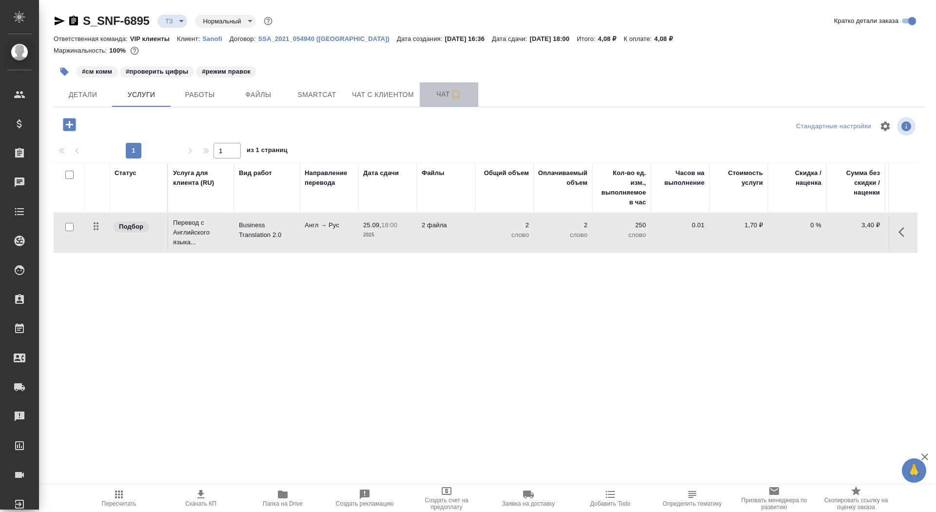
click at [436, 97] on span "Чат" at bounding box center [449, 94] width 47 height 12
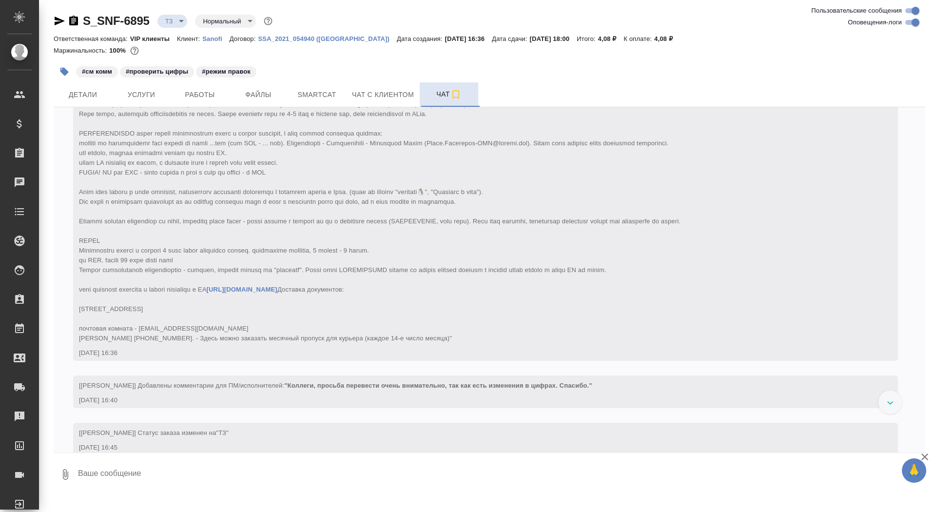
scroll to position [171, 0]
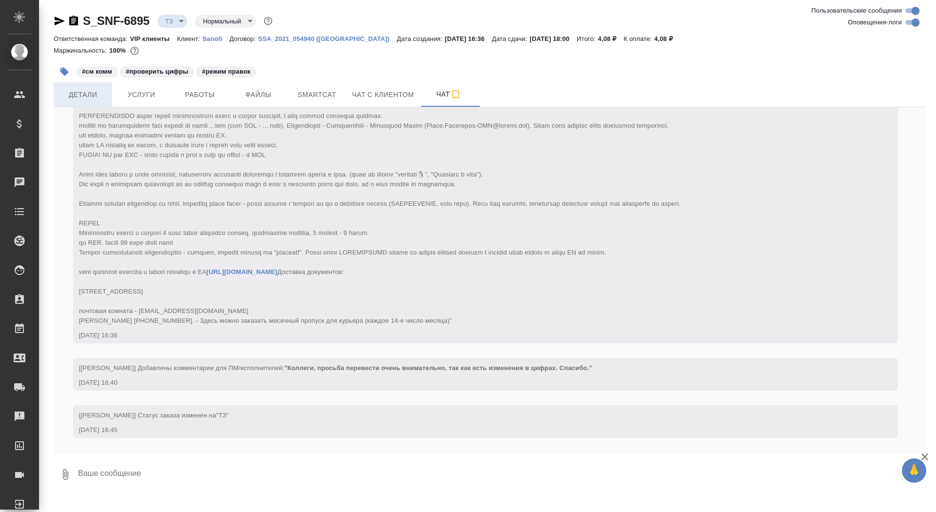
click at [103, 94] on span "Детали" at bounding box center [82, 95] width 47 height 12
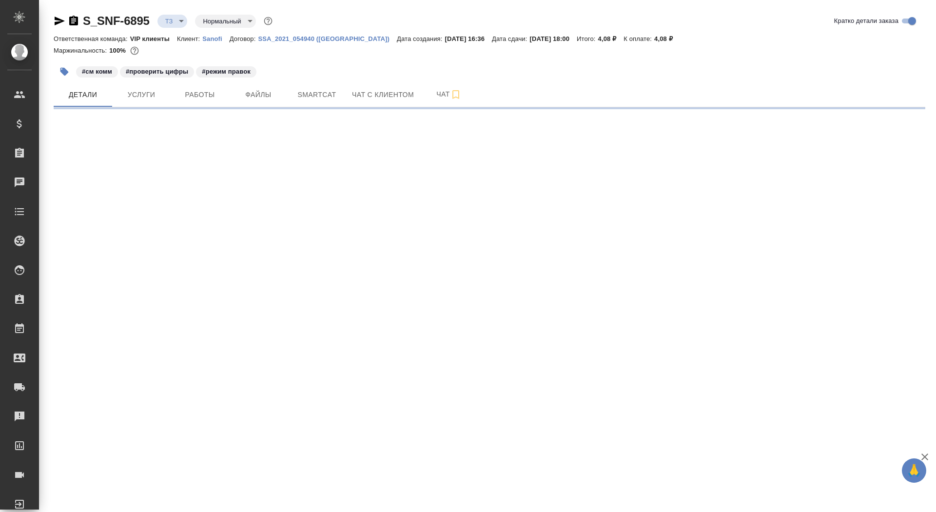
select select "RU"
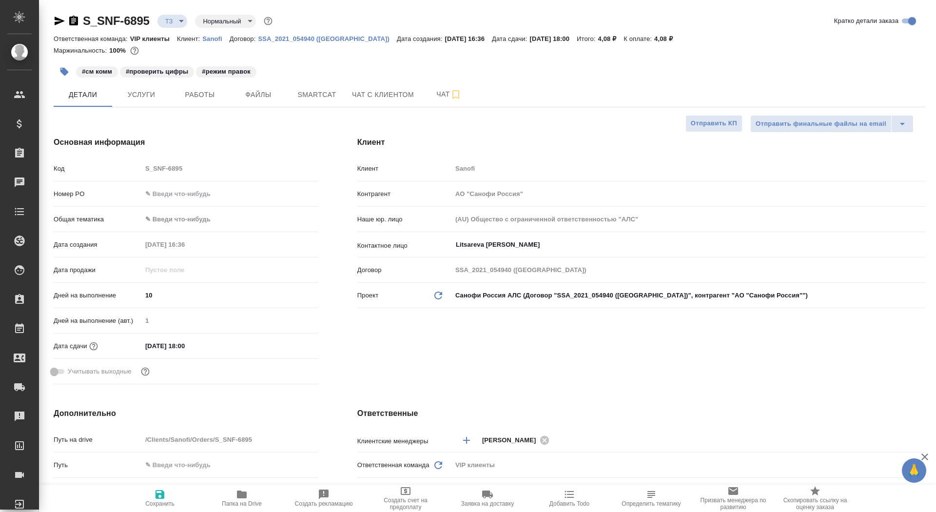
type textarea "x"
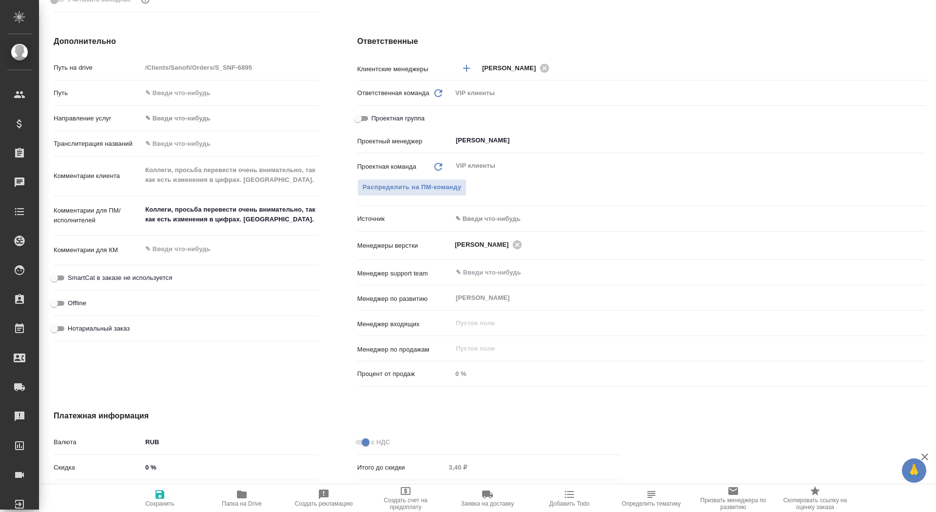
scroll to position [414, 0]
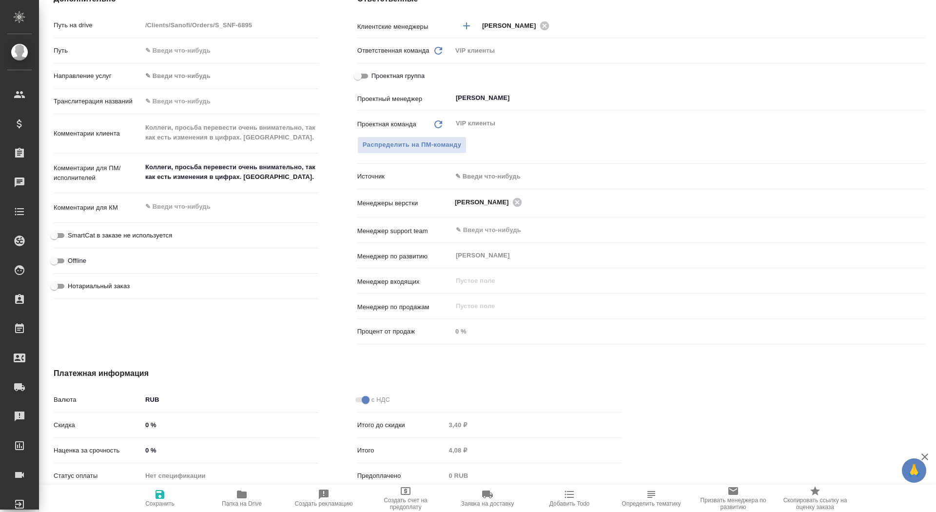
type textarea "x"
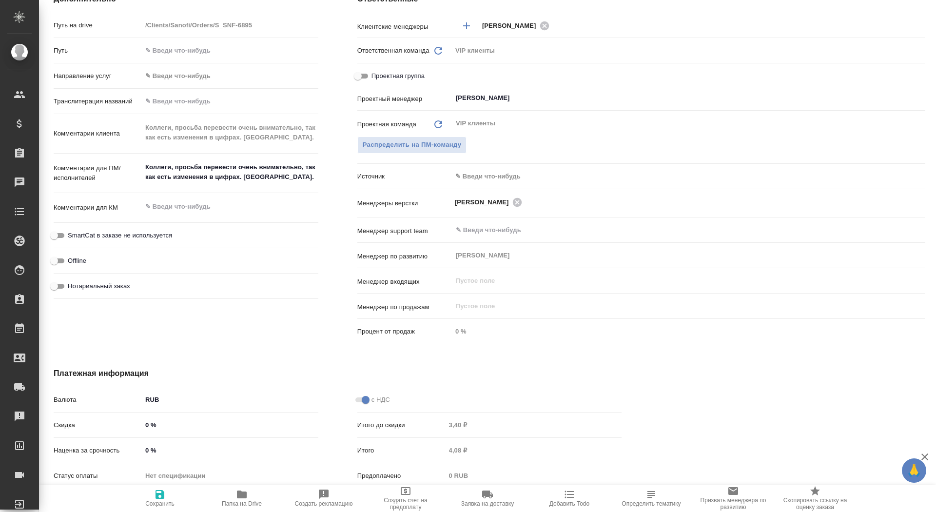
type textarea "x"
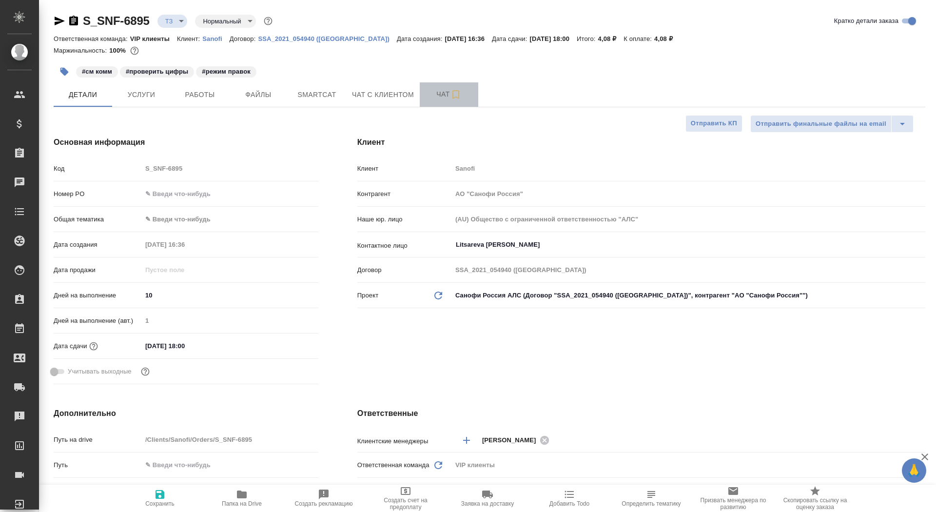
click at [434, 94] on span "Чат" at bounding box center [449, 94] width 47 height 12
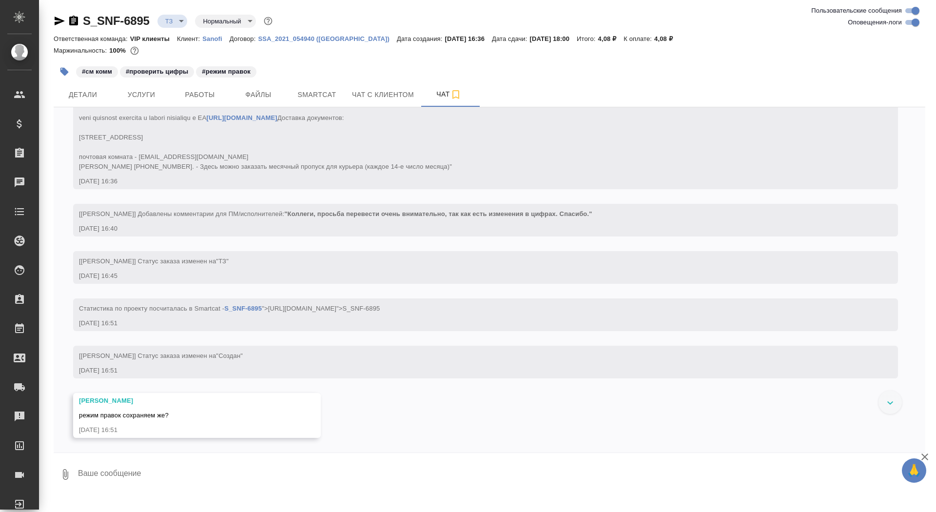
scroll to position [325, 0]
click at [102, 471] on textarea at bounding box center [501, 474] width 848 height 33
type textarea "да"
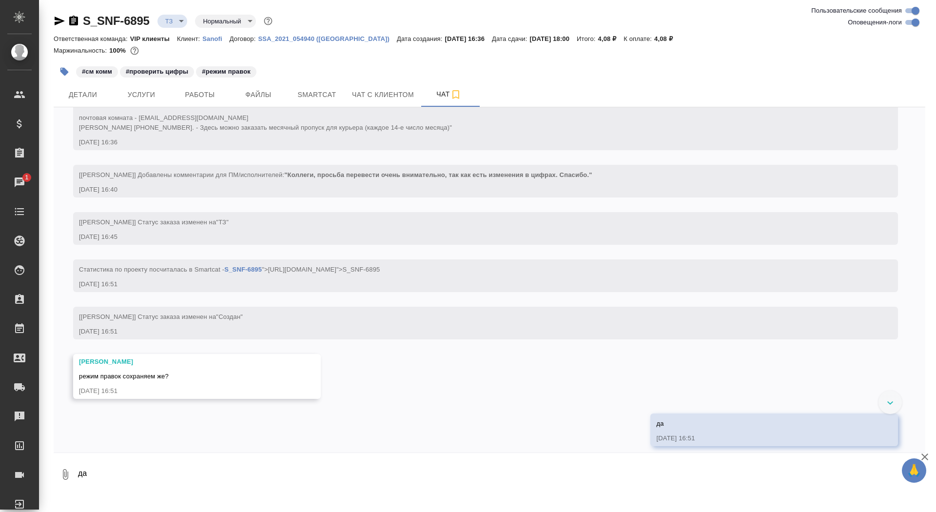
scroll to position [372, 0]
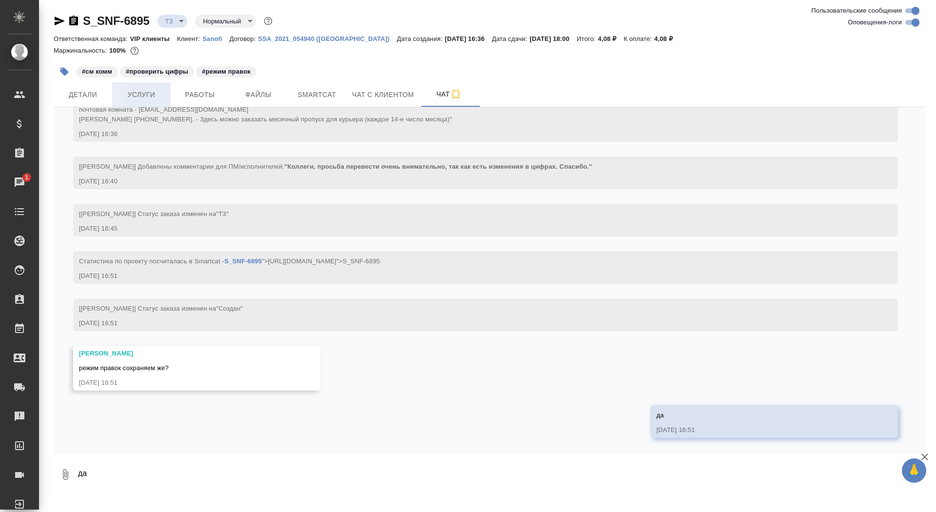
click at [149, 90] on span "Услуги" at bounding box center [141, 95] width 47 height 12
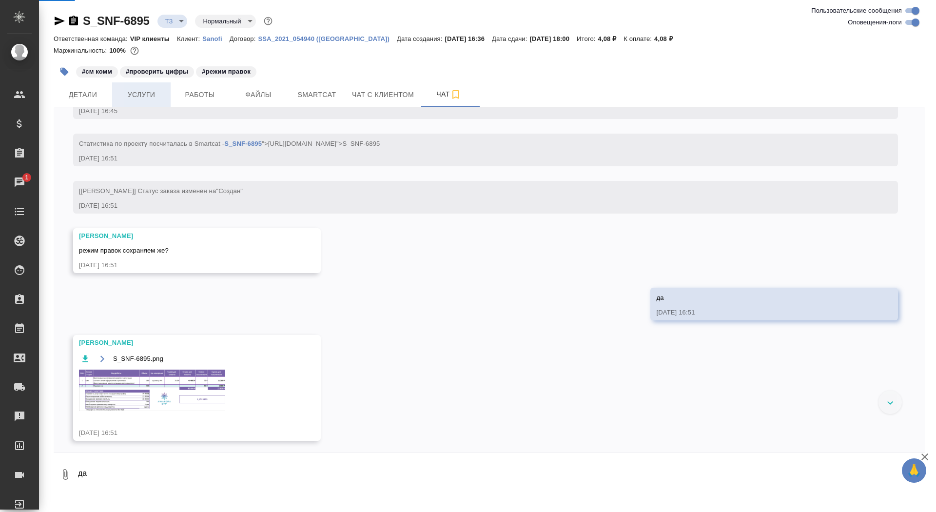
scroll to position [451, 0]
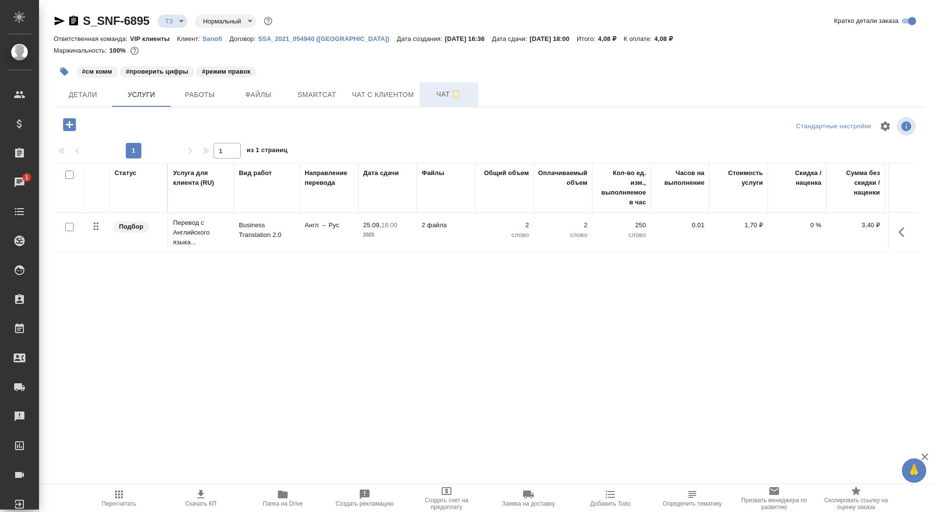
click at [433, 91] on span "Чат" at bounding box center [449, 94] width 47 height 12
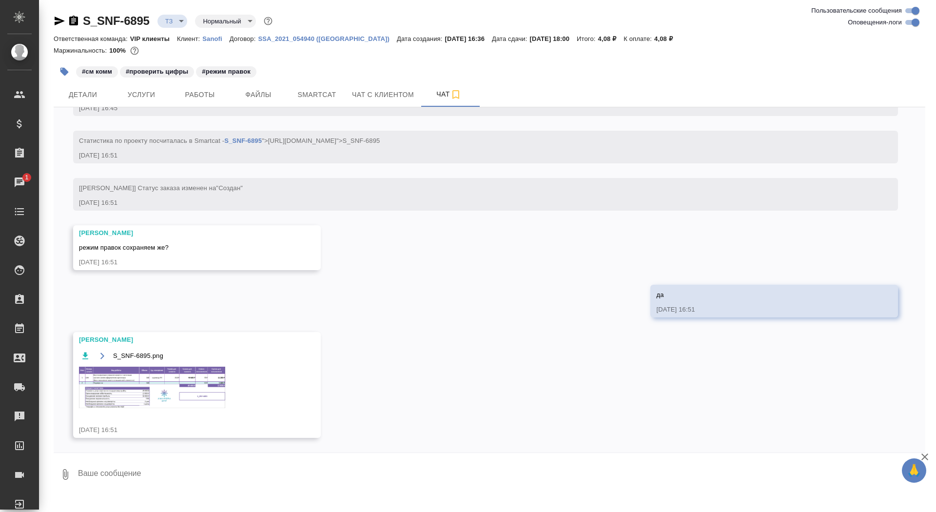
scroll to position [493, 0]
click at [278, 470] on textarea at bounding box center [501, 474] width 848 height 33
type textarea "спасибочки"
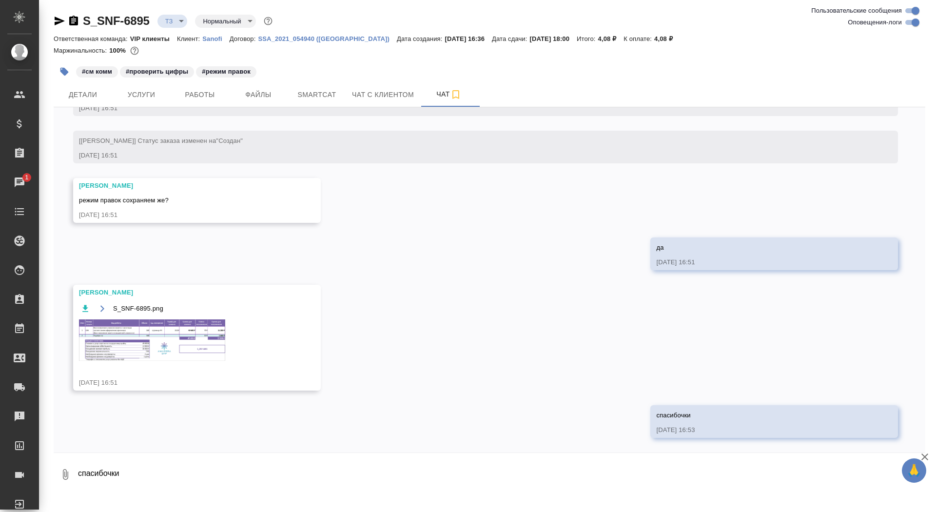
scroll to position [540, 0]
click at [176, 322] on img at bounding box center [152, 339] width 146 height 41
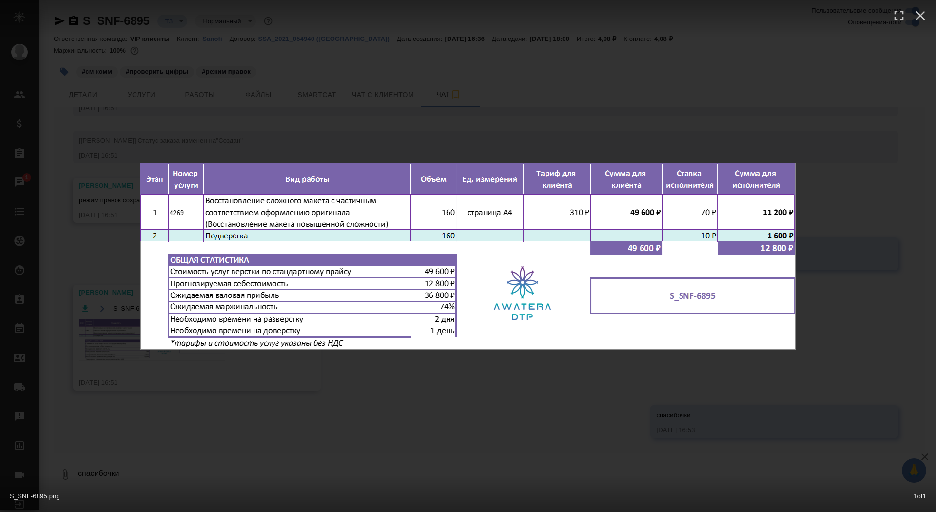
click at [113, 329] on div "S_SNF-6895.png 1 of 1" at bounding box center [468, 256] width 936 height 512
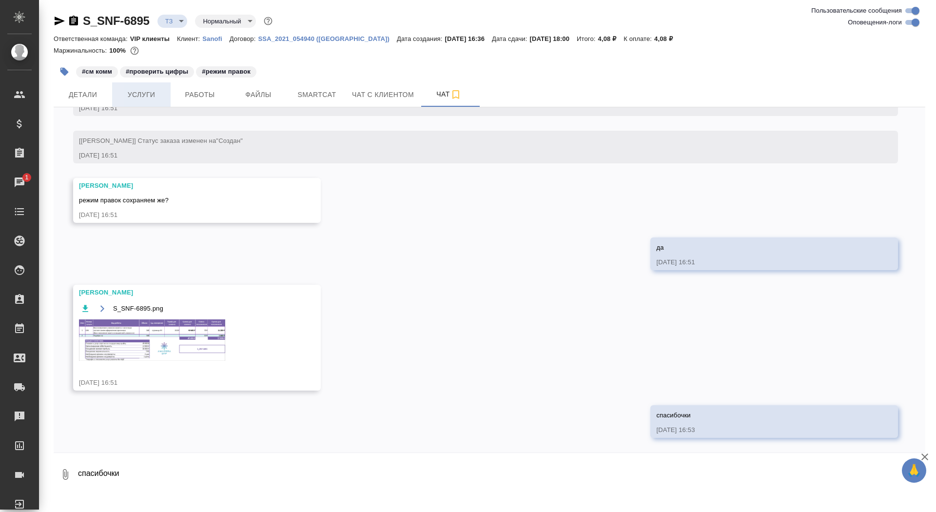
click at [137, 89] on span "Услуги" at bounding box center [141, 95] width 47 height 12
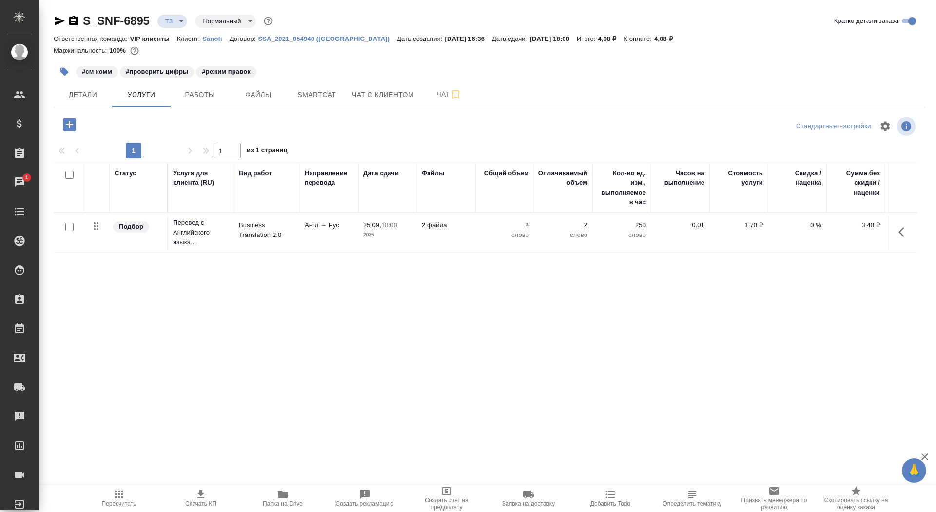
click at [70, 129] on icon "button" at bounding box center [69, 124] width 13 height 13
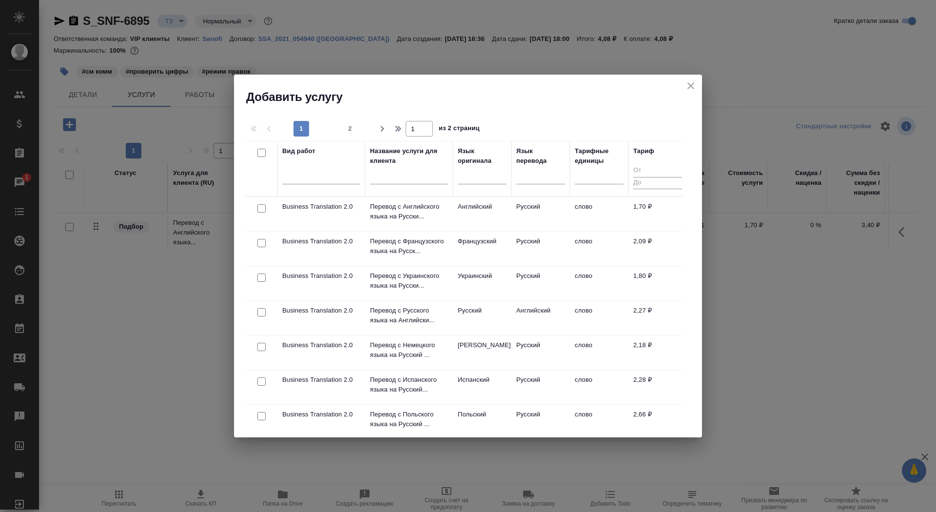
click at [388, 179] on input "text" at bounding box center [409, 178] width 78 height 12
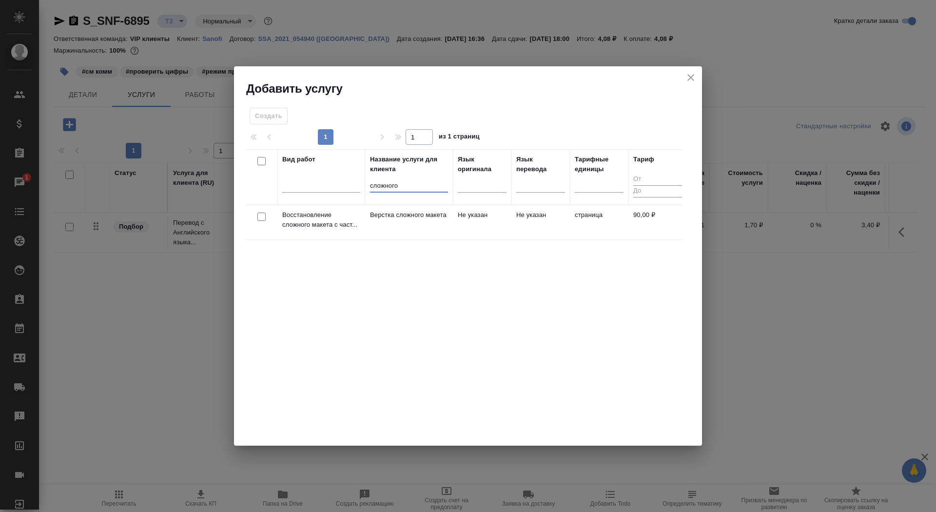
type input "сложного"
click at [387, 220] on p "Верстка сложного макета" at bounding box center [409, 215] width 78 height 10
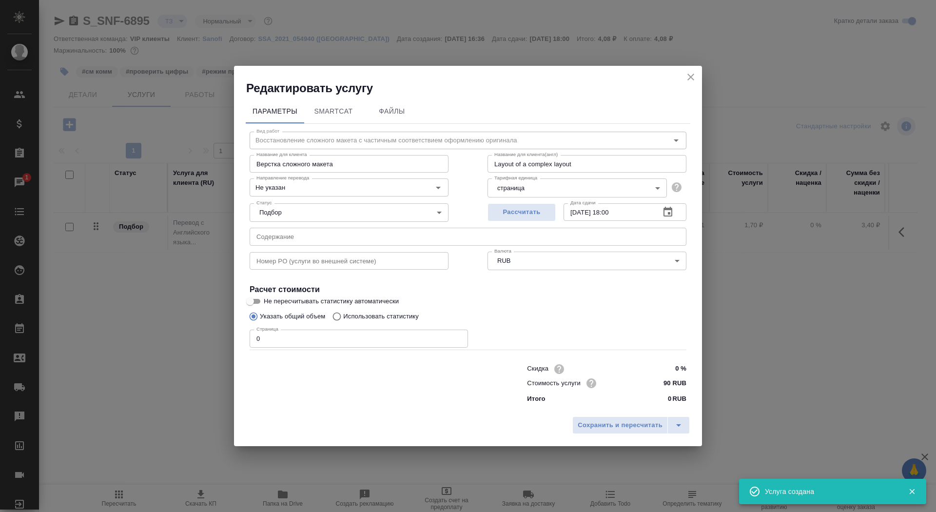
click at [327, 339] on input "0" at bounding box center [359, 339] width 218 height 18
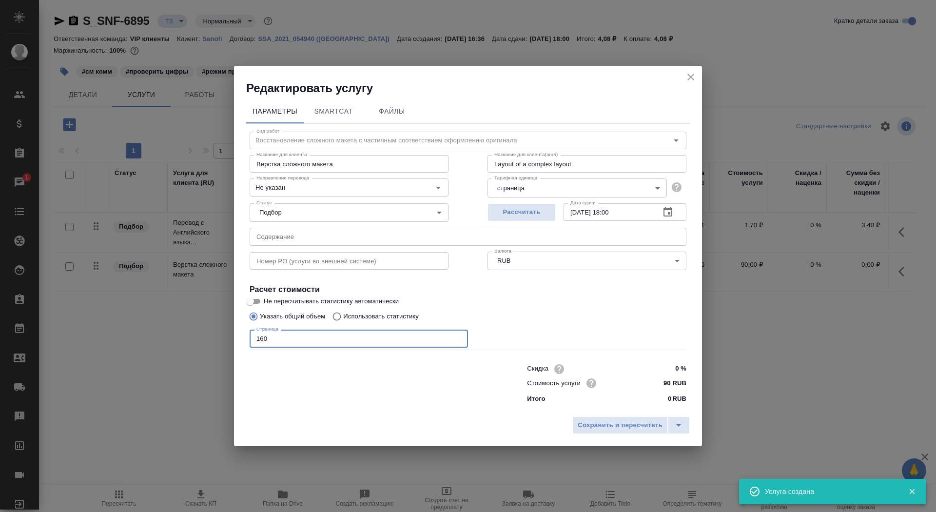
type input "160"
click at [327, 197] on div "Статус Подбор none Статус" at bounding box center [349, 211] width 238 height 63
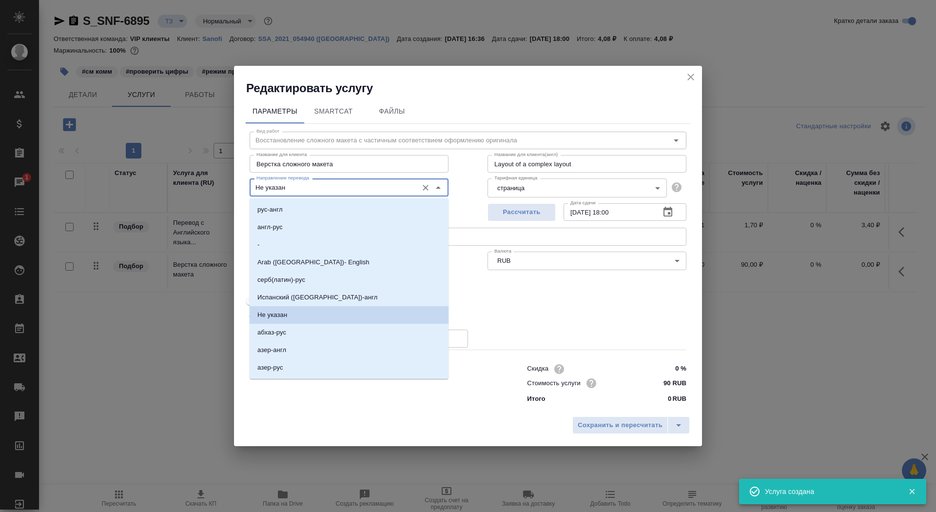
click at [326, 191] on input "Не указан" at bounding box center [333, 187] width 160 height 12
click at [323, 228] on li "англ-рус" at bounding box center [349, 227] width 199 height 18
type input "англ-рус"
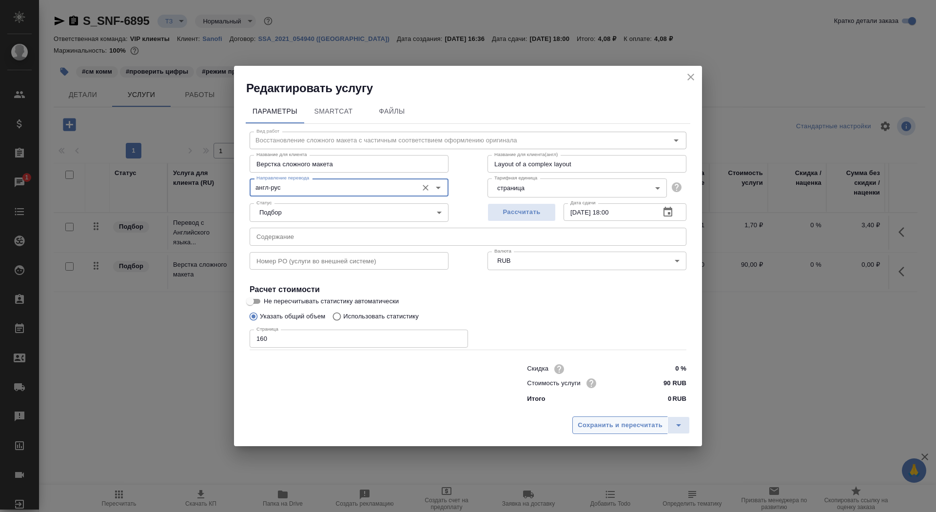
click at [610, 420] on span "Сохранить и пересчитать" at bounding box center [620, 425] width 85 height 11
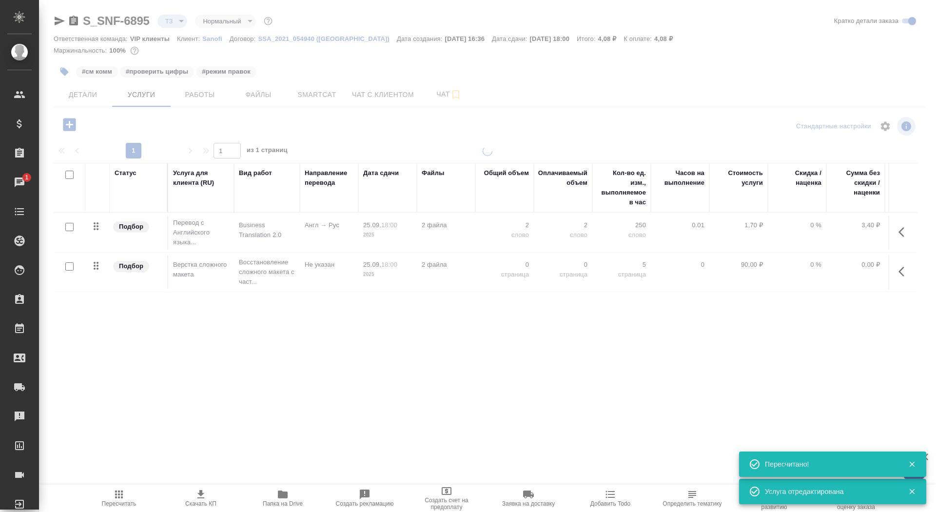
type input "new"
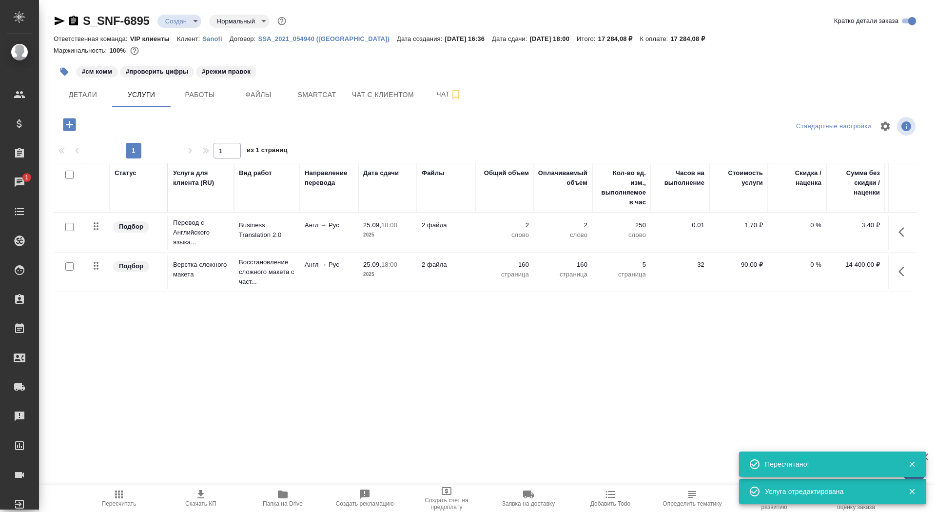
click at [315, 246] on td "Англ → Рус" at bounding box center [329, 232] width 59 height 34
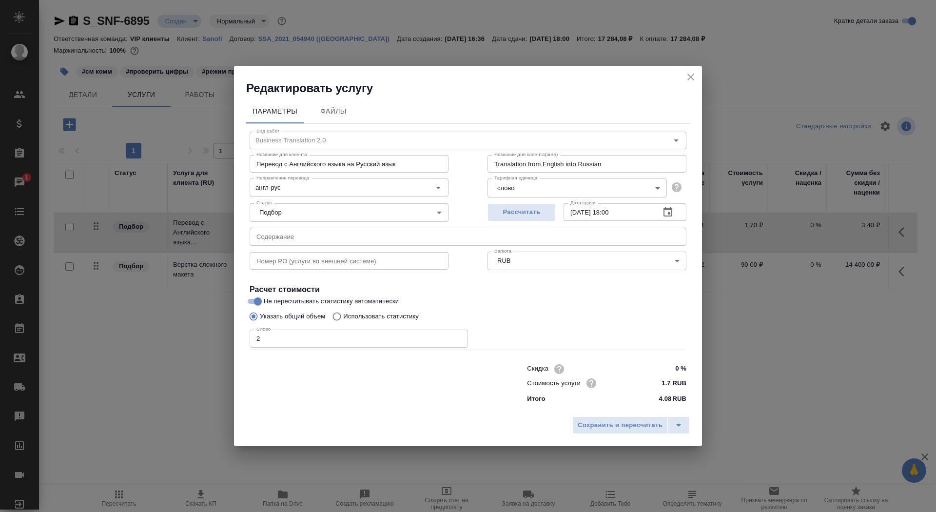
click at [378, 312] on p "Использовать статистику" at bounding box center [381, 317] width 76 height 10
click at [343, 312] on input "Использовать статистику" at bounding box center [336, 316] width 16 height 19
radio input "true"
radio input "false"
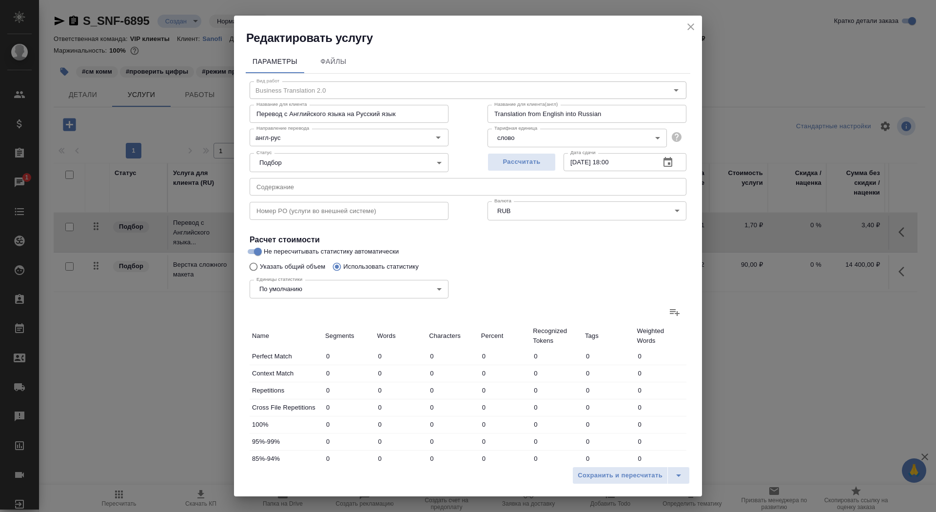
click at [674, 311] on icon at bounding box center [675, 312] width 10 height 7
click at [0, 0] on input "file" at bounding box center [0, 0] width 0 height 0
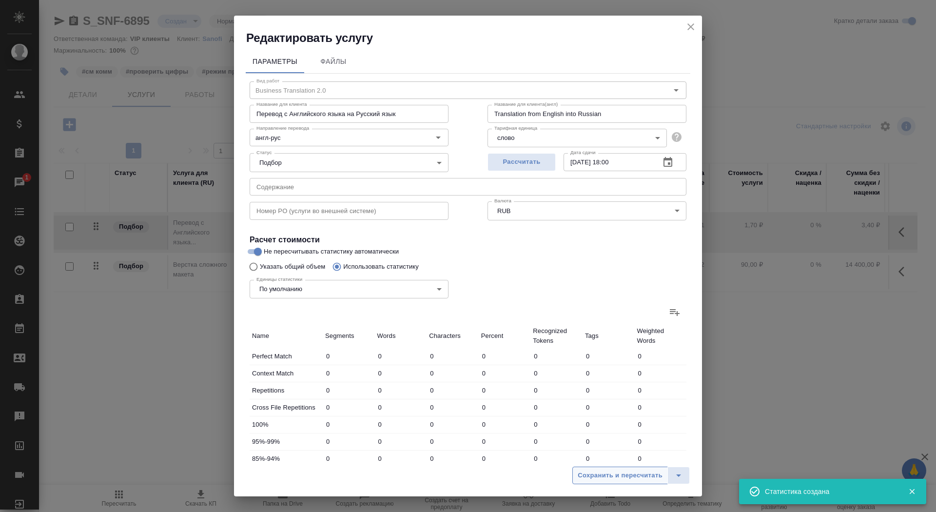
type input "1876"
type input "31117"
type input "205264"
type input "426"
type input "1802"
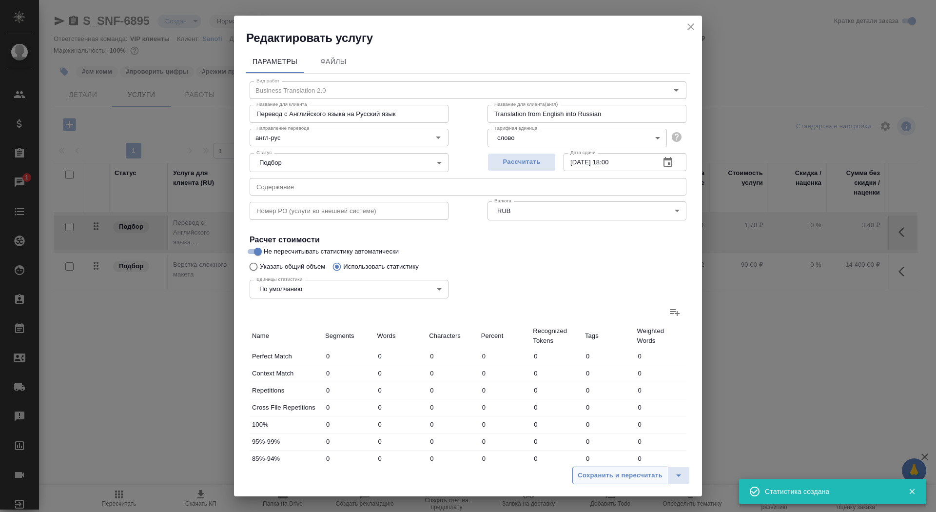
type input "14976"
type input "1287"
type input "8156"
type input "53579"
type input "312"
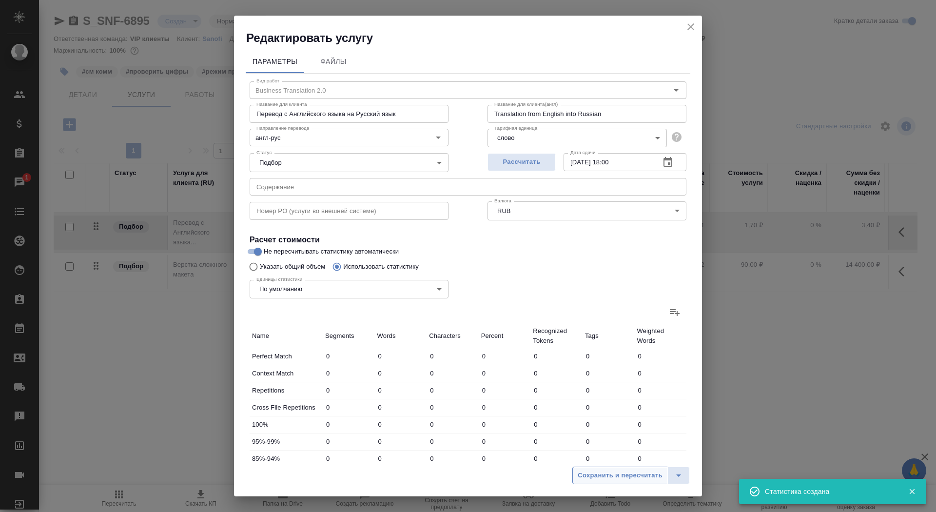
type input "6543"
type input "42983"
type input "250"
type input "4173"
type input "28210"
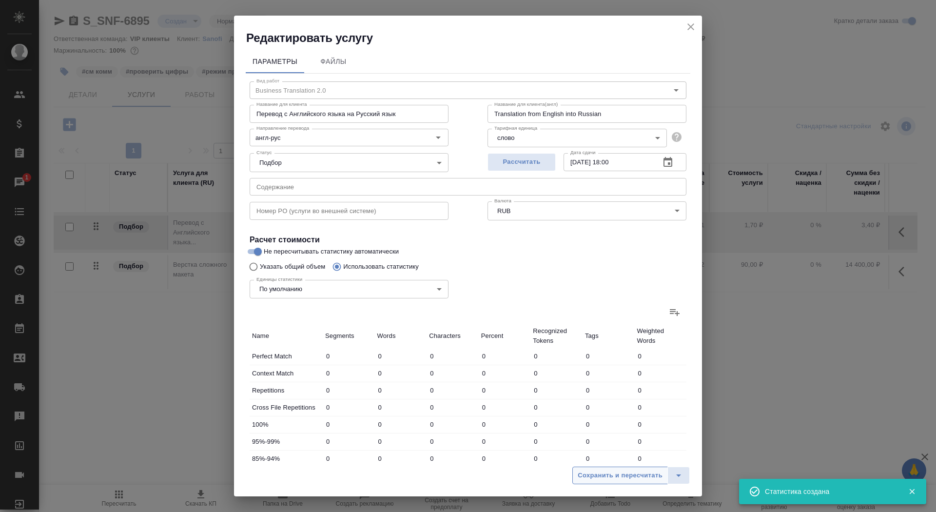
type input "134"
type input "2186"
type input "13913"
type input "416"
type input "5944"
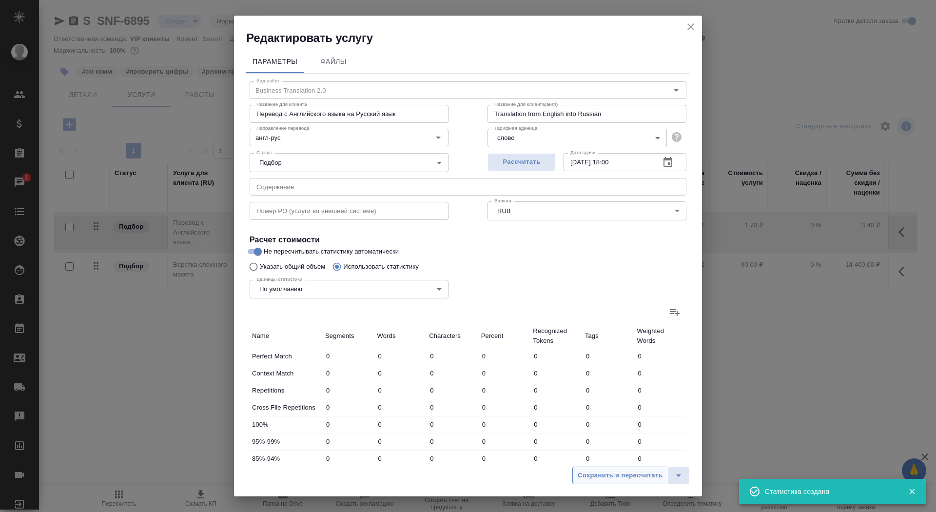
type input "38913"
type input "4273"
type input "58117"
type input "382859"
type input "4699"
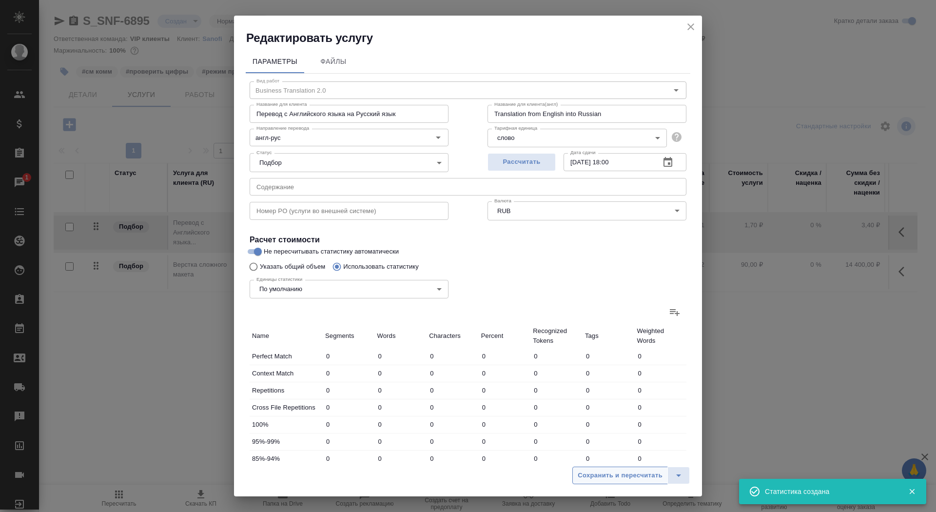
type input "59919"
type input "397835"
click at [601, 471] on span "Сохранить и пересчитать" at bounding box center [620, 475] width 85 height 11
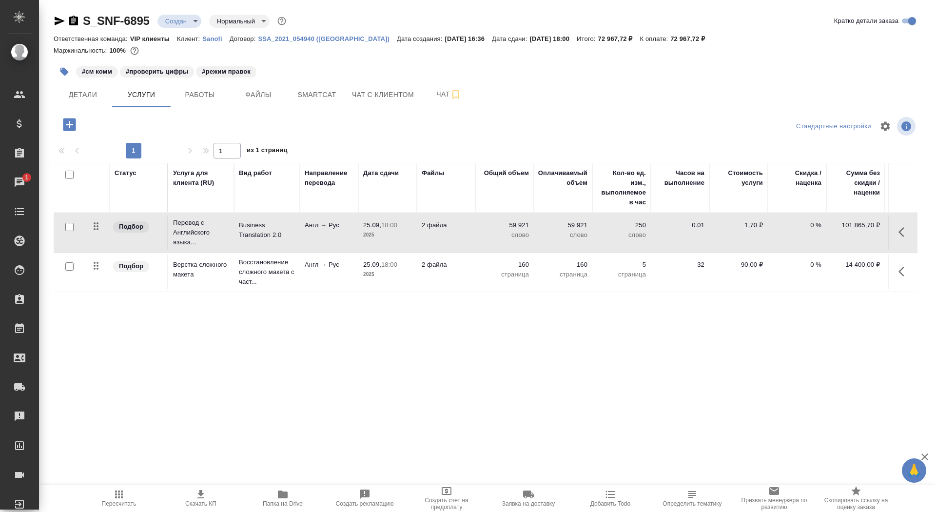
click at [390, 233] on p "2025" at bounding box center [387, 235] width 49 height 10
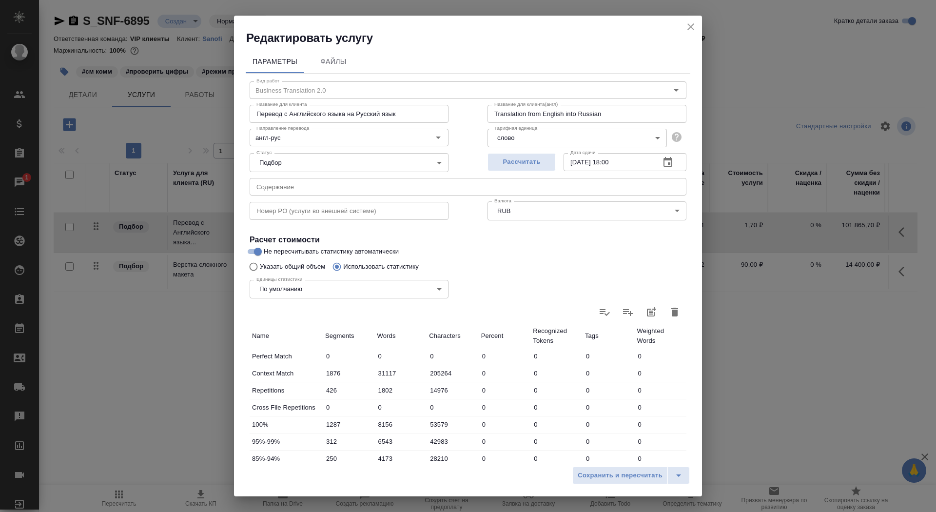
scroll to position [151, 0]
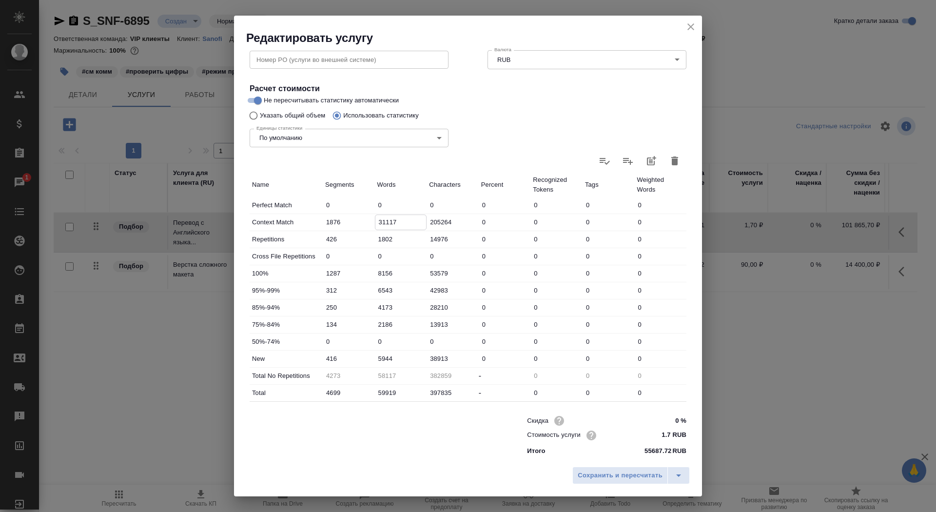
drag, startPoint x: 382, startPoint y: 223, endPoint x: 374, endPoint y: 223, distance: 7.8
click at [374, 223] on div "Context Match 1876 31117 205264 0 0 0 0" at bounding box center [468, 222] width 437 height 17
type input "19117"
click at [378, 354] on input "5944" at bounding box center [400, 359] width 51 height 14
type input "16944"
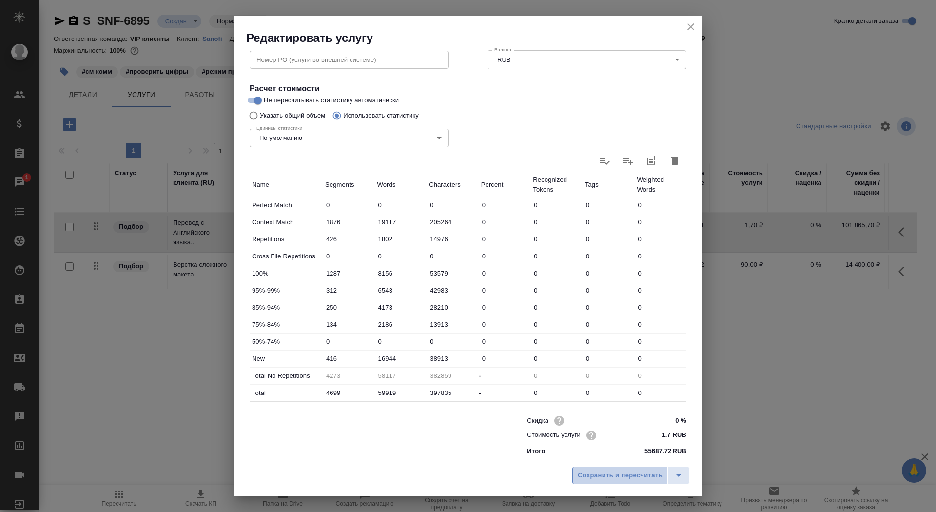
click at [610, 474] on span "Сохранить и пересчитать" at bounding box center [620, 475] width 85 height 11
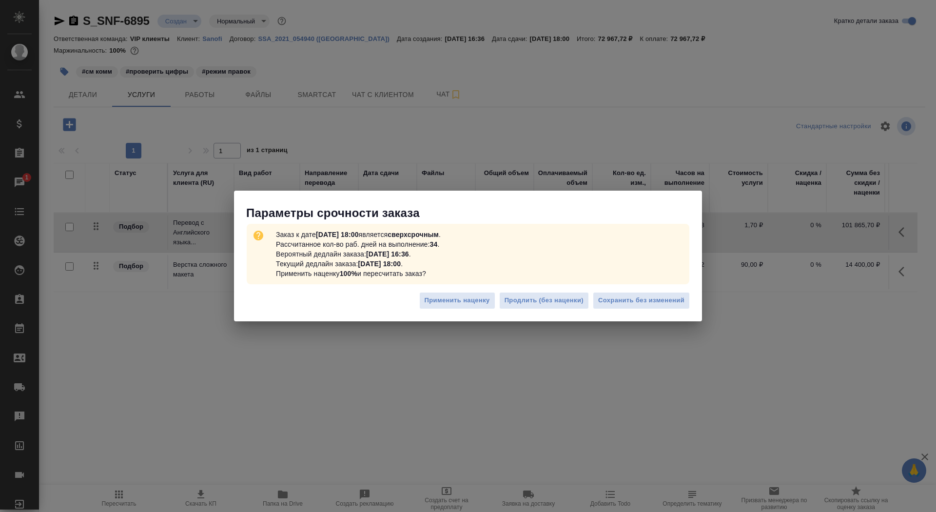
click at [663, 291] on div "Применить наценку Продлить (без наценки) Сохранить без изменений" at bounding box center [468, 304] width 468 height 34
click at [663, 294] on button "Сохранить без изменений" at bounding box center [641, 300] width 97 height 17
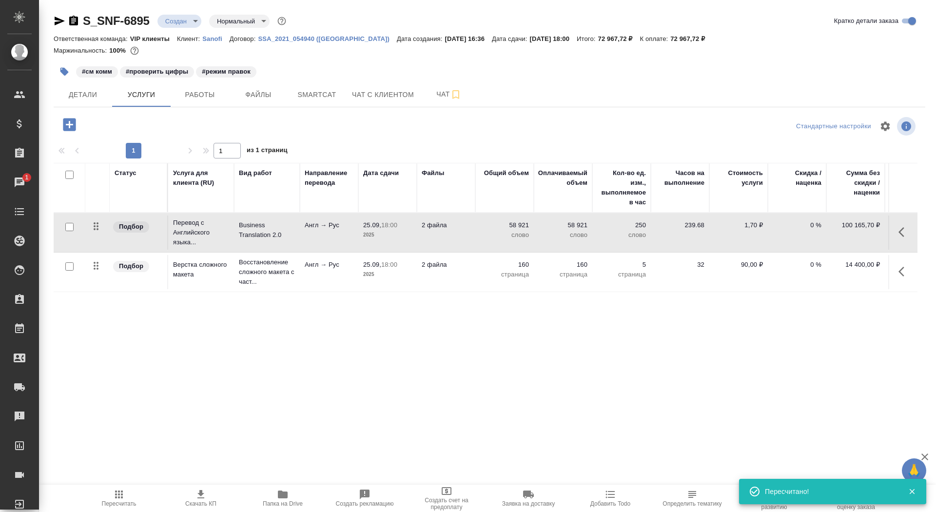
type input "urgent"
click at [486, 228] on p "58 921" at bounding box center [504, 225] width 49 height 10
click at [486, 228] on div "58921" at bounding box center [504, 227] width 49 height 14
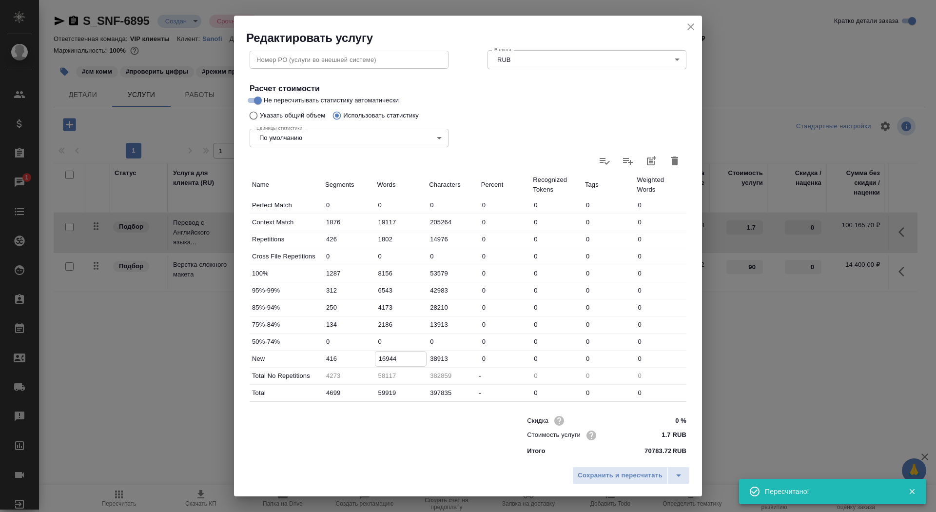
click at [382, 357] on input "16944" at bounding box center [400, 359] width 51 height 14
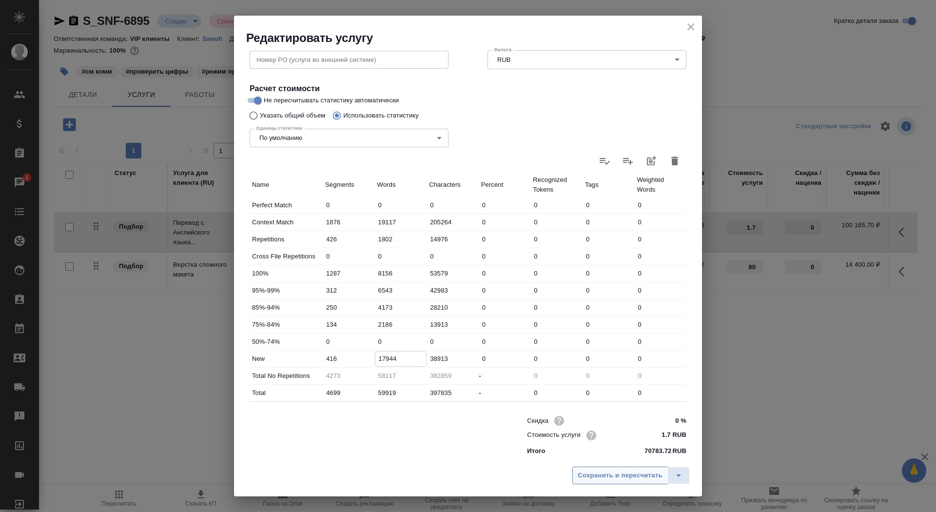
type input "17944"
click at [622, 484] on button "Сохранить и пересчитать" at bounding box center [620, 476] width 96 height 18
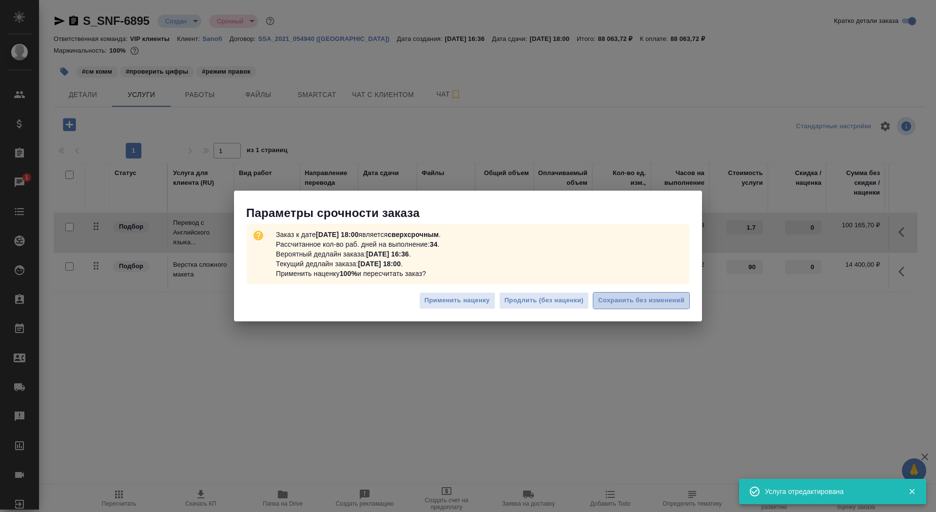
click at [664, 304] on span "Сохранить без изменений" at bounding box center [641, 300] width 86 height 11
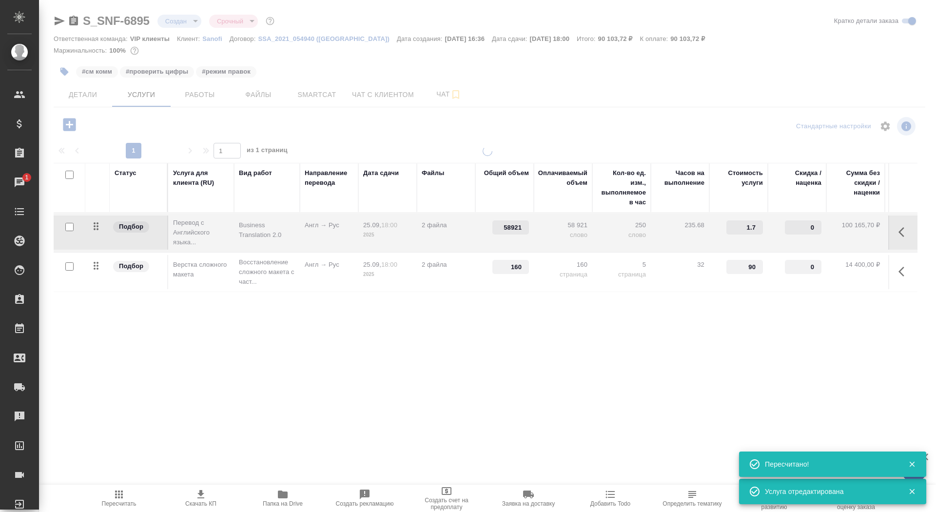
type input "59921"
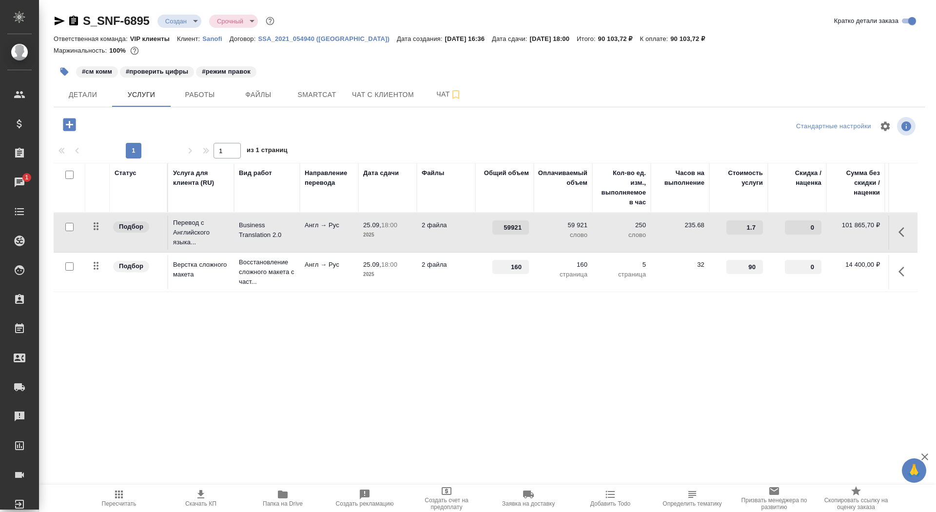
click at [438, 242] on td "2 файла" at bounding box center [446, 232] width 59 height 34
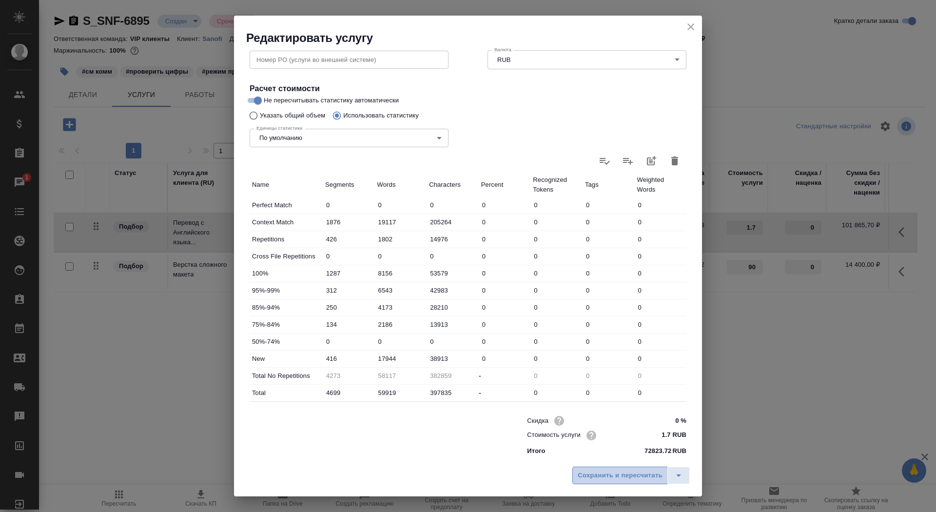
click at [598, 474] on span "Сохранить и пересчитать" at bounding box center [620, 475] width 85 height 11
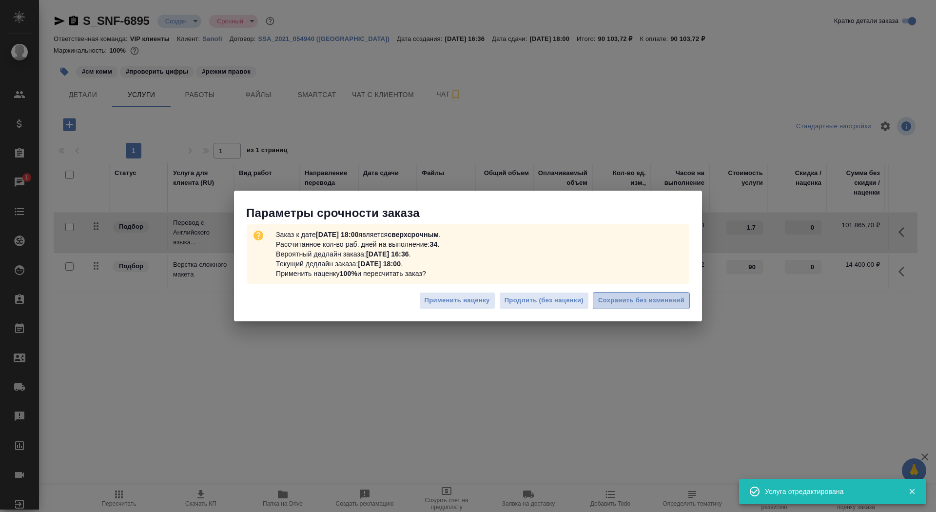
click at [670, 296] on span "Сохранить без изменений" at bounding box center [641, 300] width 86 height 11
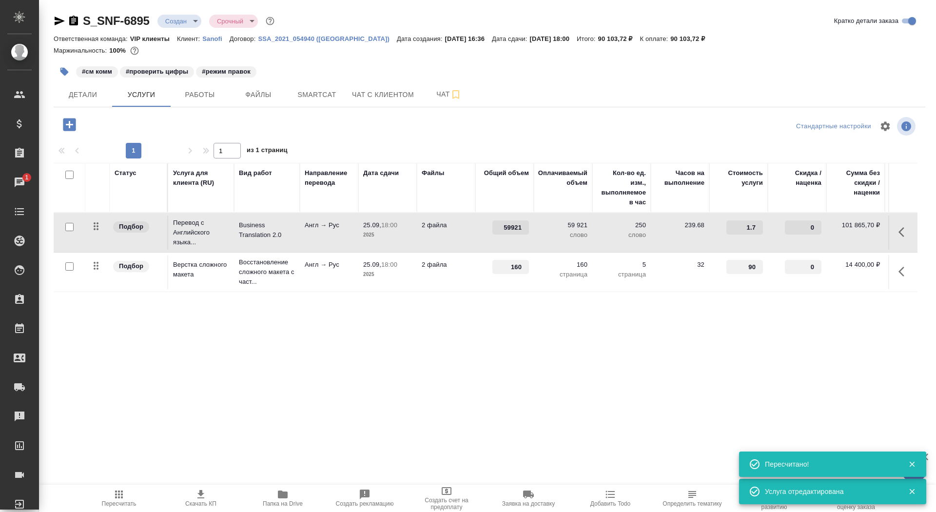
click at [323, 223] on p "Англ → Рус" at bounding box center [329, 225] width 49 height 10
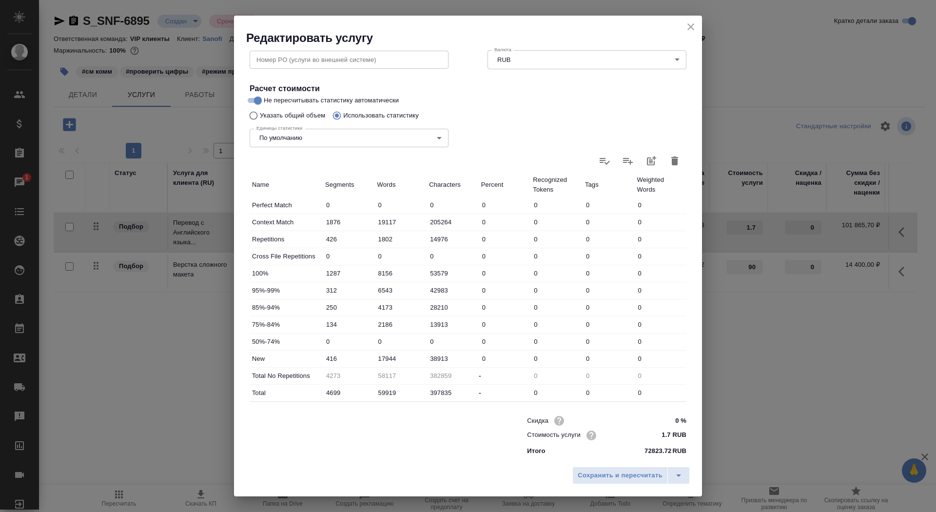
click at [687, 26] on icon "close" at bounding box center [691, 27] width 12 height 12
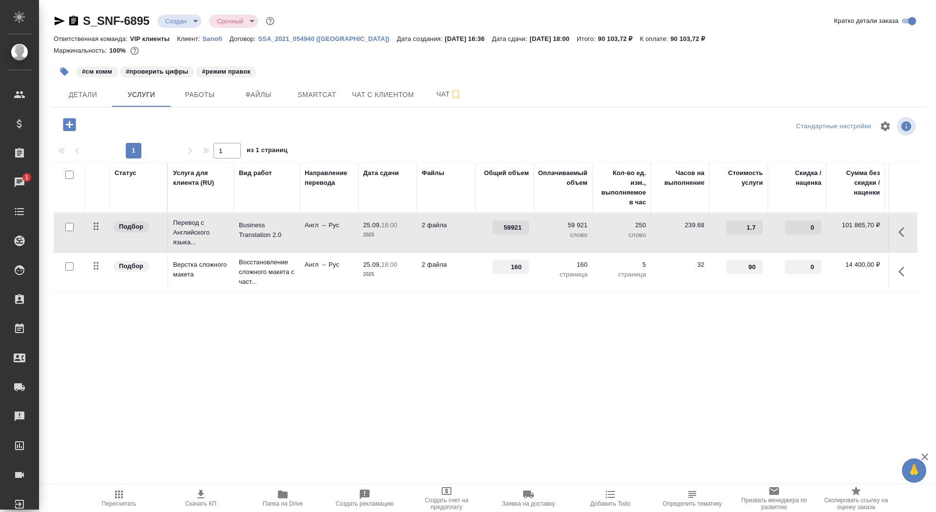
click at [190, 502] on span "Скачать КП" at bounding box center [200, 503] width 31 height 7
click at [237, 233] on td "Business Translation 2.0" at bounding box center [267, 232] width 66 height 34
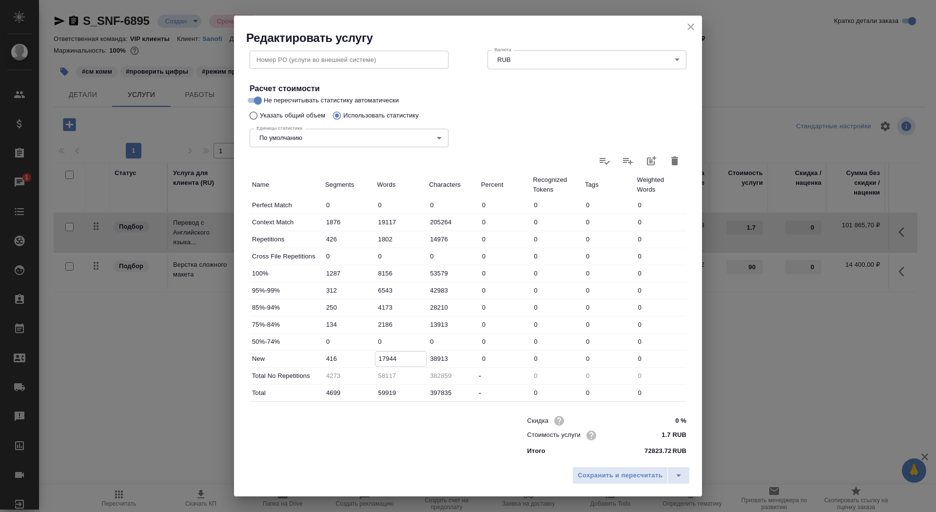
click at [383, 357] on input "17944" at bounding box center [400, 359] width 51 height 14
type input "19944"
click at [612, 483] on button "Сохранить и пересчитать" at bounding box center [620, 476] width 96 height 18
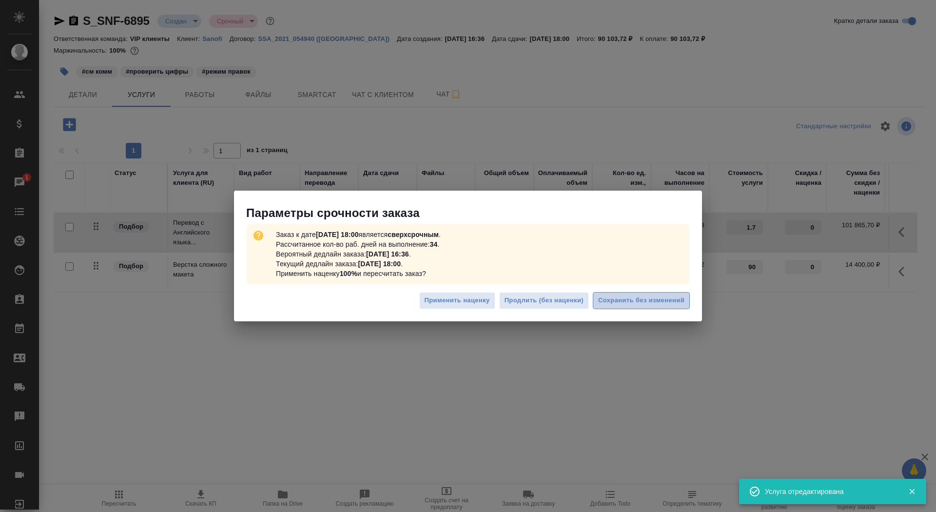
click at [672, 294] on button "Сохранить без изменений" at bounding box center [641, 300] width 97 height 17
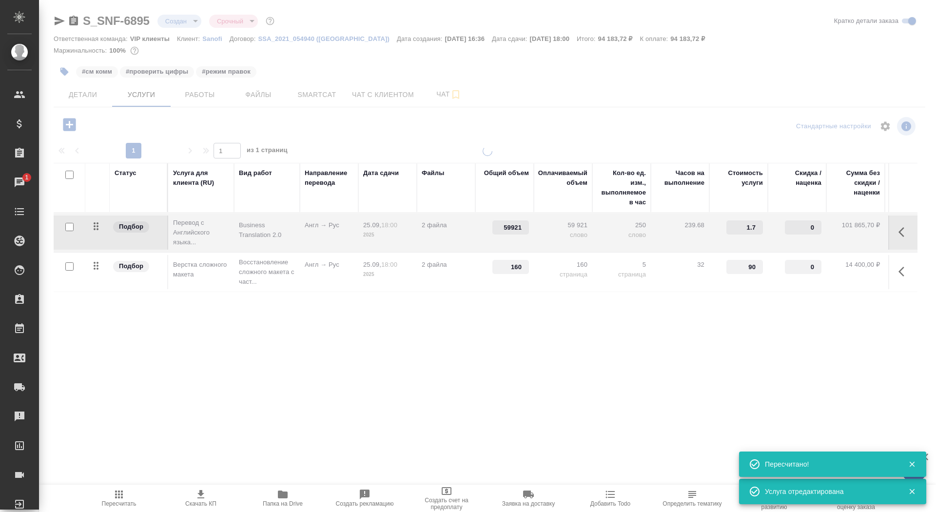
type input "61921"
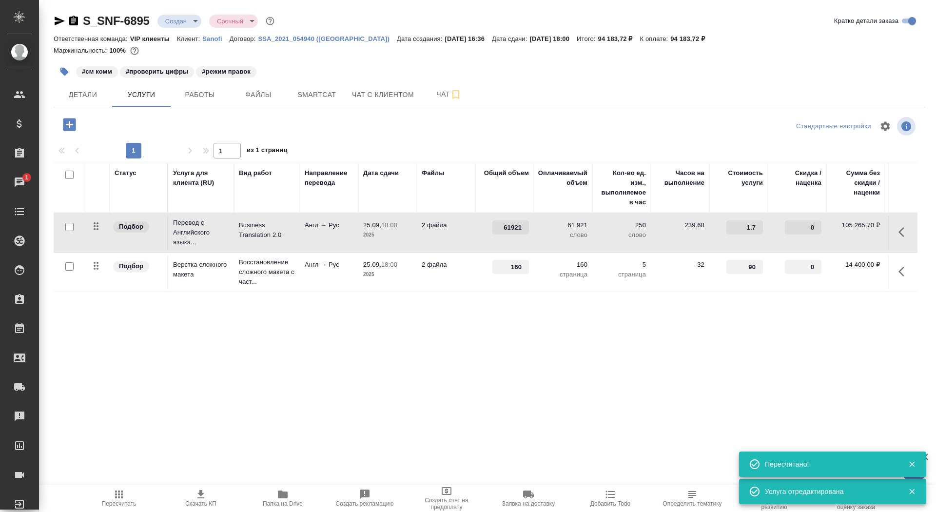
click at [186, 500] on span "Скачать КП" at bounding box center [200, 503] width 31 height 7
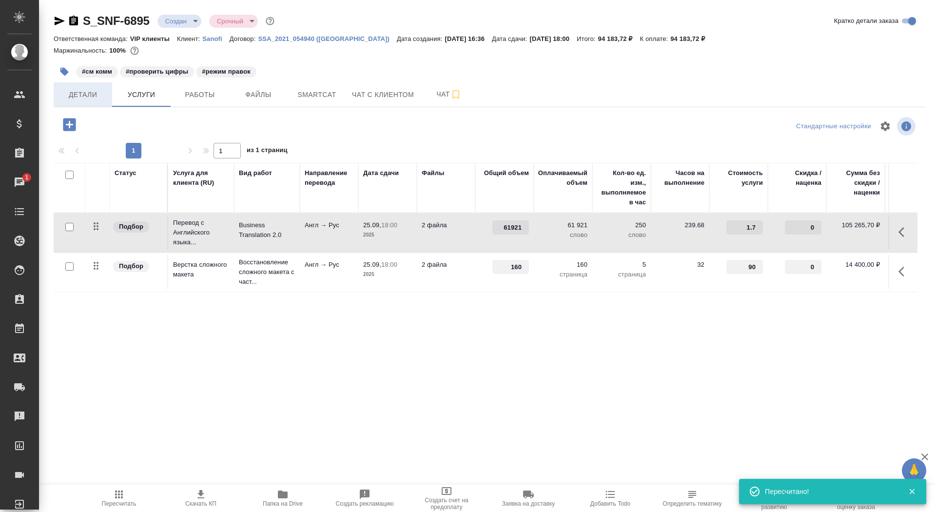
click at [78, 96] on span "Детали" at bounding box center [82, 95] width 47 height 12
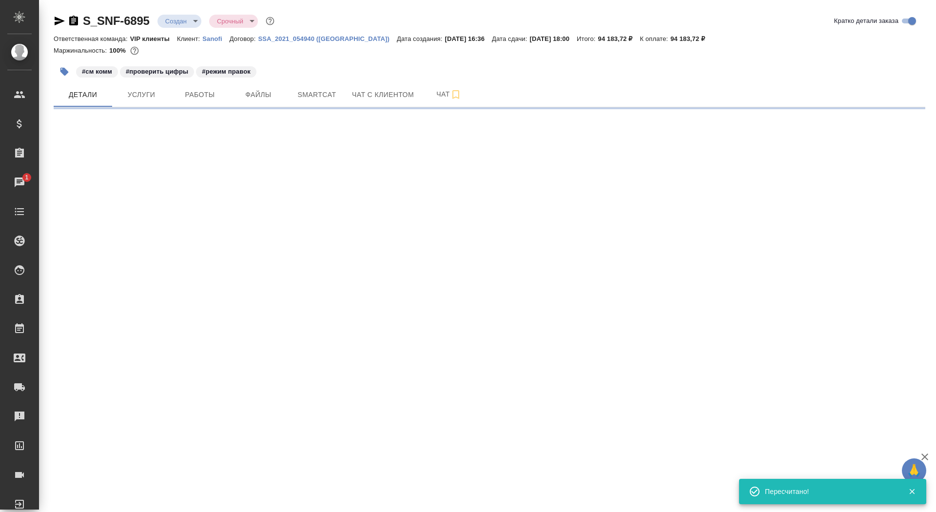
select select "RU"
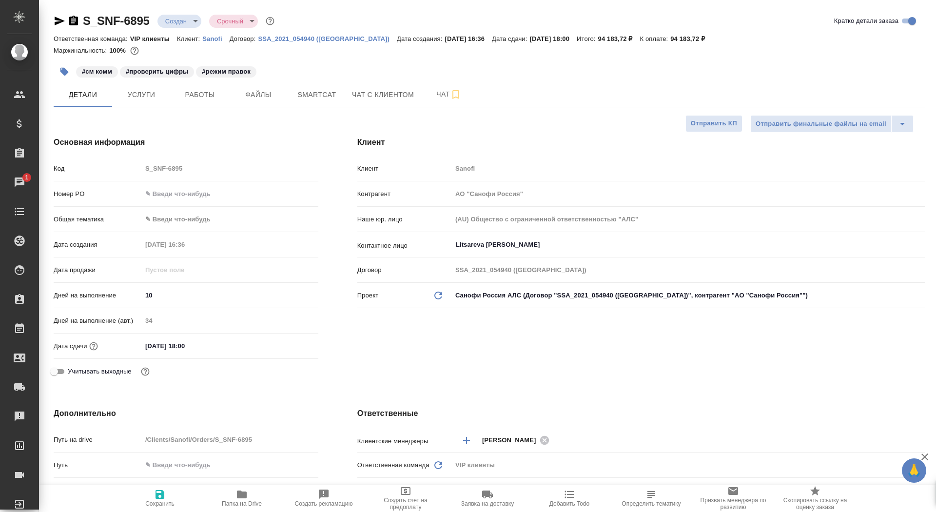
type textarea "x"
click at [730, 127] on span "Отправить КП" at bounding box center [714, 123] width 46 height 11
type textarea "x"
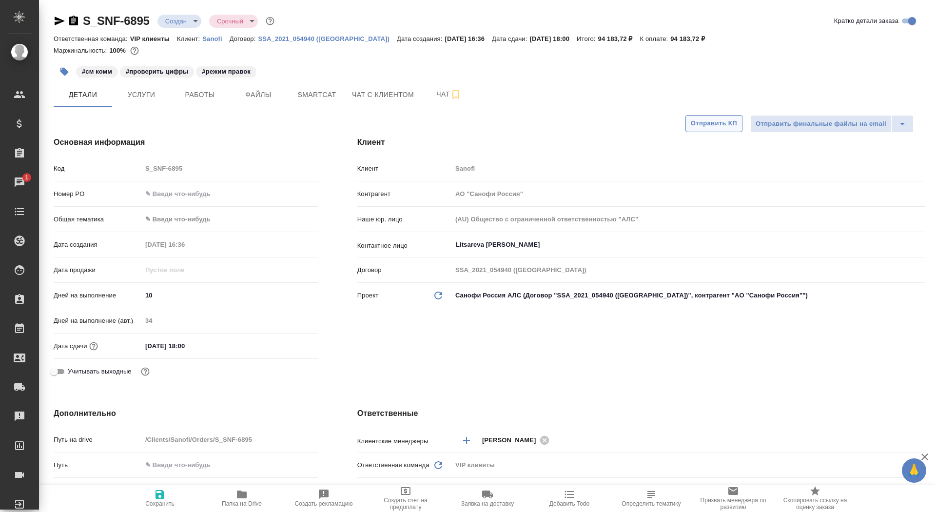
type textarea "x"
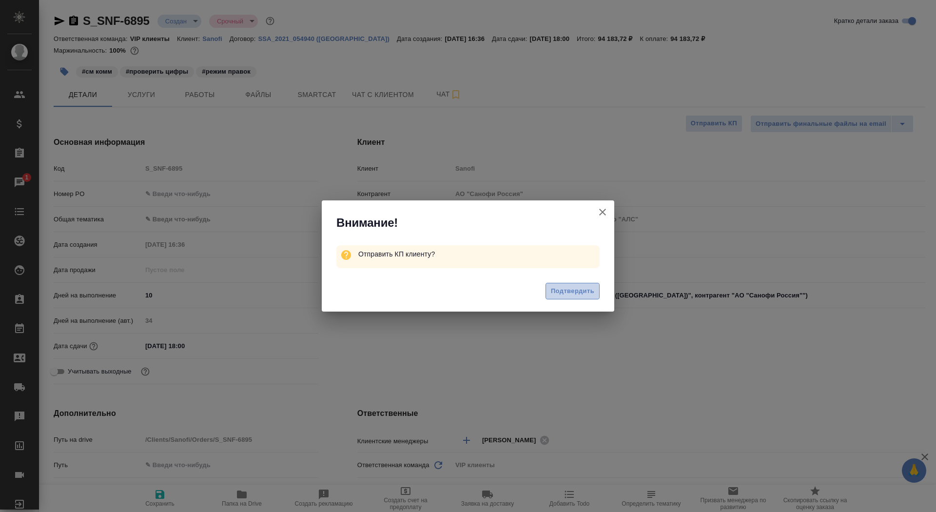
click at [561, 294] on span "Подтвердить" at bounding box center [572, 291] width 43 height 11
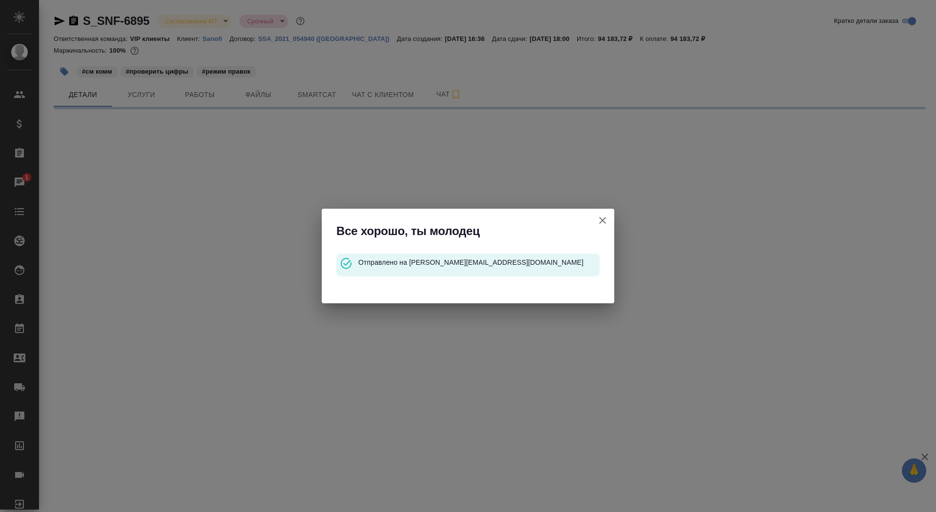
select select "RU"
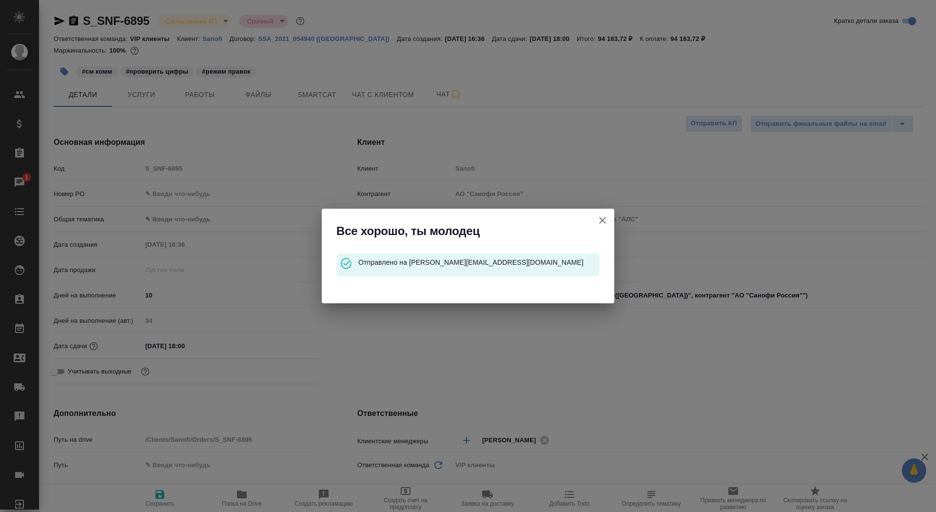
type textarea "x"
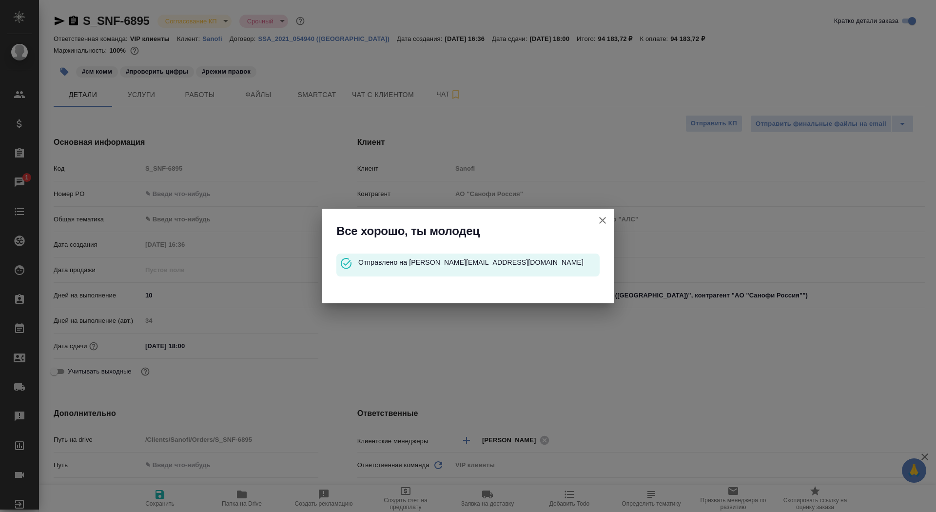
type textarea "x"
click at [603, 216] on icon "button" at bounding box center [603, 221] width 12 height 12
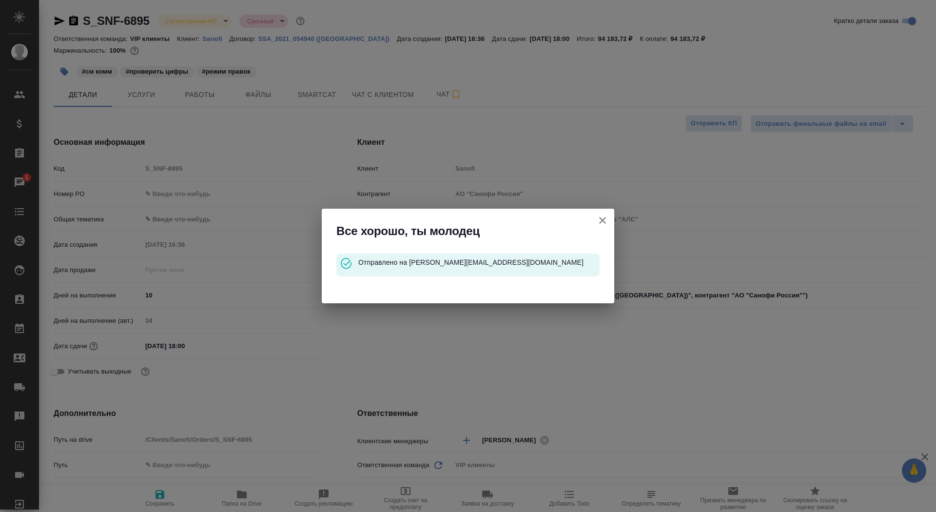
type textarea "x"
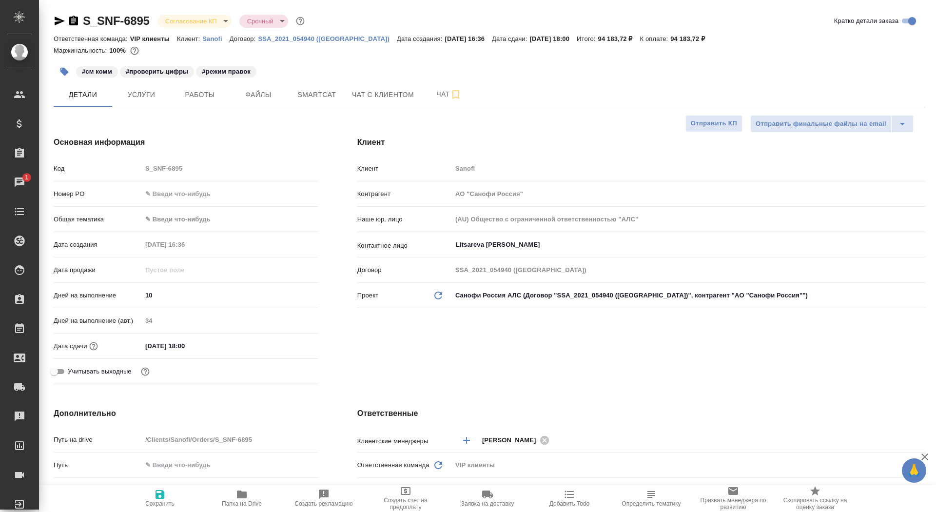
click at [72, 20] on icon "button" at bounding box center [73, 21] width 9 height 10
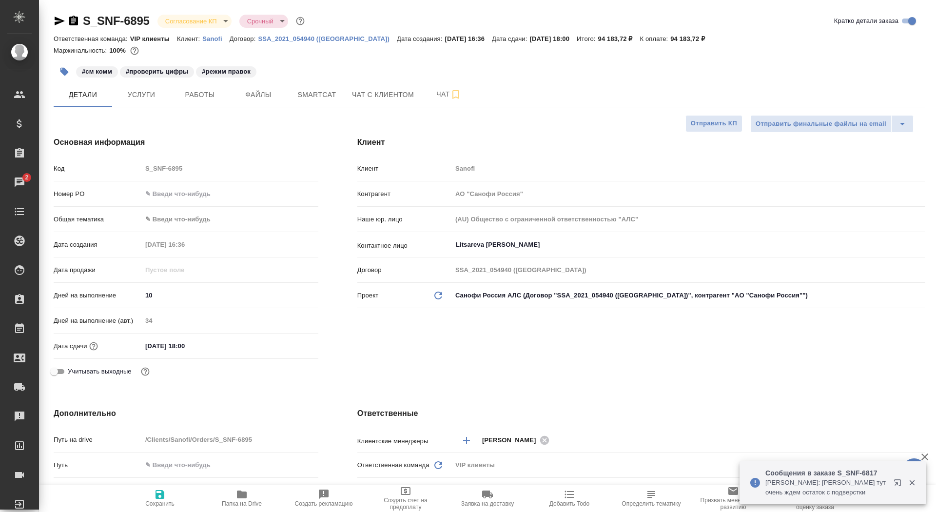
type textarea "x"
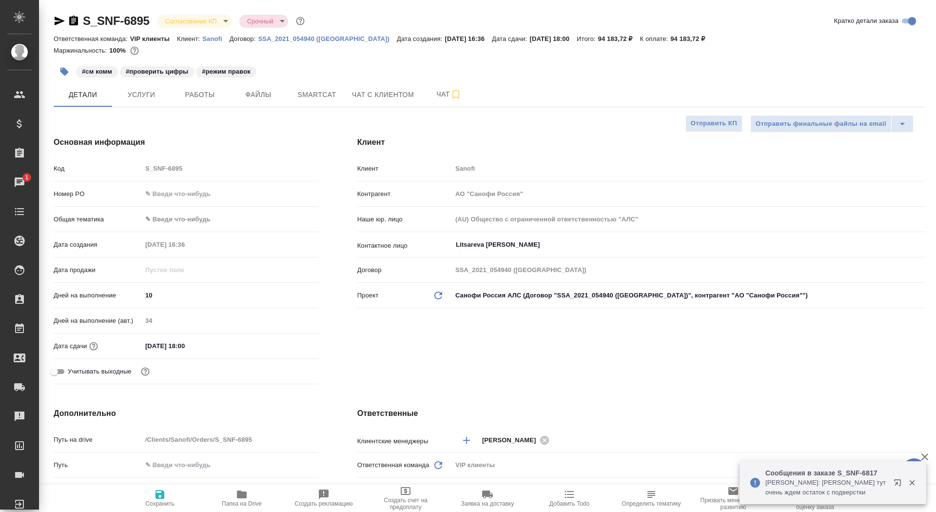
type textarea "x"
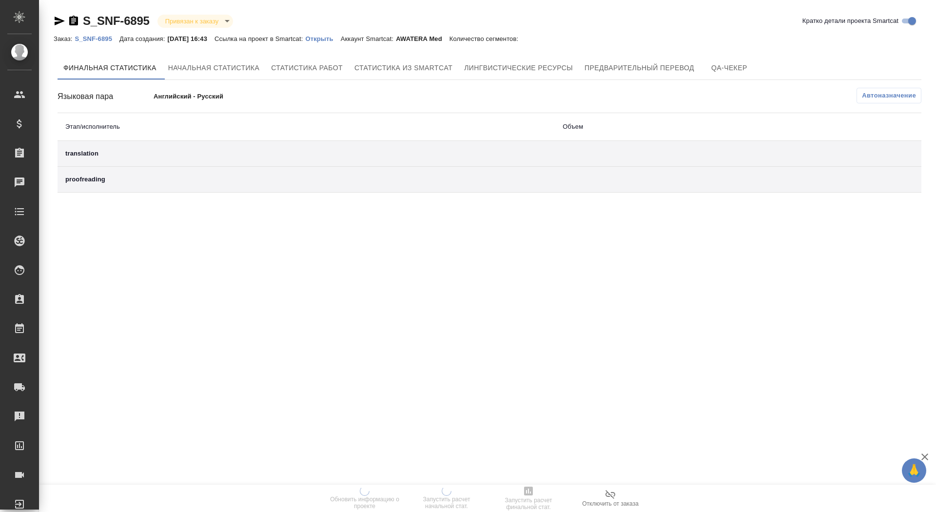
click at [329, 40] on p "Открыть" at bounding box center [322, 38] width 35 height 7
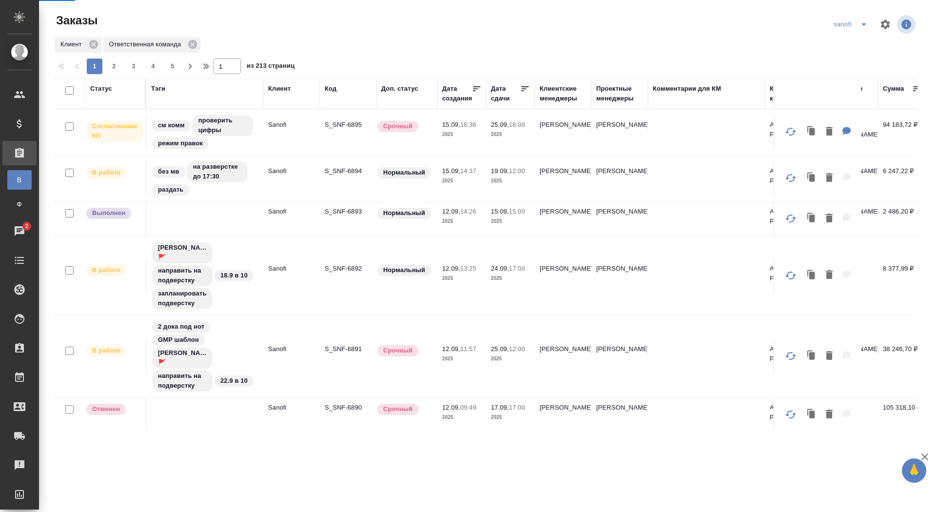
scroll to position [20, 0]
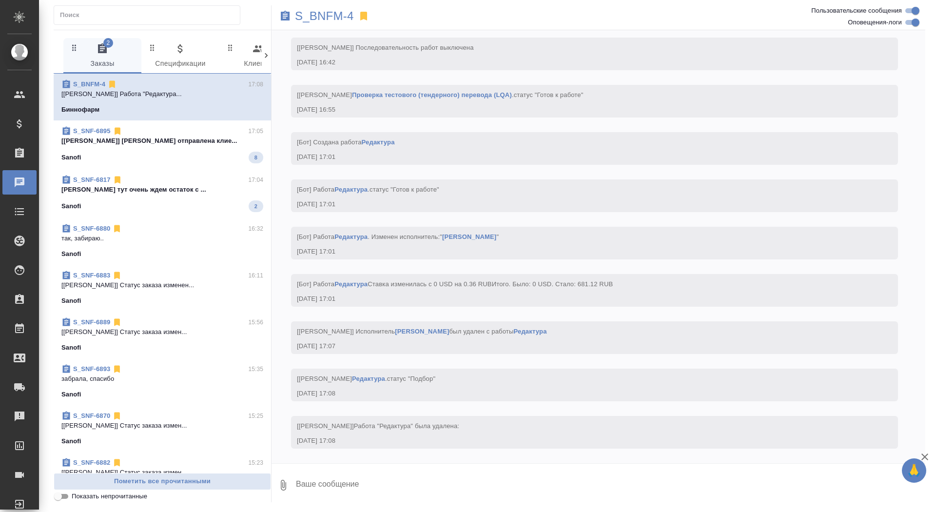
click at [141, 163] on div "S_SNF-6895 17:05 [[PERSON_NAME]] [PERSON_NAME] отправлена клие... Sanofi 8" at bounding box center [162, 144] width 217 height 49
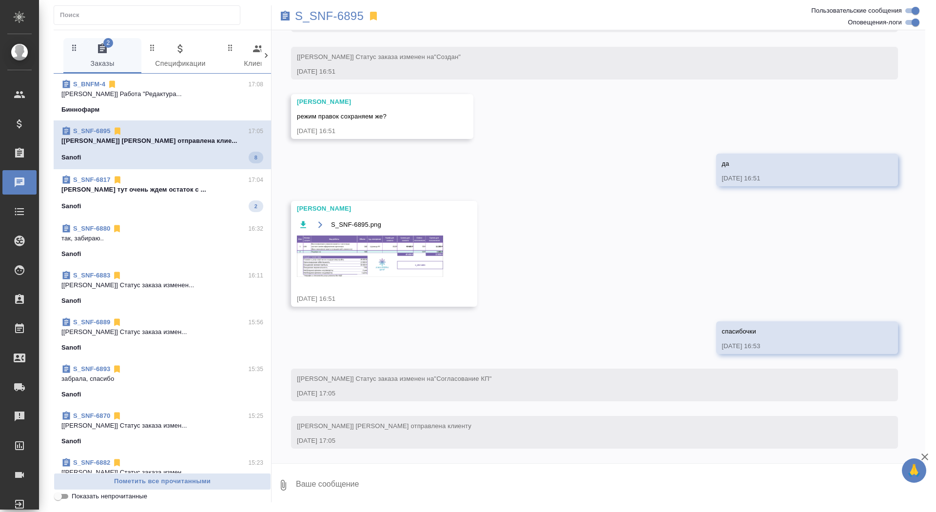
scroll to position [534, 0]
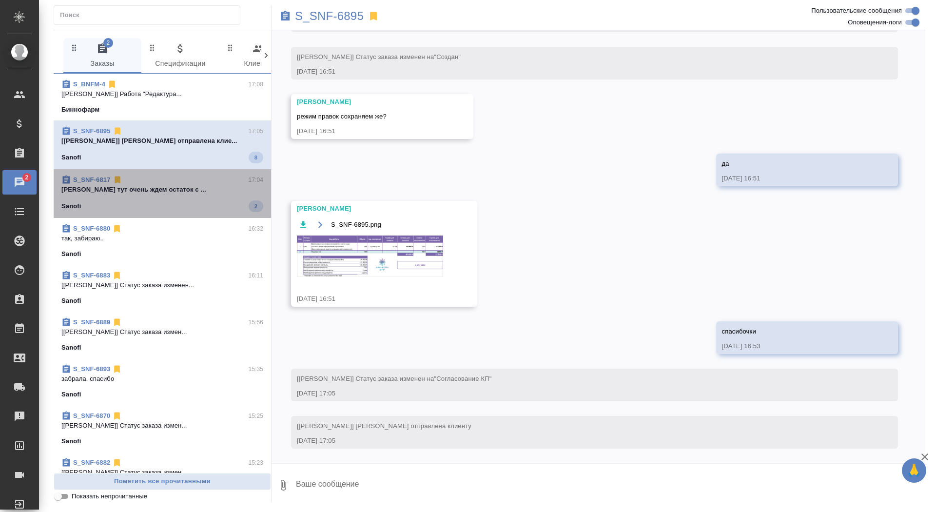
click at [157, 198] on span "S_SNF-6817 17:04 [PERSON_NAME] тут очень ждем остаток с ... Sanofi 2" at bounding box center [162, 193] width 202 height 37
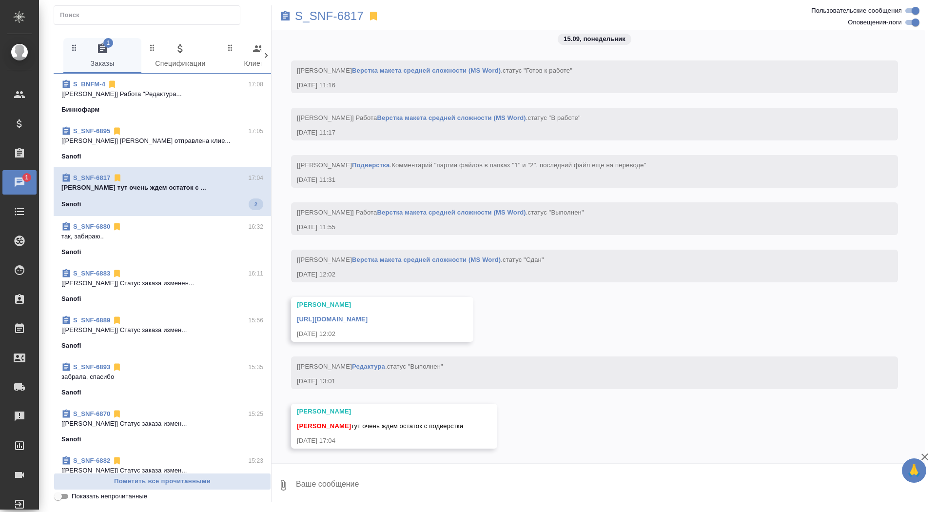
scroll to position [8235, 0]
click at [368, 321] on link "[URL][DOMAIN_NAME]" at bounding box center [332, 318] width 71 height 7
click at [335, 11] on p "S_SNF-6817" at bounding box center [329, 16] width 69 height 10
click at [365, 485] on textarea at bounding box center [610, 485] width 630 height 33
type textarea "коллеги, срок сдачи был в 17:00"
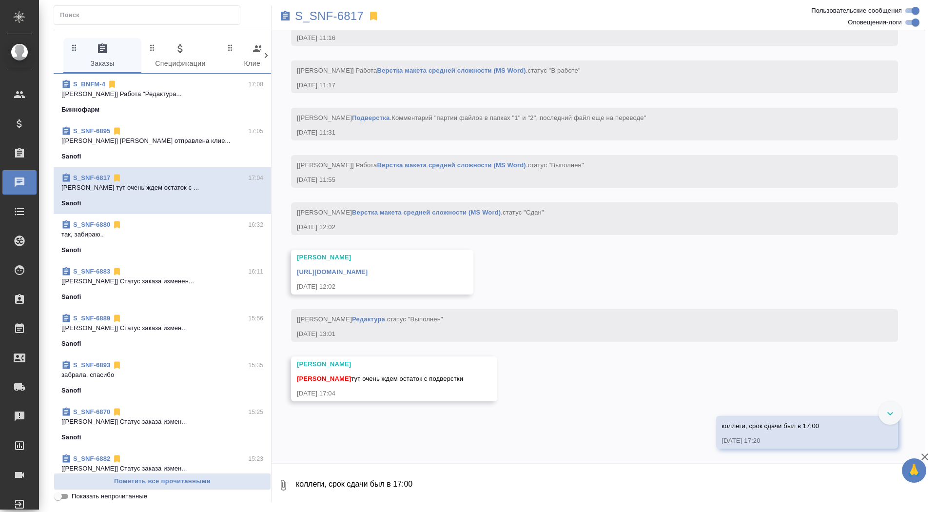
scroll to position [8282, 0]
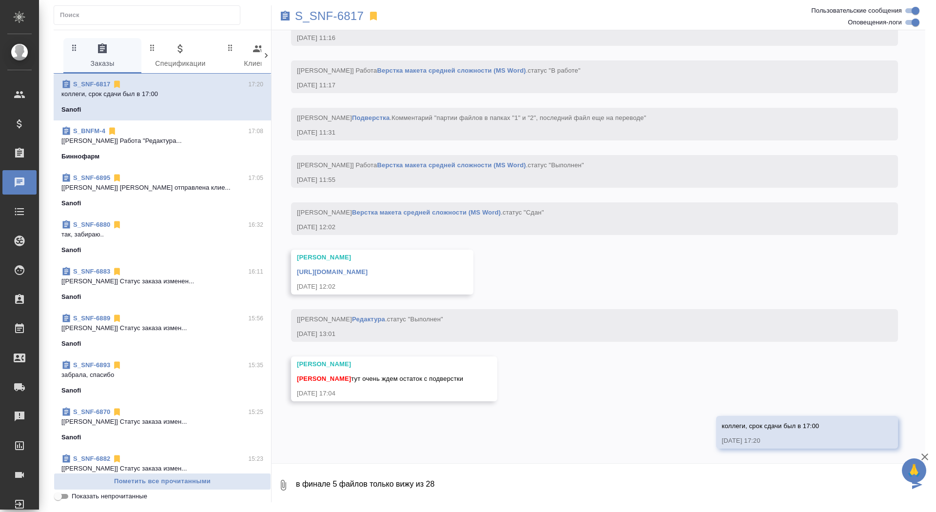
click at [368, 271] on link "[URL][DOMAIN_NAME]" at bounding box center [332, 271] width 71 height 7
click at [333, 483] on textarea "в финале 5 файлов только вижу из 28" at bounding box center [602, 485] width 614 height 33
click at [473, 484] on textarea "в финале 4 файла только вижу из 28" at bounding box center [602, 485] width 614 height 33
type textarea "в финале 4 файла только вижу из 28"
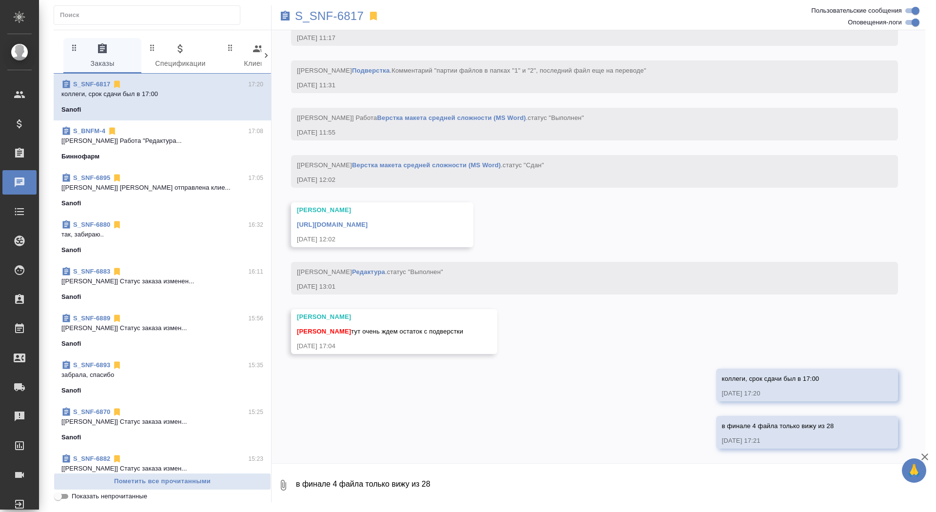
scroll to position [8330, 0]
click at [331, 14] on p "S_SNF-6817" at bounding box center [329, 16] width 69 height 10
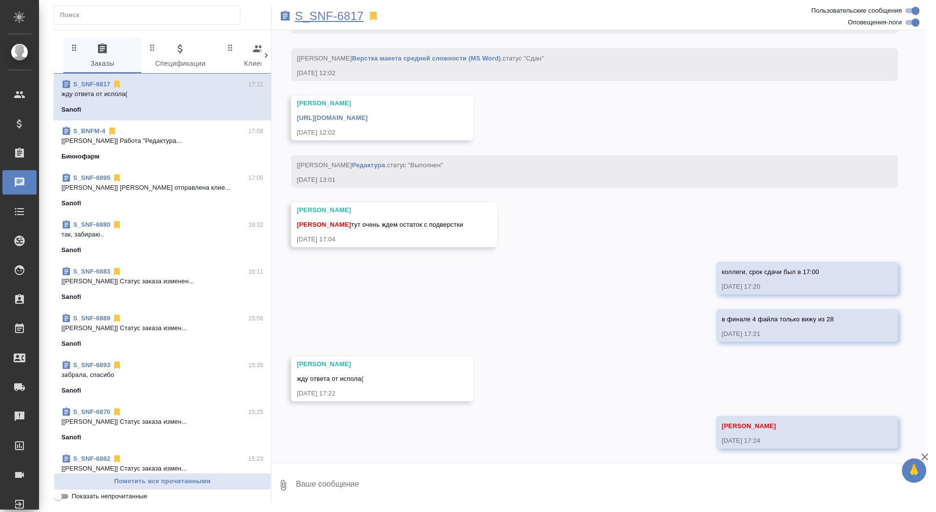
scroll to position [8436, 0]
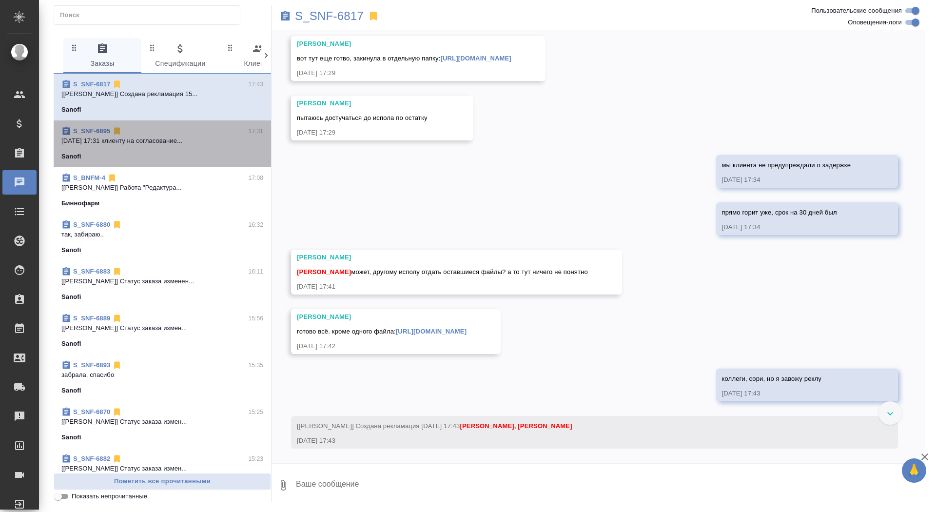
click at [108, 136] on p "[DATE] 17:31 клиенту на согласование..." at bounding box center [162, 141] width 202 height 10
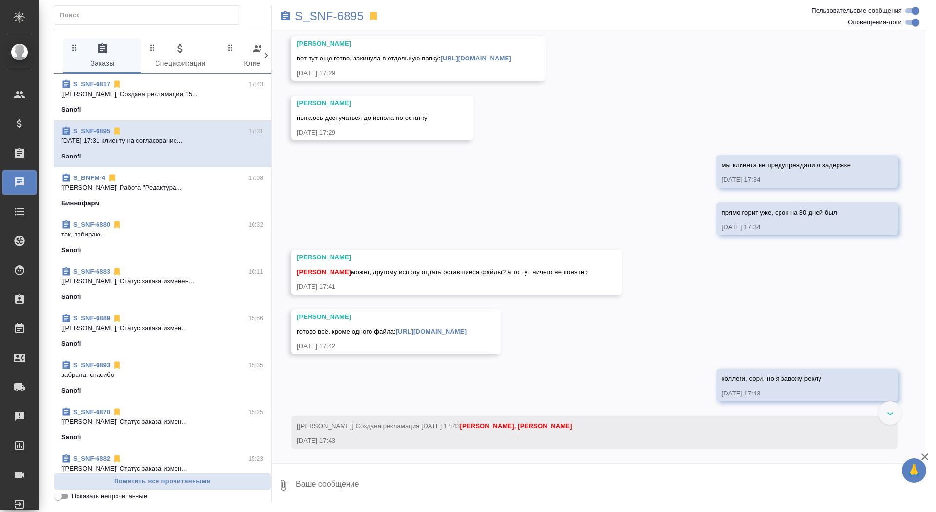
scroll to position [582, 0]
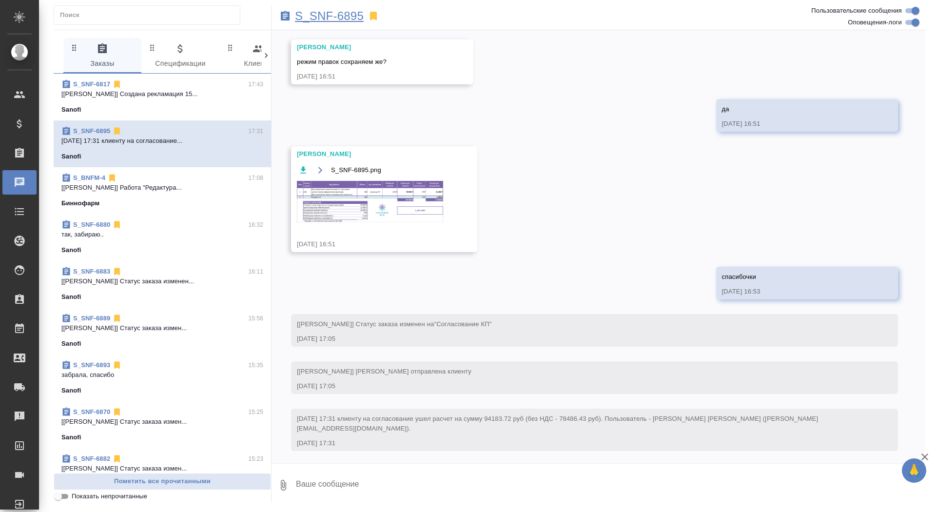
click at [319, 11] on p "S_SNF-6895" at bounding box center [329, 16] width 69 height 10
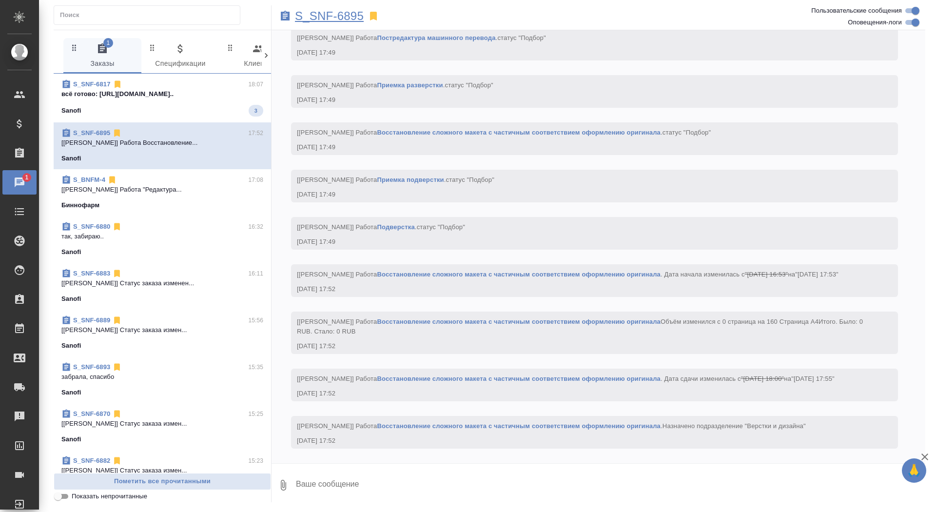
scroll to position [1173, 0]
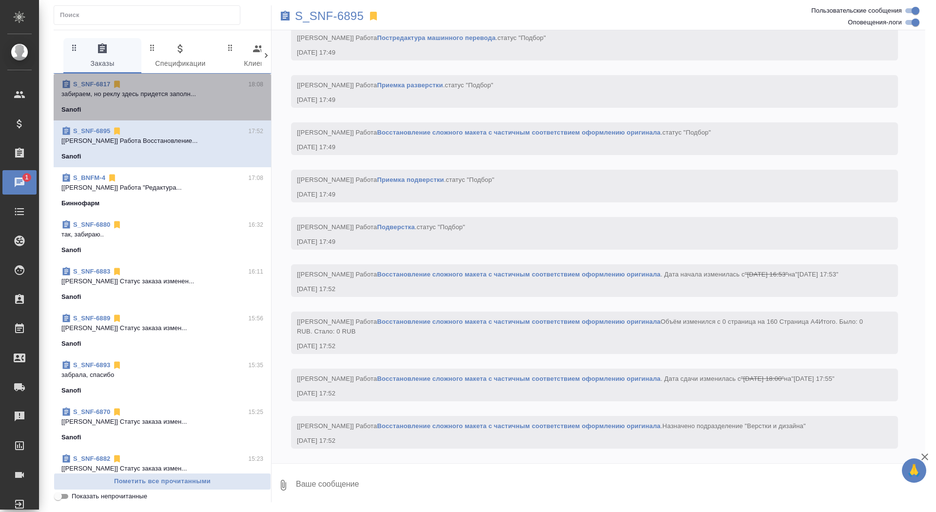
click at [216, 102] on span "S_SNF-6817 18:08 забираем, но реклу здесь придется заполн... Sanofi" at bounding box center [162, 96] width 202 height 35
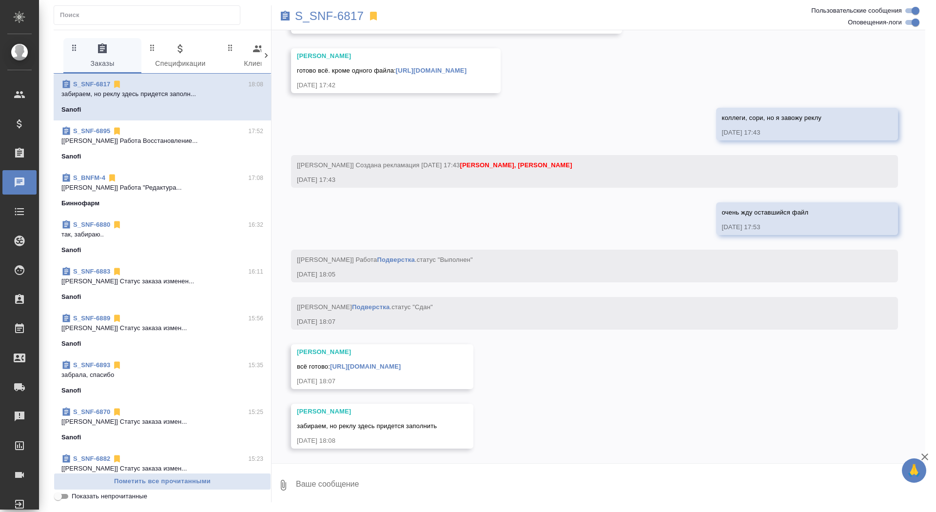
scroll to position [9163, 0]
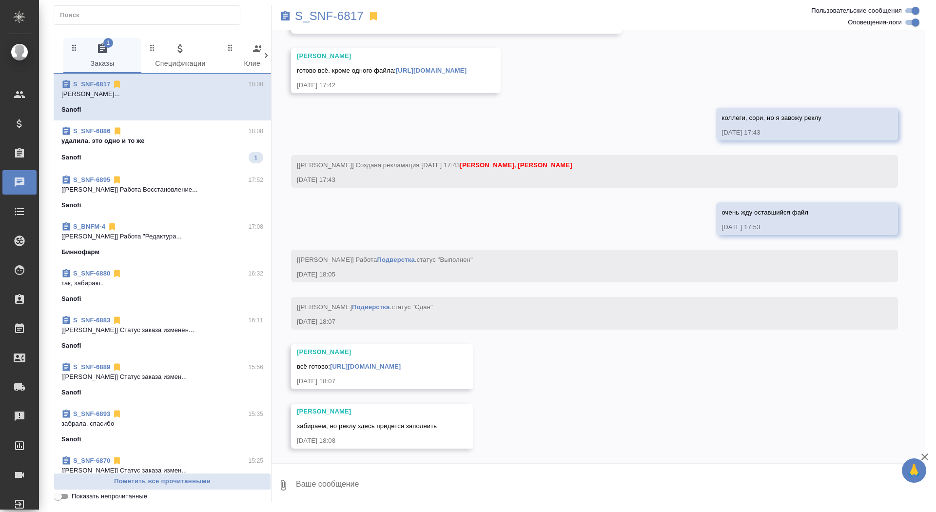
click at [401, 365] on link "[URL][DOMAIN_NAME]" at bounding box center [365, 366] width 71 height 7
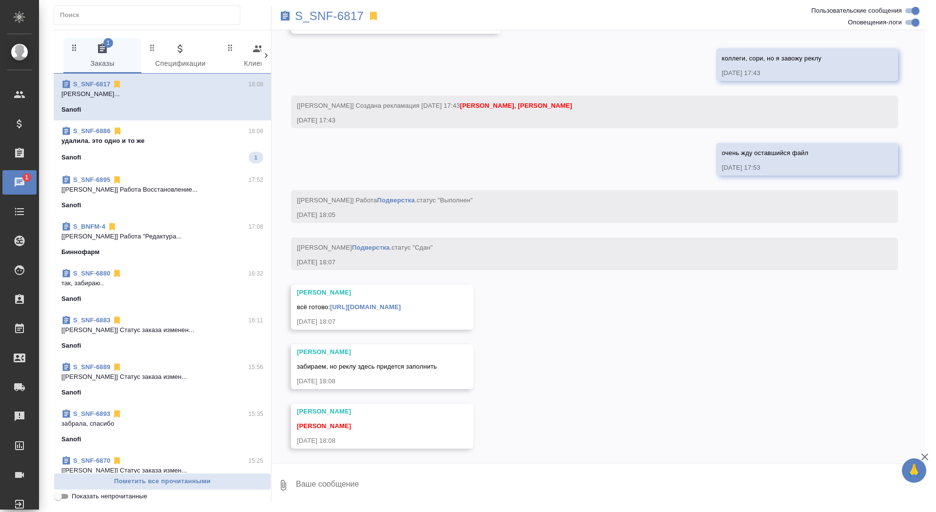
scroll to position [9223, 0]
click at [441, 484] on textarea at bounding box center [610, 485] width 630 height 33
type textarea "забрала, спасибо"
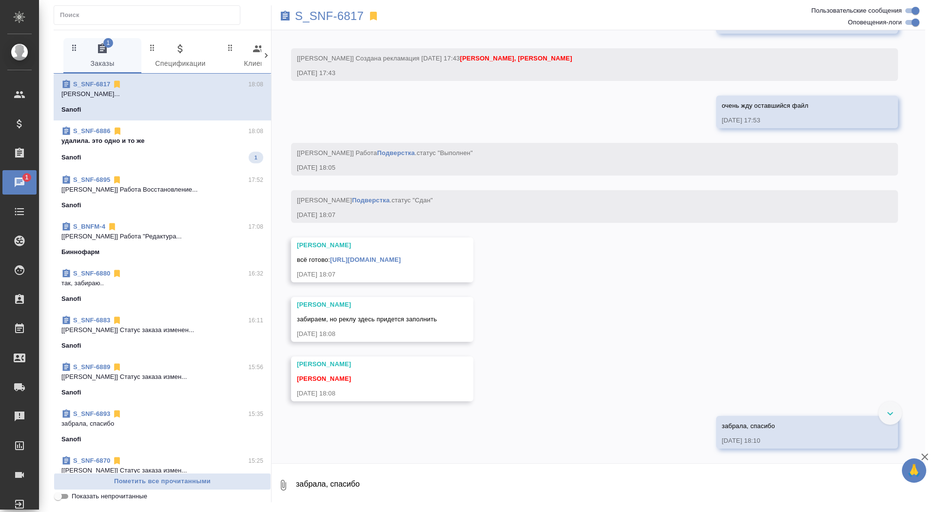
scroll to position [9270, 0]
click at [151, 143] on p "удалила. это одно и то же" at bounding box center [162, 141] width 202 height 10
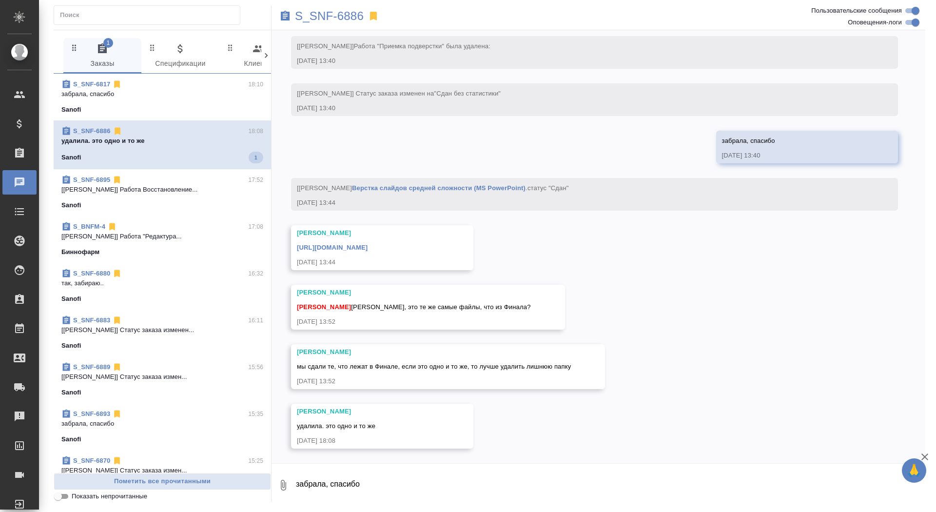
scroll to position [6578, 0]
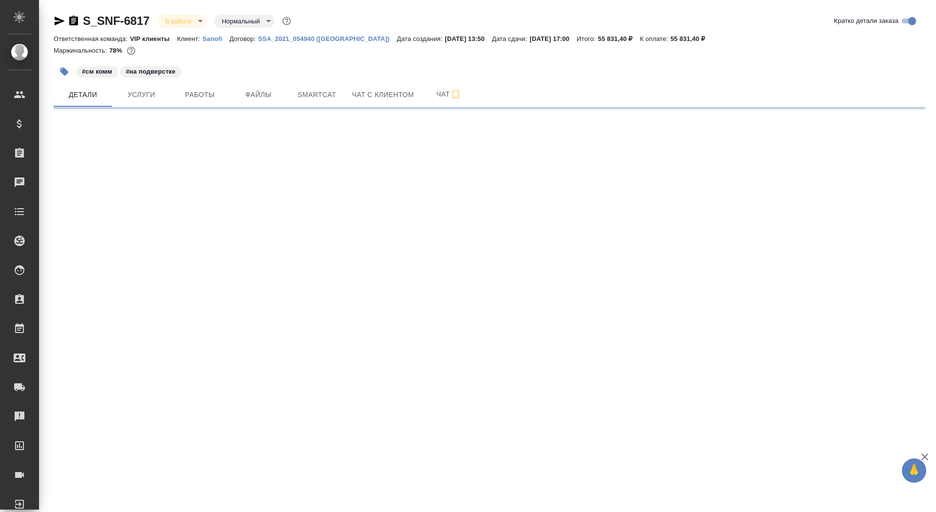
select select "RU"
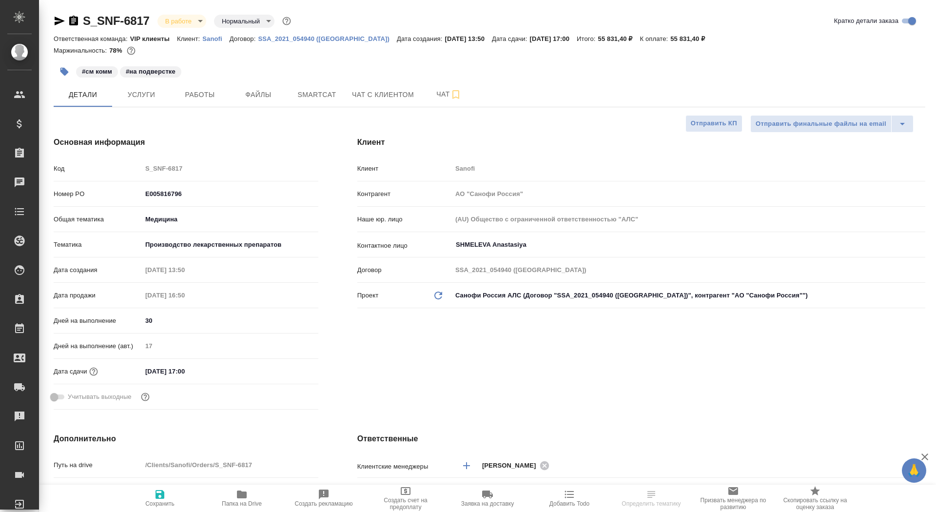
type textarea "x"
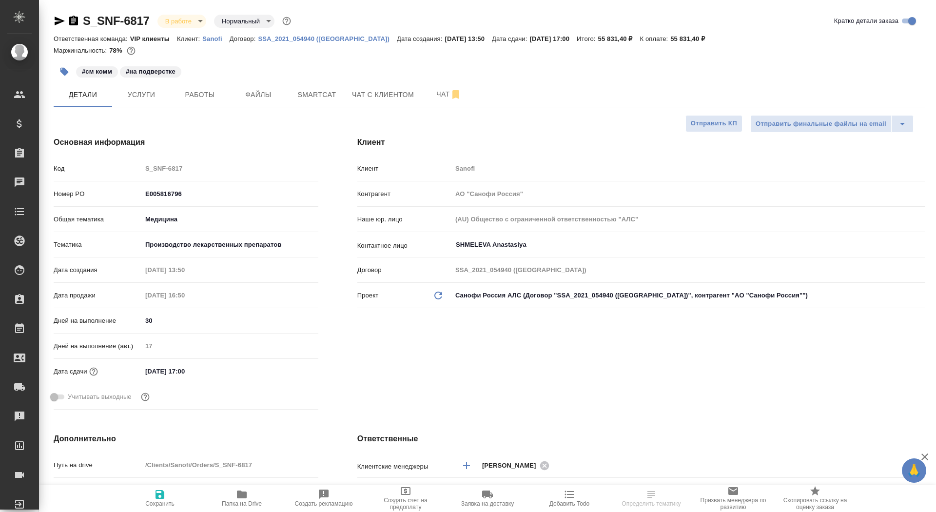
type textarea "x"
select select "RU"
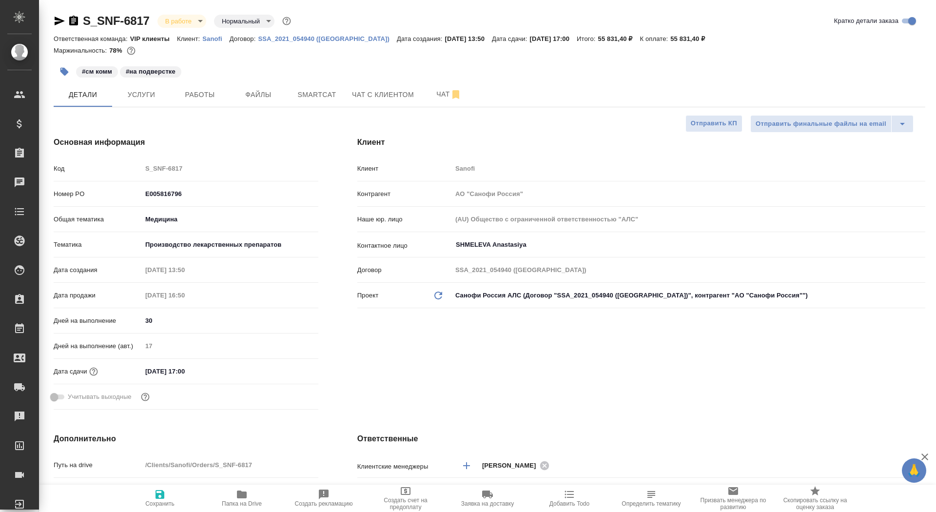
type textarea "x"
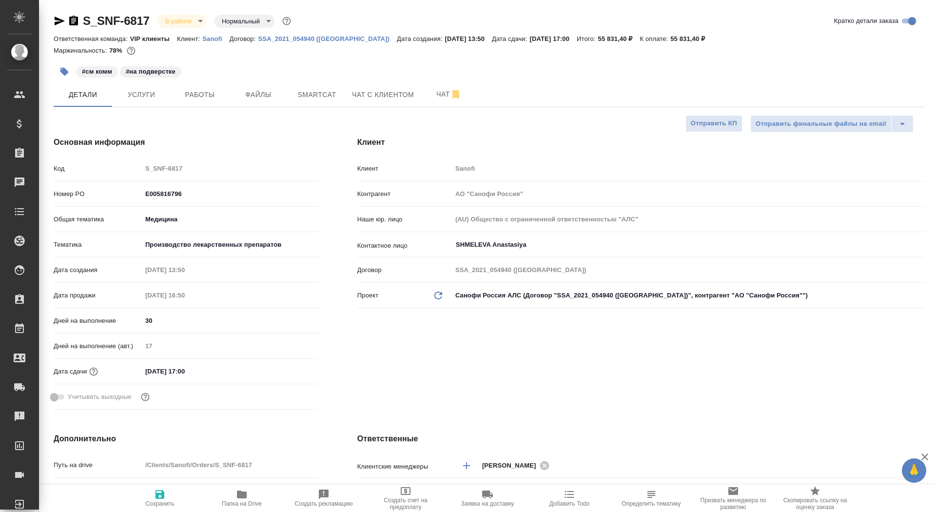
type textarea "x"
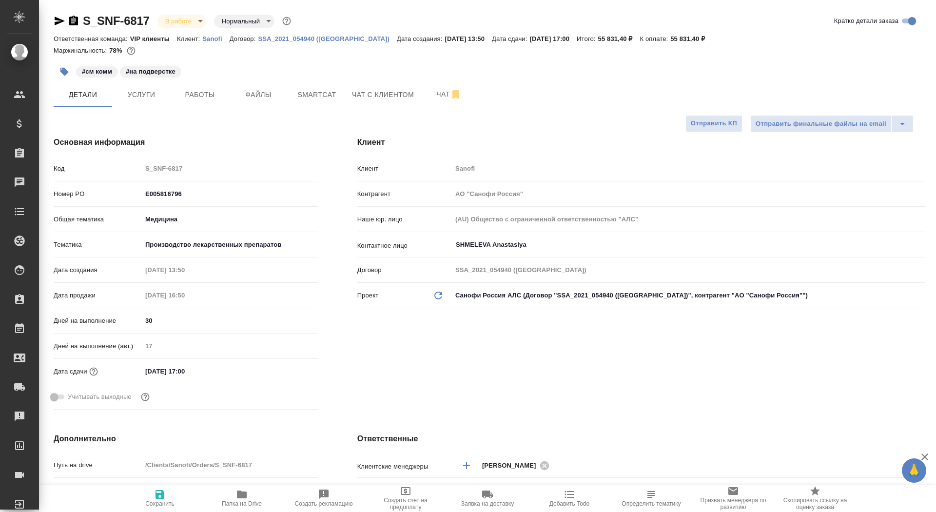
type textarea "x"
click at [426, 100] on button "Чат" at bounding box center [449, 94] width 59 height 24
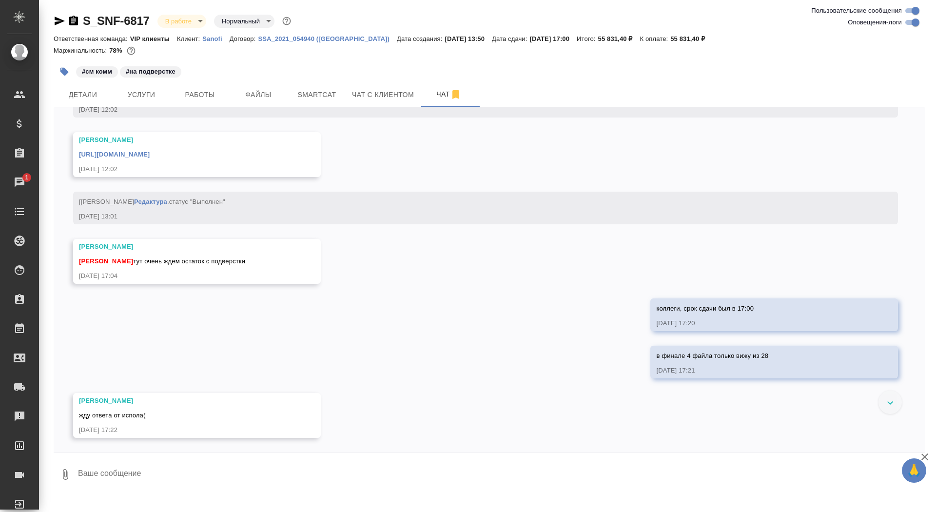
scroll to position [8379, 0]
click at [92, 94] on span "Детали" at bounding box center [82, 95] width 47 height 12
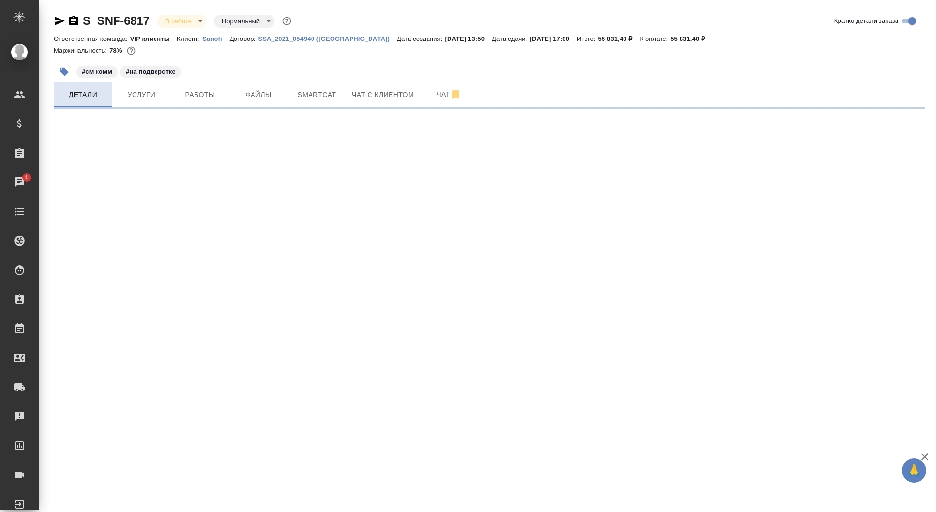
select select "RU"
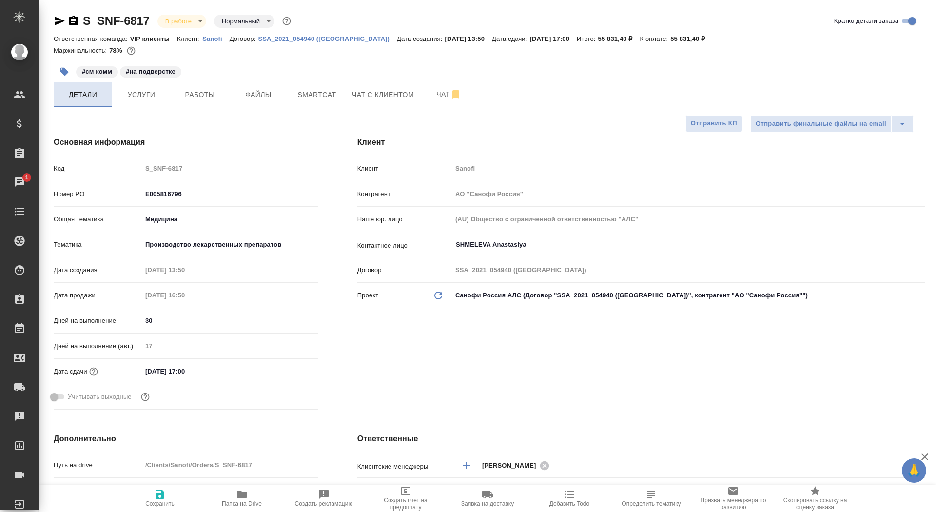
type textarea "x"
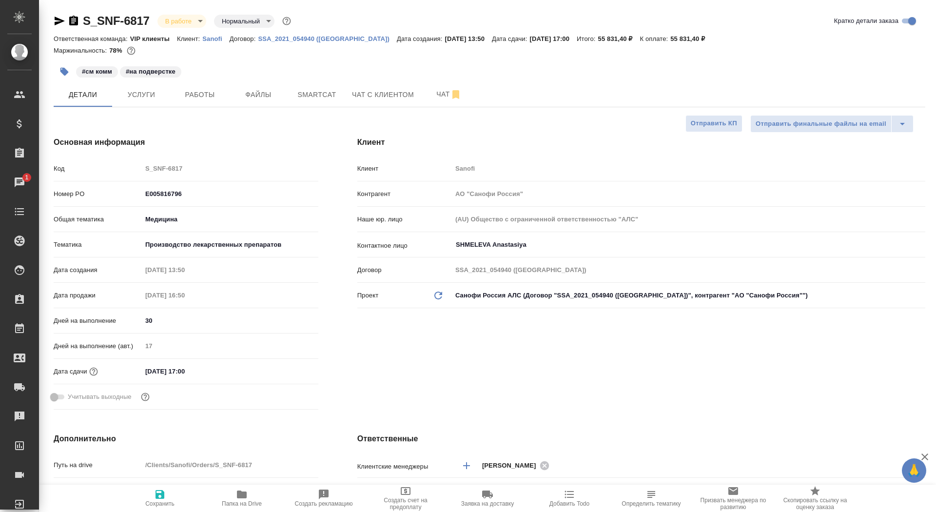
type textarea "x"
click at [428, 99] on span "Чат" at bounding box center [449, 94] width 47 height 12
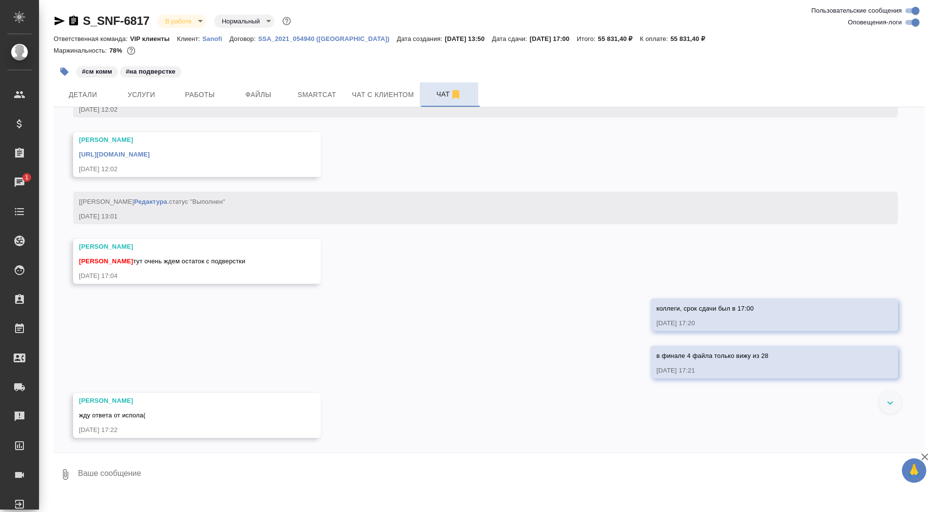
scroll to position [8379, 0]
click at [189, 490] on textarea at bounding box center [501, 474] width 848 height 33
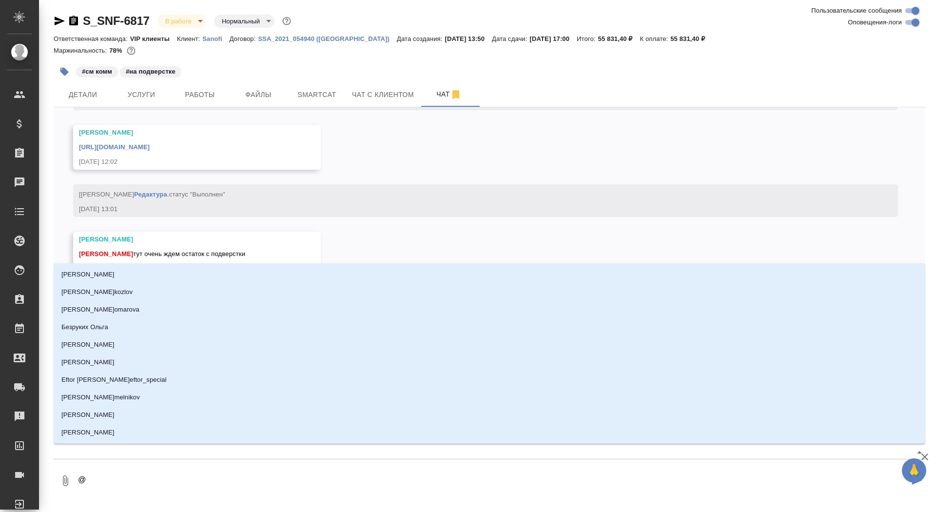
type textarea "@а"
type input "а"
type textarea "@ар"
type input "ар"
type textarea "@арс"
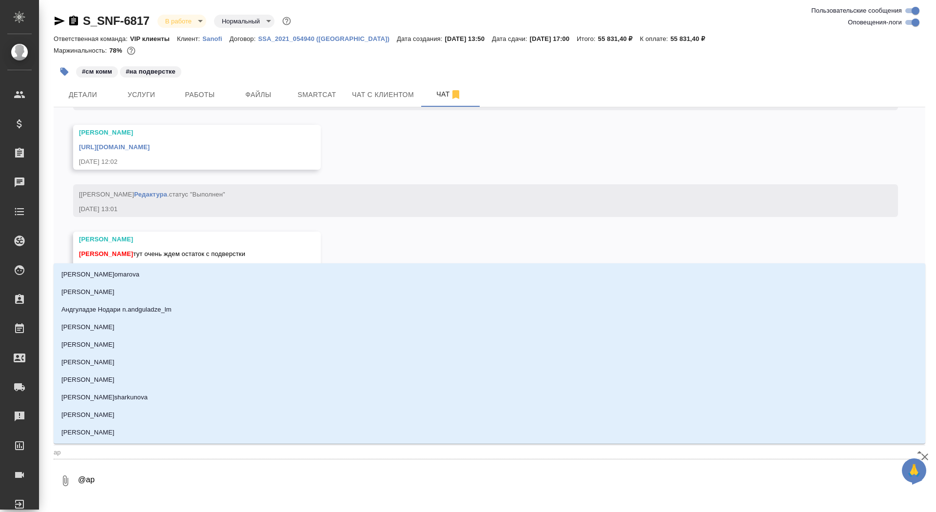
type input "арс"
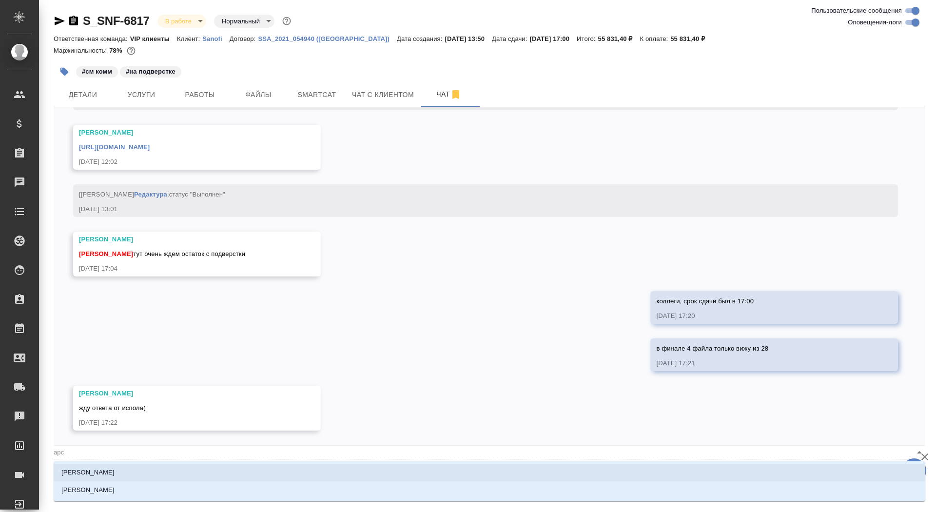
click at [184, 471] on li "[PERSON_NAME]" at bounding box center [490, 473] width 872 height 18
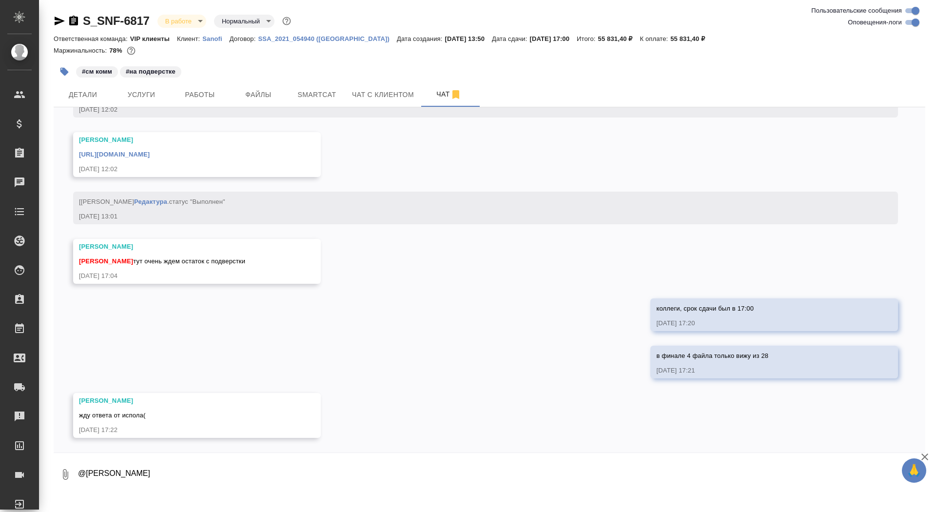
type textarea "@Арсеньева Вера"
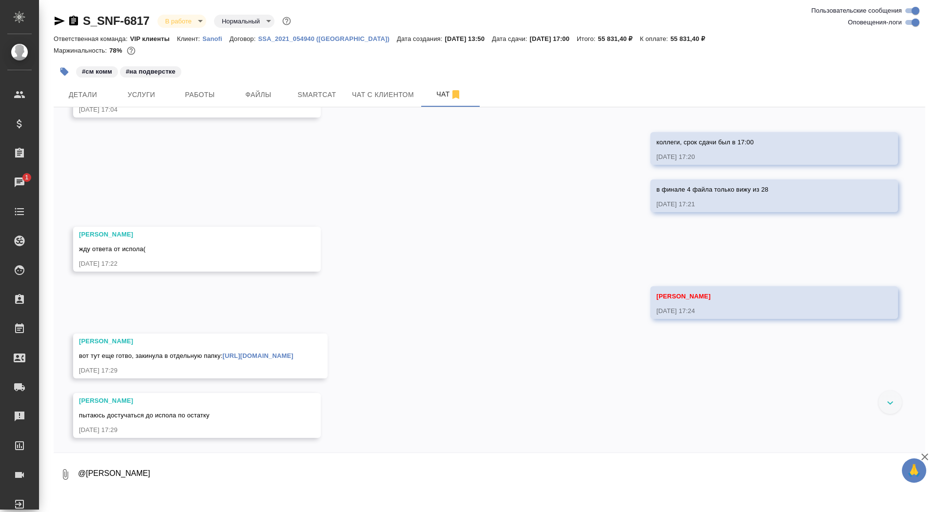
scroll to position [8555, 0]
type textarea "мы клиента не предупреждали о задержке"
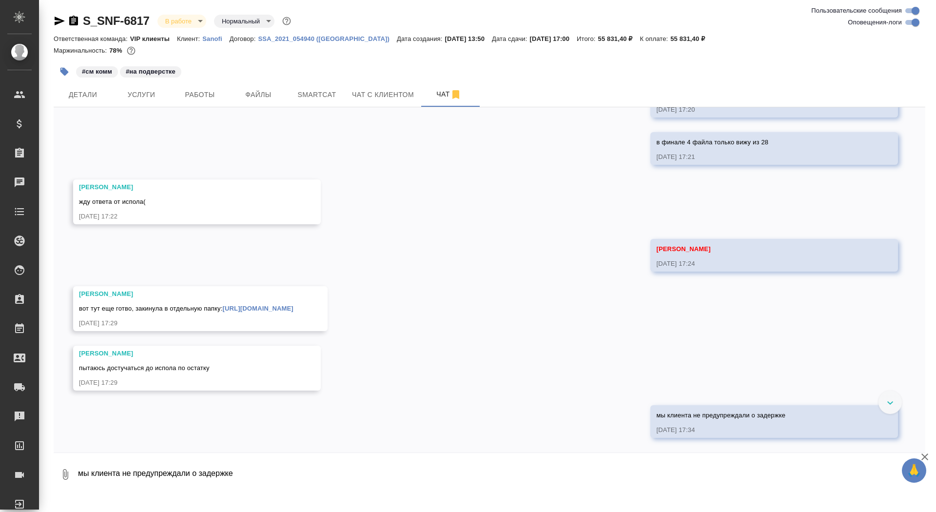
scroll to position [8603, 0]
type textarea "прямо горит уже, срок на 30 дней был"
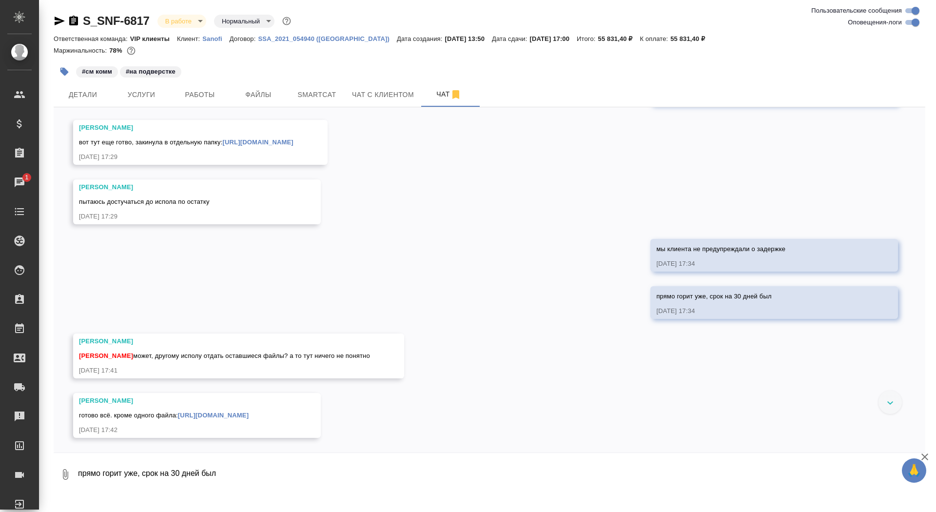
scroll to position [8779, 0]
type textarea "коллеги, сори, но я завожу реклу"
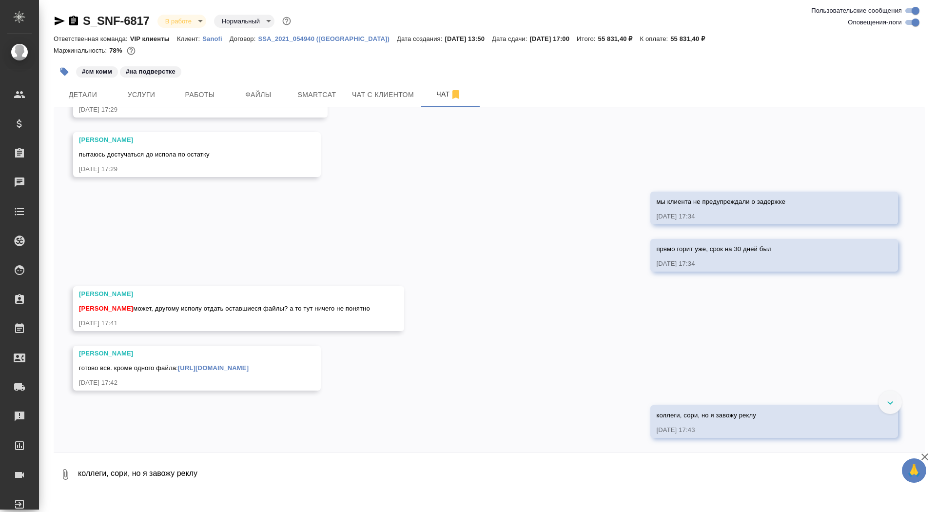
scroll to position [8826, 0]
click at [155, 90] on span "Услуги" at bounding box center [141, 95] width 47 height 12
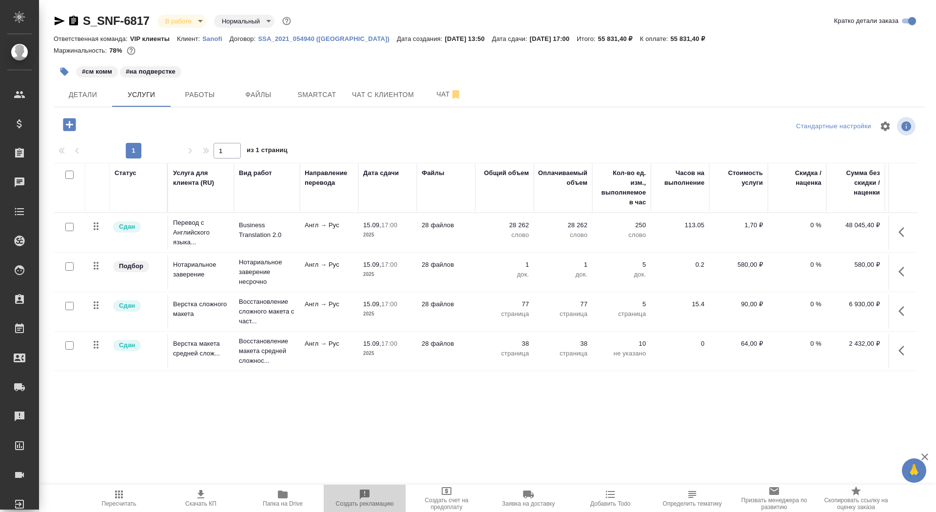
click at [362, 494] on icon "button" at bounding box center [365, 494] width 10 height 10
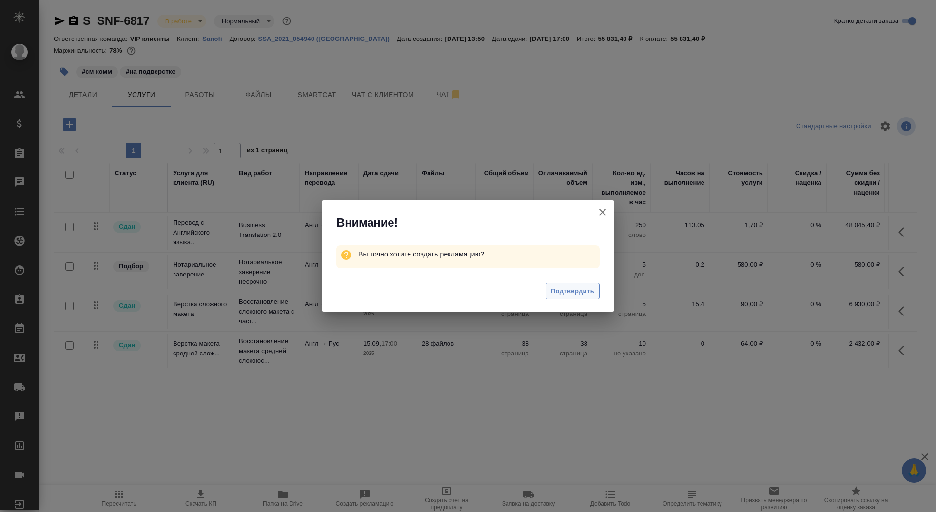
click at [586, 298] on button "Подтвердить" at bounding box center [573, 291] width 54 height 17
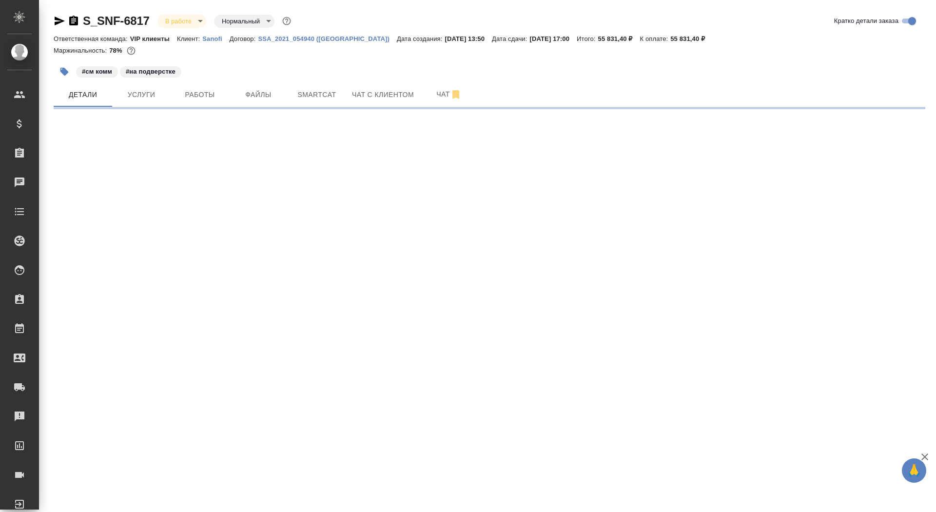
select select "RU"
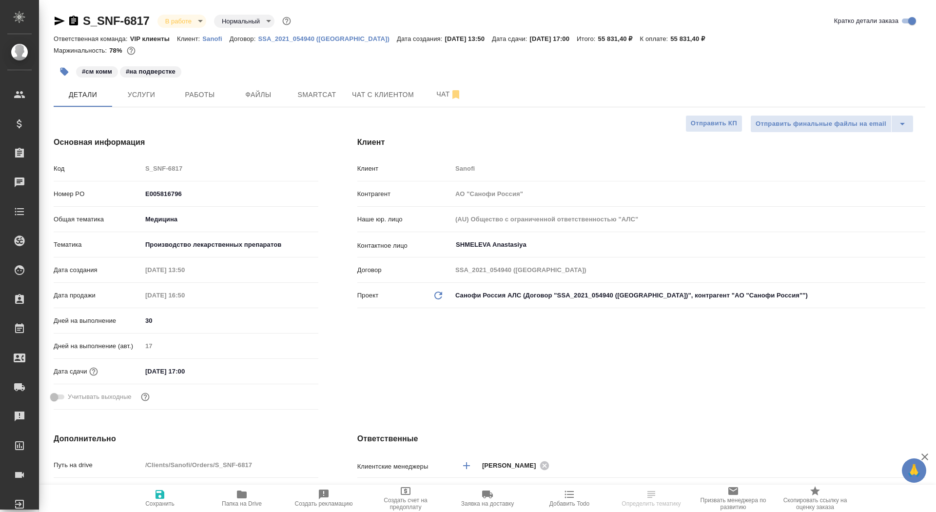
type textarea "x"
click at [59, 21] on icon "button" at bounding box center [60, 21] width 10 height 9
type textarea "x"
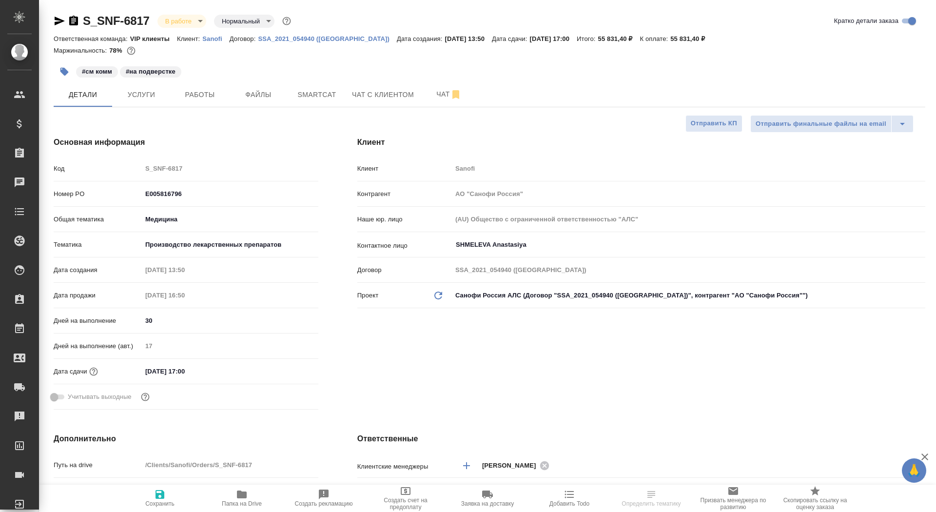
type textarea "x"
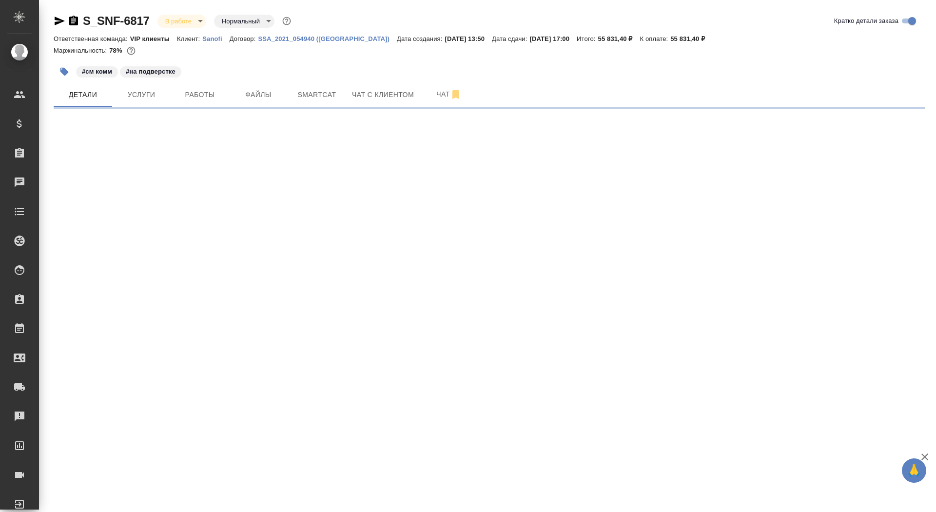
select select "RU"
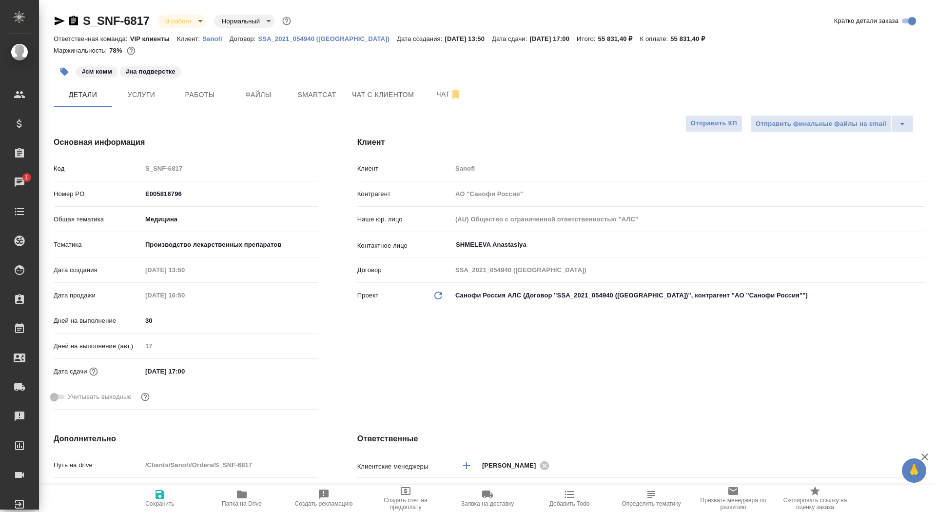
type textarea "x"
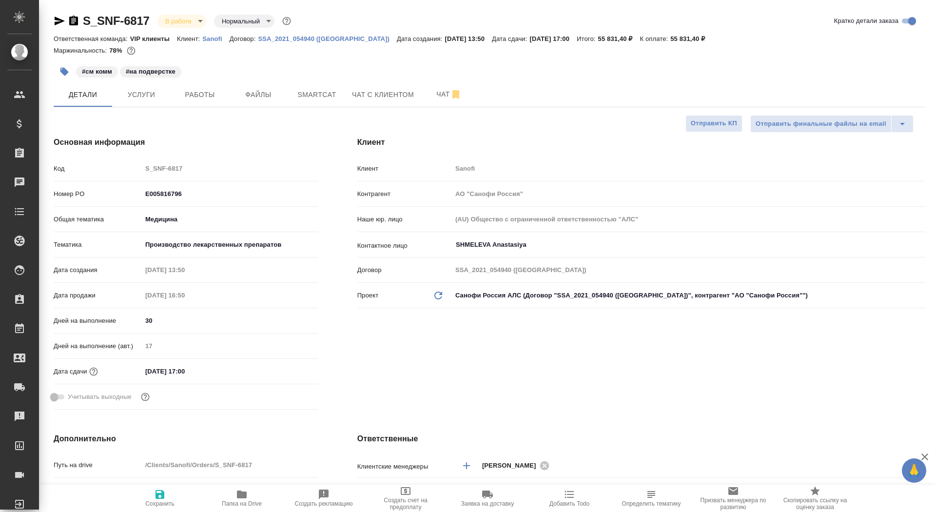
type textarea "x"
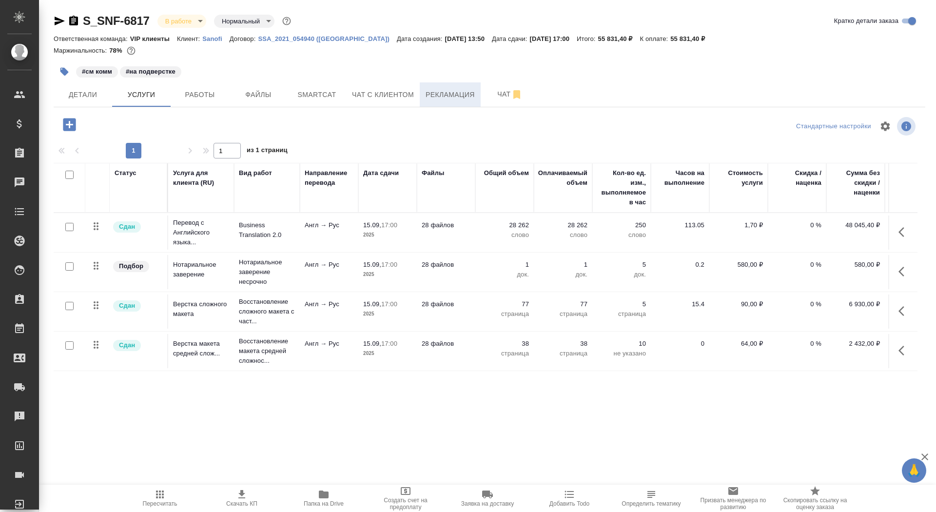
click at [455, 93] on span "Рекламация" at bounding box center [450, 95] width 49 height 12
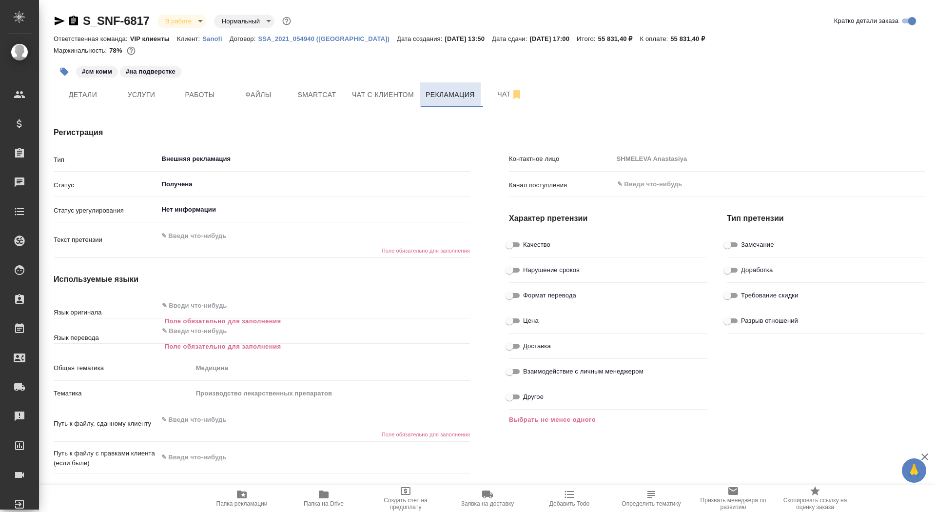
type textarea "x"
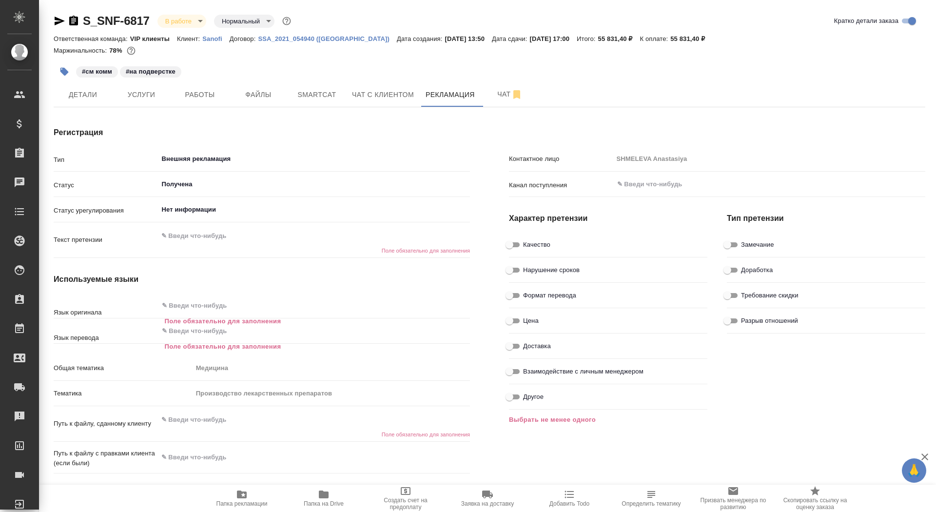
type textarea "x"
click at [229, 157] on input "Внешняя рекламация" at bounding box center [298, 159] width 274 height 12
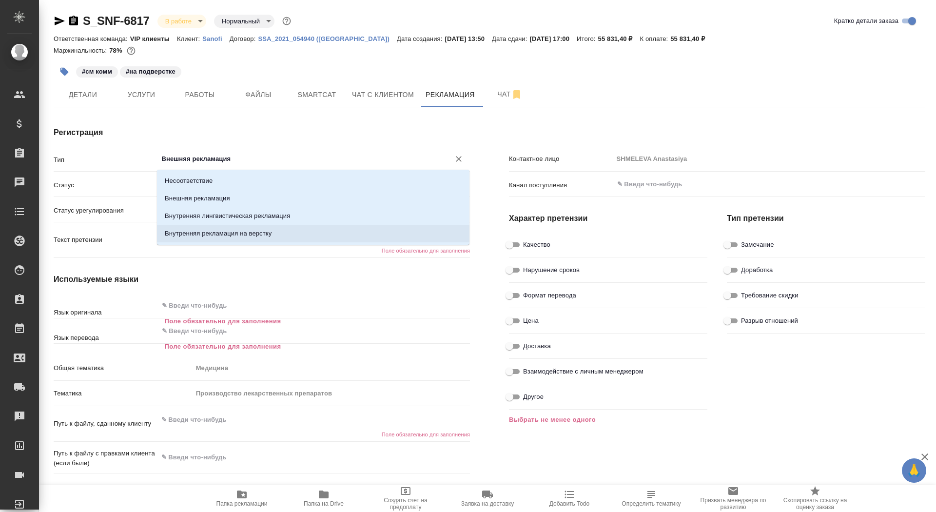
click at [229, 235] on p "Внутренняя рекламация на верстку" at bounding box center [218, 234] width 107 height 10
type input "Внутренняя рекламация на верстку"
type textarea "x"
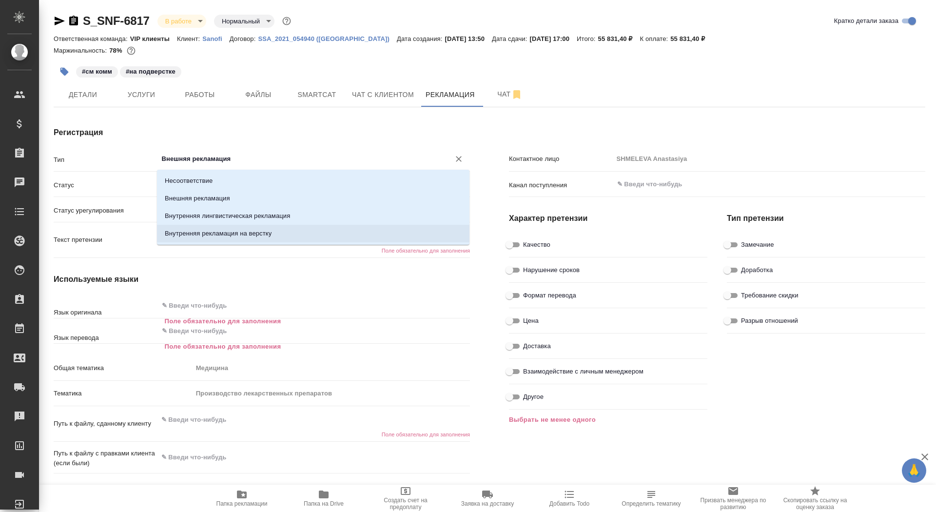
type textarea "x"
click at [295, 157] on input "Внутренняя рекламация на верстку" at bounding box center [298, 159] width 274 height 12
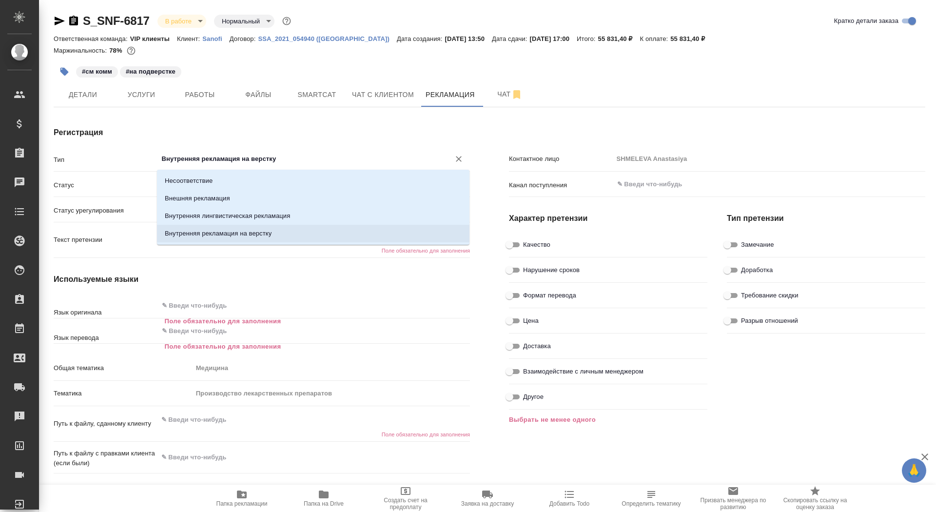
click at [245, 242] on li "Внутренняя рекламация на верстку" at bounding box center [313, 234] width 313 height 18
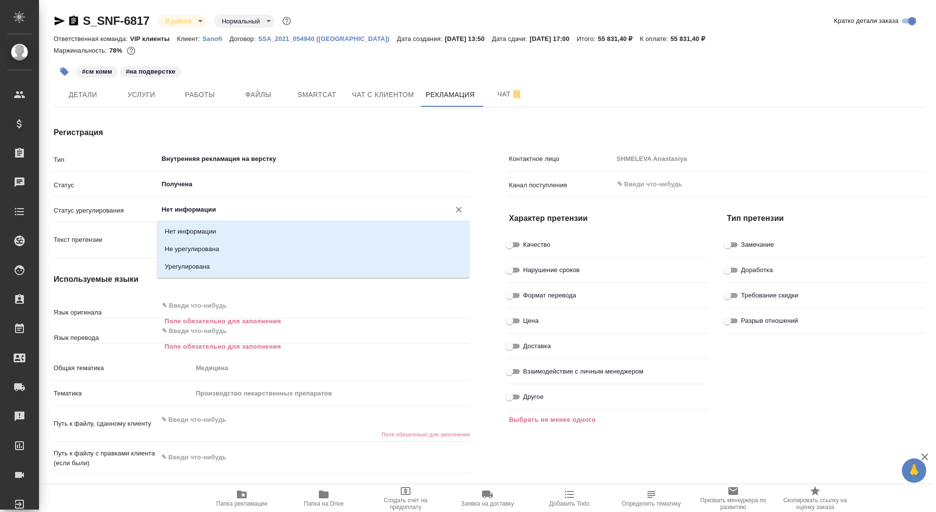
click at [228, 210] on input "Нет информации" at bounding box center [298, 210] width 274 height 12
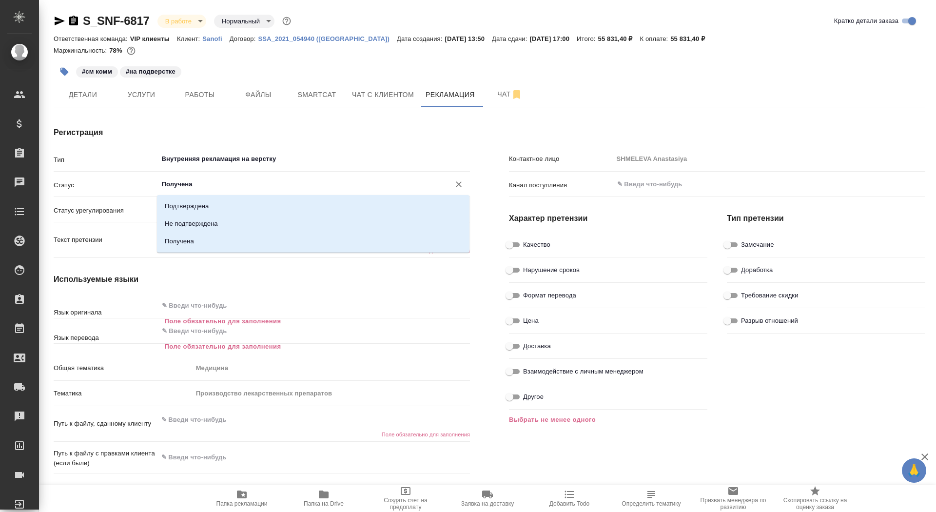
click at [230, 184] on input "Получена" at bounding box center [298, 184] width 274 height 12
click at [122, 249] on div "Текст претензии x [PERSON_NAME] обязательно для заполнения" at bounding box center [262, 239] width 416 height 27
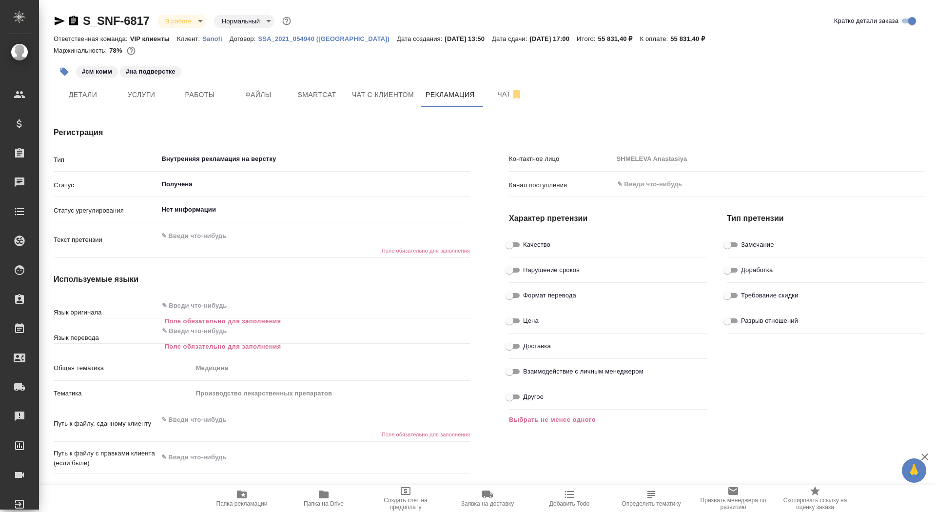
type textarea "x"
click at [203, 240] on textarea at bounding box center [314, 236] width 313 height 17
type textarea "д"
type textarea "x"
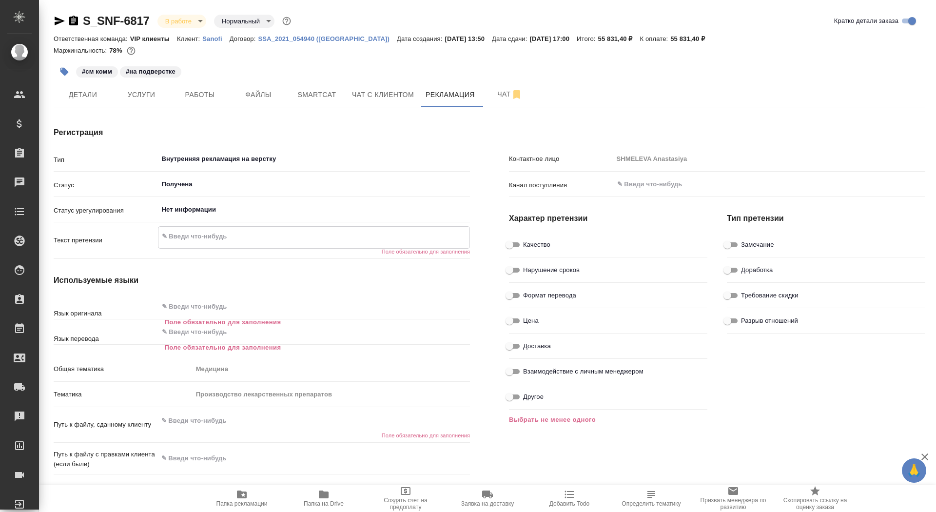
type textarea "x"
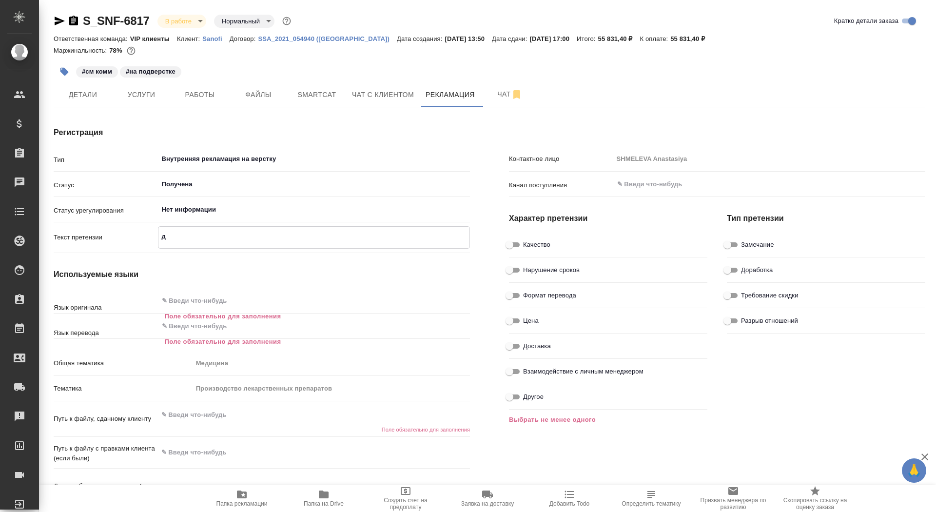
type textarea "до"
type textarea "x"
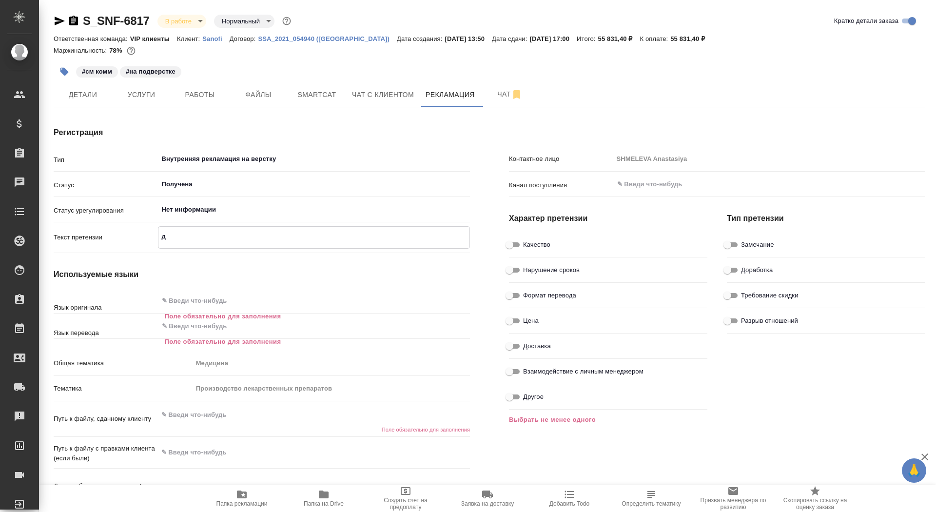
type textarea "x"
type textarea "дол"
type textarea "x"
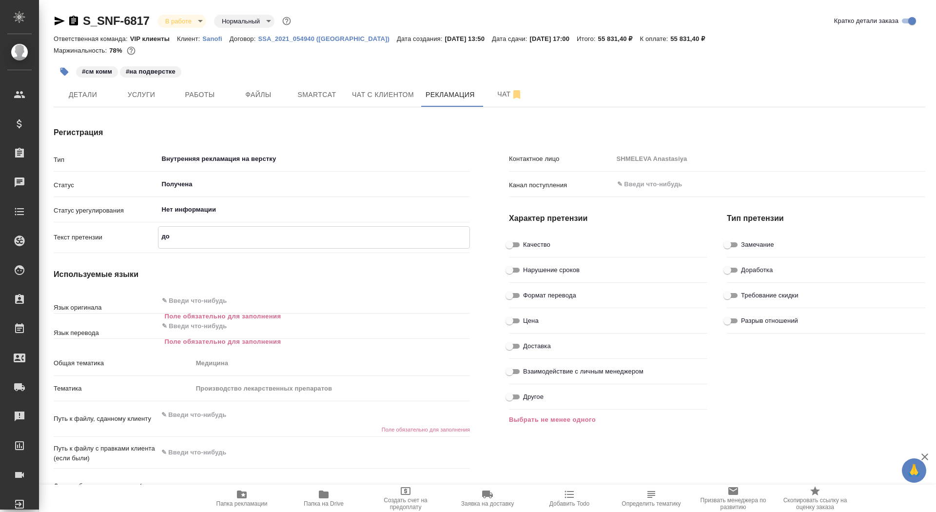
type textarea "x"
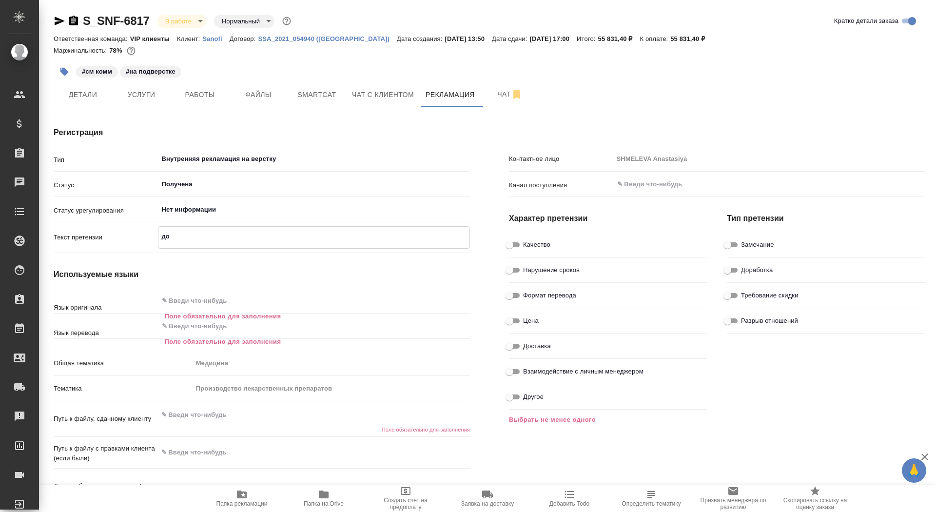
type textarea "x"
type textarea "долг"
type textarea "x"
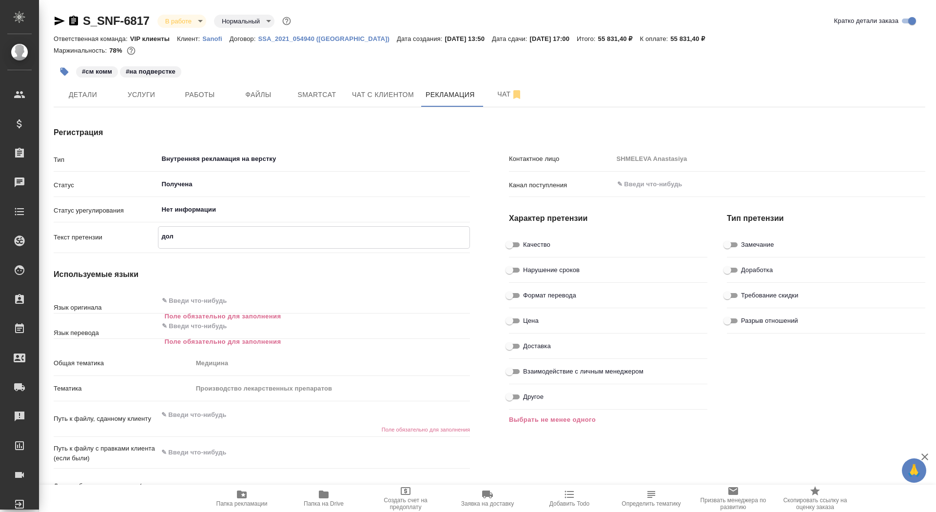
type textarea "x"
type textarea "долго"
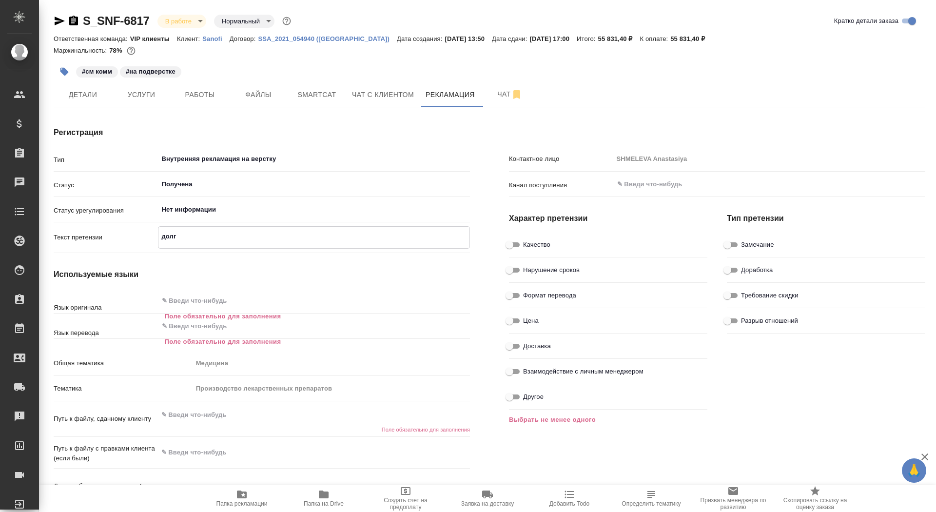
type textarea "x"
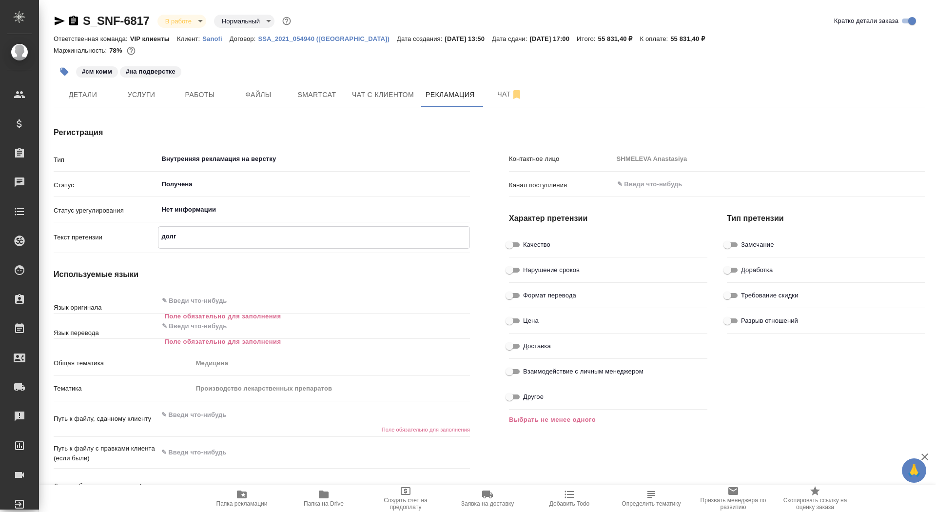
type textarea "x"
type textarea "долго"
type textarea "x"
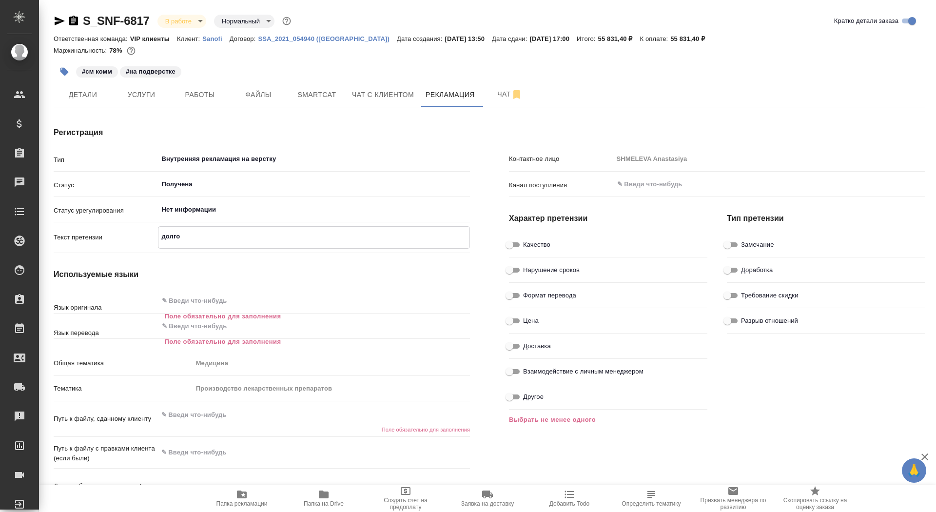
type textarea "x"
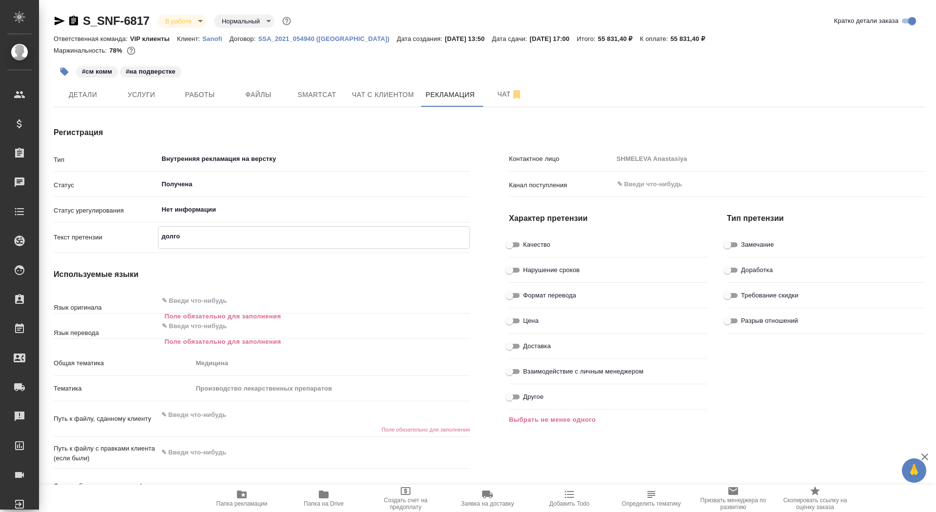
type textarea "долго н"
type textarea "x"
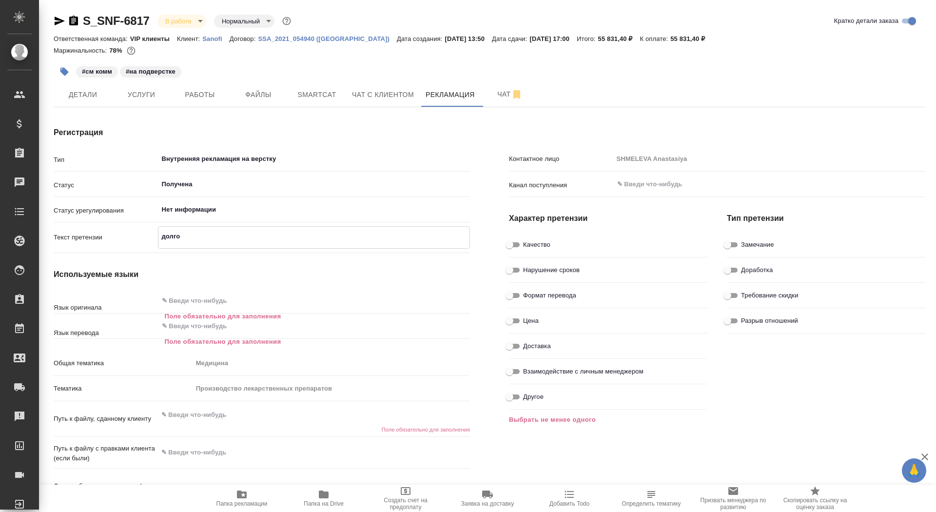
type textarea "x"
type textarea "долго не"
type textarea "x"
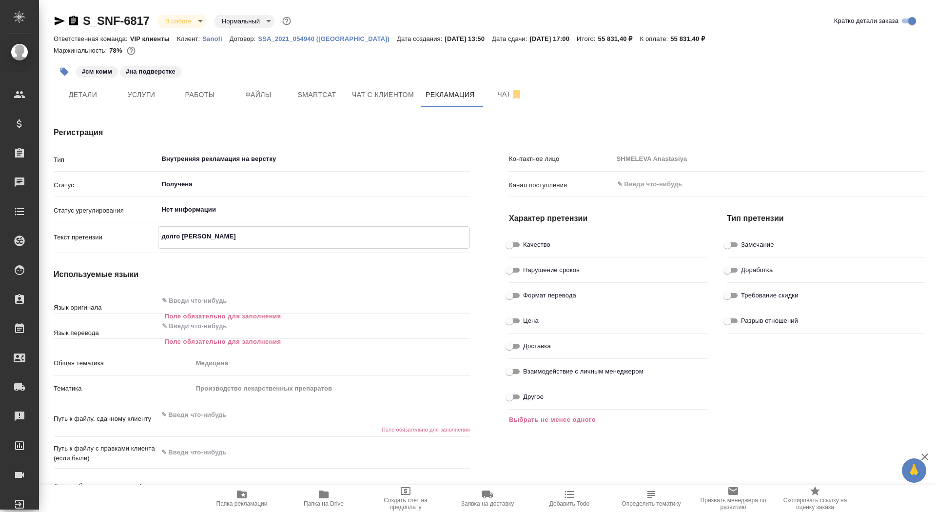
type textarea "x"
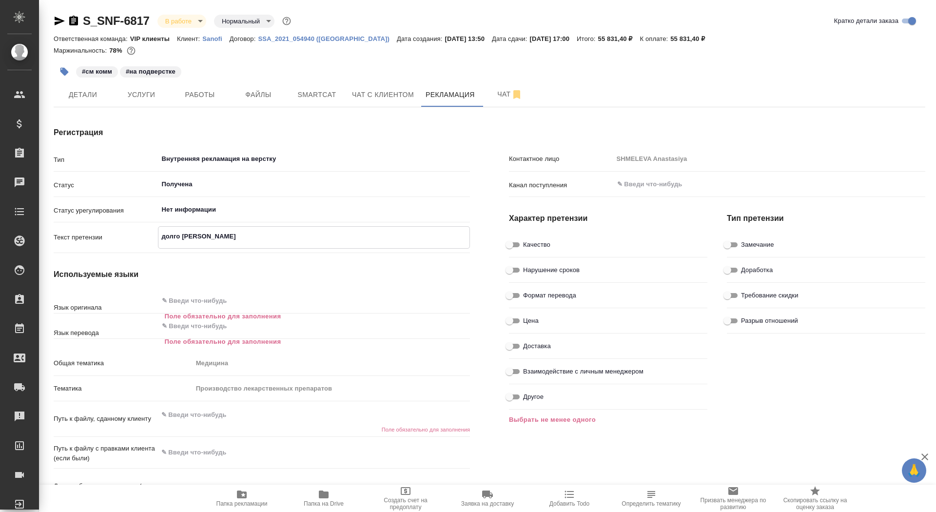
type textarea "x"
type textarea "долго не"
type textarea "x"
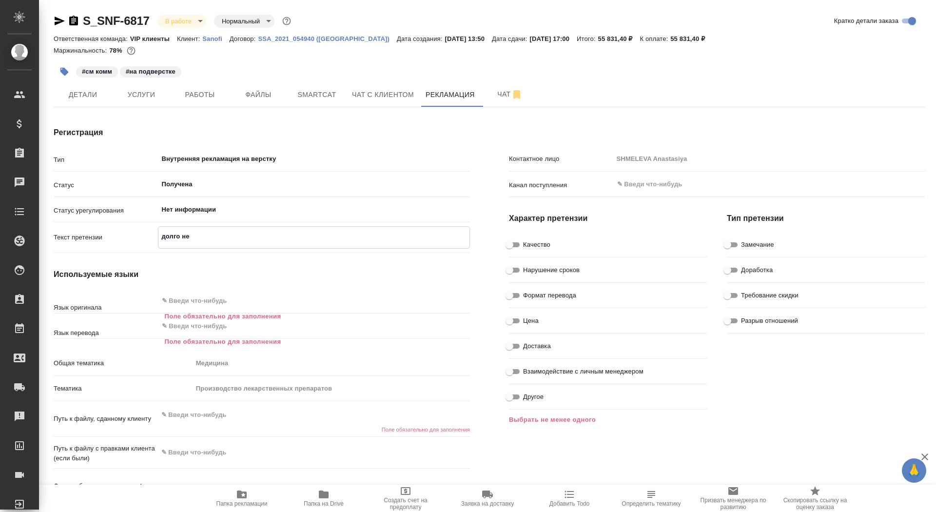
type textarea "x"
type textarea "долго не м"
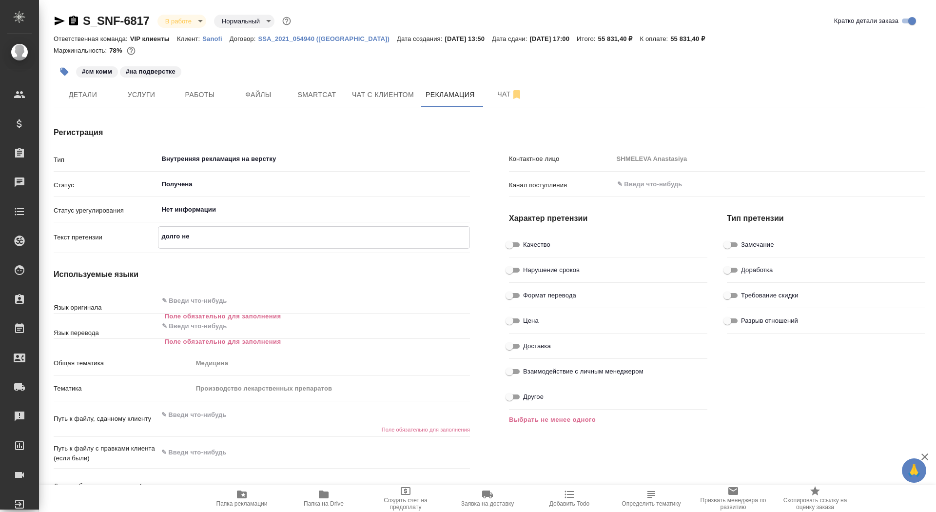
type textarea "x"
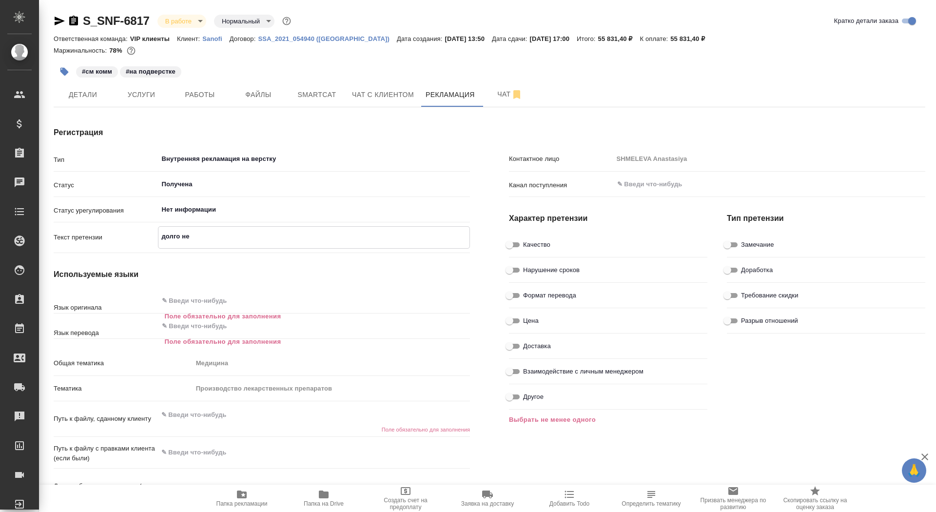
type textarea "x"
type textarea "долго не мо"
type textarea "x"
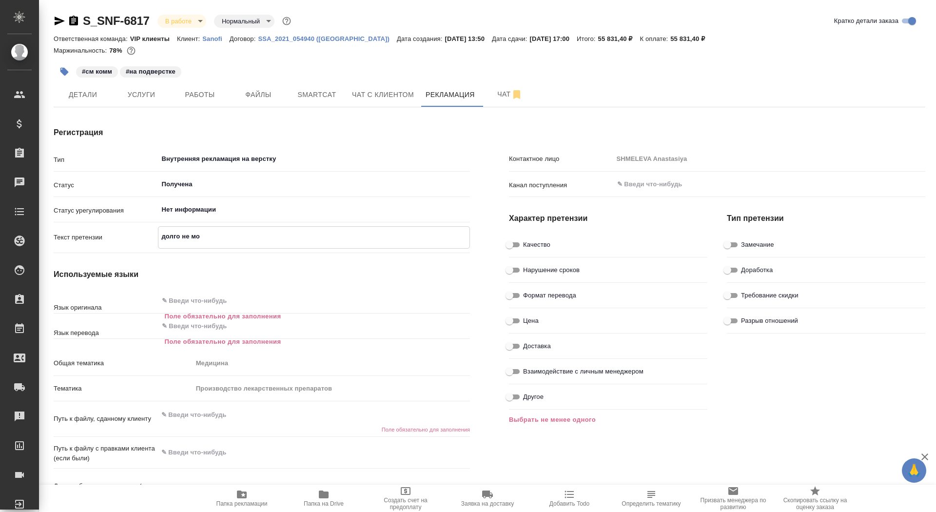
type textarea "x"
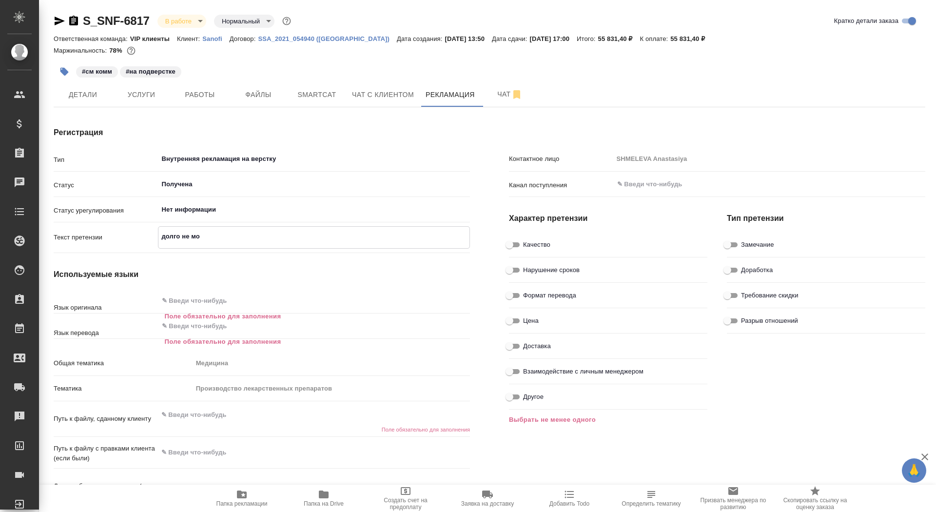
type textarea "долго не мог"
type textarea "x"
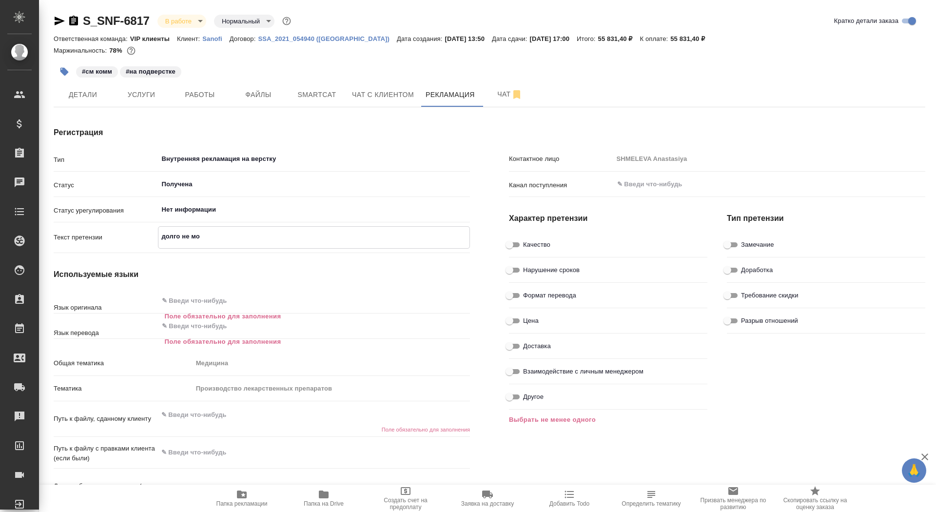
type textarea "x"
type textarea "долго не могл"
type textarea "x"
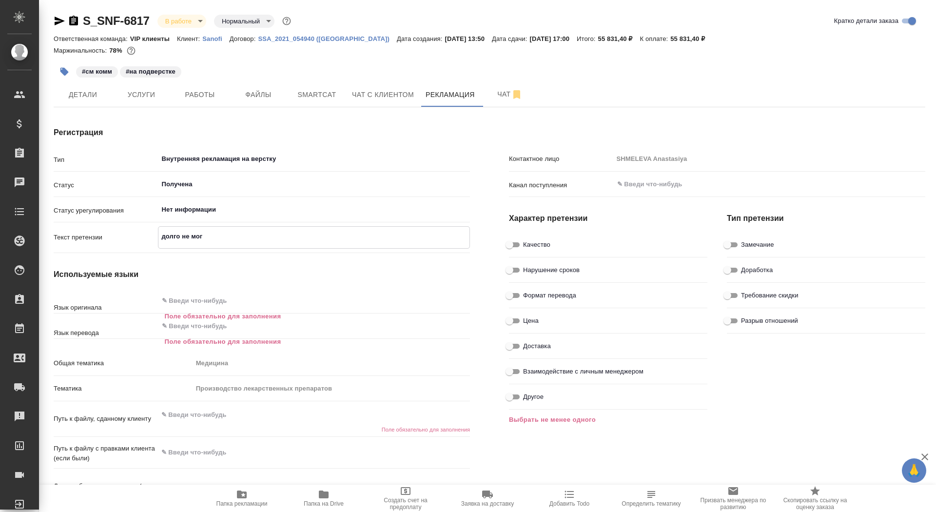
type textarea "x"
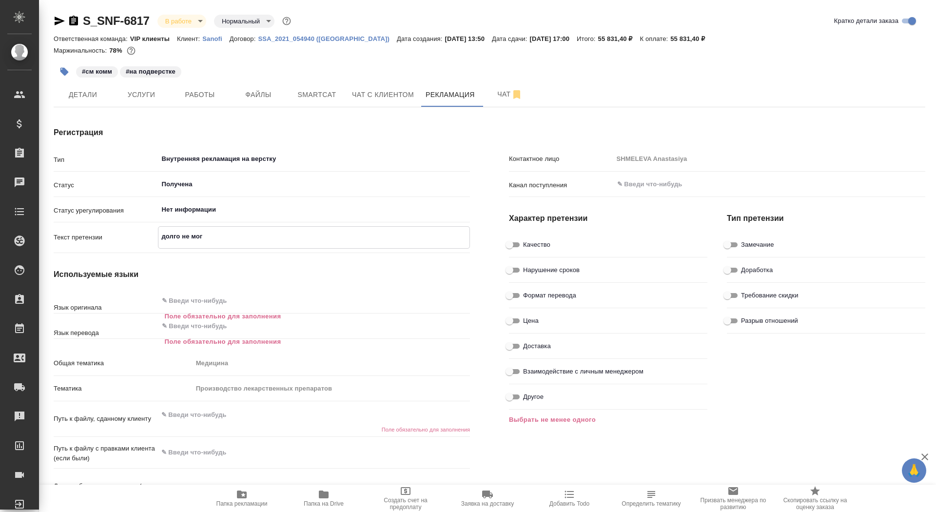
type textarea "x"
type textarea "долго не могли"
type textarea "x"
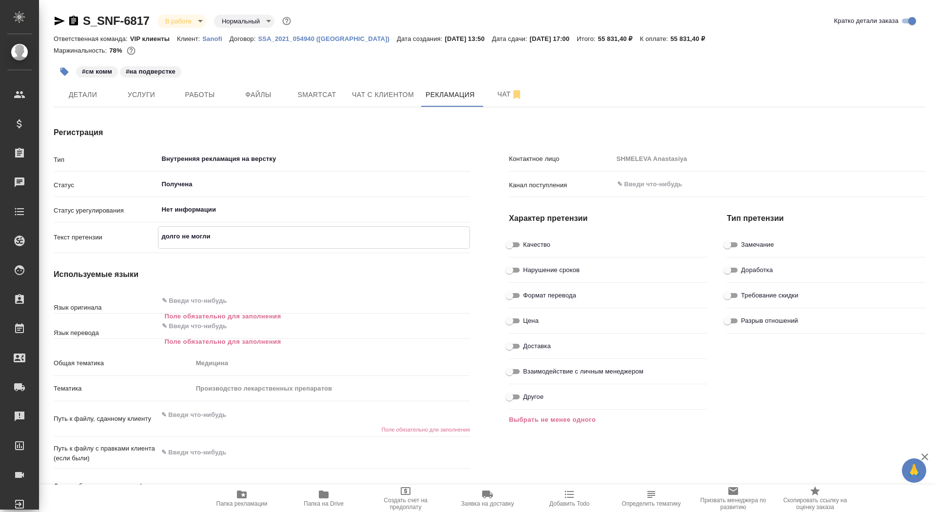
type textarea "x"
type textarea "долго не могли"
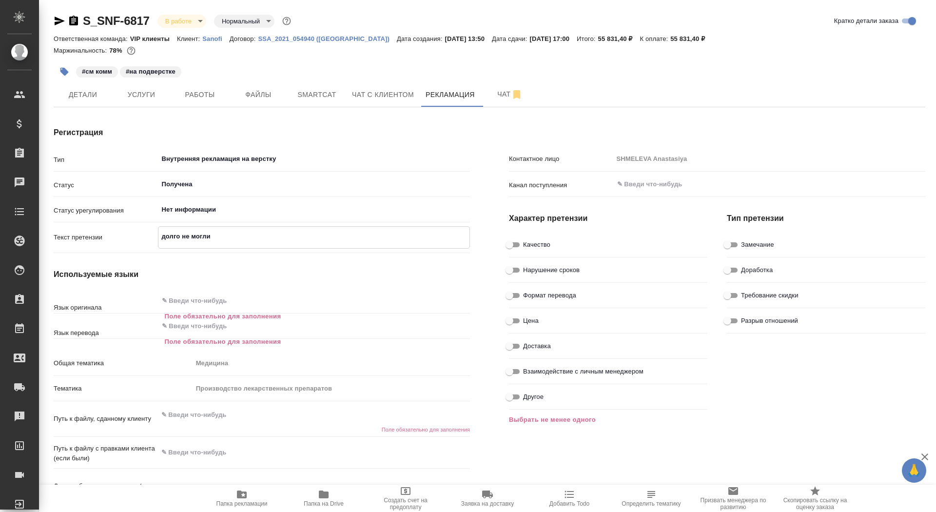
type textarea "x"
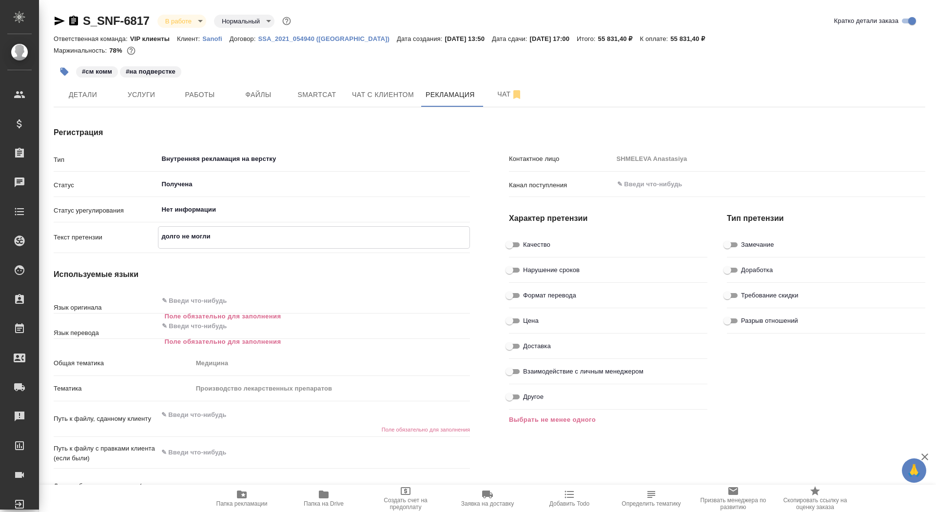
type textarea "x"
type textarea "долго не могли д"
type textarea "x"
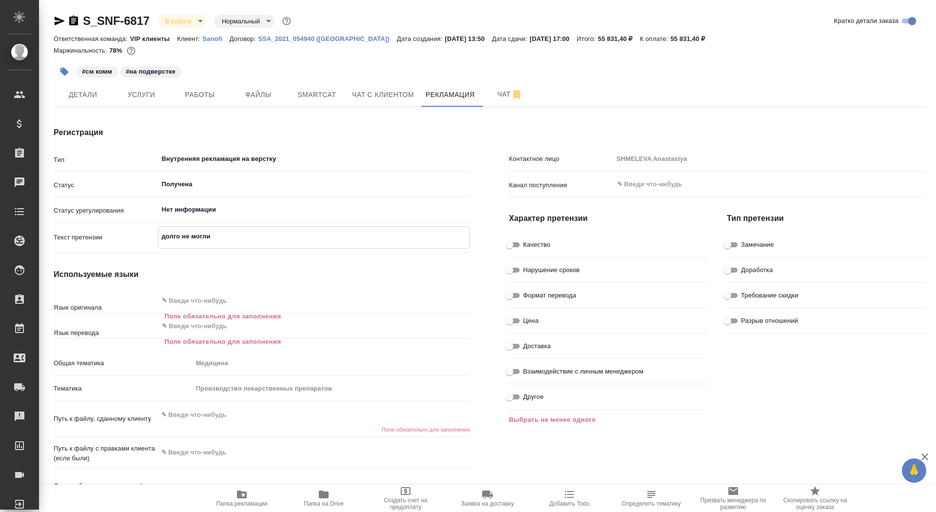
type textarea "x"
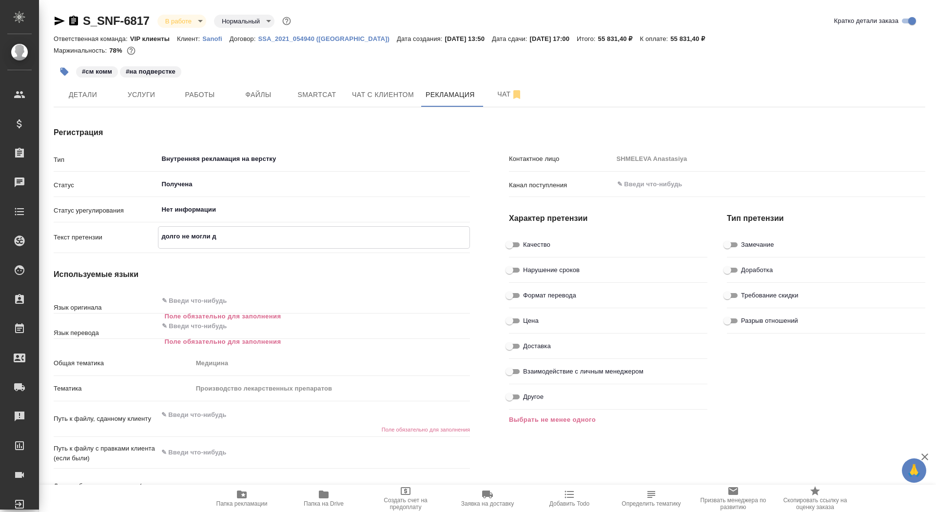
type textarea "долго не могли до"
type textarea "x"
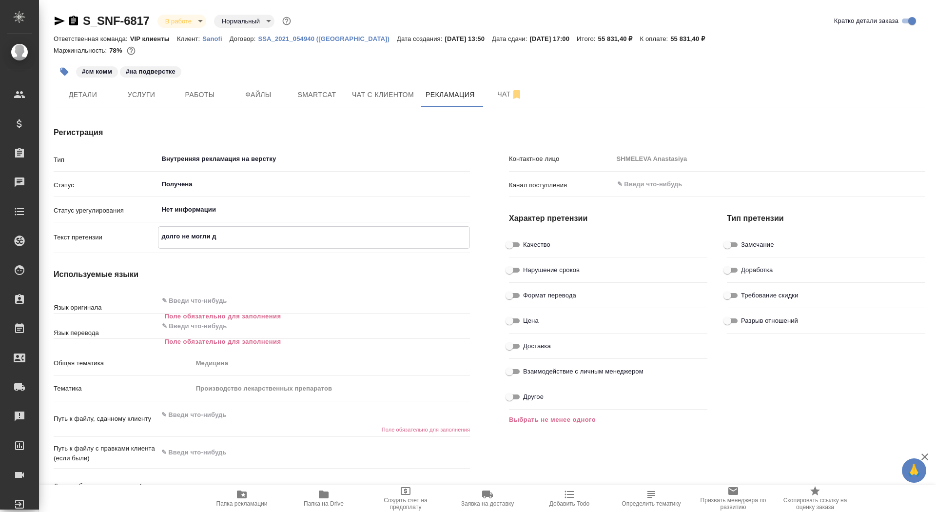
type textarea "x"
type textarea "долго не могли доп"
type textarea "x"
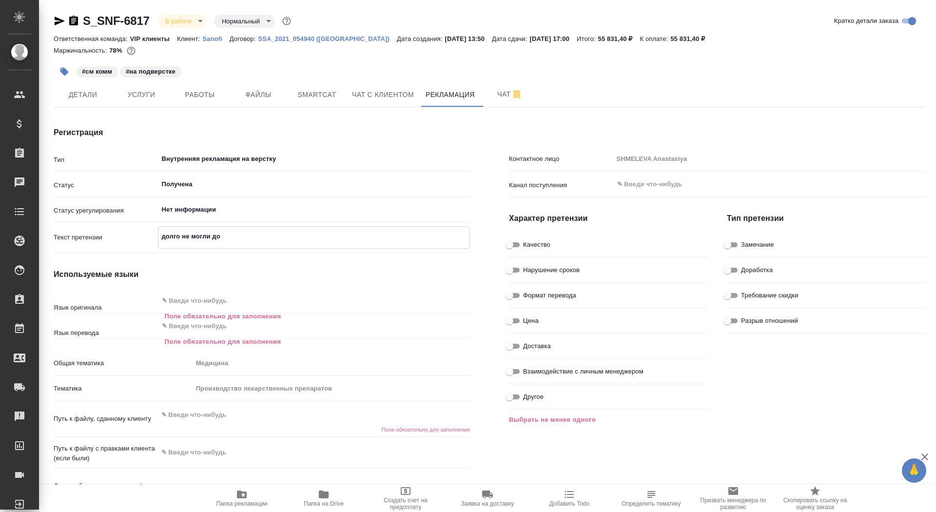
type textarea "x"
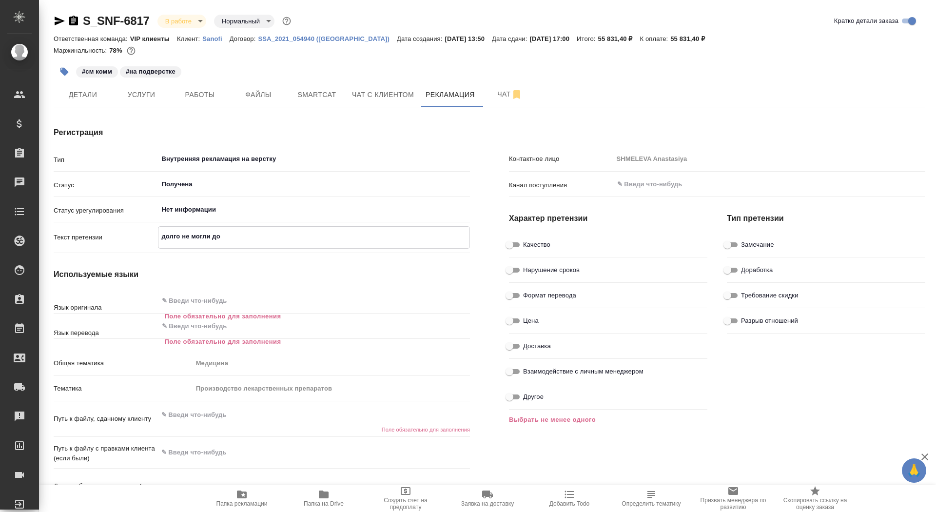
type textarea "x"
type textarea "долго не могли допи"
type textarea "x"
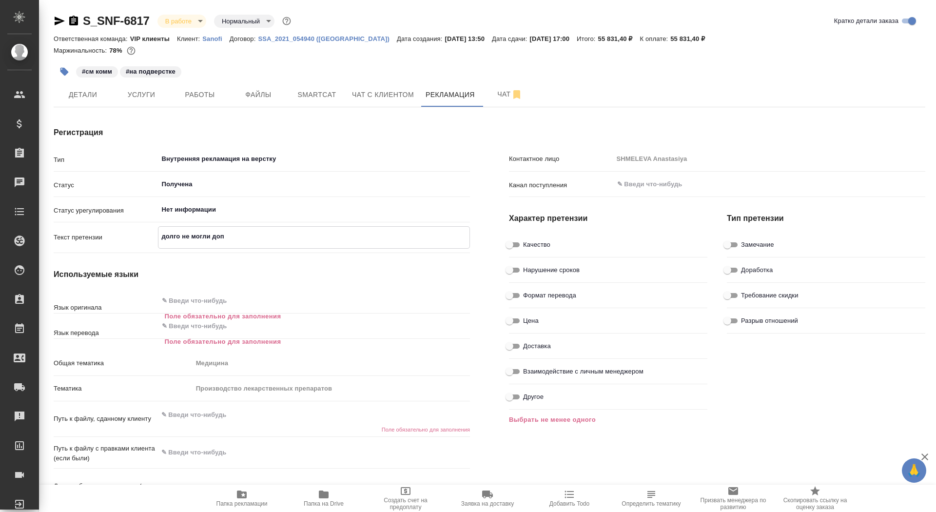
type textarea "x"
type textarea "долго не могли допис"
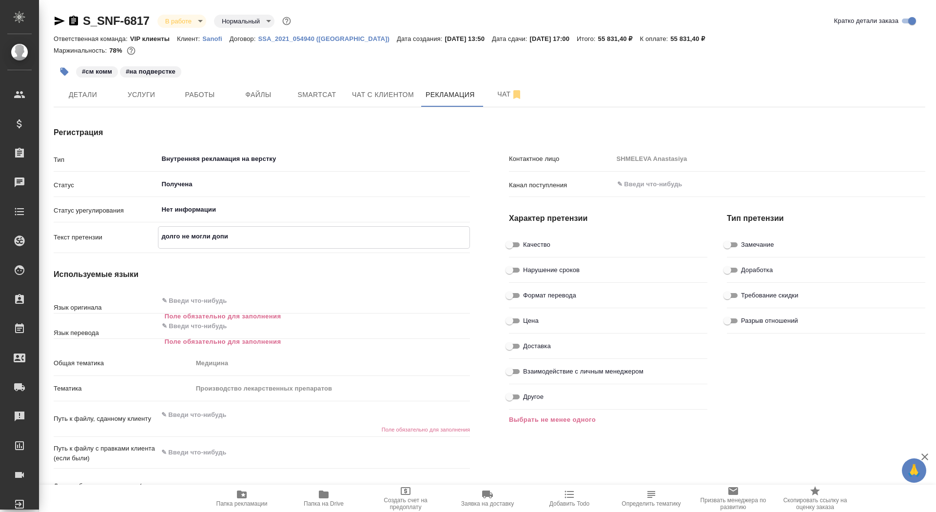
type textarea "x"
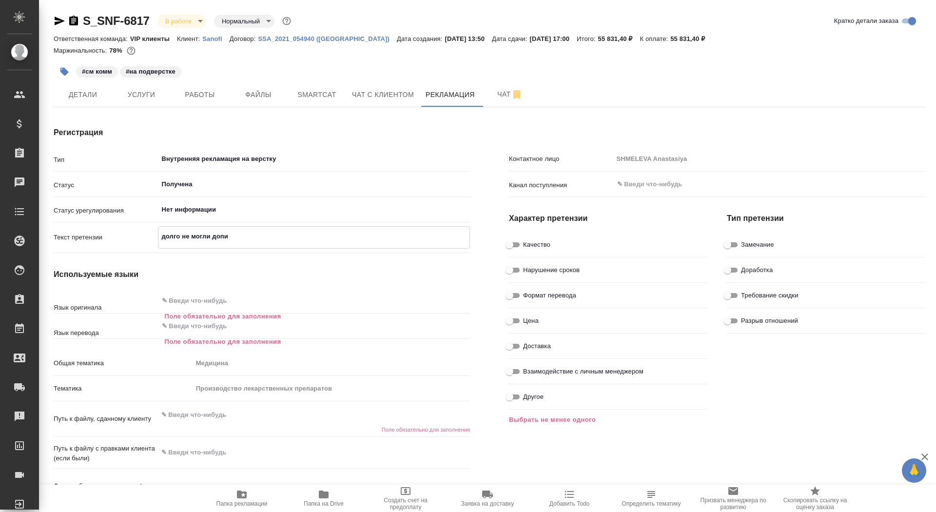
type textarea "x"
type textarea "долго не могли дописа"
type textarea "x"
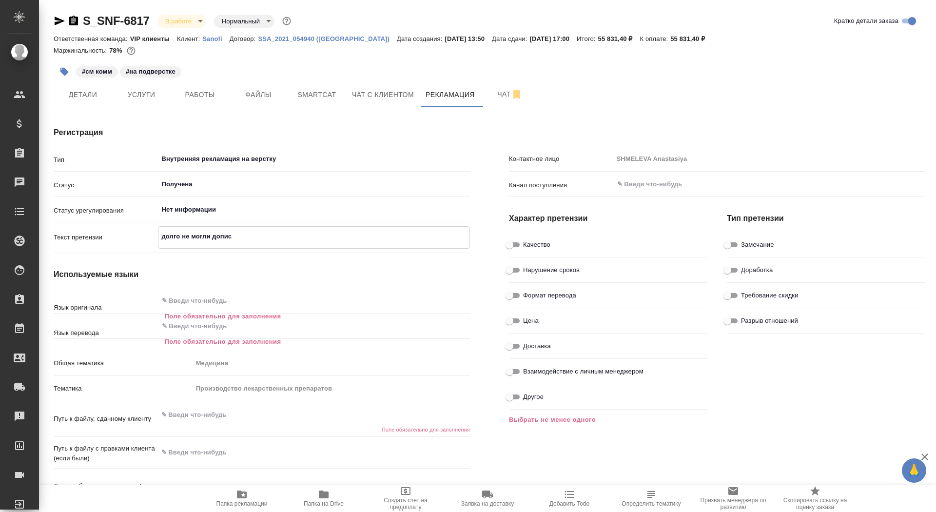
type textarea "x"
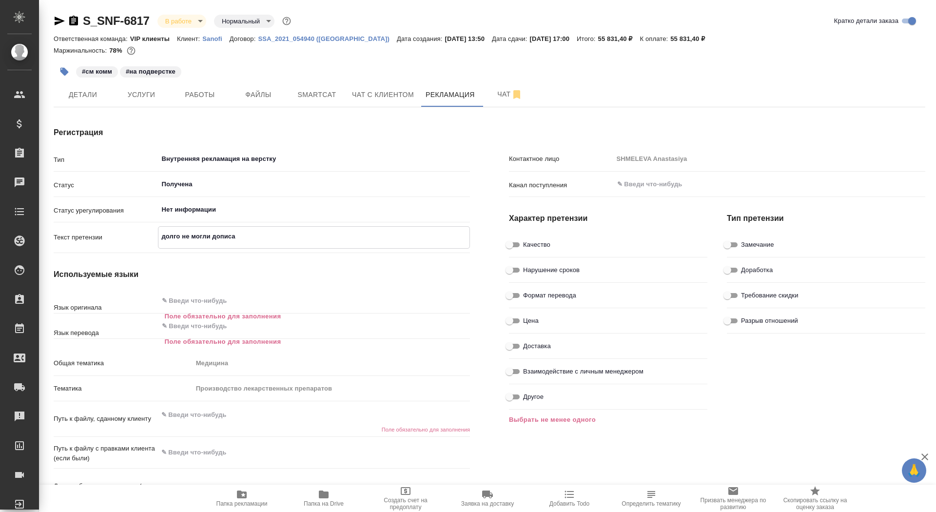
type textarea "долго не могли дописат"
type textarea "x"
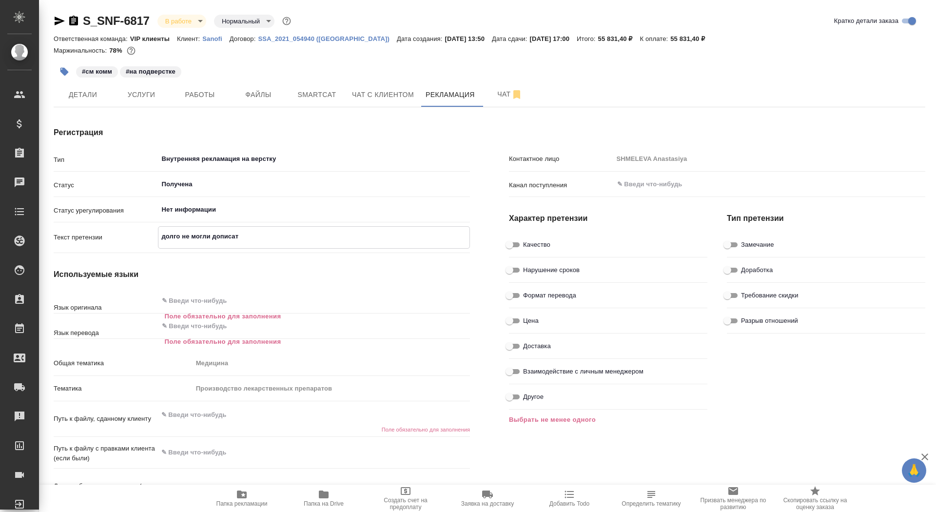
type textarea "x"
type textarea "долго не могли дописать"
type textarea "x"
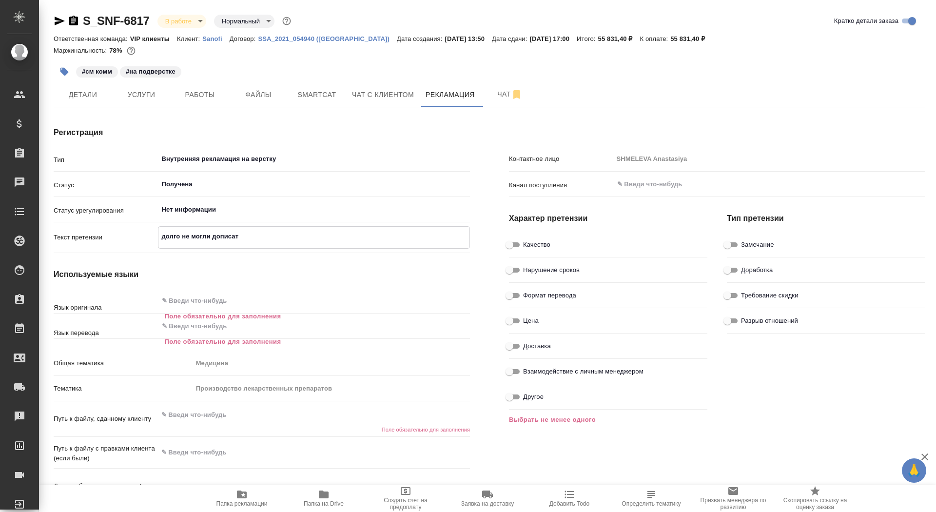
type textarea "x"
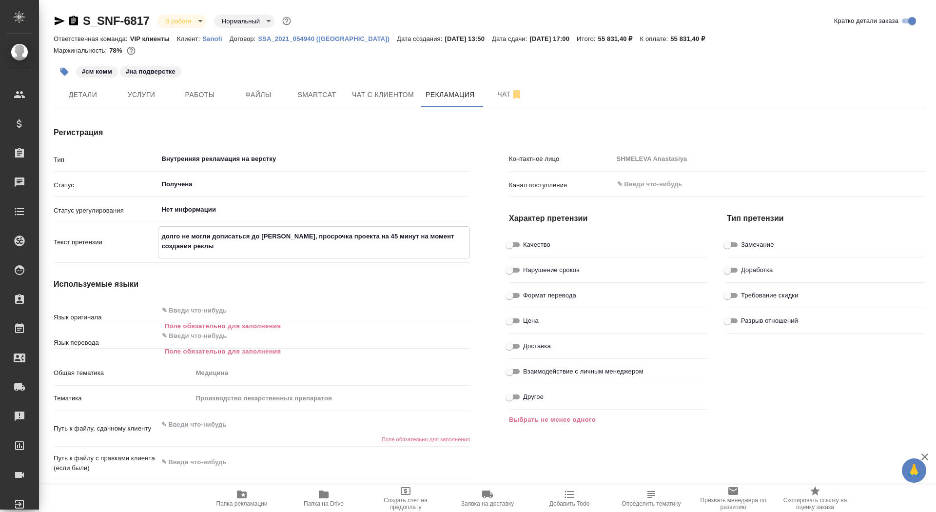
click at [286, 237] on textarea "долго не могли дописаться до исполов, просрочка проекта на 45 минут на момент с…" at bounding box center [314, 241] width 312 height 26
click at [314, 239] on textarea "долго не могли дописаться до исполов, до МВ, просрочка проекта на 45 минут на м…" at bounding box center [314, 241] width 312 height 26
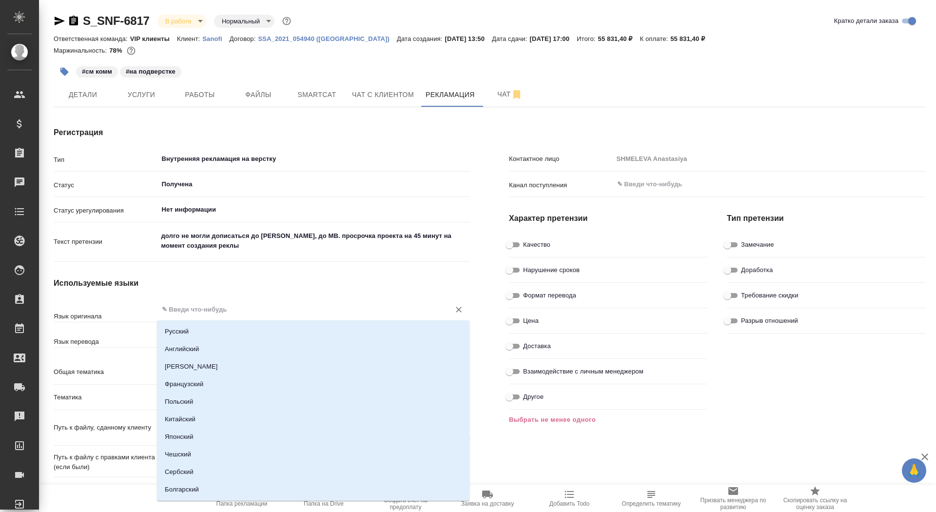
click at [250, 315] on input "text" at bounding box center [298, 310] width 274 height 12
click at [244, 352] on li "Английский" at bounding box center [313, 349] width 313 height 18
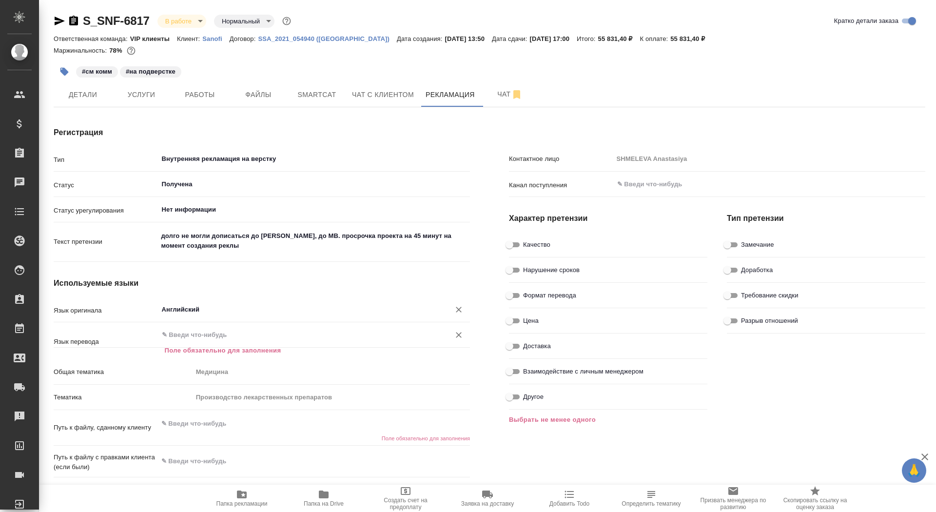
click at [237, 337] on input "text" at bounding box center [298, 335] width 274 height 12
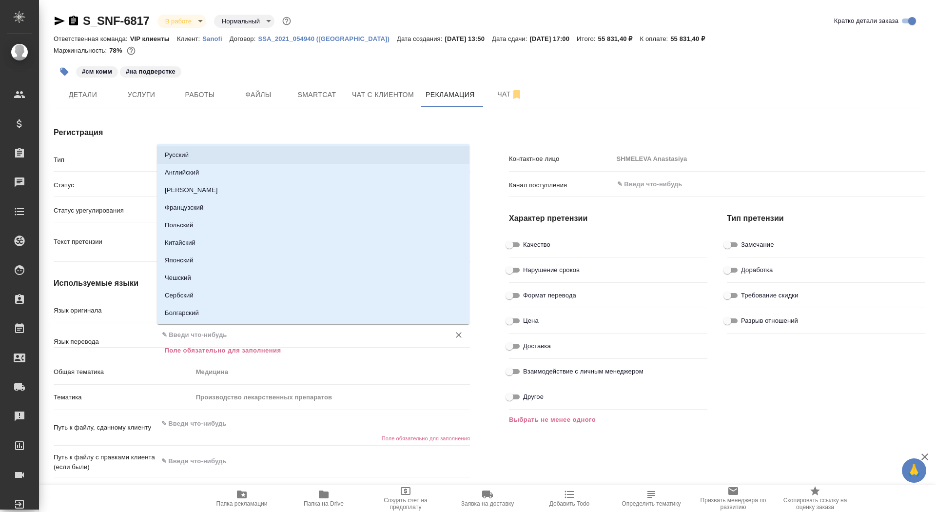
click at [258, 153] on li "Русский" at bounding box center [313, 155] width 313 height 18
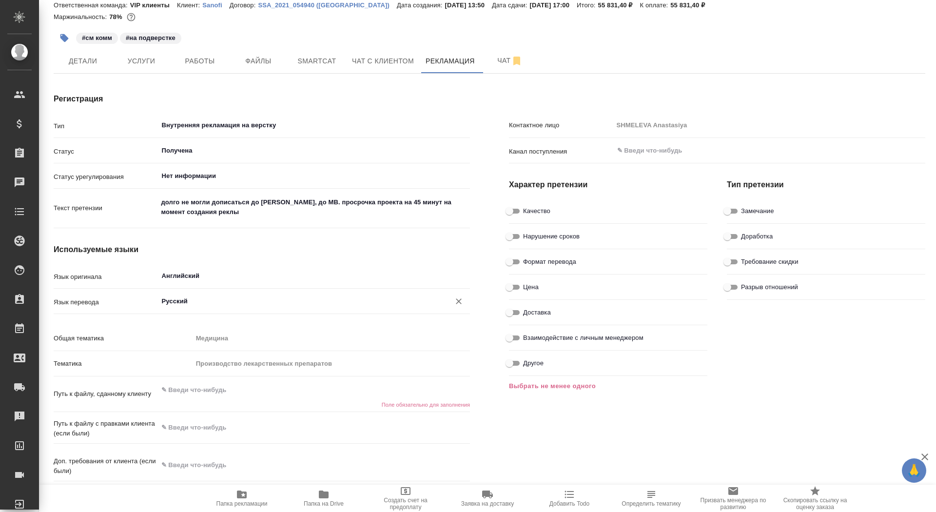
scroll to position [46, 0]
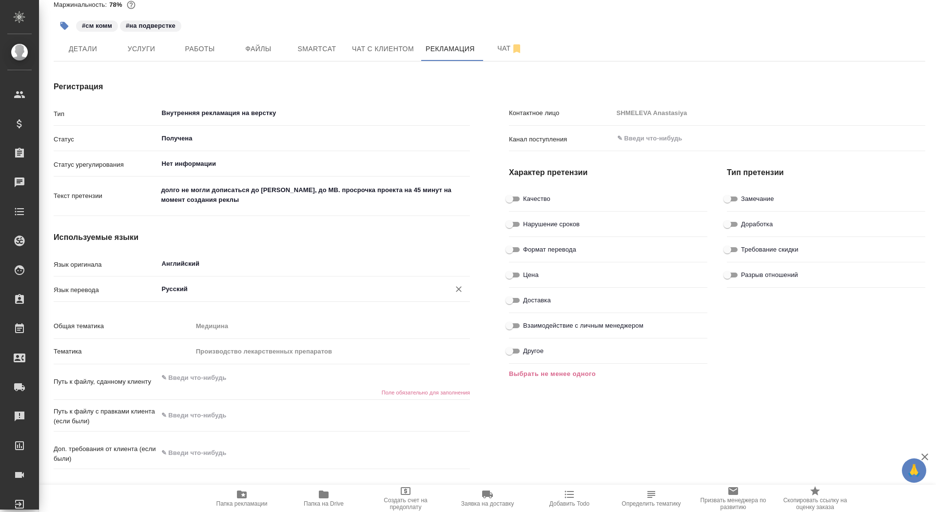
click at [233, 377] on textarea at bounding box center [314, 378] width 313 height 17
click at [512, 225] on input "Нарушение сроков" at bounding box center [509, 224] width 35 height 12
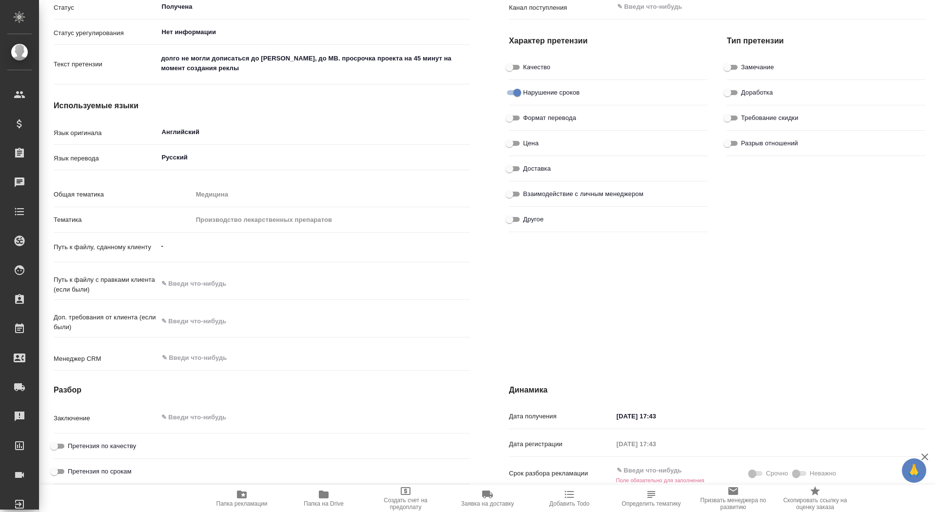
scroll to position [326, 0]
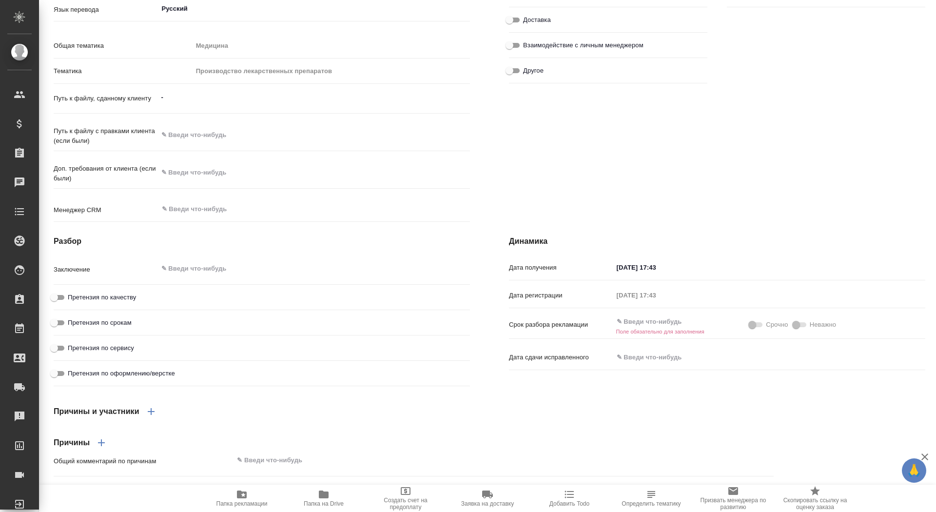
click at [654, 329] on input "text" at bounding box center [655, 321] width 85 height 14
click at [728, 327] on icon "button" at bounding box center [724, 321] width 12 height 12
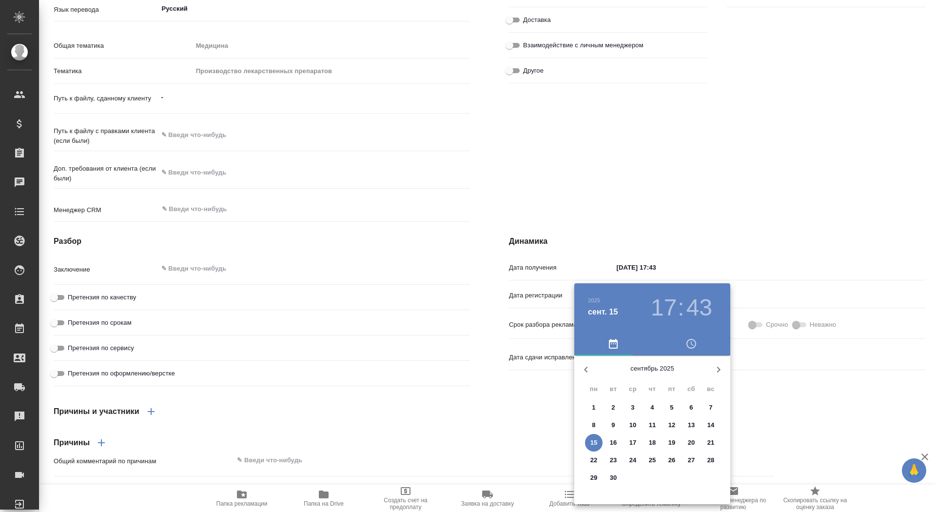
click at [652, 439] on p "18" at bounding box center [652, 443] width 7 height 10
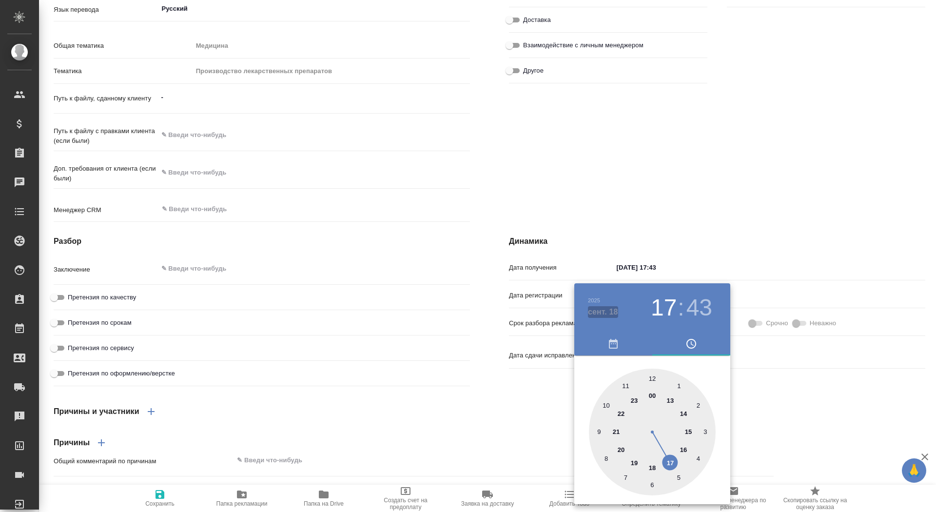
click at [612, 317] on h4 "сент. 18" at bounding box center [603, 312] width 30 height 12
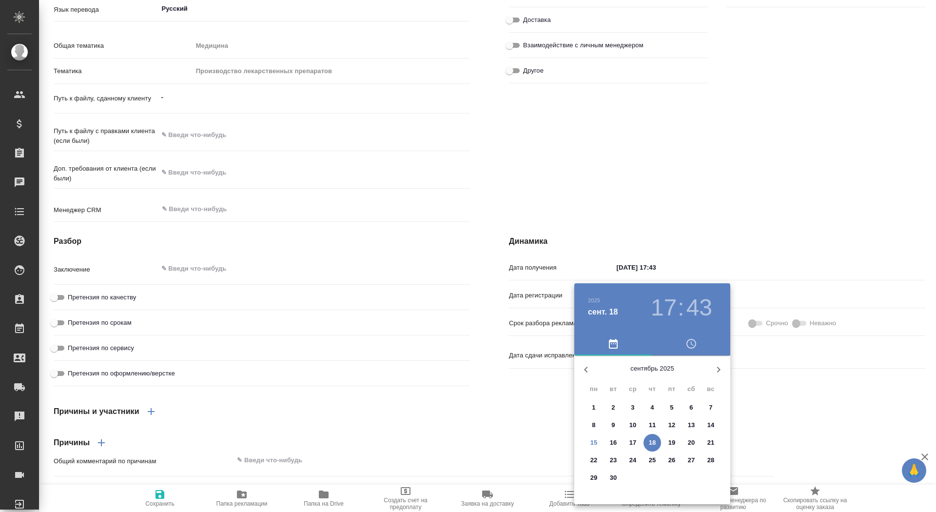
click at [633, 442] on p "17" at bounding box center [632, 443] width 7 height 10
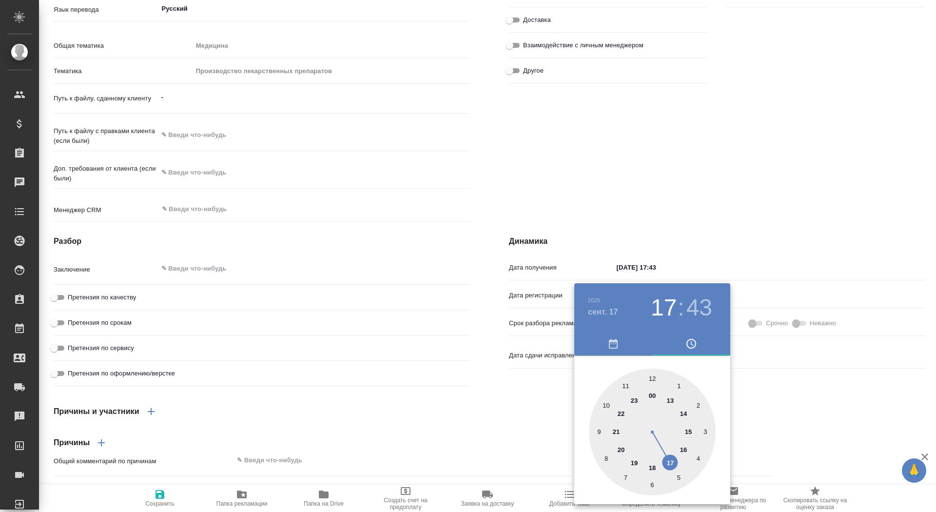
click at [669, 456] on div at bounding box center [652, 432] width 127 height 127
click at [654, 376] on div at bounding box center [652, 432] width 127 height 127
click at [430, 421] on div at bounding box center [468, 256] width 936 height 512
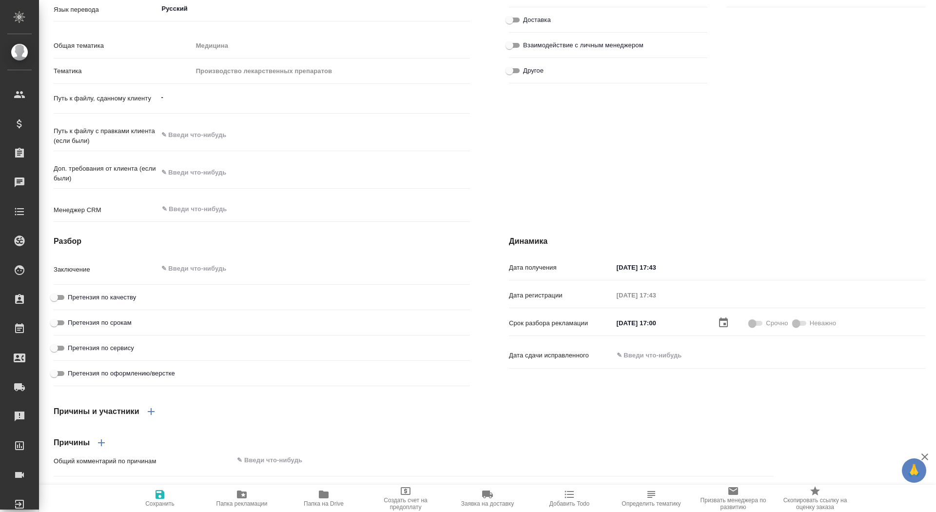
click at [164, 497] on icon "button" at bounding box center [160, 495] width 12 height 12
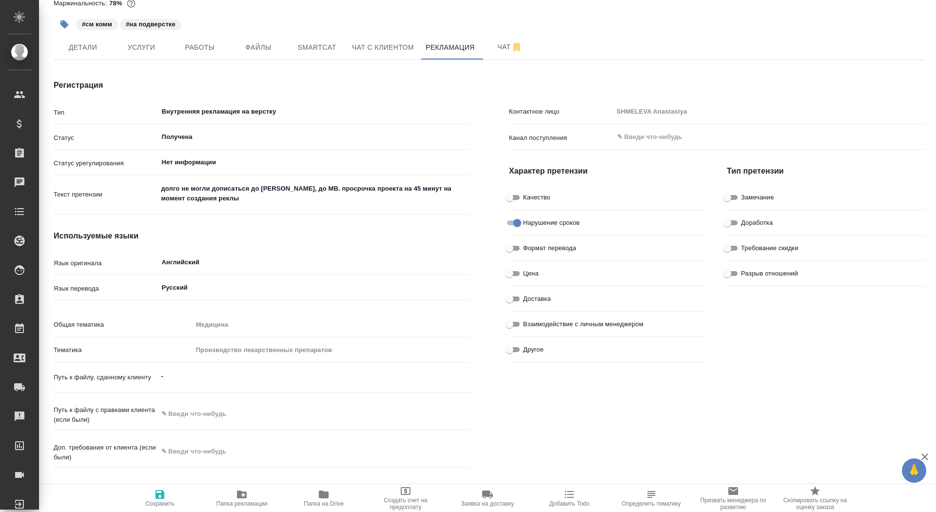
scroll to position [0, 0]
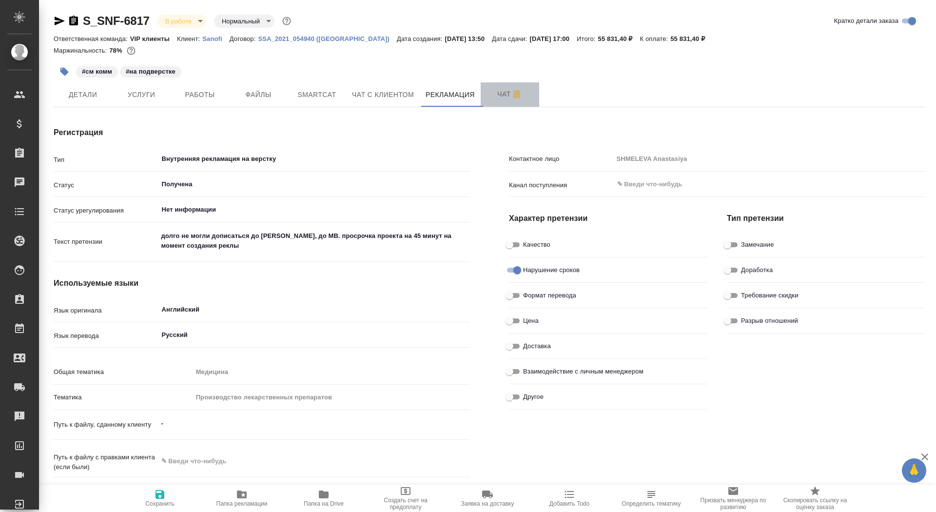
click at [493, 94] on span "Чат" at bounding box center [510, 94] width 47 height 12
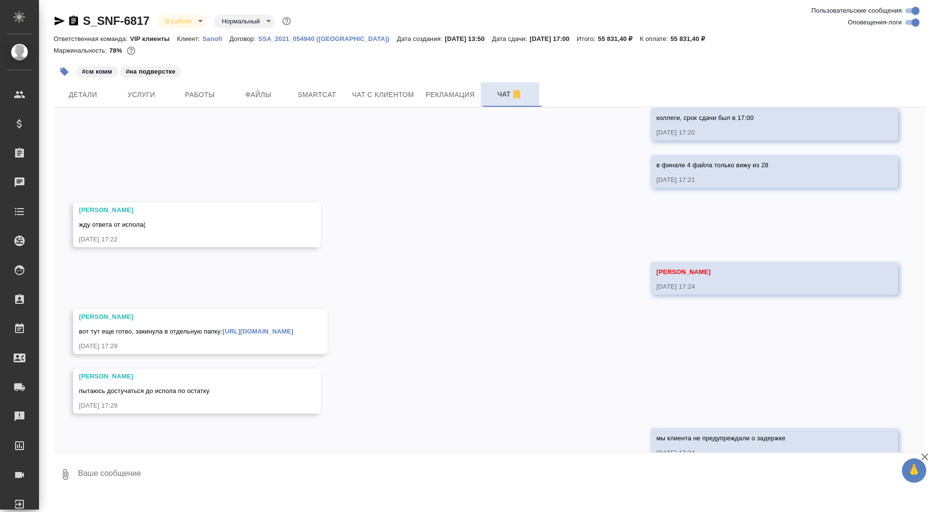
scroll to position [8883, 0]
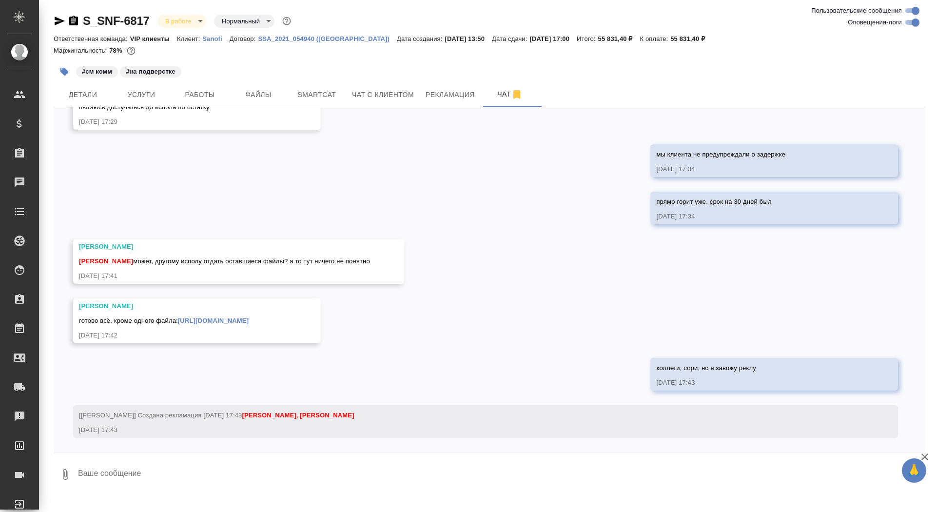
click at [283, 473] on textarea at bounding box center [501, 474] width 848 height 33
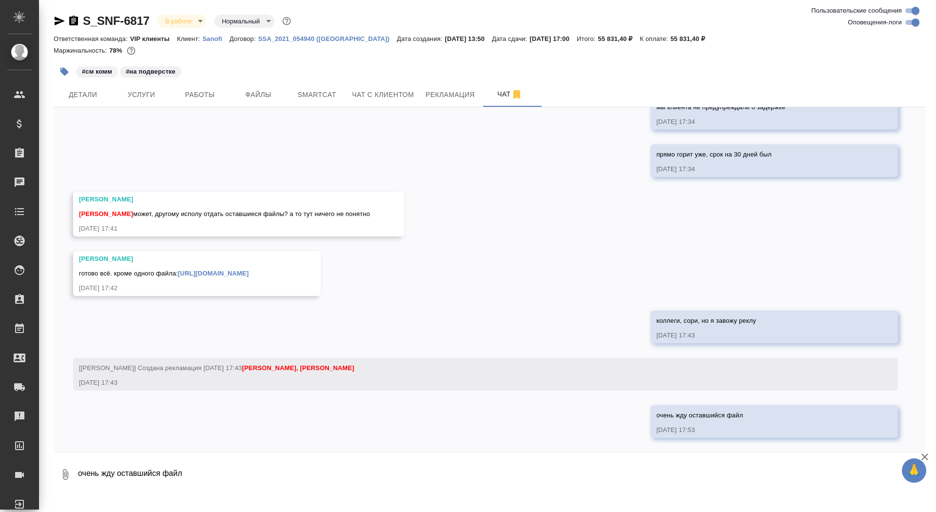
scroll to position [8930, 0]
click at [249, 270] on link "https://drive.awatera.com/apps/files/files/10106560?dir=/Shares/Sanofi/Orders/S…" at bounding box center [213, 273] width 71 height 7
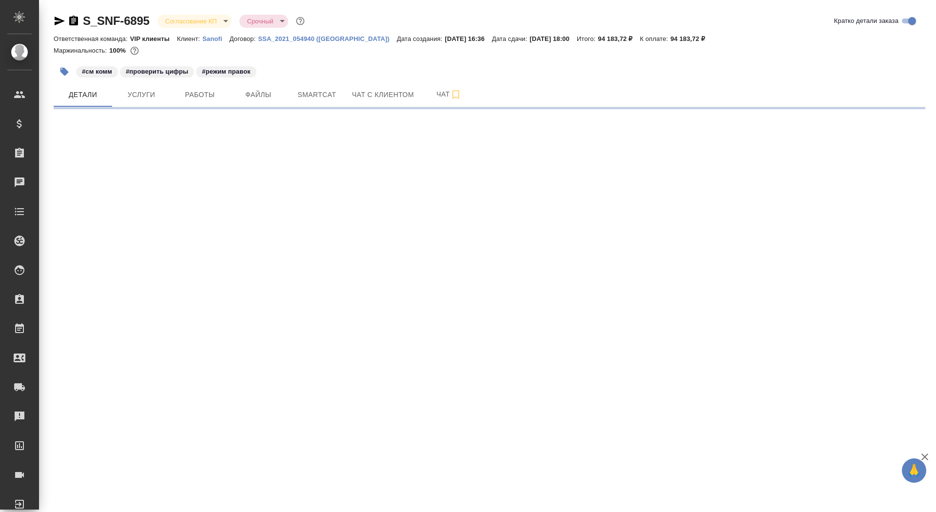
select select "RU"
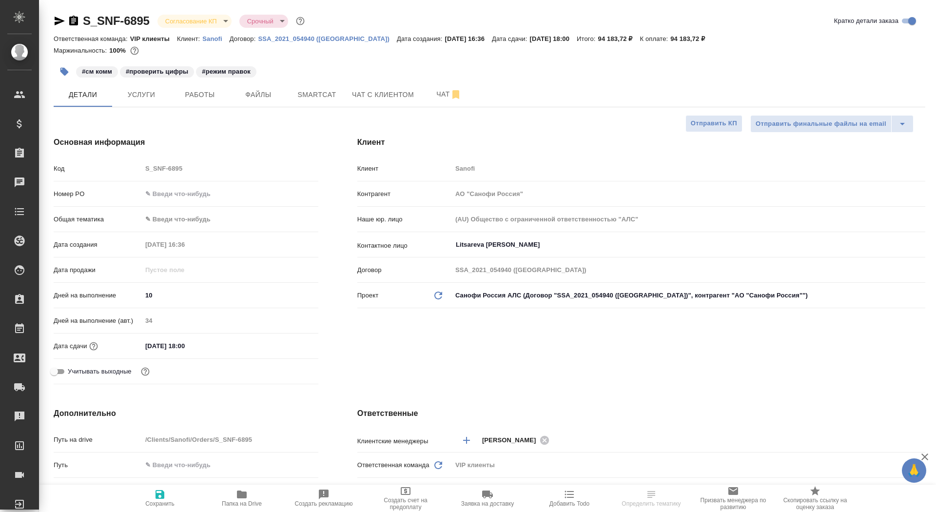
type textarea "x"
type input "[PERSON_NAME]"
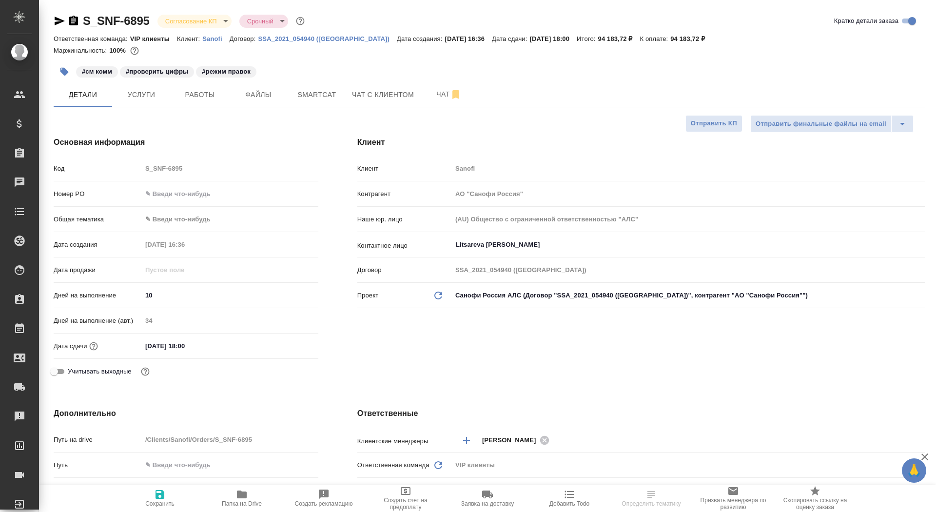
click at [173, 200] on input "text" at bounding box center [230, 194] width 176 height 14
paste input "E005856738"
type input "E005856738"
type textarea "x"
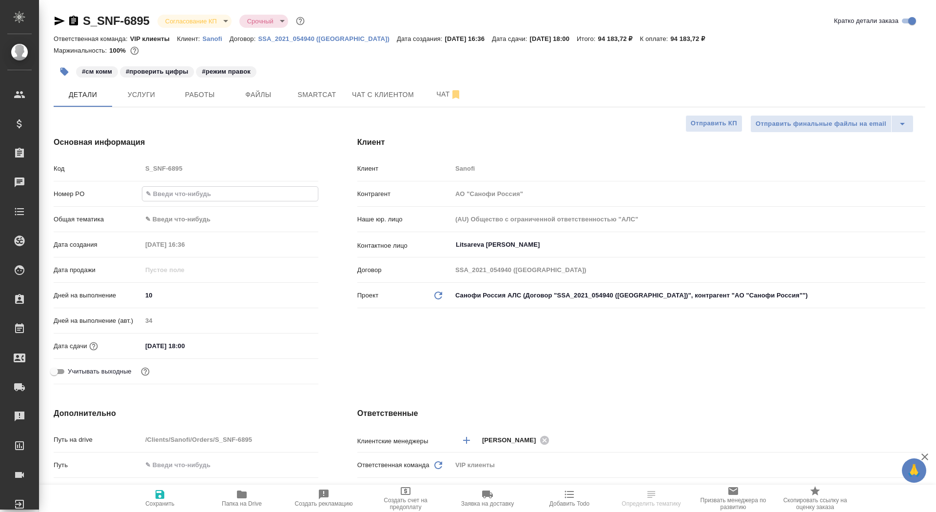
type textarea "x"
type input "E005856738"
click at [139, 489] on span "Сохранить" at bounding box center [160, 498] width 70 height 19
type textarea "x"
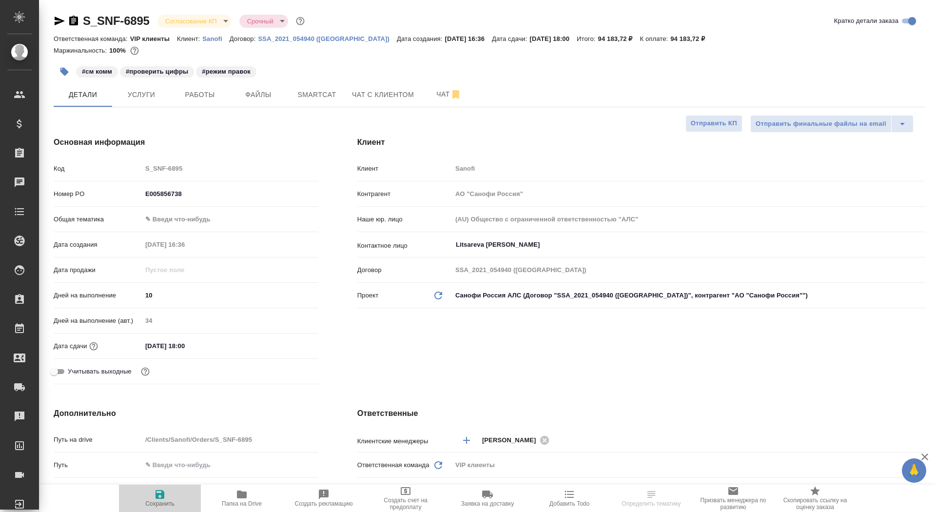
type textarea "x"
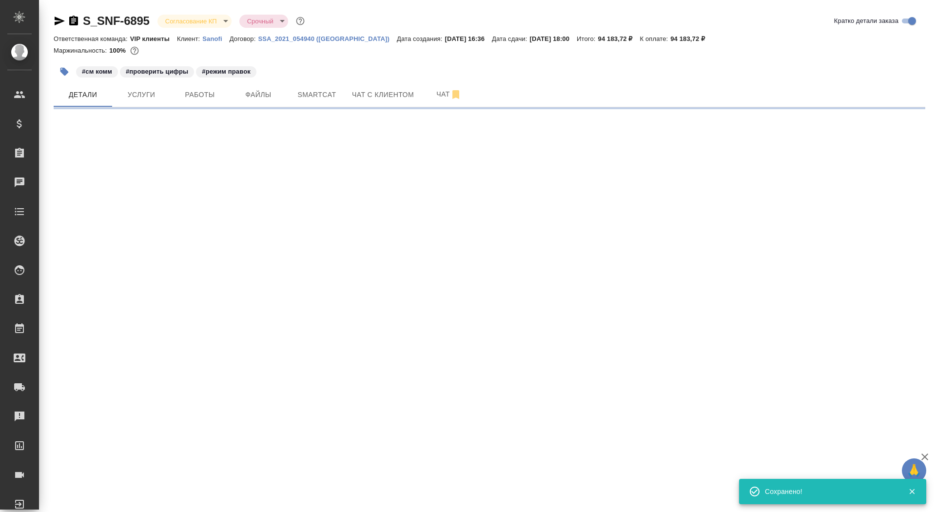
select select "RU"
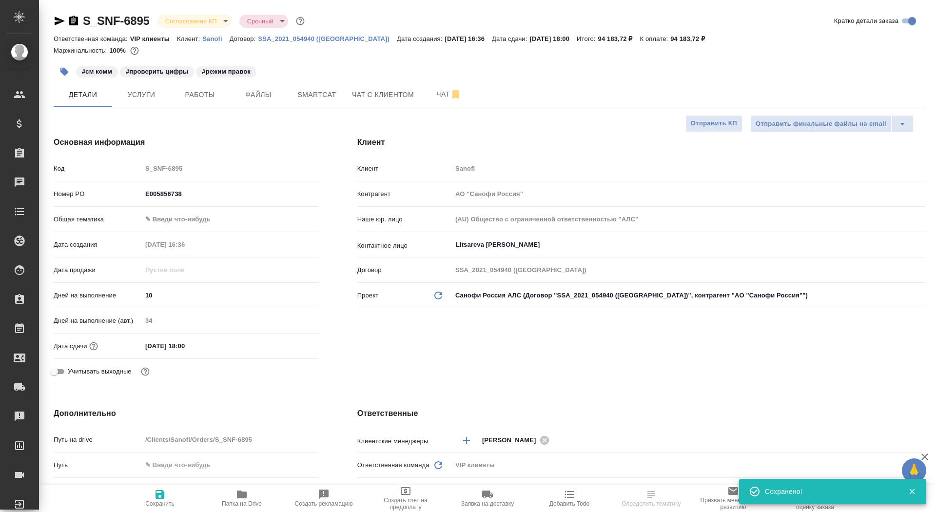
type textarea "x"
click at [141, 493] on span "Сохранить" at bounding box center [160, 498] width 70 height 19
type textarea "x"
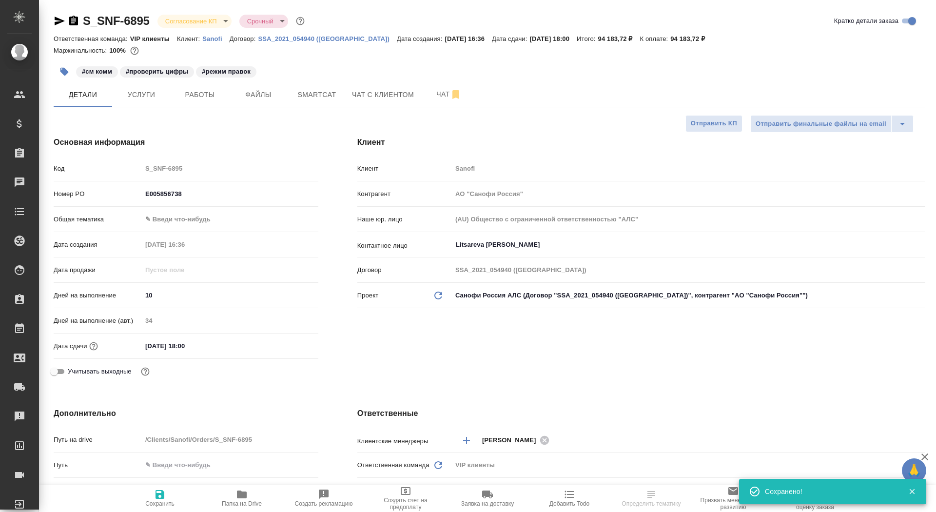
type textarea "x"
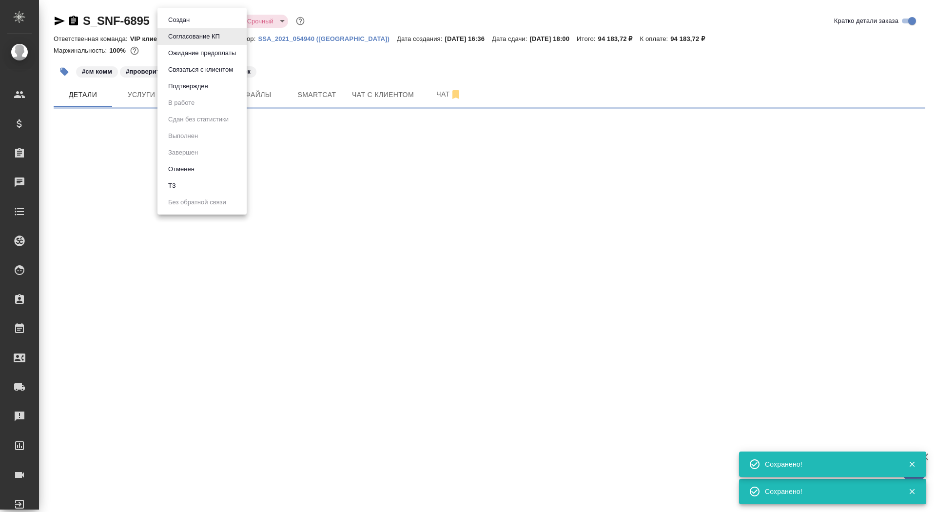
click at [206, 19] on body "🙏 .cls-1 fill:#fff; AWATERA Saydasheva Dilyara Клиенты Спецификации Заказы 0 Ча…" at bounding box center [468, 256] width 936 height 512
select select "RU"
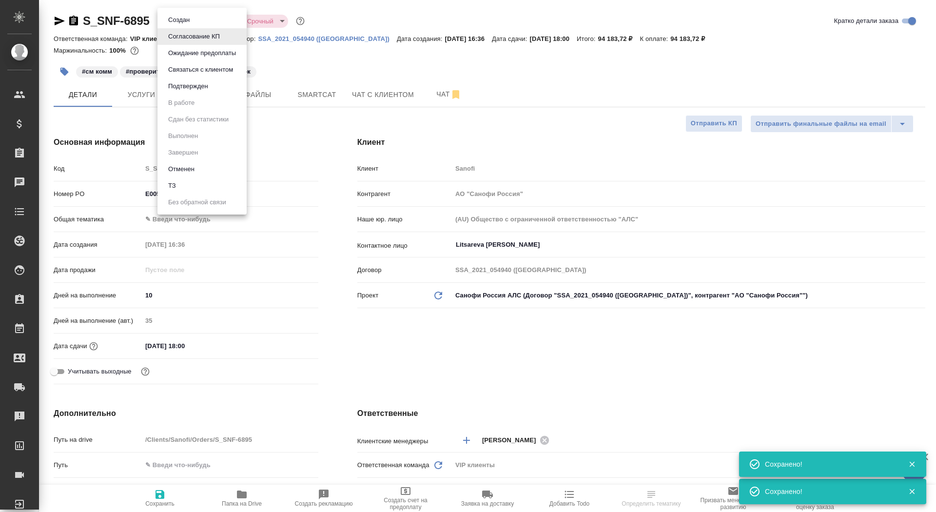
type textarea "x"
click at [201, 85] on button "Подтвержден" at bounding box center [188, 86] width 46 height 11
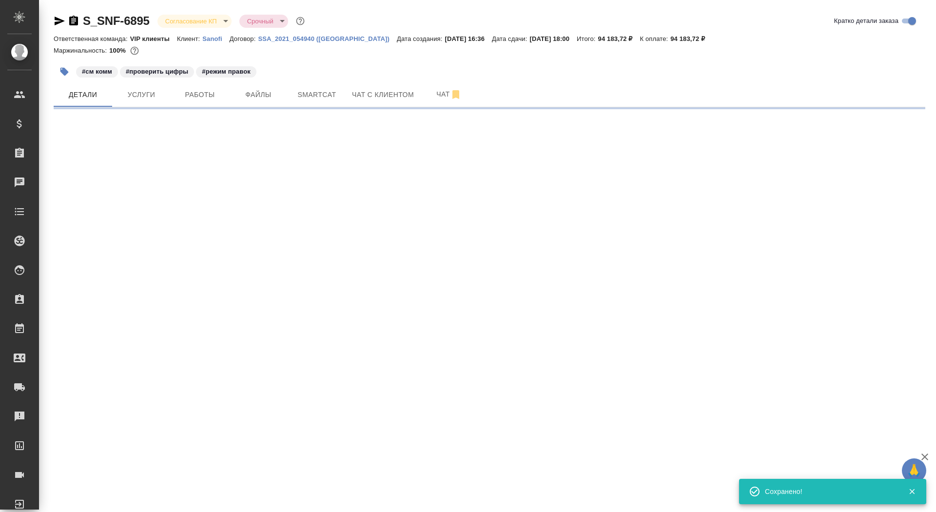
select select "RU"
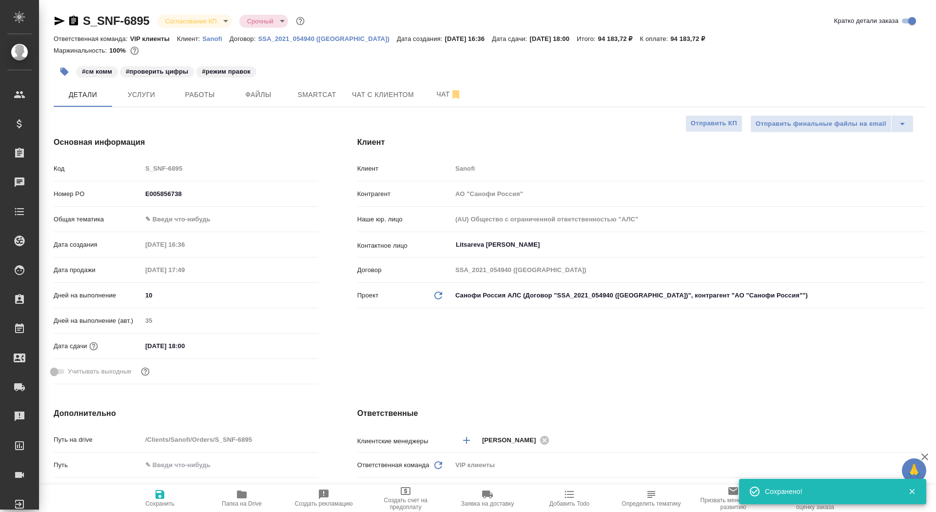
type textarea "x"
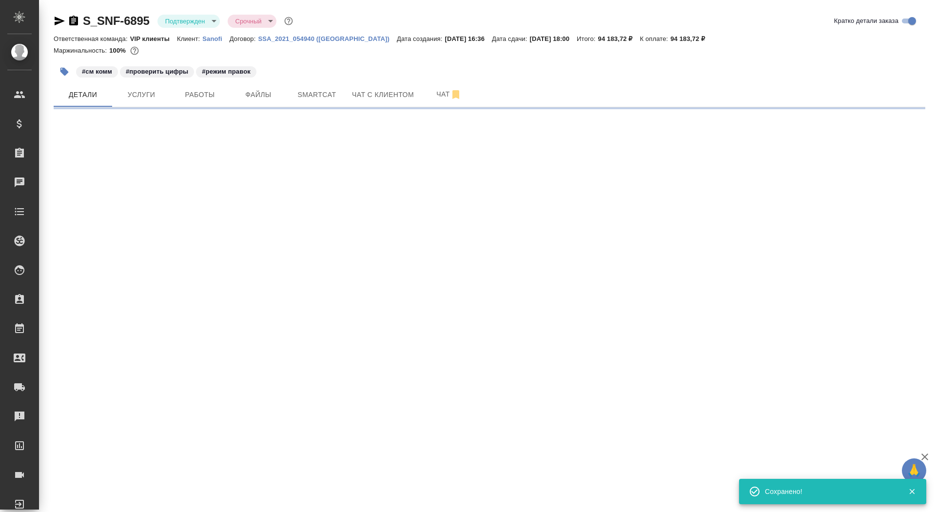
select select "RU"
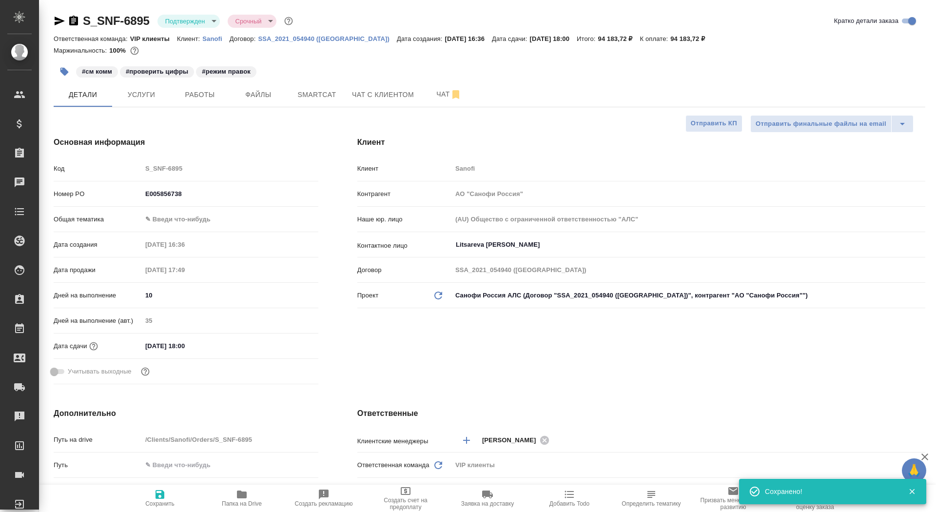
type textarea "x"
click at [429, 98] on span "Чат" at bounding box center [449, 94] width 47 height 12
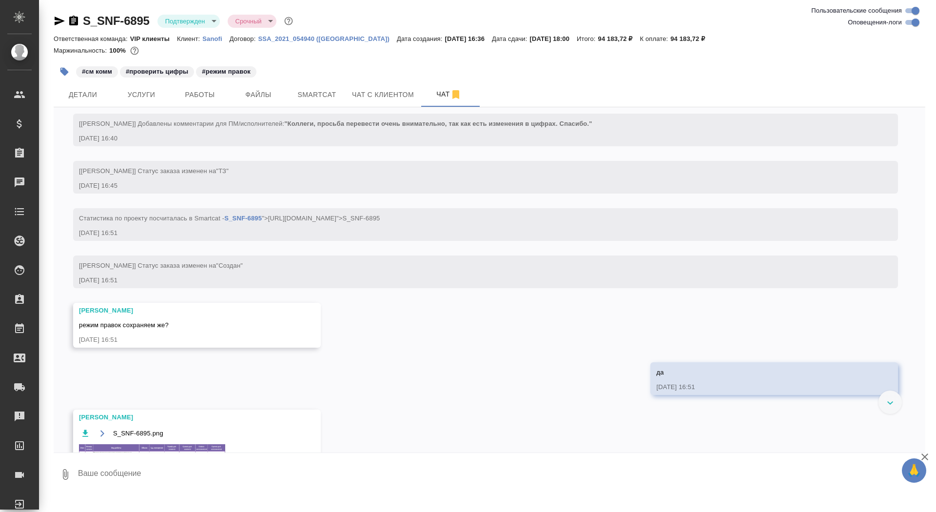
scroll to position [518, 0]
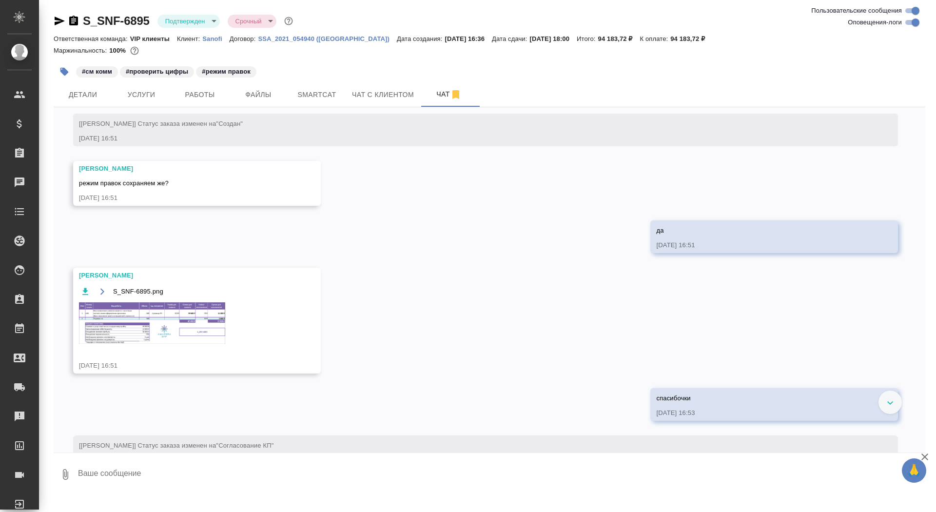
click at [118, 344] on img at bounding box center [152, 322] width 146 height 41
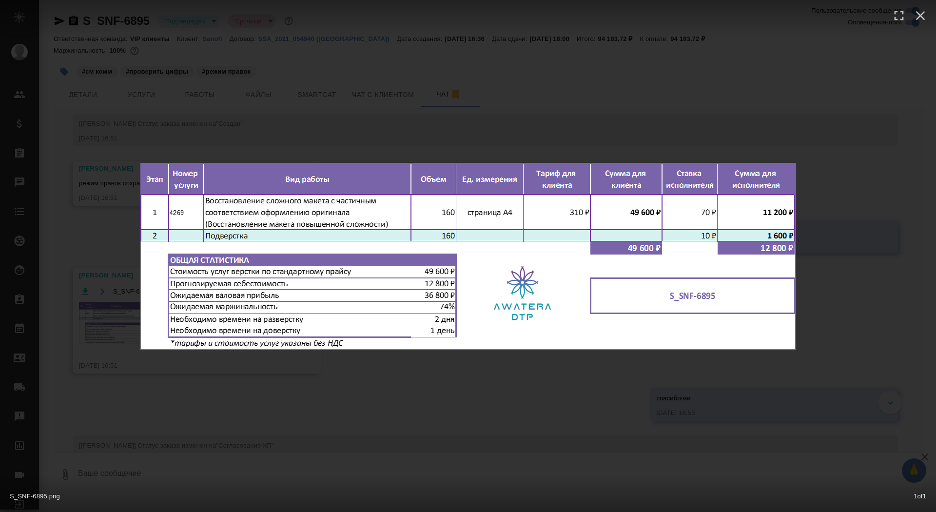
click at [98, 357] on div "S_SNF-6895.png 1 of 1" at bounding box center [468, 256] width 936 height 512
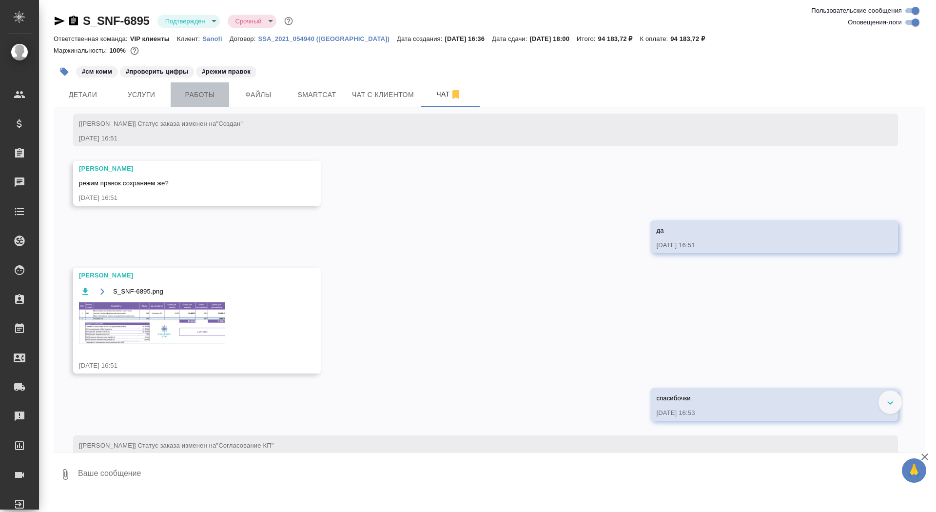
click at [199, 103] on button "Работы" at bounding box center [200, 94] width 59 height 24
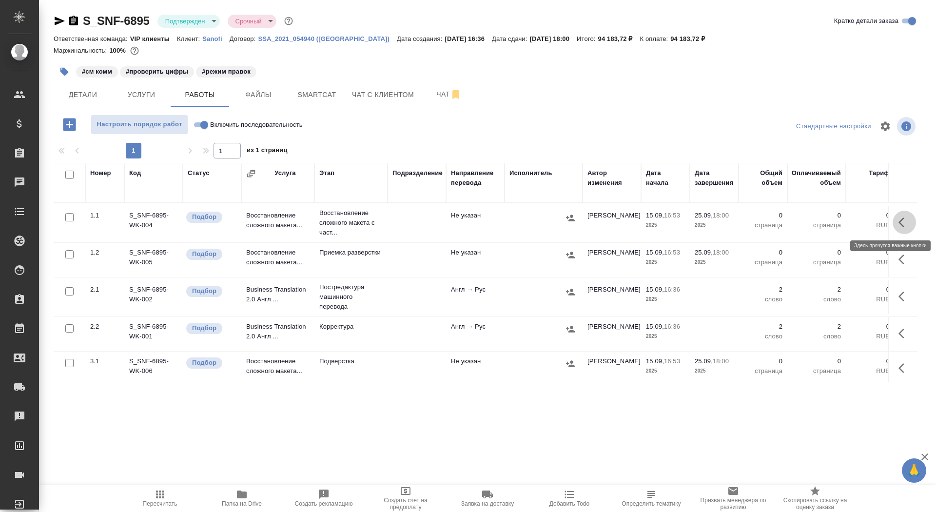
click at [904, 220] on icon "button" at bounding box center [905, 222] width 12 height 12
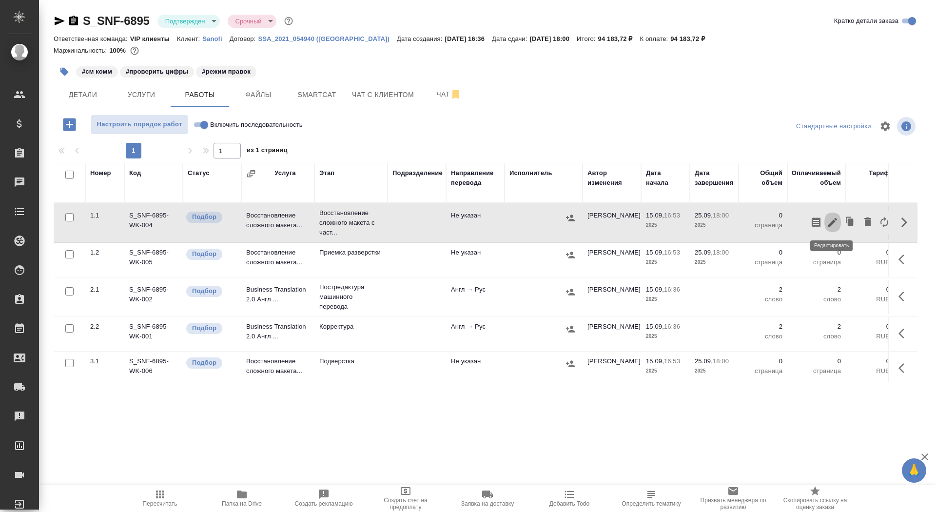
click at [835, 217] on icon "button" at bounding box center [833, 222] width 12 height 12
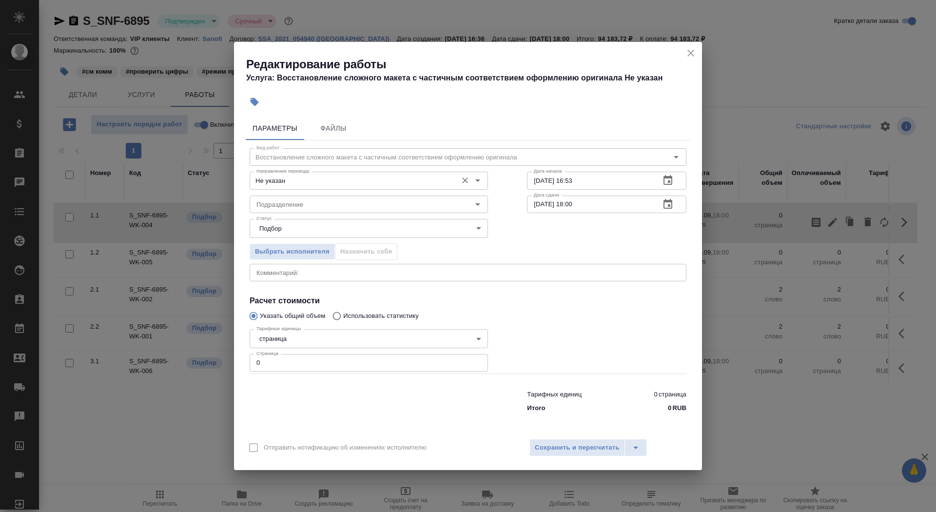
click at [312, 169] on div "Направление перевода Не указан Направление перевода" at bounding box center [369, 179] width 238 height 23
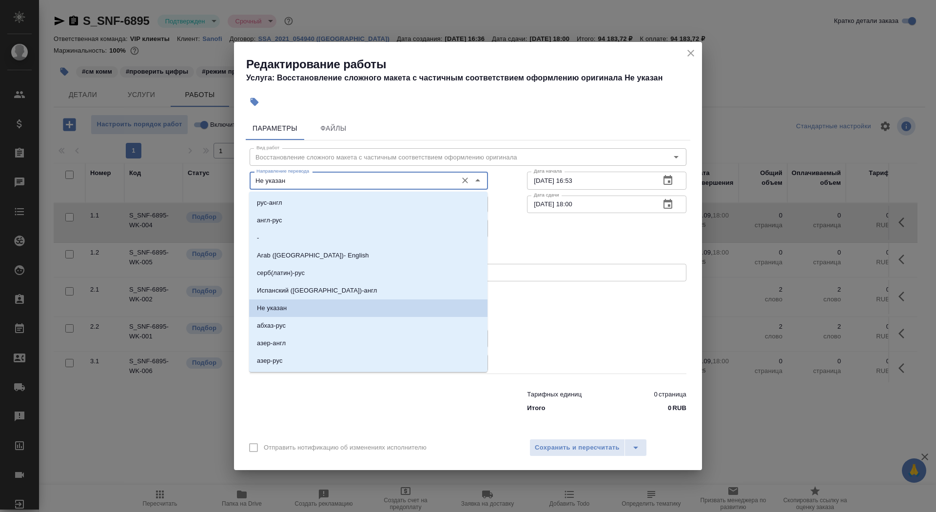
click at [312, 180] on input "Не указан" at bounding box center [353, 181] width 200 height 12
click at [307, 216] on li "англ-рус" at bounding box center [368, 221] width 238 height 18
type input "англ-рус"
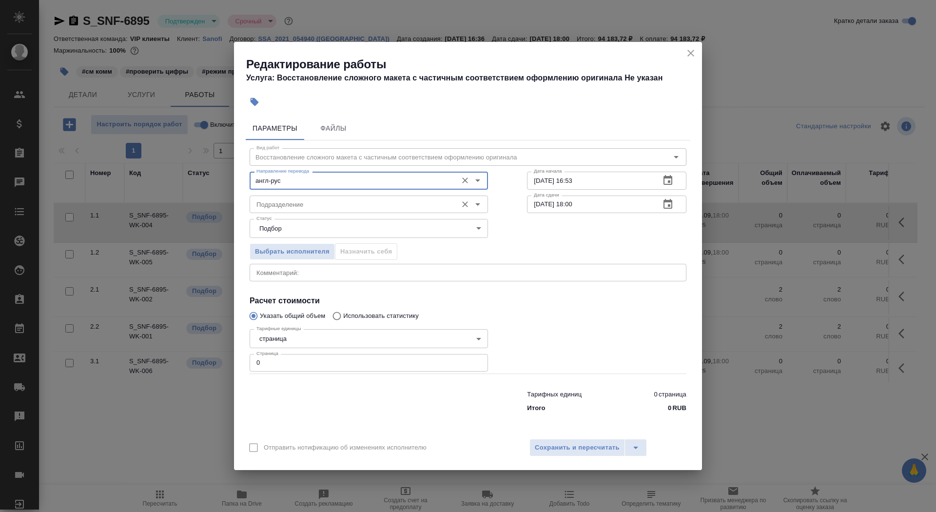
click at [307, 203] on input "Подразделение" at bounding box center [353, 204] width 200 height 12
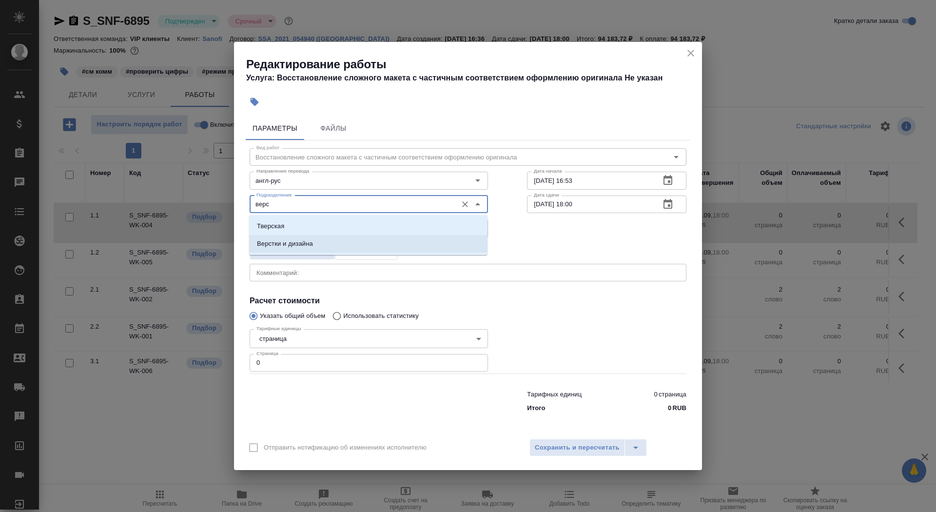
click at [327, 243] on li "Верстки и дизайна" at bounding box center [368, 244] width 238 height 18
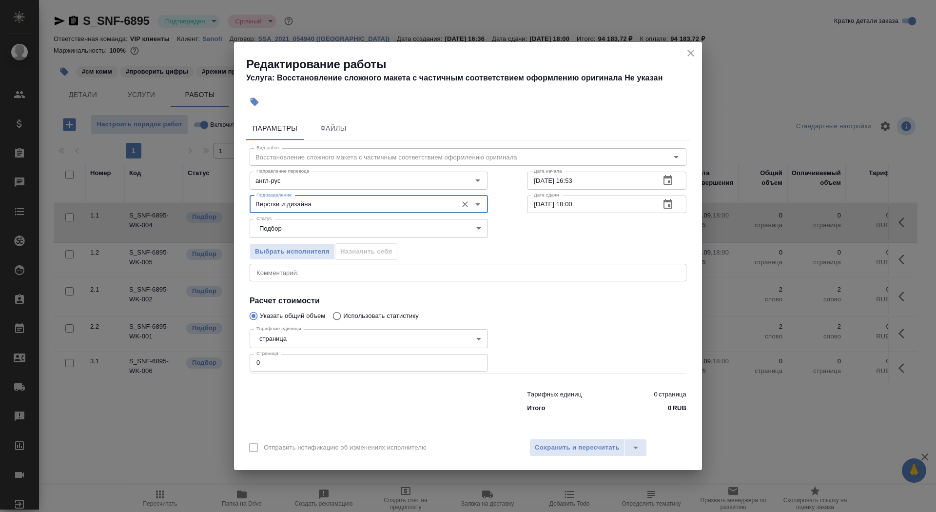
type input "Верстки и дизайна"
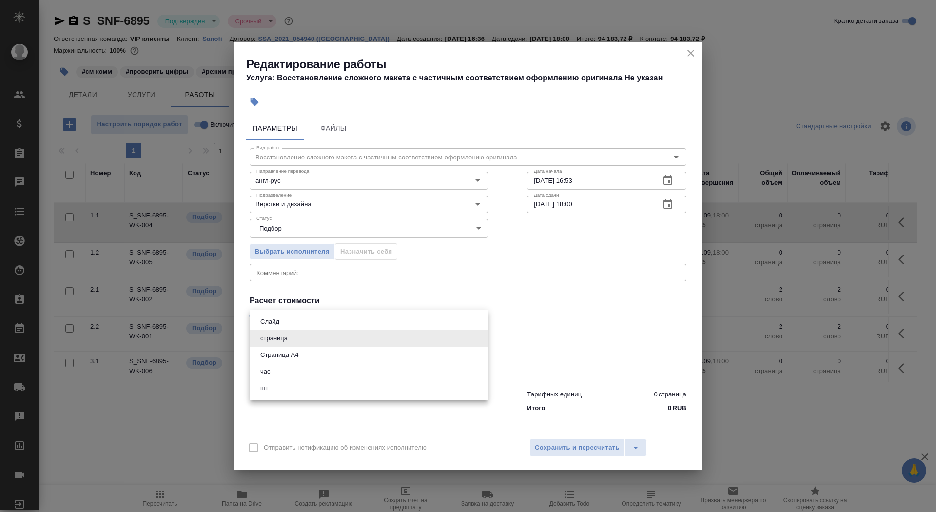
click at [320, 338] on body "🙏 .cls-1 fill:#fff; AWATERA Saydasheva Dilyara Клиенты Спецификации Заказы 0 Ча…" at bounding box center [468, 256] width 936 height 512
click at [322, 354] on li "Страница А4" at bounding box center [369, 355] width 238 height 17
type input "5f036ec4e16dec2d6b59c8ff"
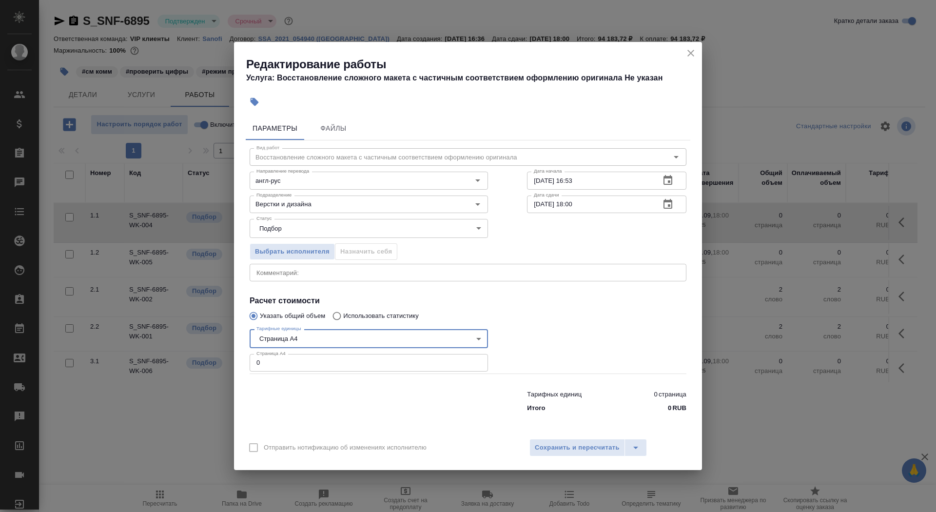
click at [312, 363] on input "0" at bounding box center [369, 363] width 238 height 18
type input "160"
click at [584, 181] on input "[DATE] 16:53" at bounding box center [589, 181] width 125 height 18
click at [576, 181] on input "[DATE] 16:53" at bounding box center [589, 181] width 125 height 18
type input "[DATE] 17:53"
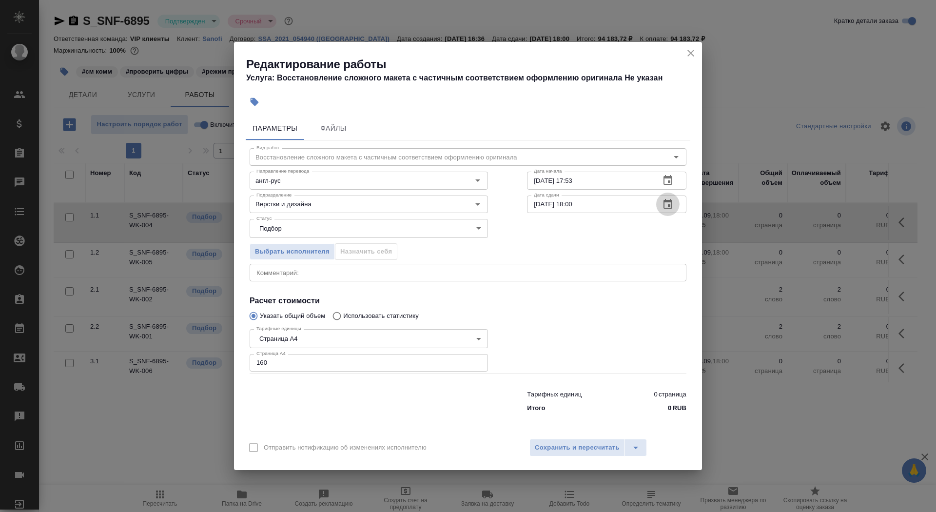
click at [671, 208] on icon "button" at bounding box center [668, 204] width 9 height 10
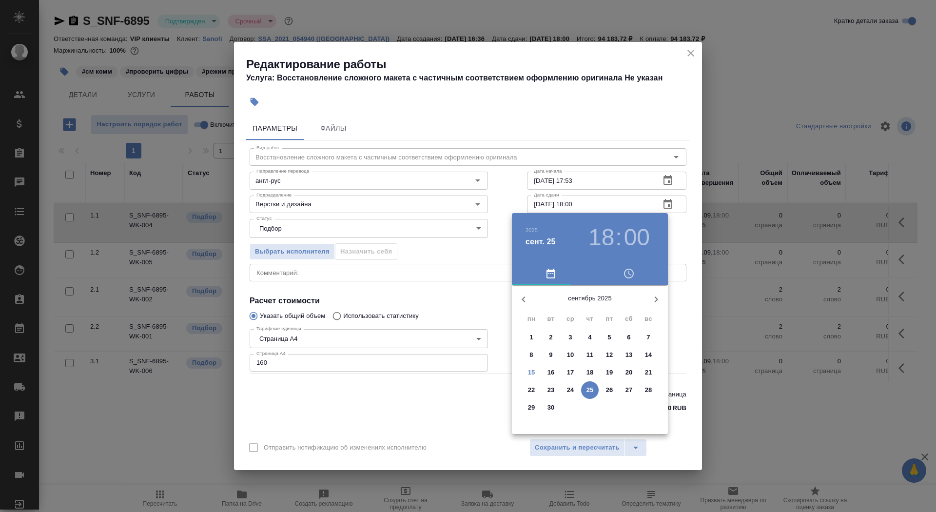
click at [568, 371] on p "17" at bounding box center [570, 373] width 7 height 10
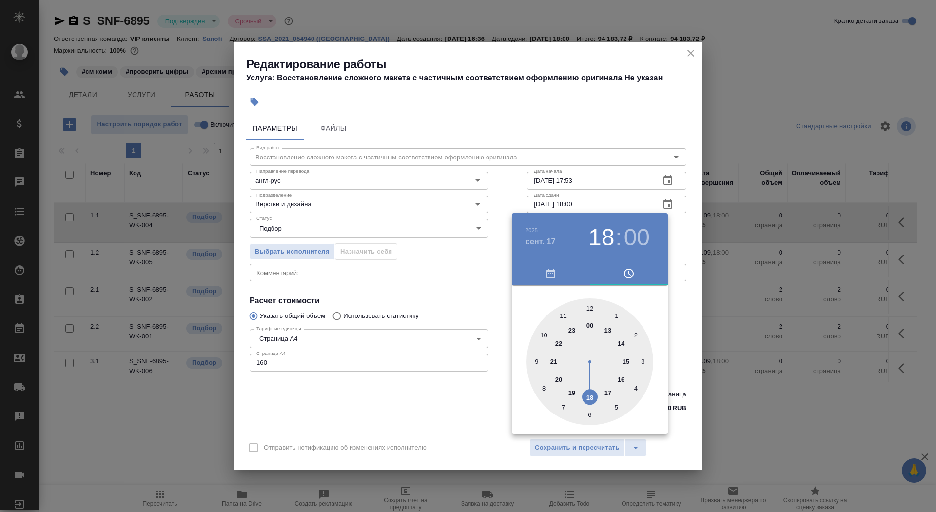
click at [610, 390] on div at bounding box center [590, 361] width 127 height 127
click at [564, 314] on div at bounding box center [590, 361] width 127 height 127
type input "[DATE] 17:55"
click at [382, 437] on div at bounding box center [468, 256] width 936 height 512
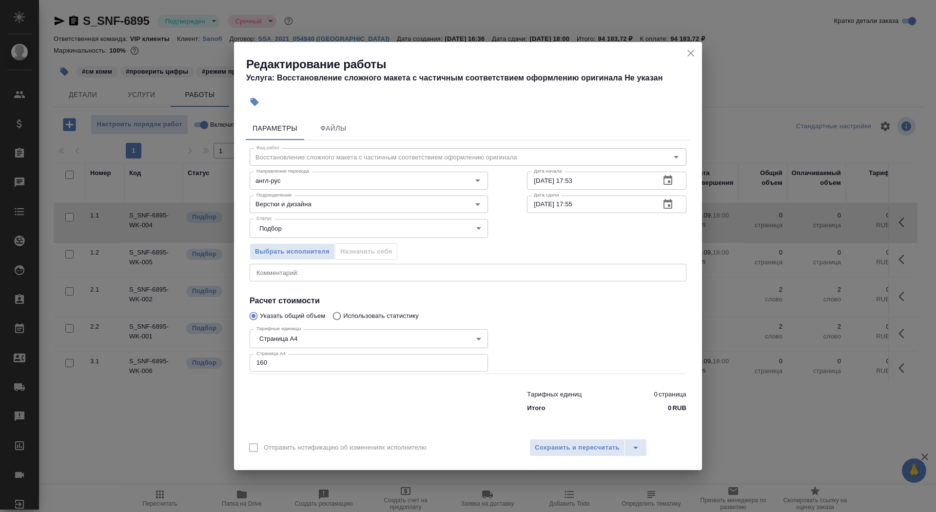
click at [558, 460] on div "Отправить нотификацию об изменениях исполнителю Сохранить и пересчитать" at bounding box center [468, 451] width 468 height 38
click at [558, 450] on span "Сохранить и пересчитать" at bounding box center [577, 447] width 85 height 11
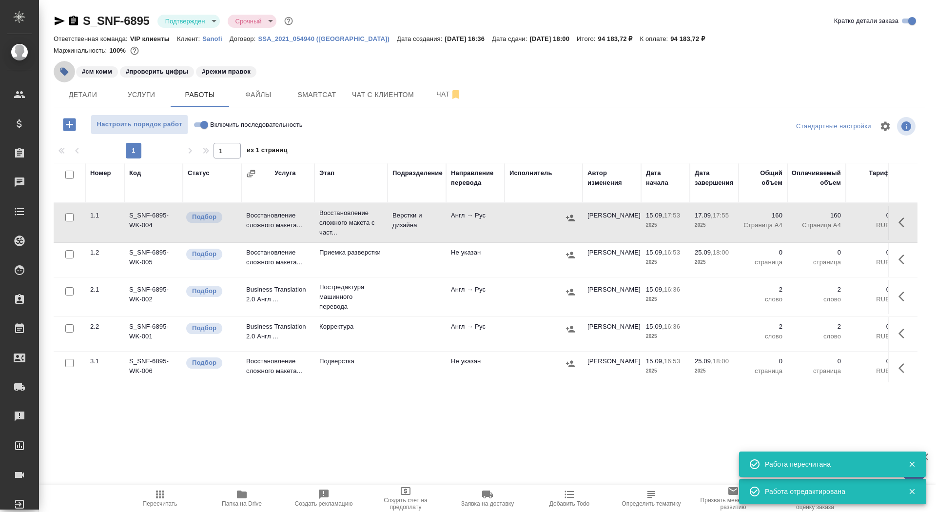
click at [56, 76] on button "button" at bounding box center [64, 71] width 21 height 21
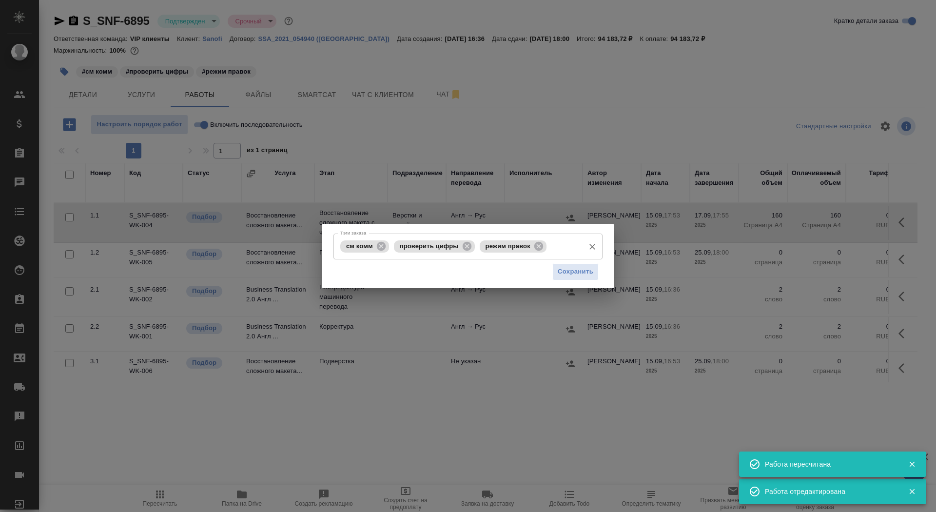
click at [580, 245] on div "см комм проверить цифры режим правок Тэги заказа" at bounding box center [467, 247] width 269 height 26
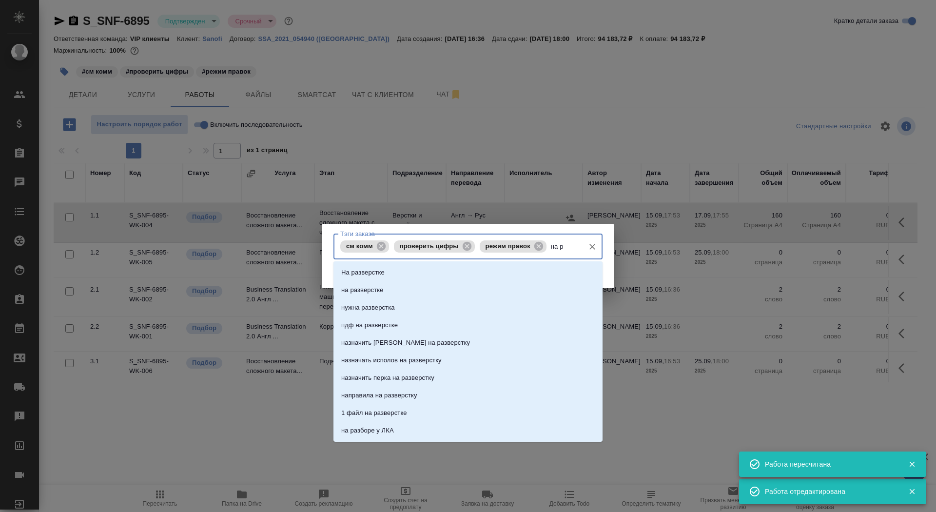
type input "на ра"
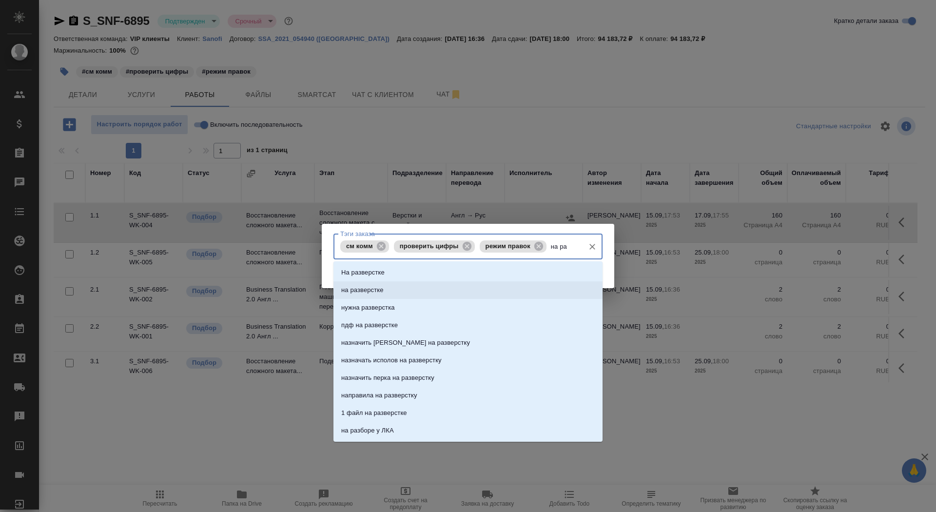
click at [546, 287] on li "на разверстке" at bounding box center [467, 290] width 269 height 18
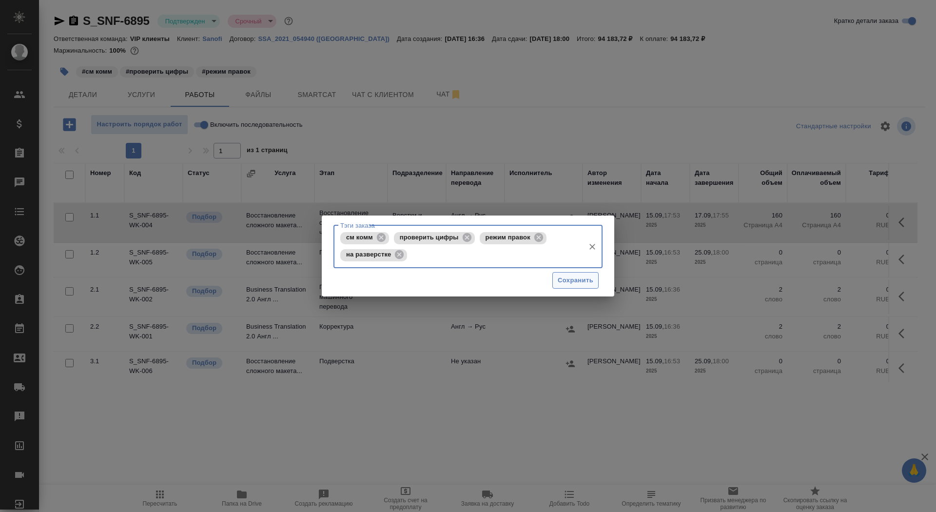
click at [576, 273] on button "Сохранить" at bounding box center [575, 280] width 46 height 17
